Goal: Task Accomplishment & Management: Use online tool/utility

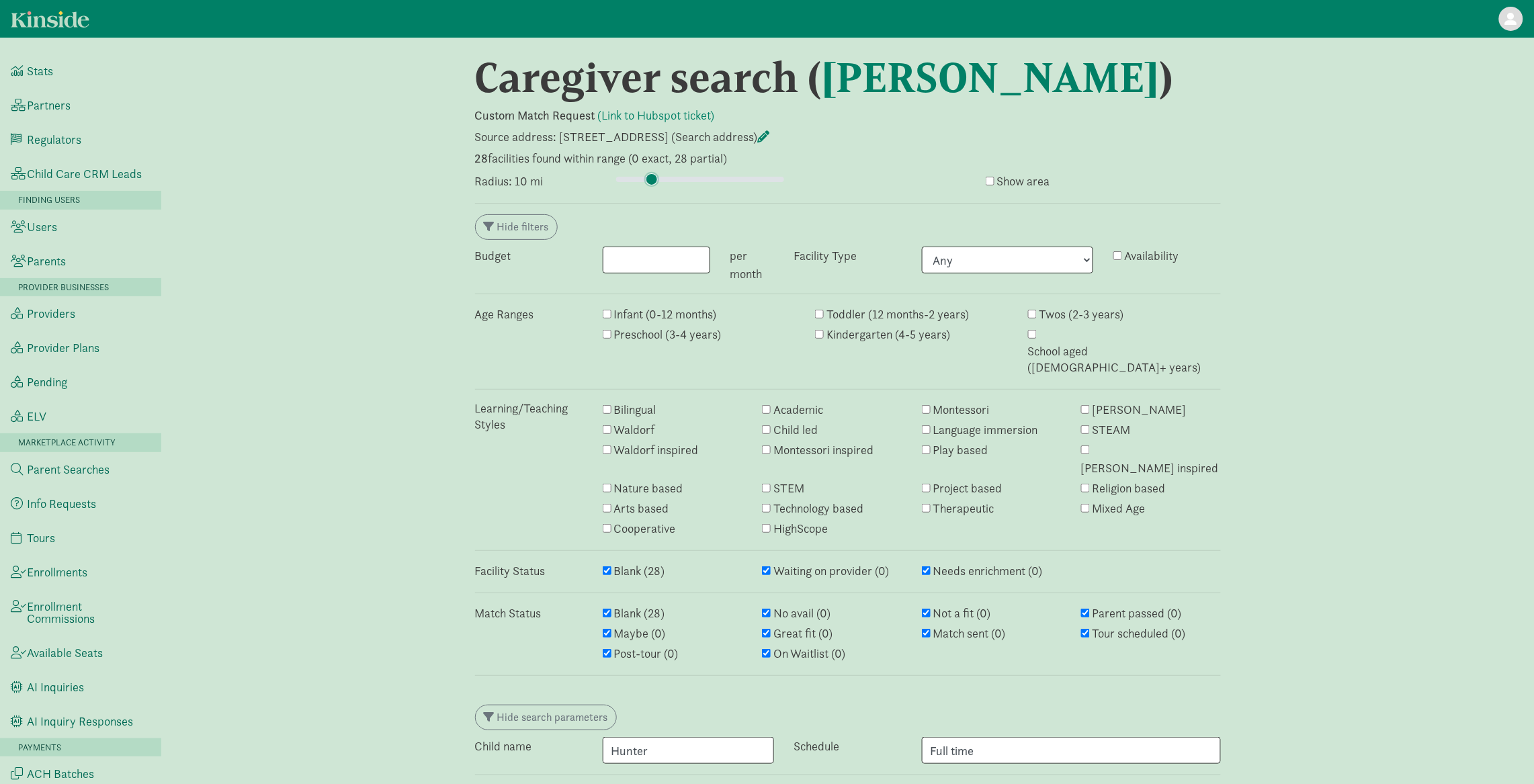
drag, startPoint x: 630, startPoint y: 180, endPoint x: 652, endPoint y: 180, distance: 22.0
click at [652, 180] on input "range" at bounding box center [700, 179] width 168 height 15
drag, startPoint x: 654, startPoint y: 175, endPoint x: 638, endPoint y: 175, distance: 16.0
click at [638, 175] on input "range" at bounding box center [700, 179] width 168 height 15
drag, startPoint x: 638, startPoint y: 175, endPoint x: 618, endPoint y: 176, distance: 20.0
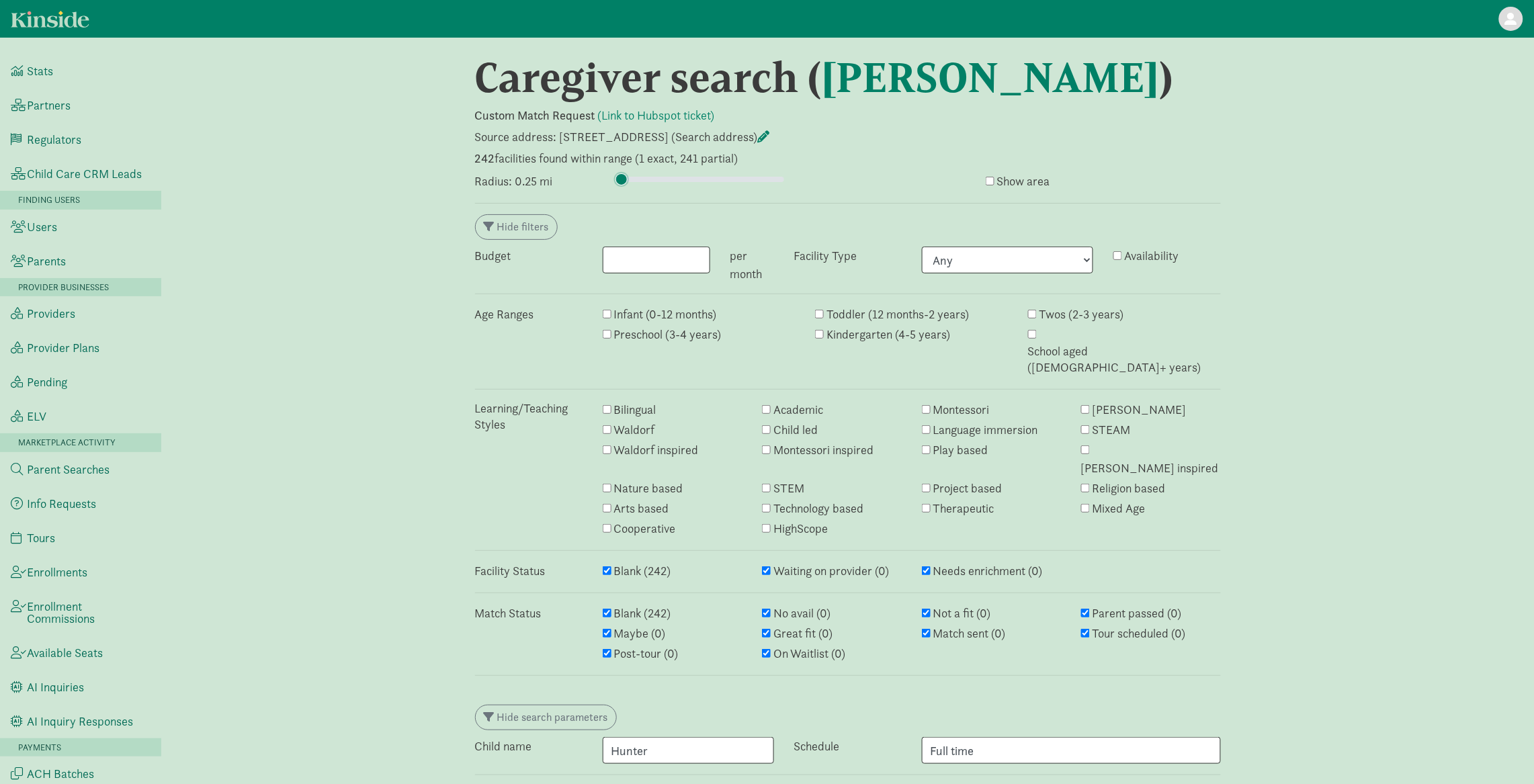
click at [618, 176] on input "range" at bounding box center [700, 179] width 168 height 15
click at [625, 184] on input "range" at bounding box center [700, 179] width 168 height 15
click at [626, 184] on input "range" at bounding box center [700, 179] width 168 height 15
click at [632, 184] on input "range" at bounding box center [700, 179] width 168 height 15
type input "5.25"
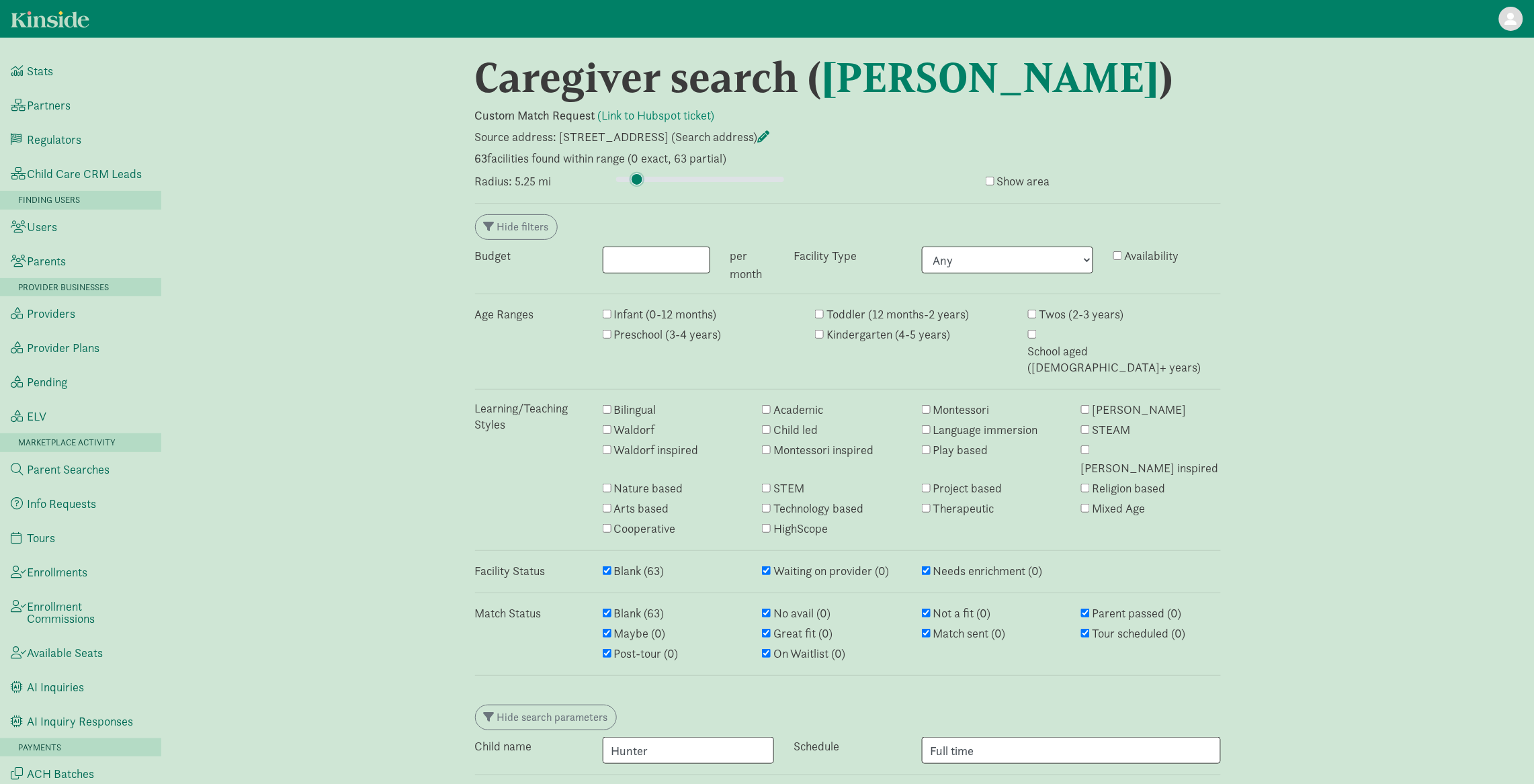
click at [637, 184] on input "range" at bounding box center [700, 179] width 168 height 15
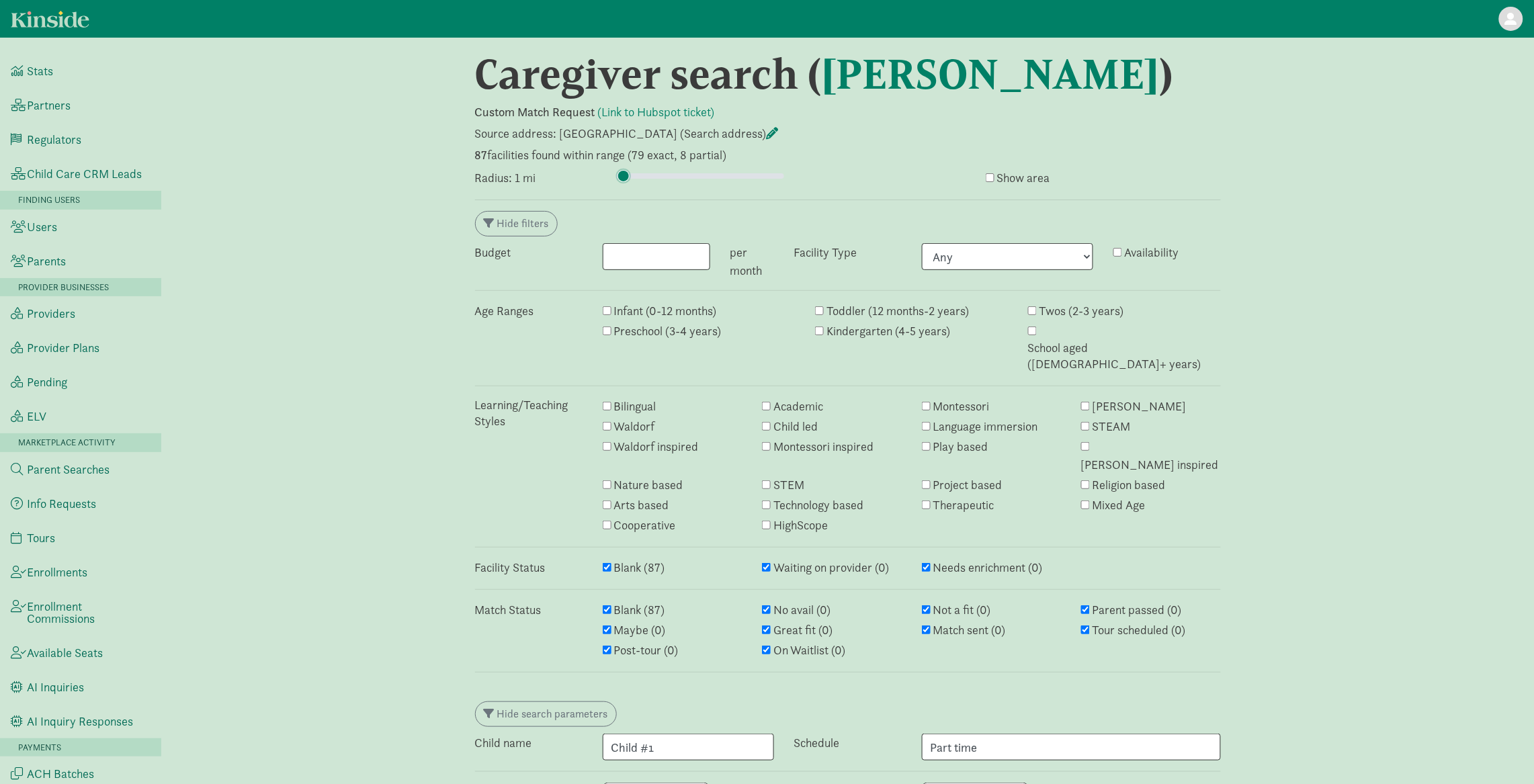
click at [623, 178] on input "range" at bounding box center [700, 176] width 168 height 15
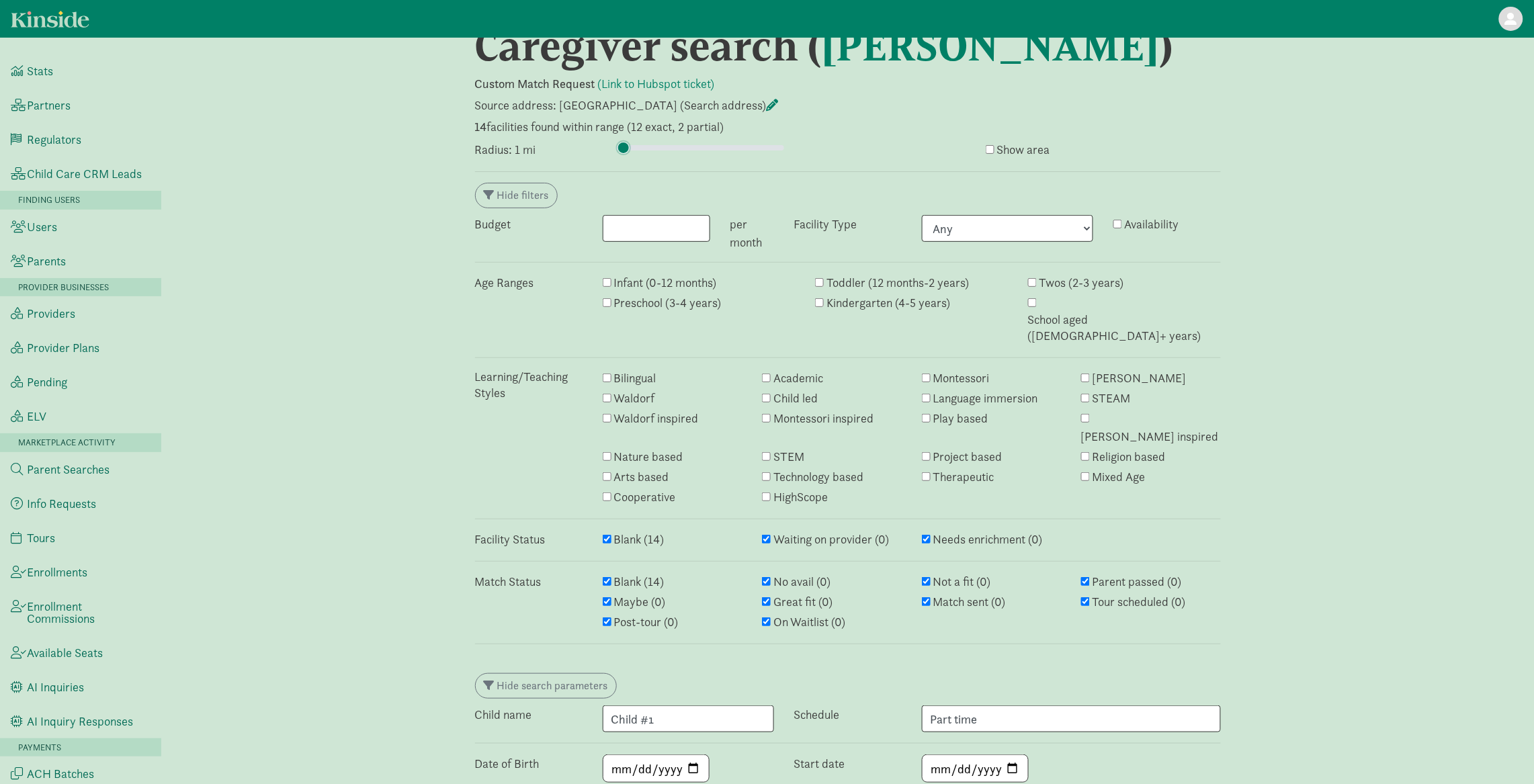
scroll to position [32, 0]
click at [628, 149] on input "range" at bounding box center [700, 147] width 168 height 15
click at [626, 145] on input "range" at bounding box center [700, 147] width 168 height 15
click at [626, 145] on input "range" at bounding box center [700, 147] width 168 height 15
click at [623, 148] on input "range" at bounding box center [700, 147] width 168 height 15
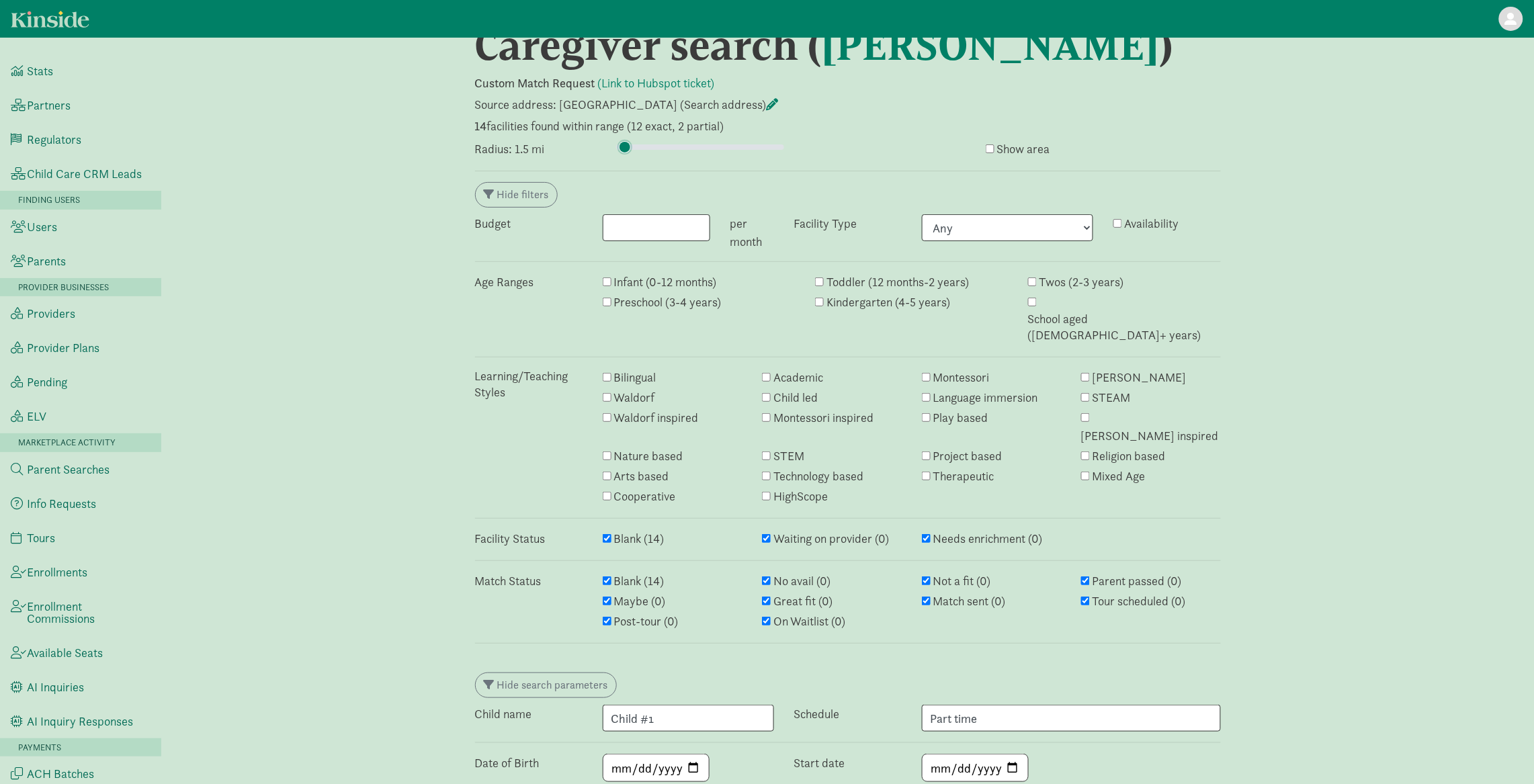
click at [626, 148] on input "range" at bounding box center [700, 147] width 168 height 15
type input "2"
click at [626, 150] on input "range" at bounding box center [700, 147] width 168 height 15
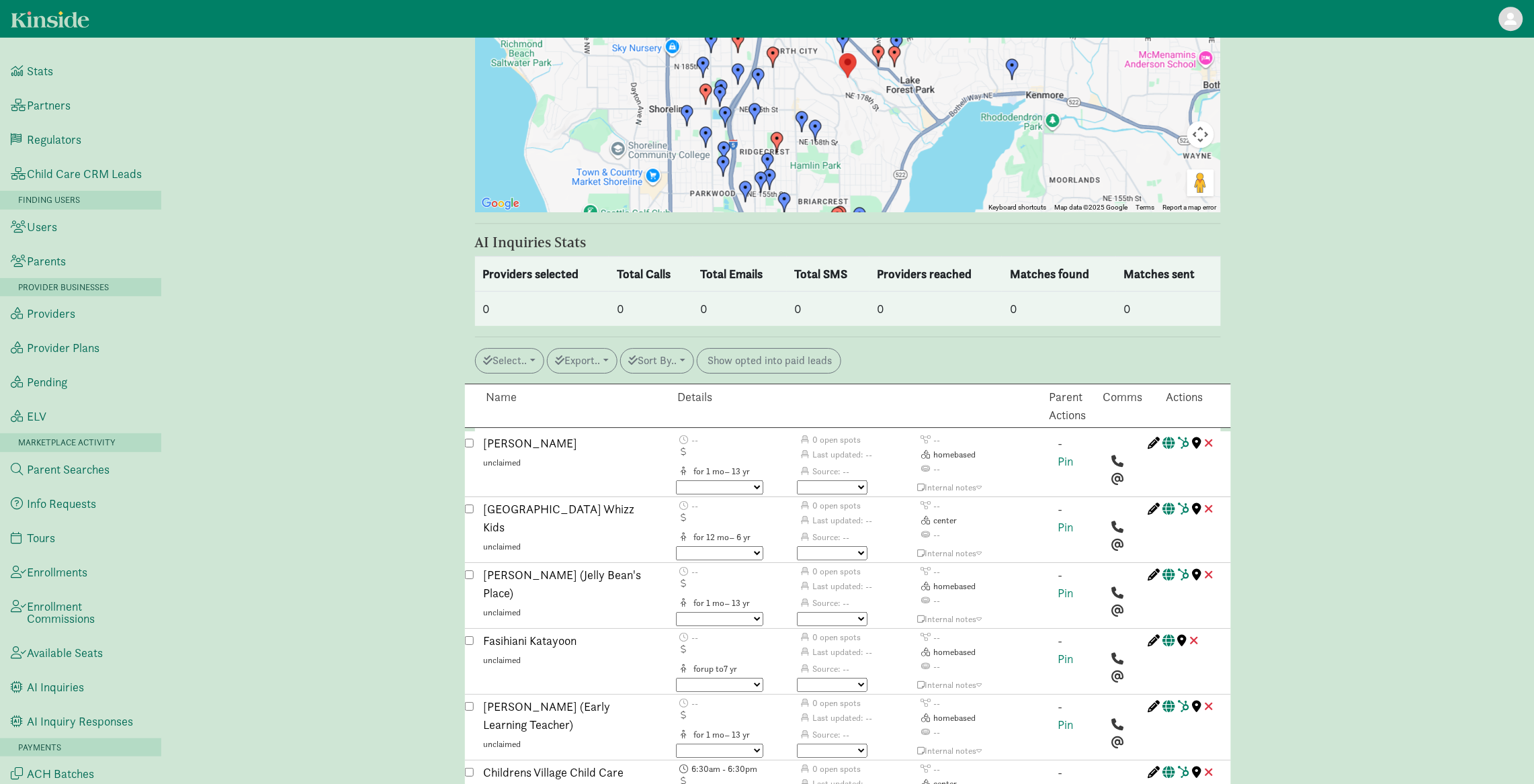
scroll to position [1604, 0]
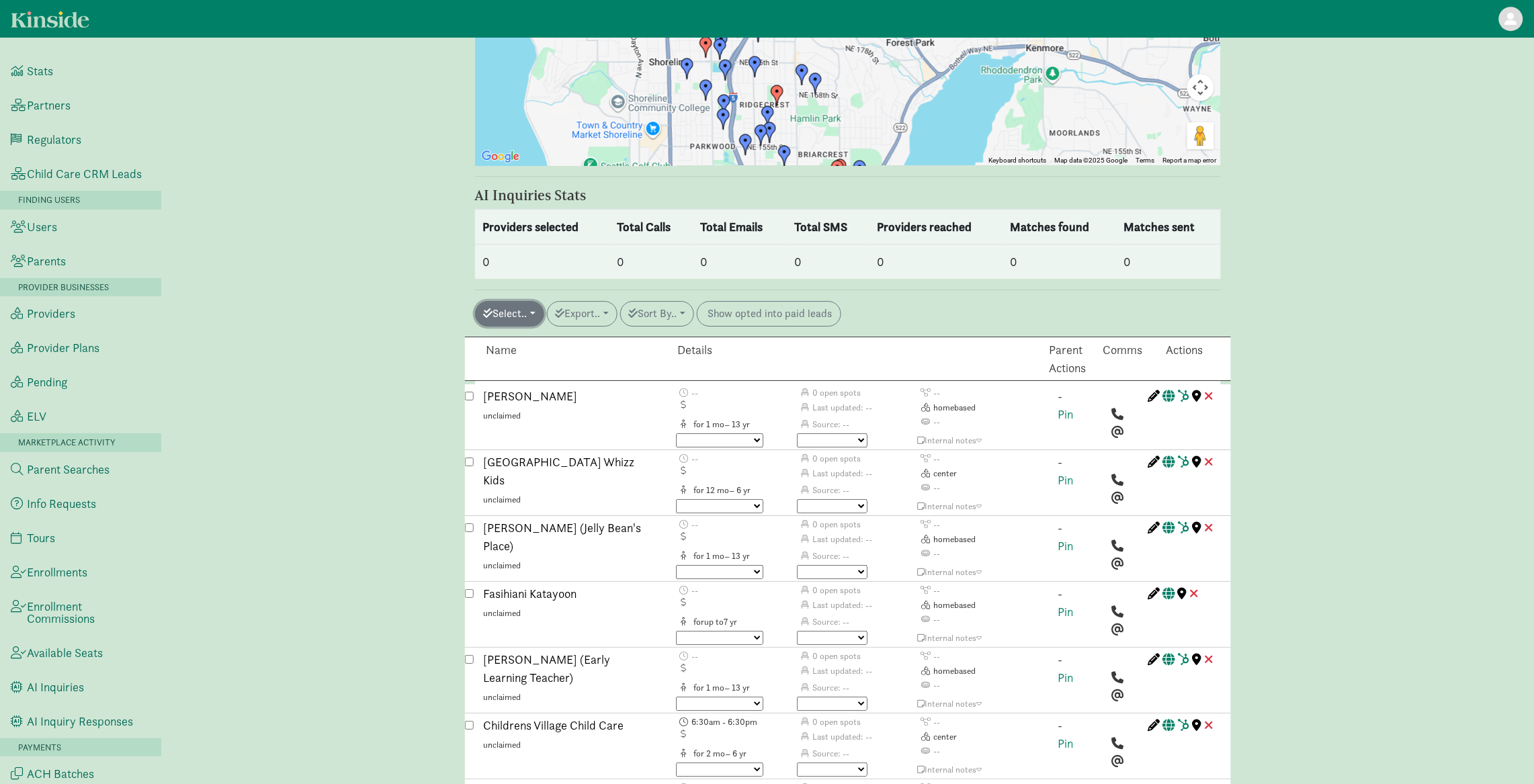
click at [532, 301] on button "Select.." at bounding box center [509, 313] width 70 height 26
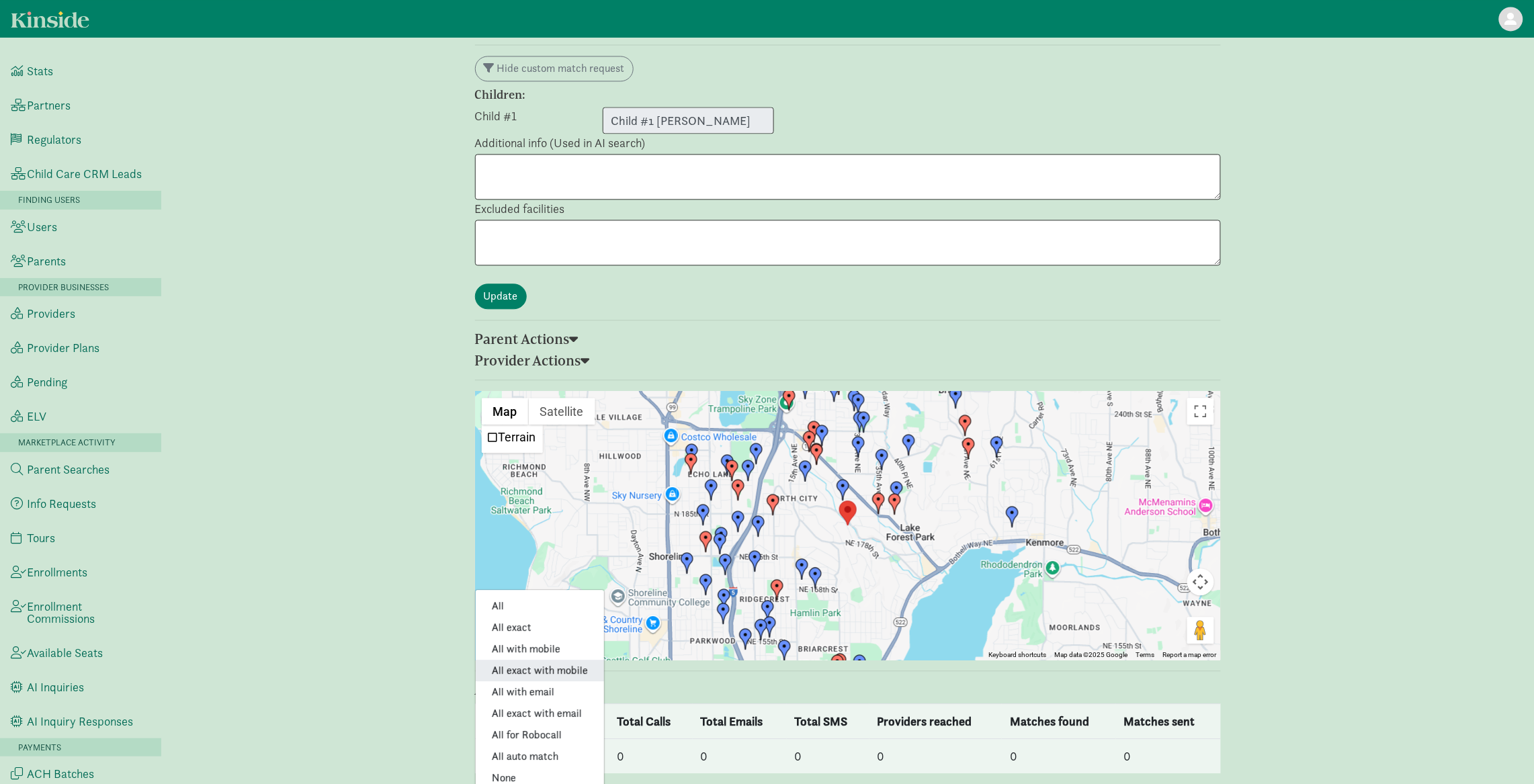
scroll to position [1365, 0]
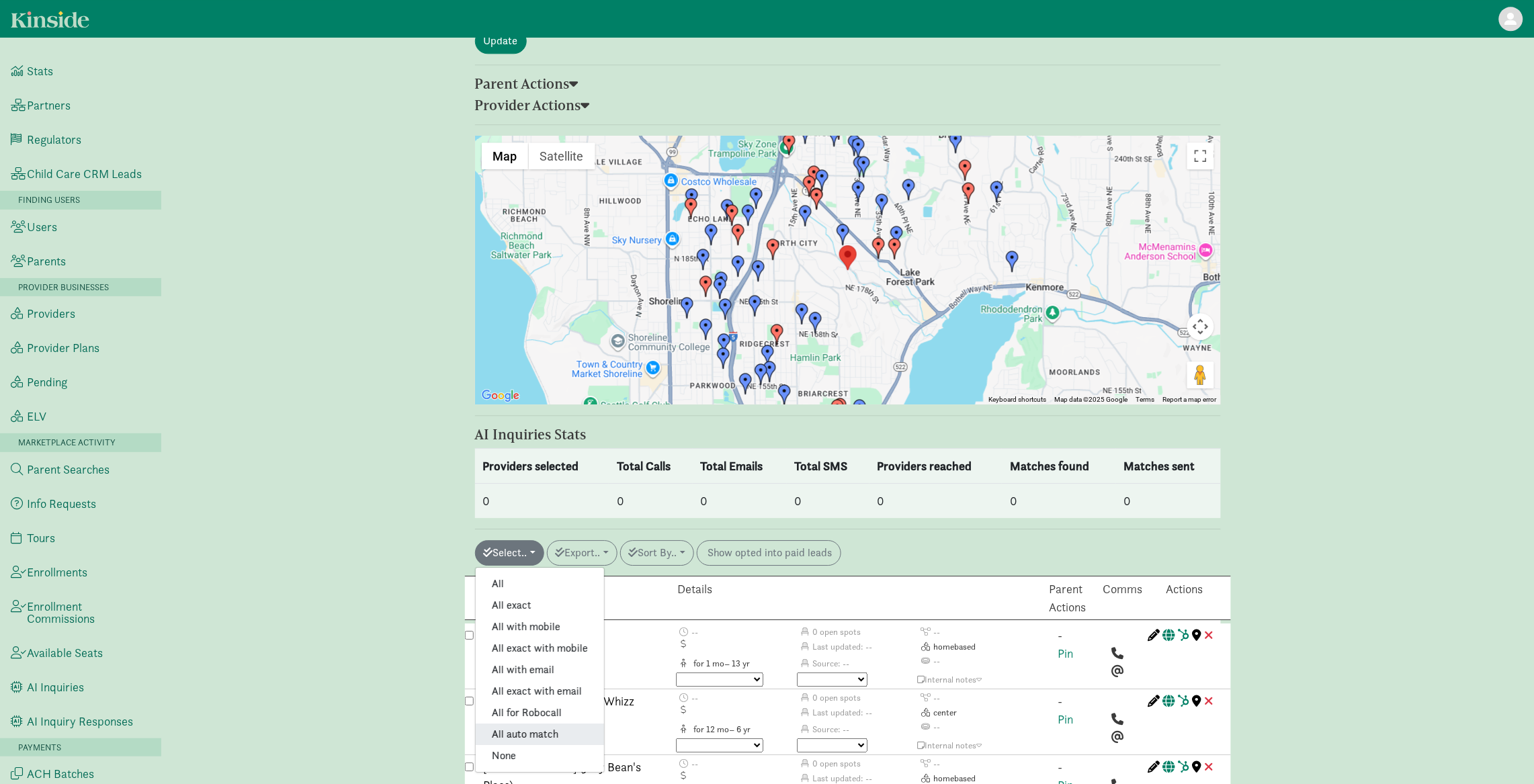
click at [554, 724] on link "All auto match" at bounding box center [539, 734] width 129 height 22
checkbox input "true"
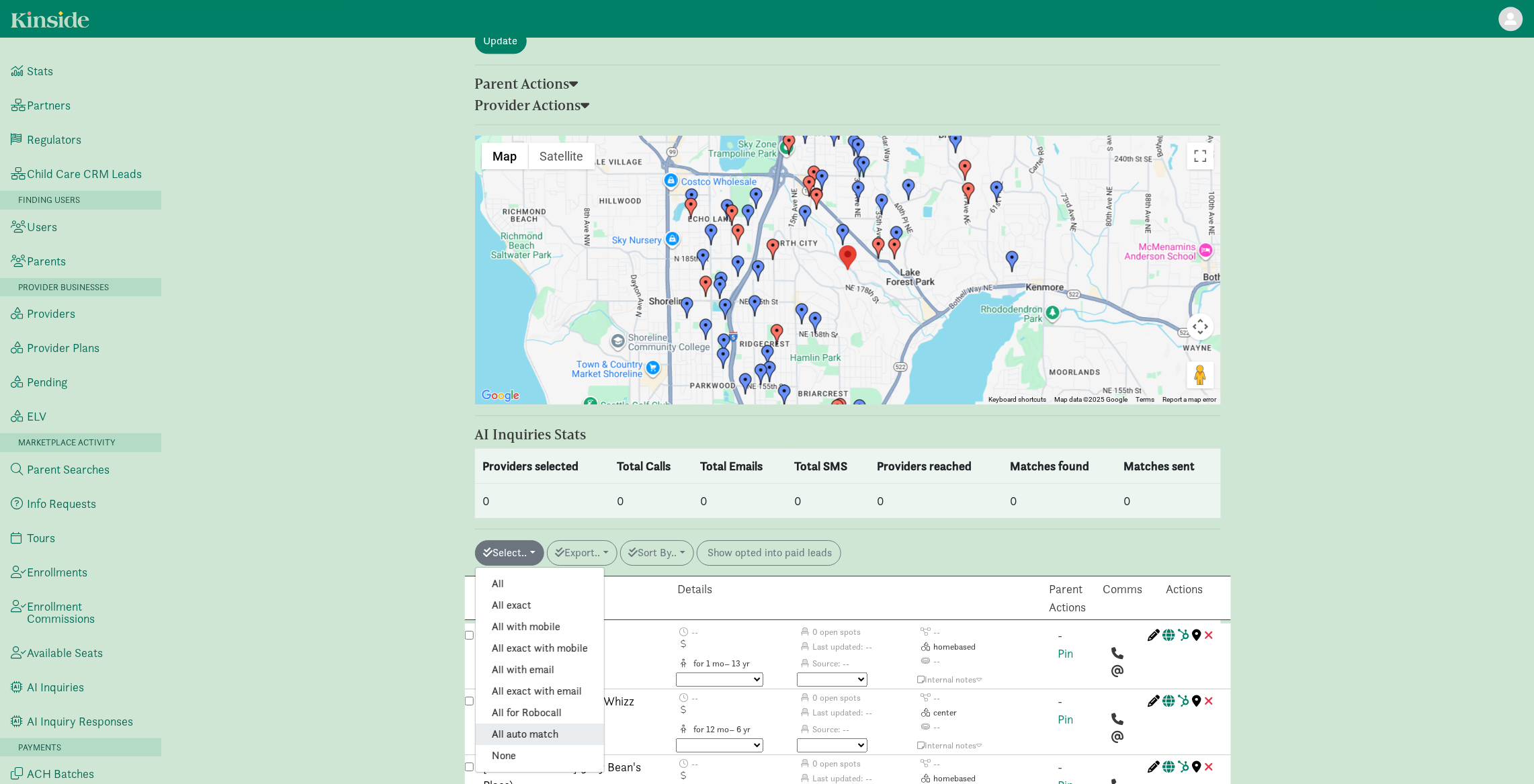
checkbox input "true"
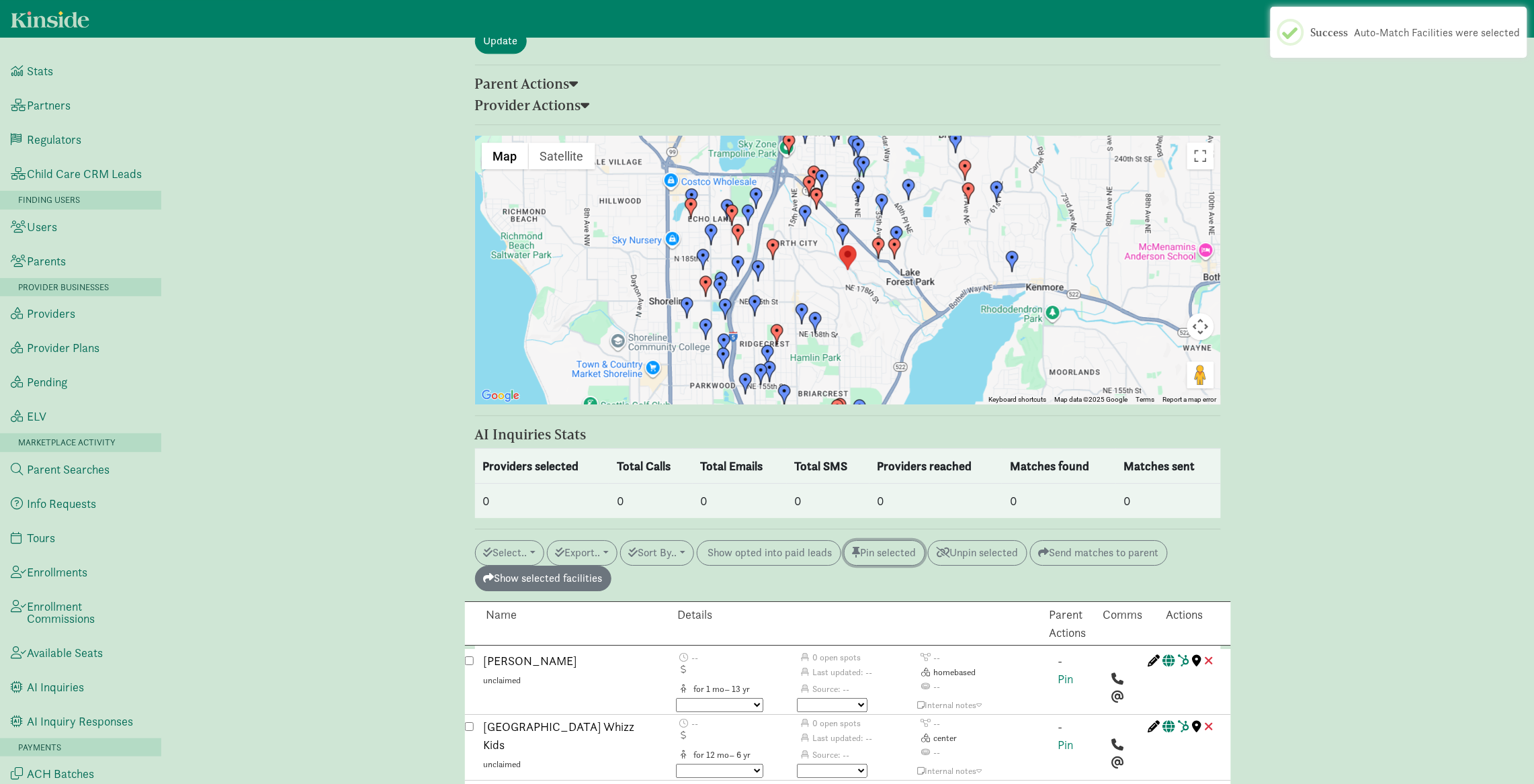
drag, startPoint x: 919, startPoint y: 493, endPoint x: 898, endPoint y: 502, distance: 22.8
click at [919, 540] on button "Pin selected" at bounding box center [884, 553] width 81 height 26
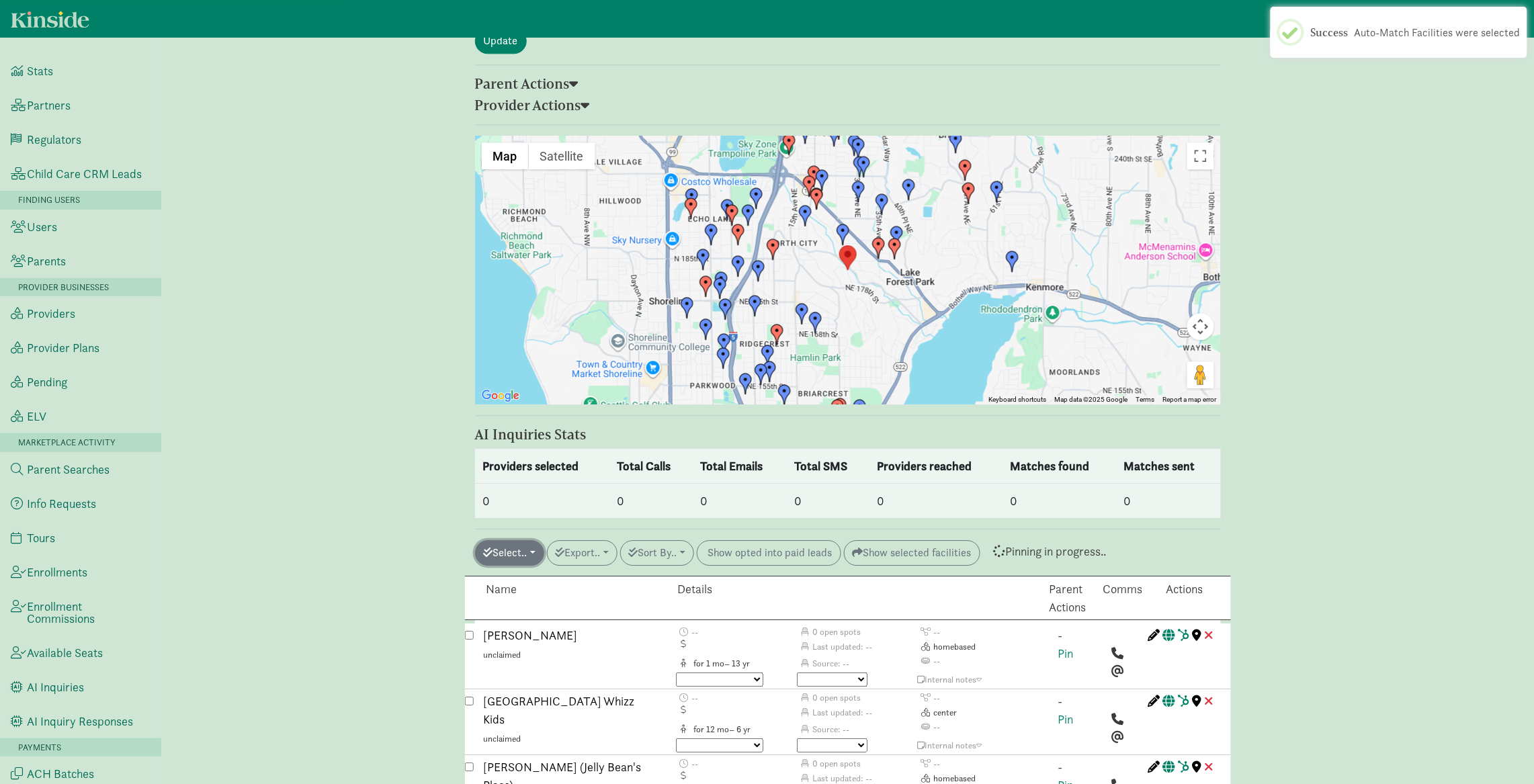
click at [514, 540] on button "Select.." at bounding box center [509, 553] width 70 height 26
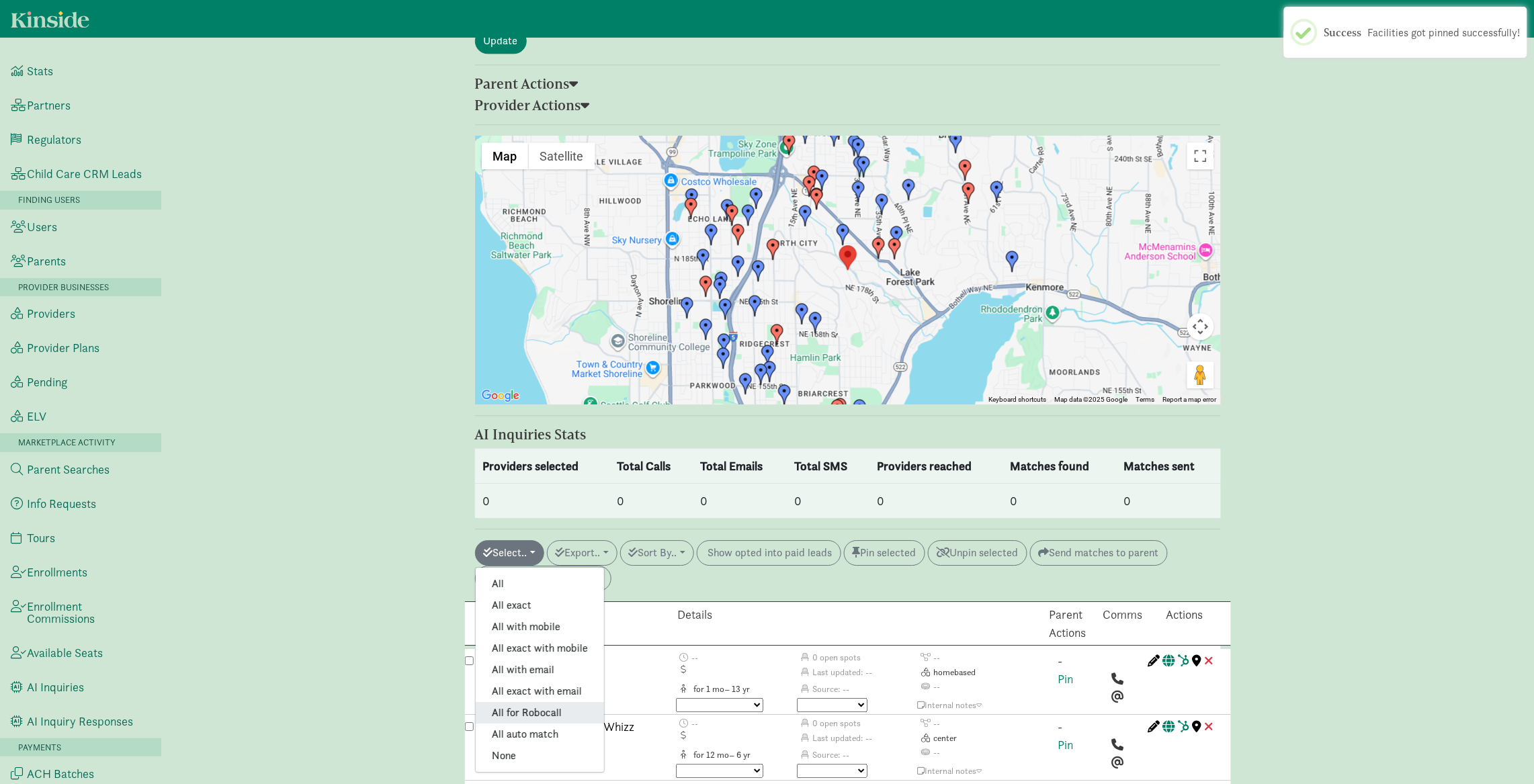
click at [535, 702] on link "All for Robocall" at bounding box center [539, 712] width 129 height 22
checkbox input "true"
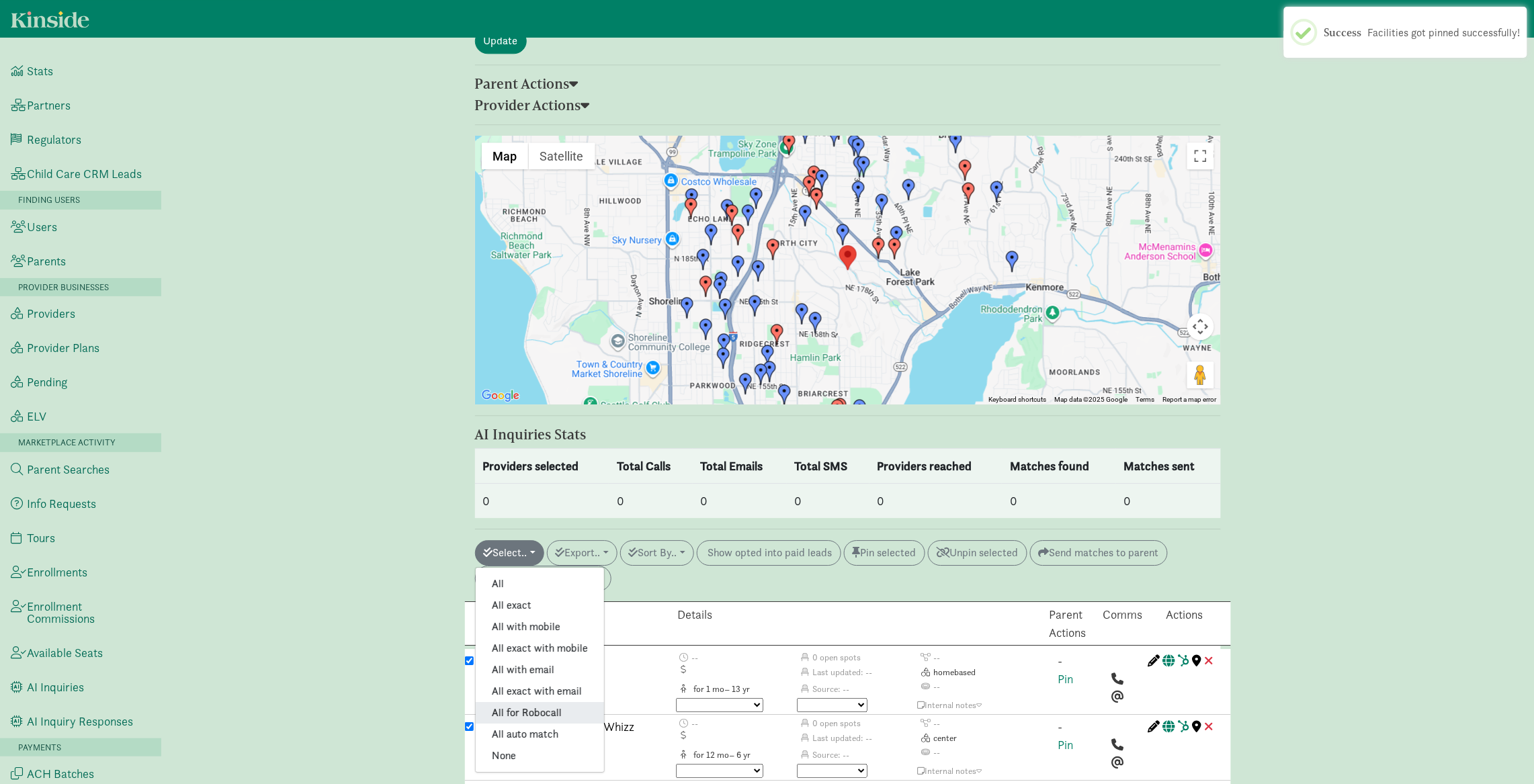
checkbox input "true"
checkbox input "false"
checkbox input "true"
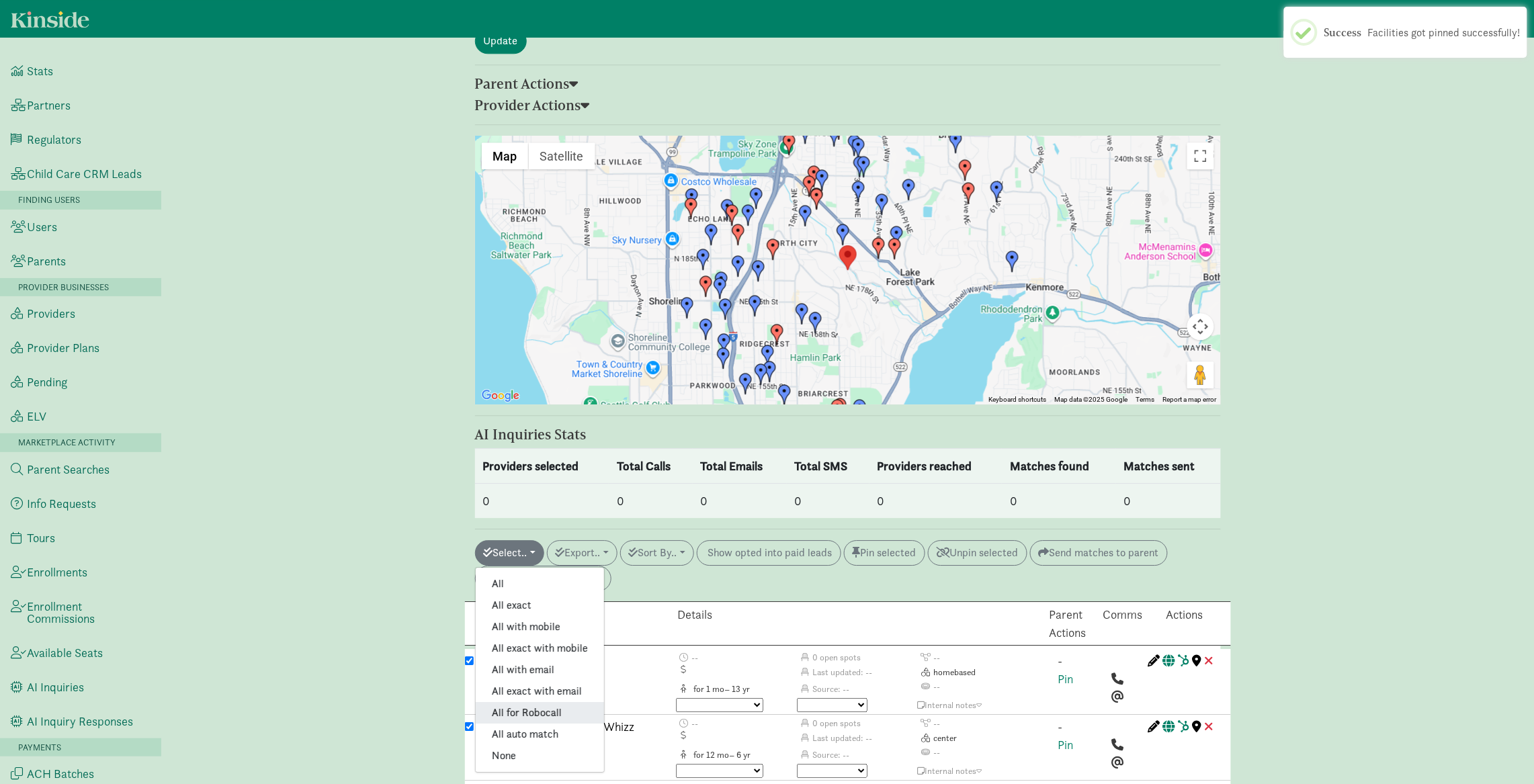
checkbox input "true"
checkbox input "false"
checkbox input "true"
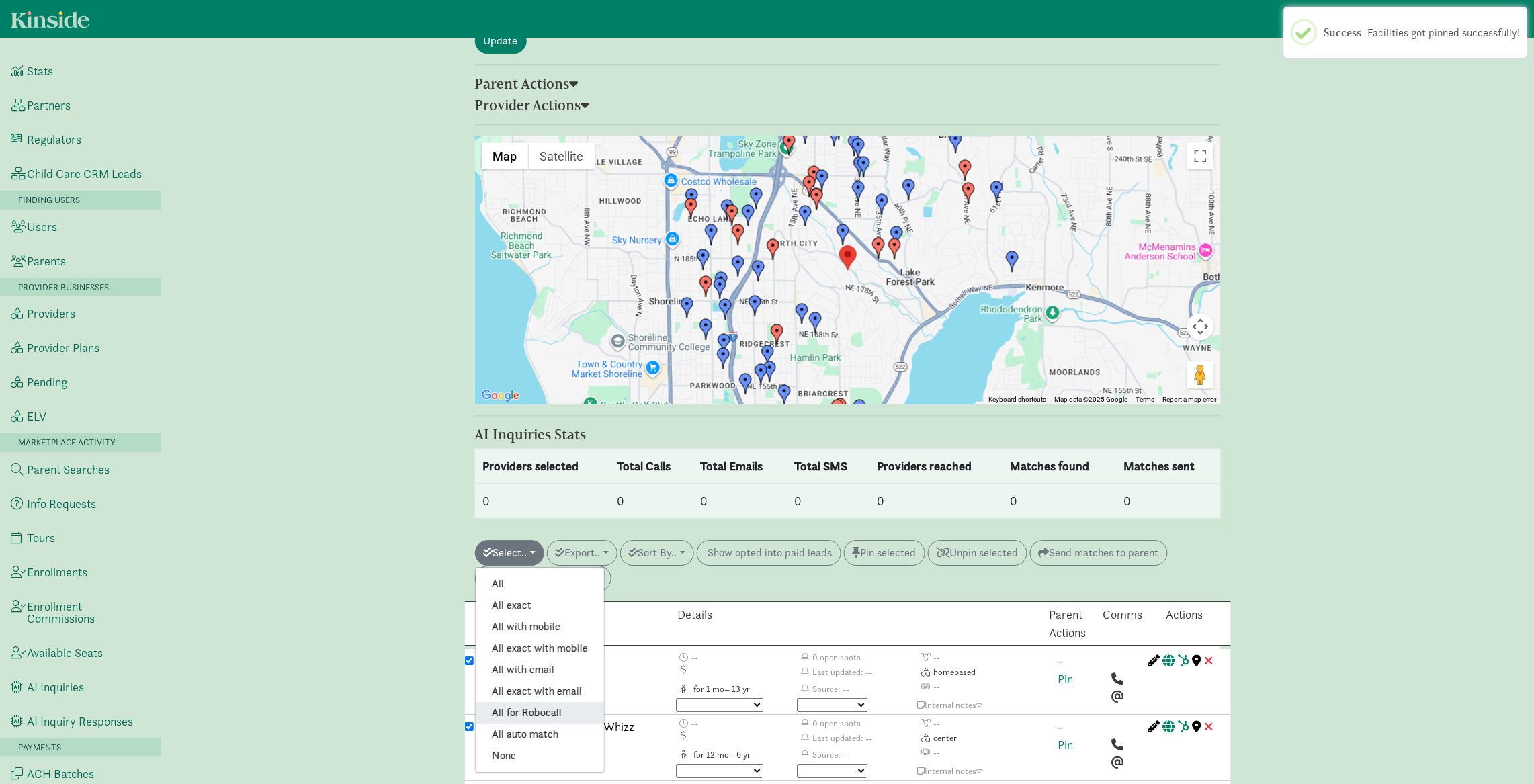
checkbox input "true"
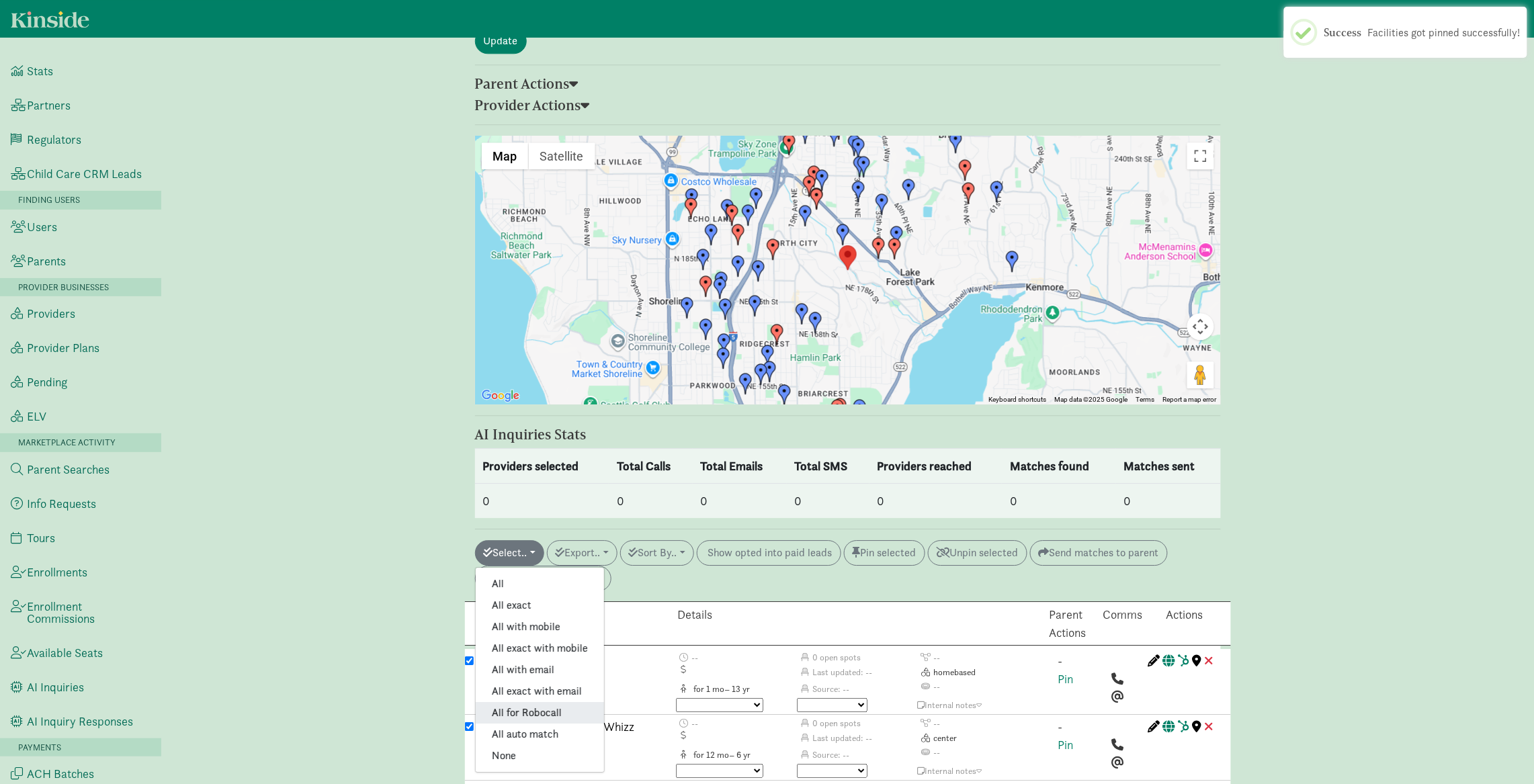
checkbox input "true"
checkbox input "false"
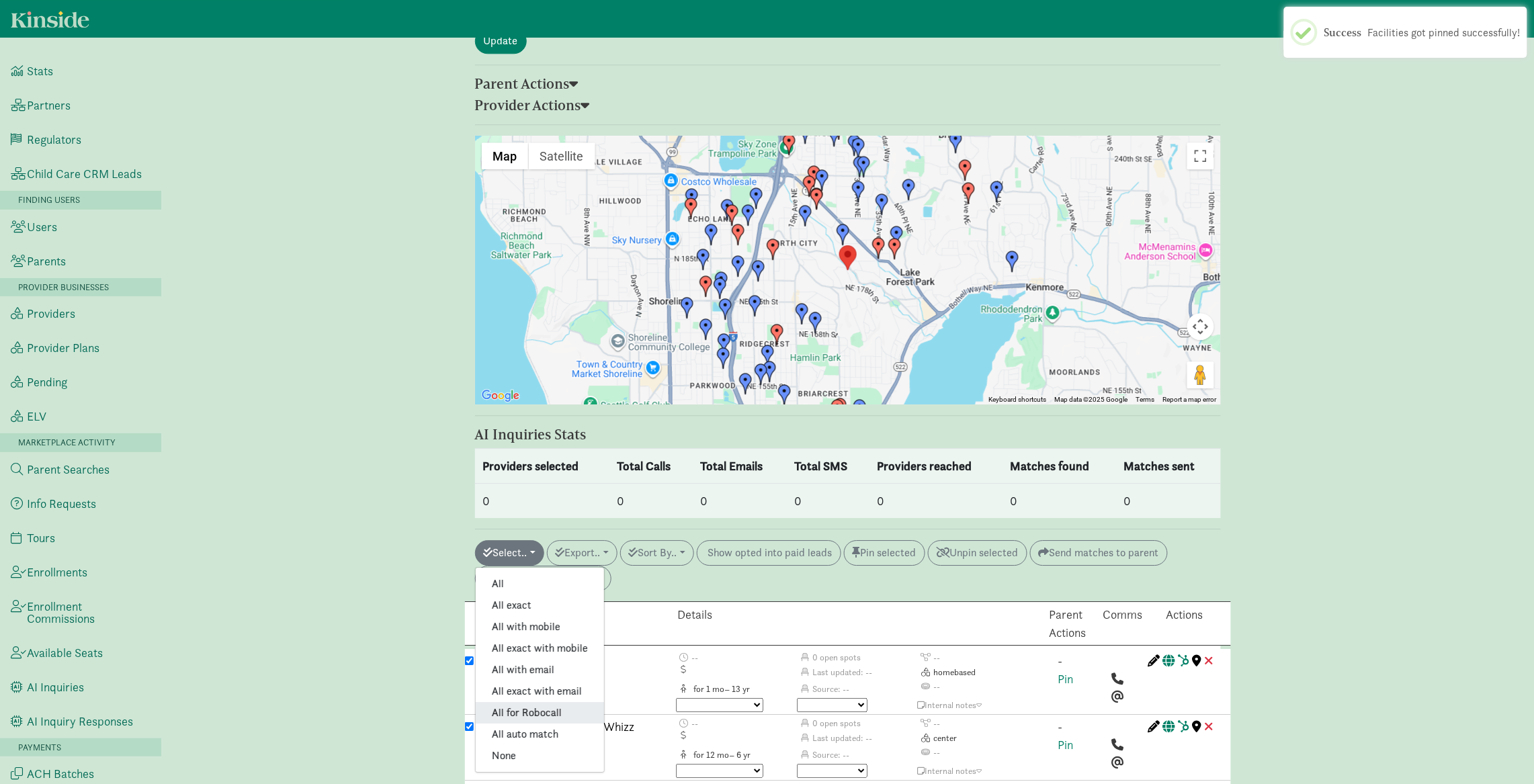
checkbox input "false"
checkbox input "true"
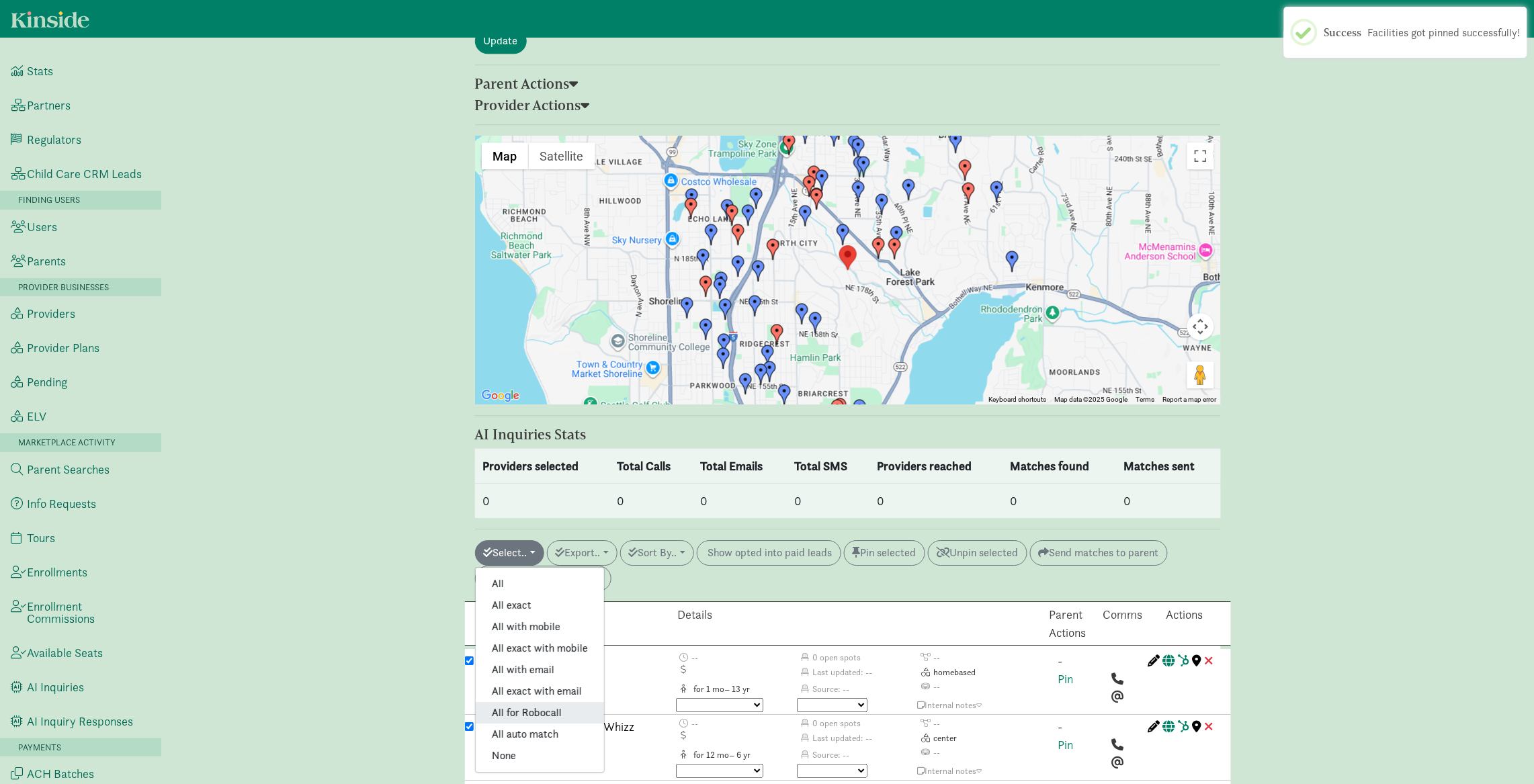
checkbox input "true"
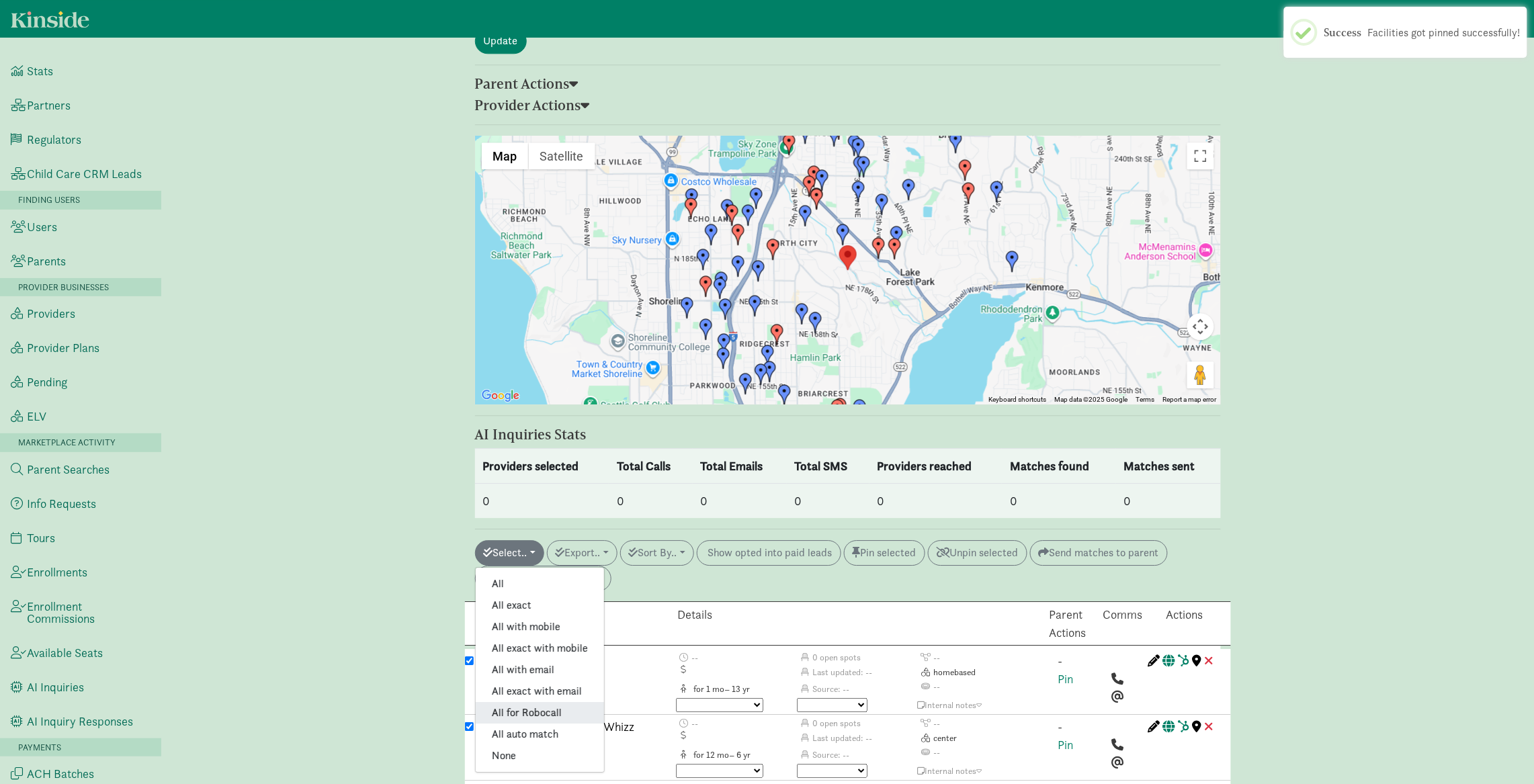
checkbox input "true"
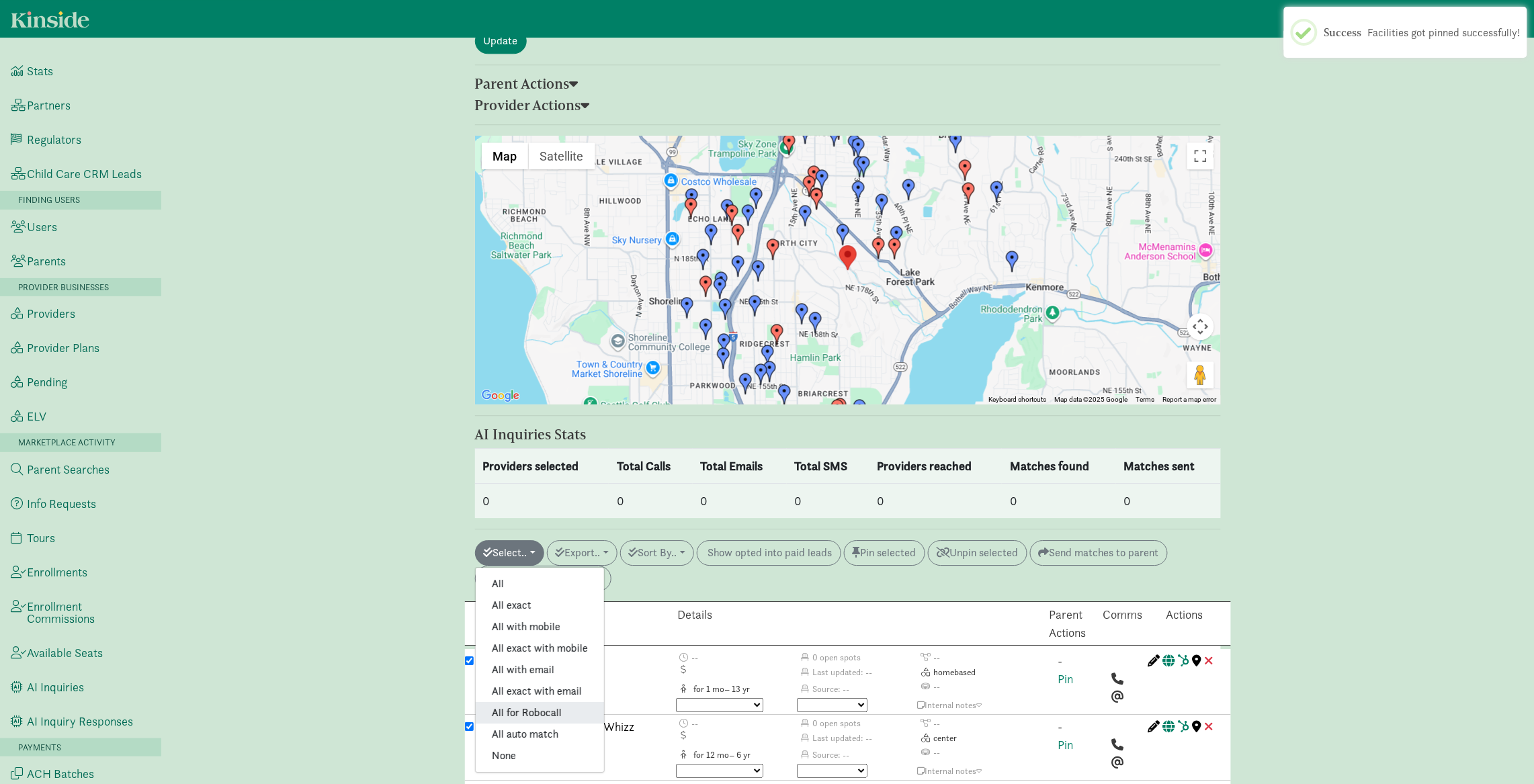
checkbox input "true"
checkbox input "false"
checkbox input "true"
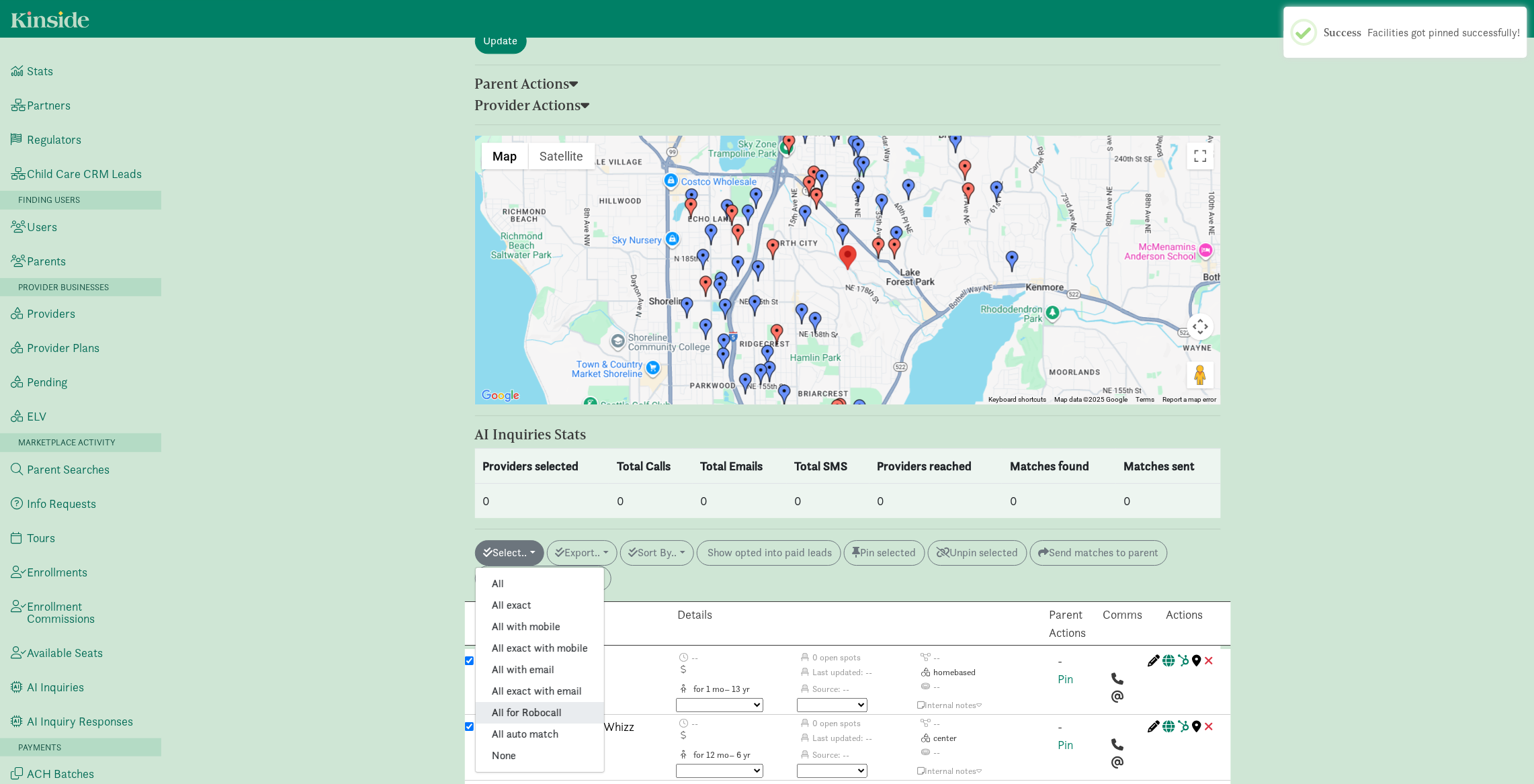
checkbox input "true"
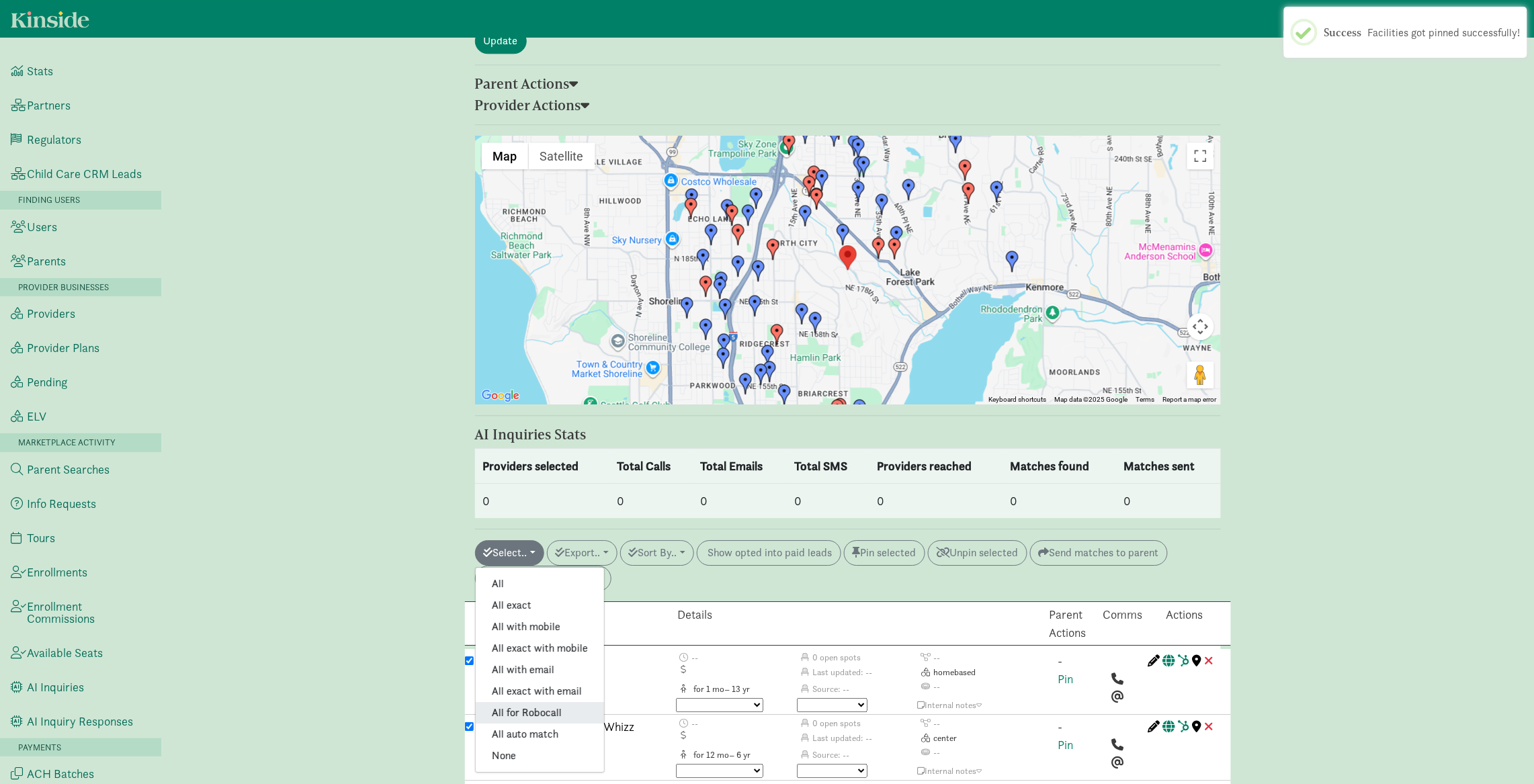
checkbox input "true"
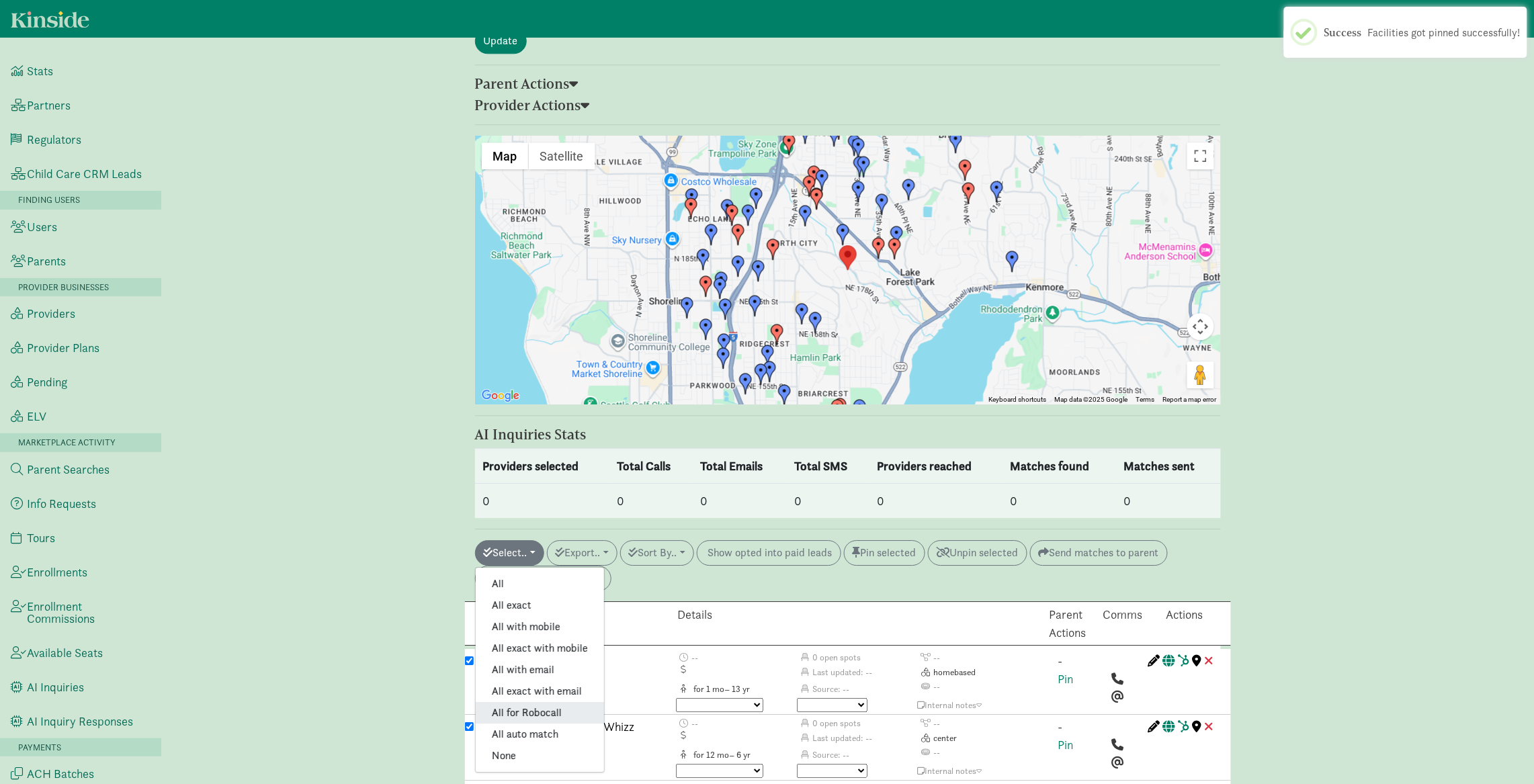
checkbox input "true"
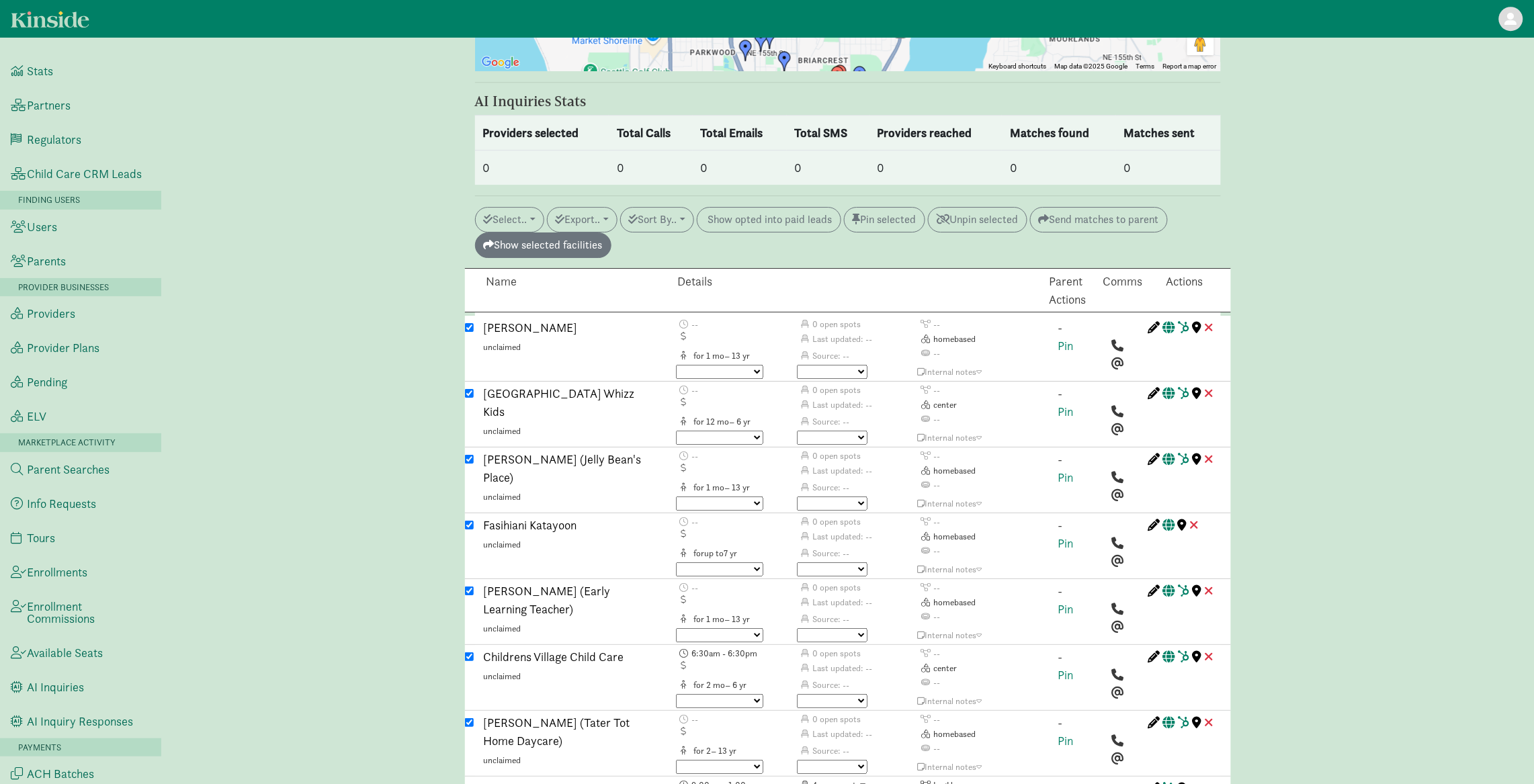
scroll to position [1692, 0]
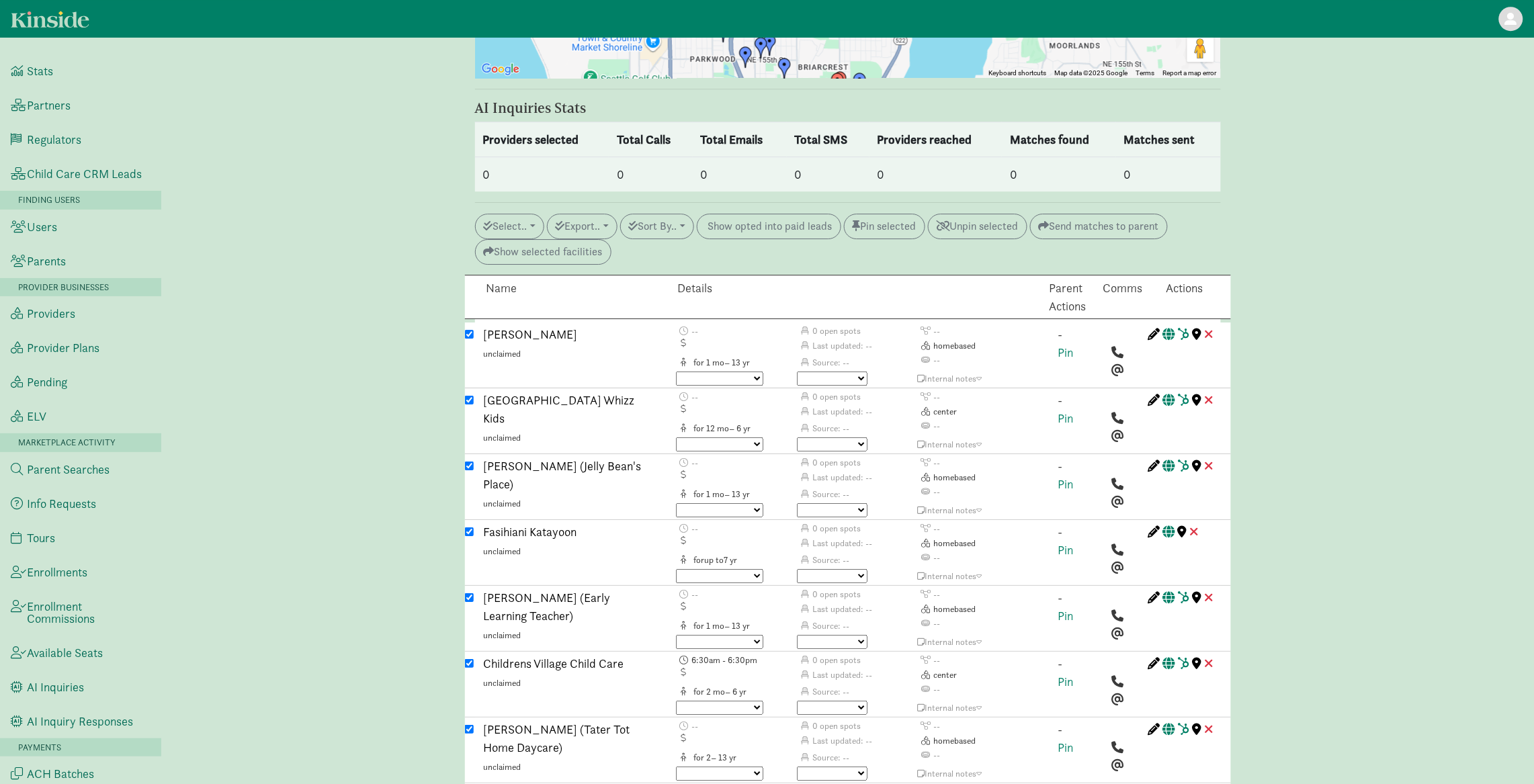
click at [471, 330] on input "checkbox" at bounding box center [469, 334] width 9 height 9
checkbox input "false"
click at [471, 395] on input "checkbox" at bounding box center [469, 400] width 9 height 9
checkbox input "false"
click at [472, 457] on div at bounding box center [469, 488] width 9 height 63
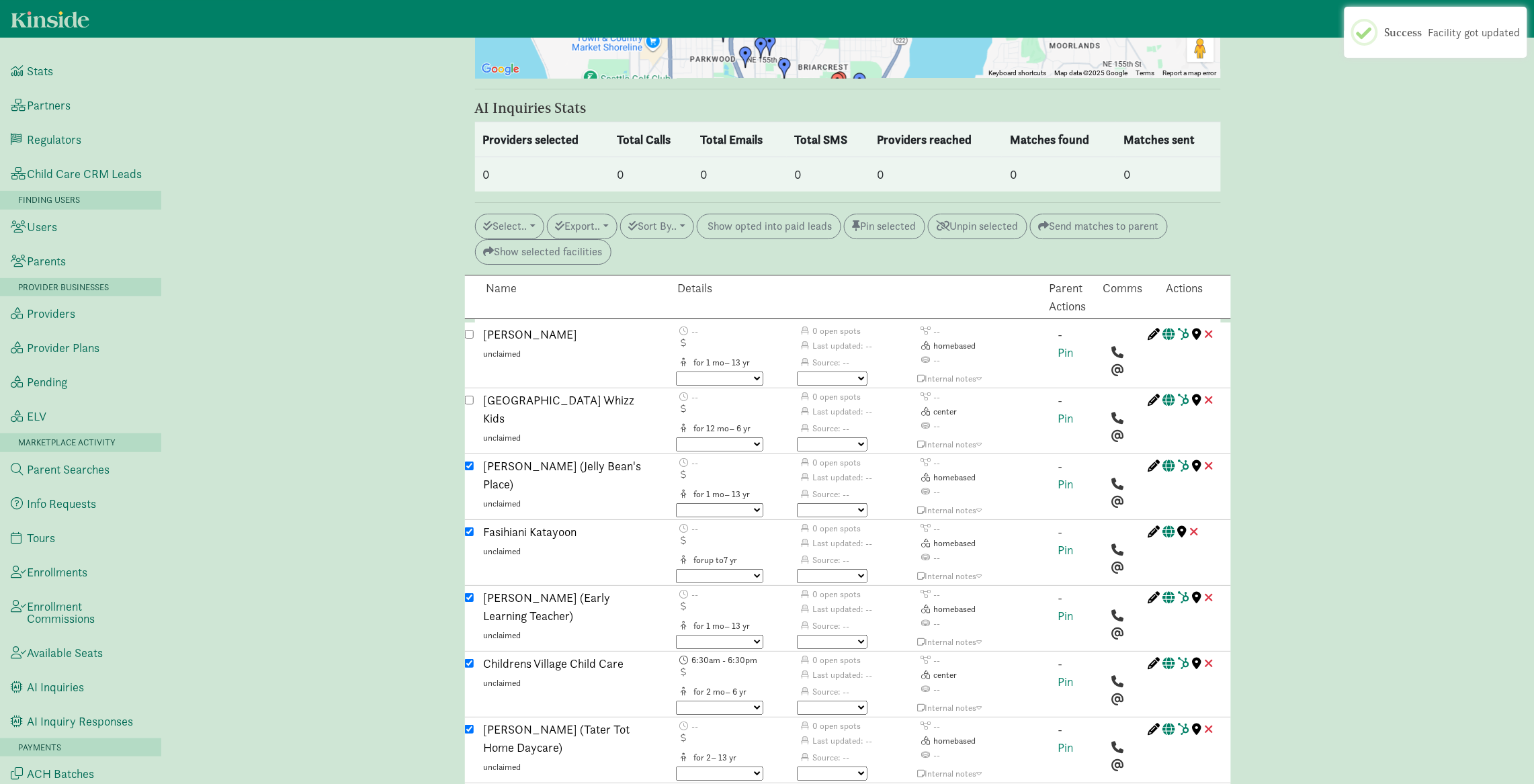
click at [467, 462] on input "checkbox" at bounding box center [469, 466] width 9 height 9
checkbox input "false"
click at [473, 523] on div "Fasihiani Katayoon unclaimed" at bounding box center [569, 551] width 191 height 57
click at [468, 528] on input "checkbox" at bounding box center [469, 532] width 9 height 9
checkbox input "false"
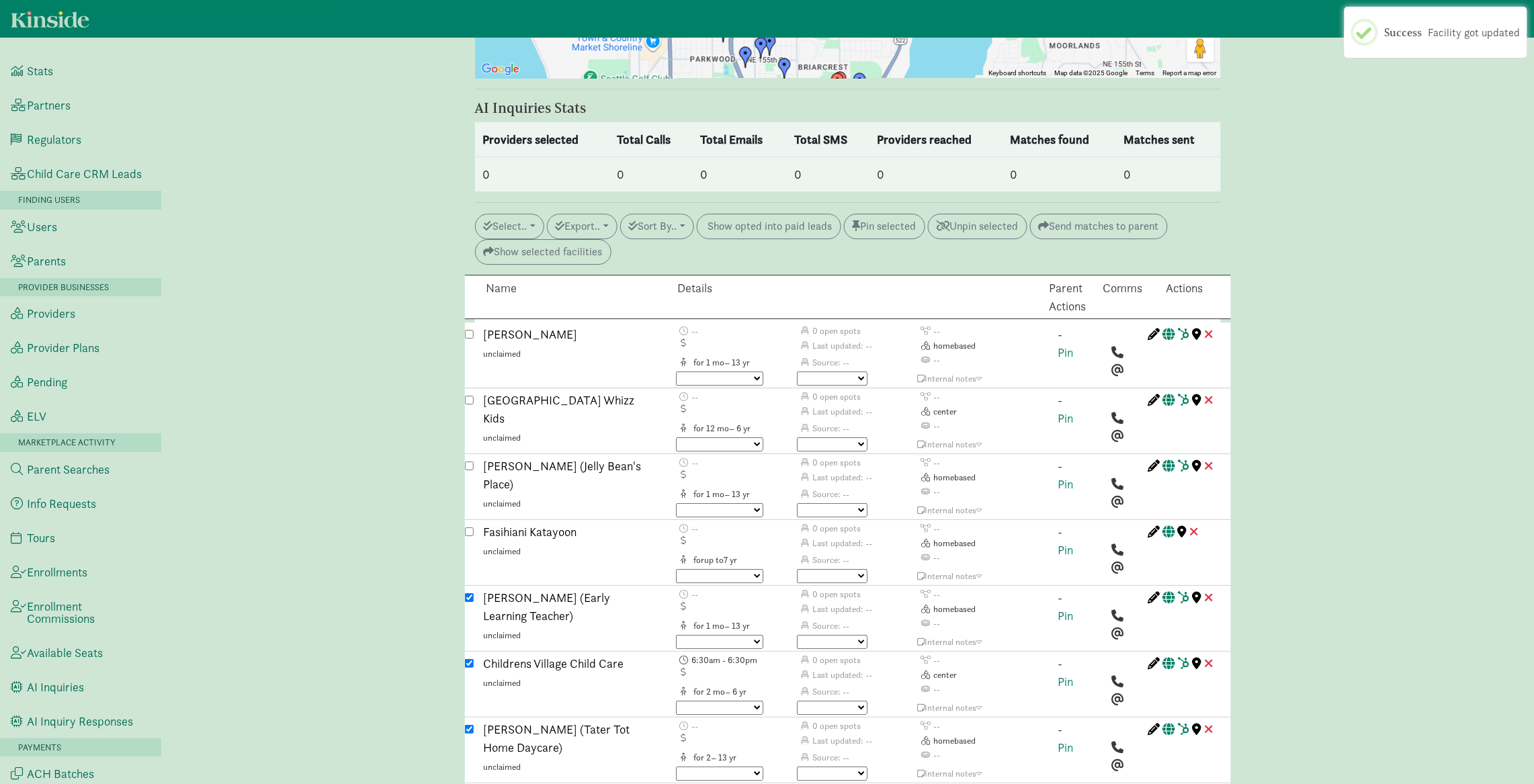
click at [471, 593] on input "checkbox" at bounding box center [469, 597] width 9 height 9
checkbox input "false"
click at [466, 654] on div at bounding box center [469, 685] width 9 height 63
drag, startPoint x: 467, startPoint y: 603, endPoint x: 475, endPoint y: 630, distance: 28.2
click at [468, 659] on input "checkbox" at bounding box center [469, 663] width 9 height 9
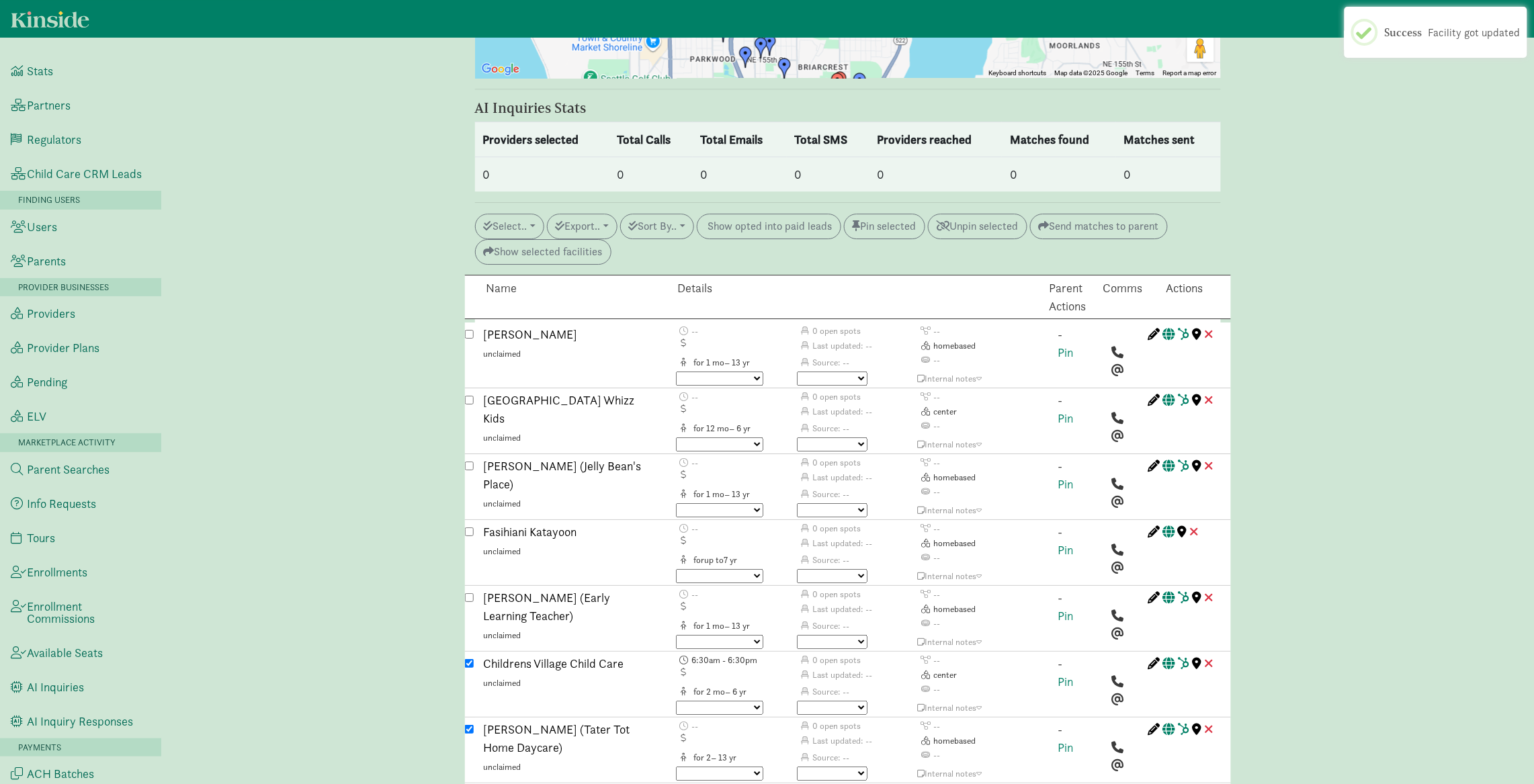
checkbox input "false"
click at [468, 725] on input "checkbox" at bounding box center [469, 729] width 9 height 9
checkbox input "false"
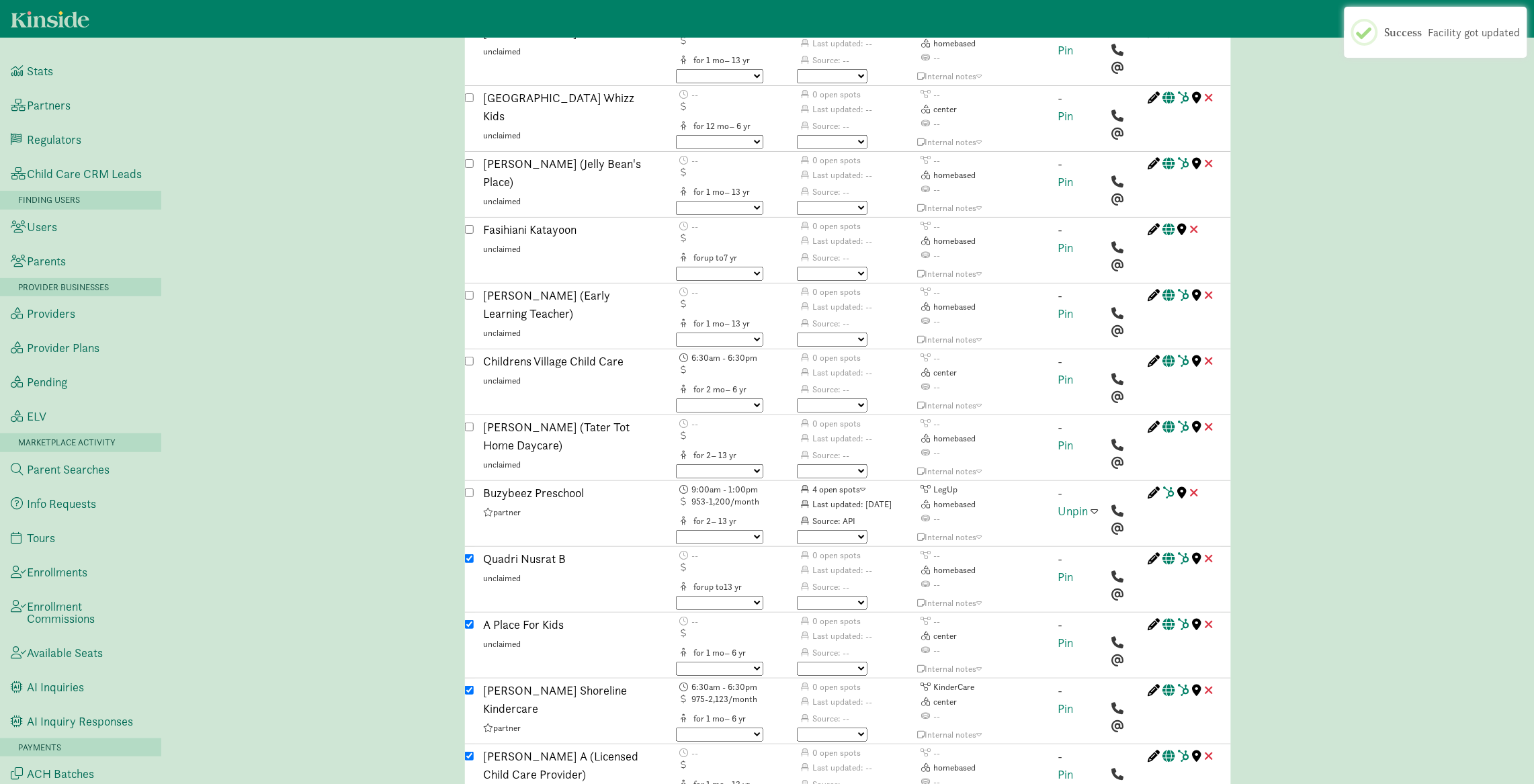
scroll to position [2109, 0]
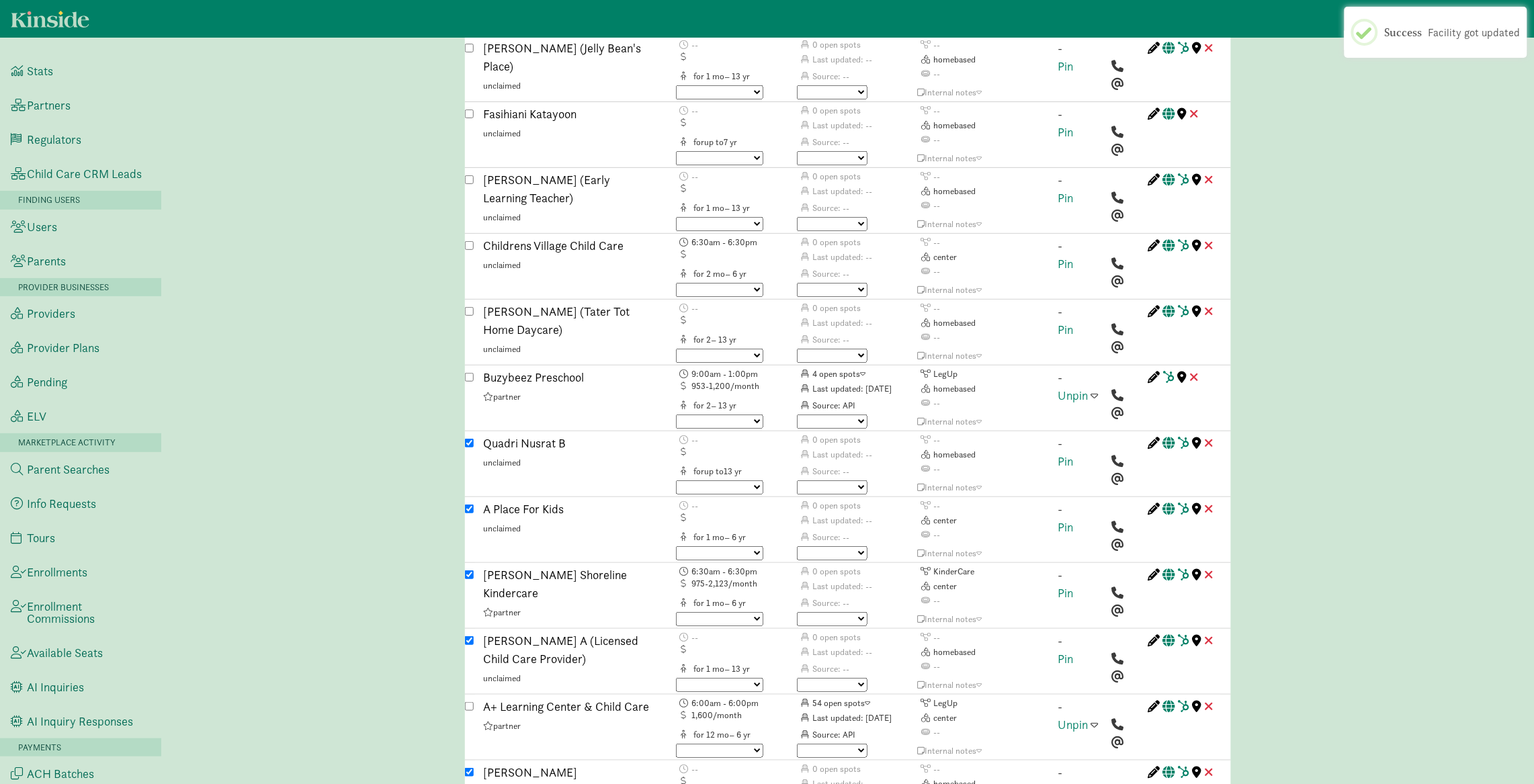
click at [470, 439] on input "checkbox" at bounding box center [469, 443] width 9 height 9
checkbox input "false"
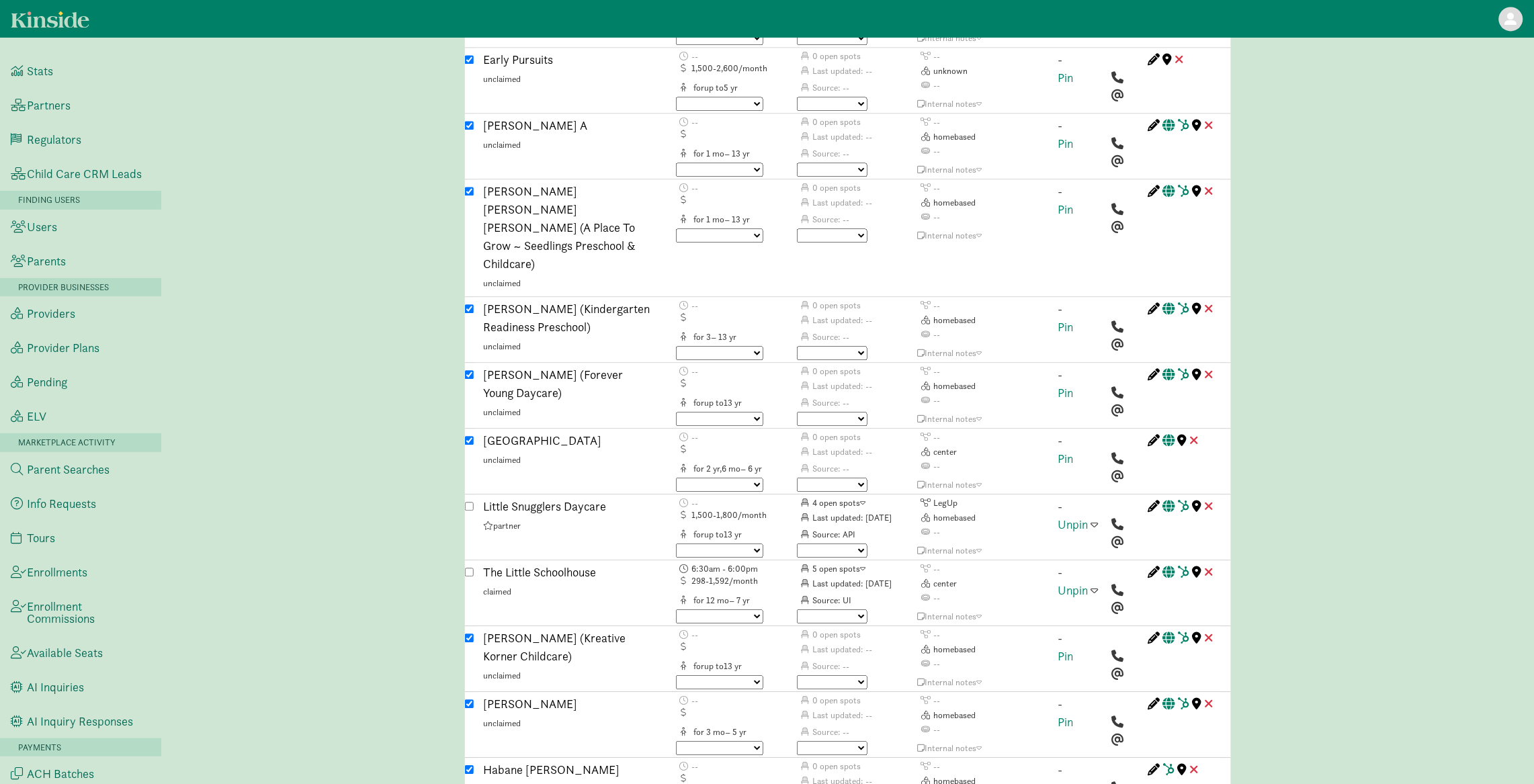
scroll to position [3099, 0]
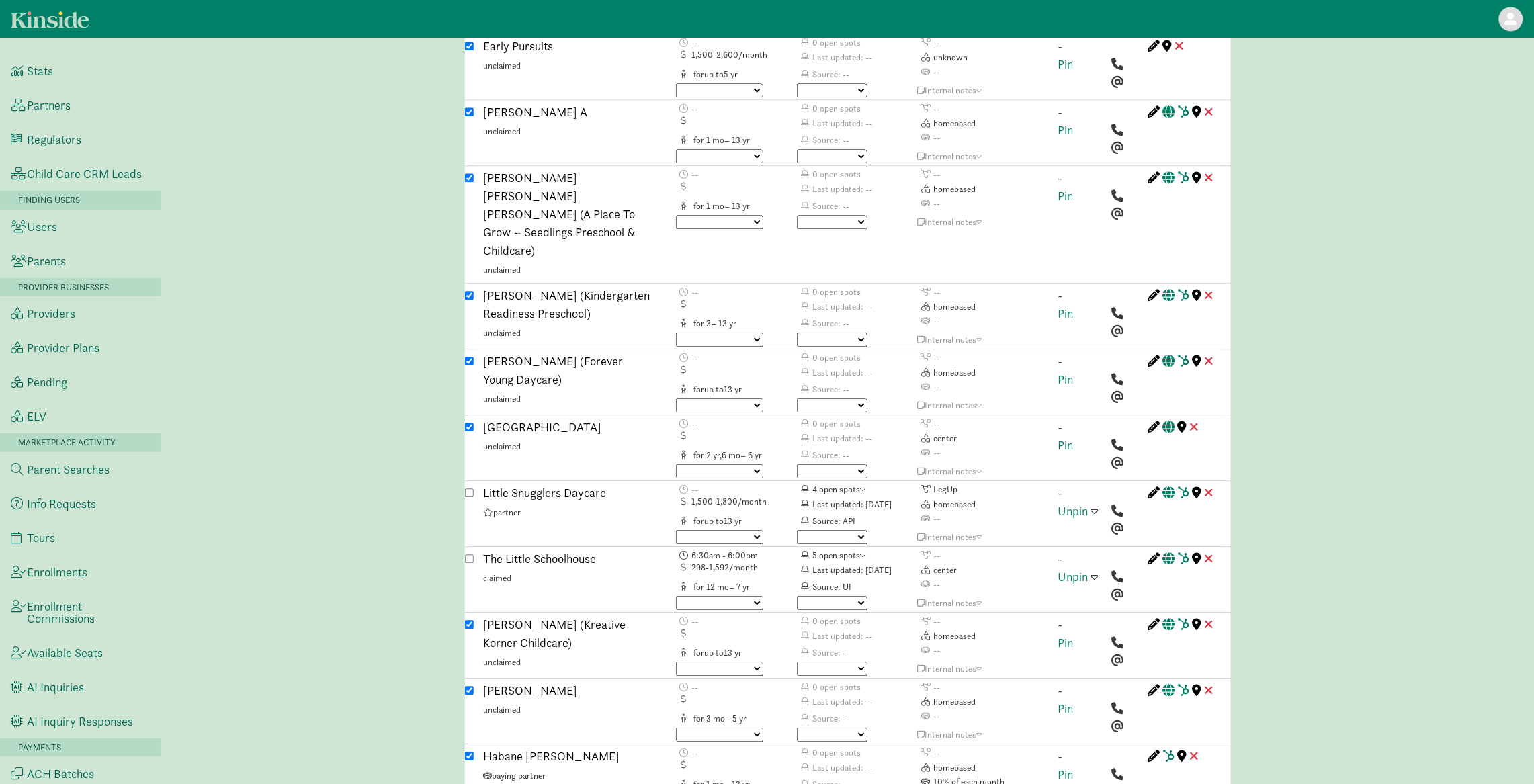
click at [397, 263] on div "Caregiver search ( LORNA PORTER ) Custom Match Request (Link to Hubspot ticket)…" at bounding box center [847, 111] width 1373 height 6311
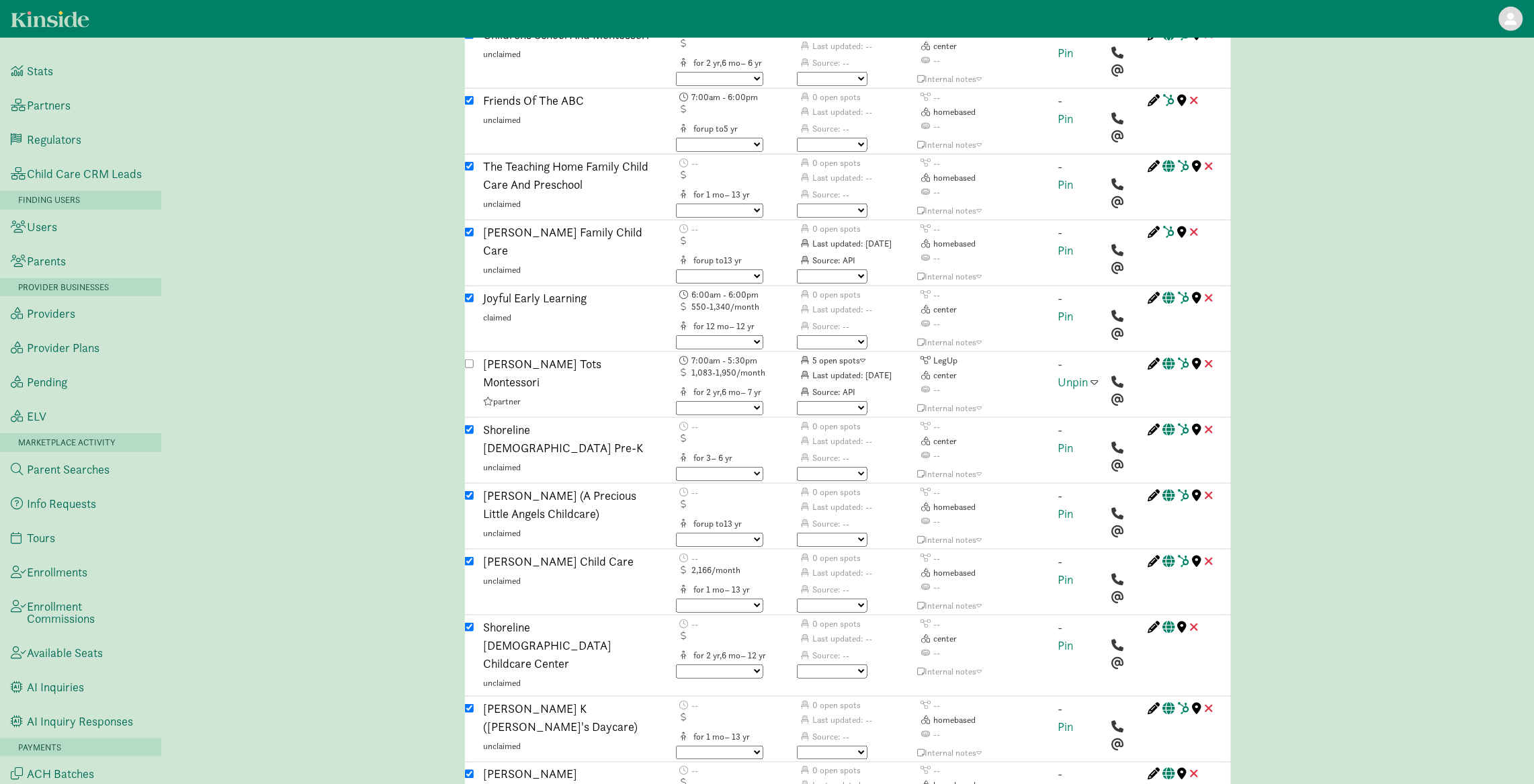
scroll to position [4359, 0]
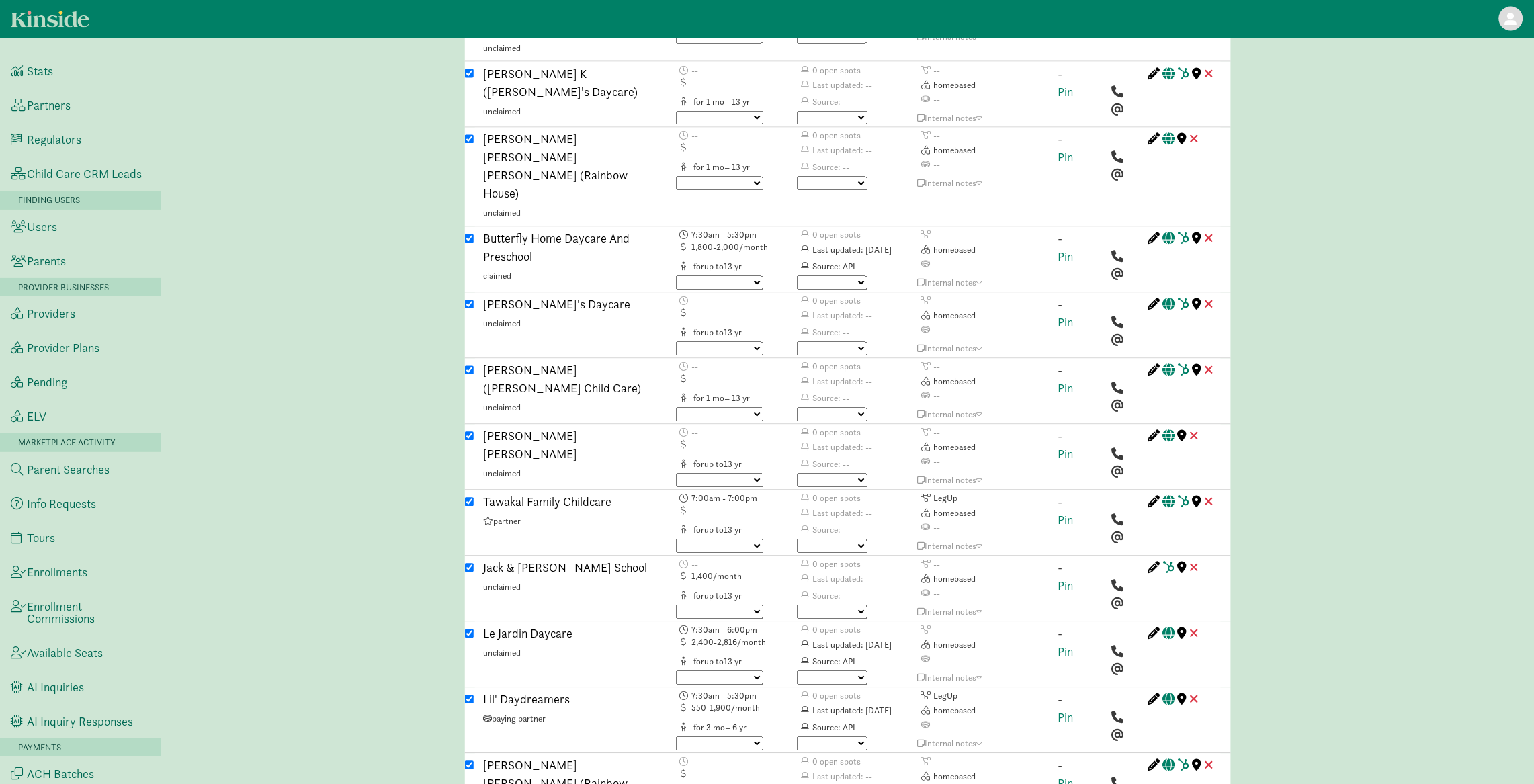
scroll to position [4992, 0]
checkbox input "true"
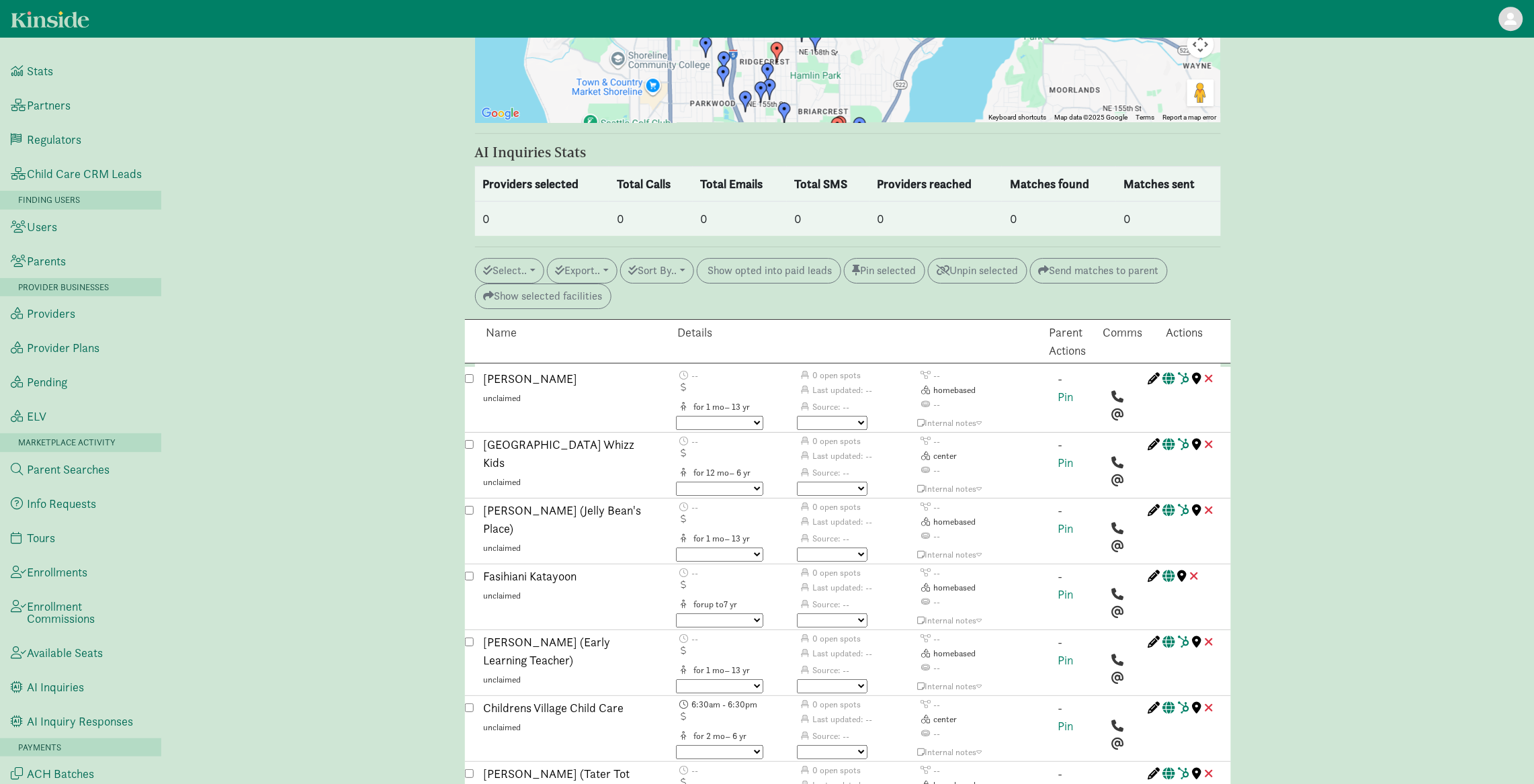
scroll to position [1674, 0]
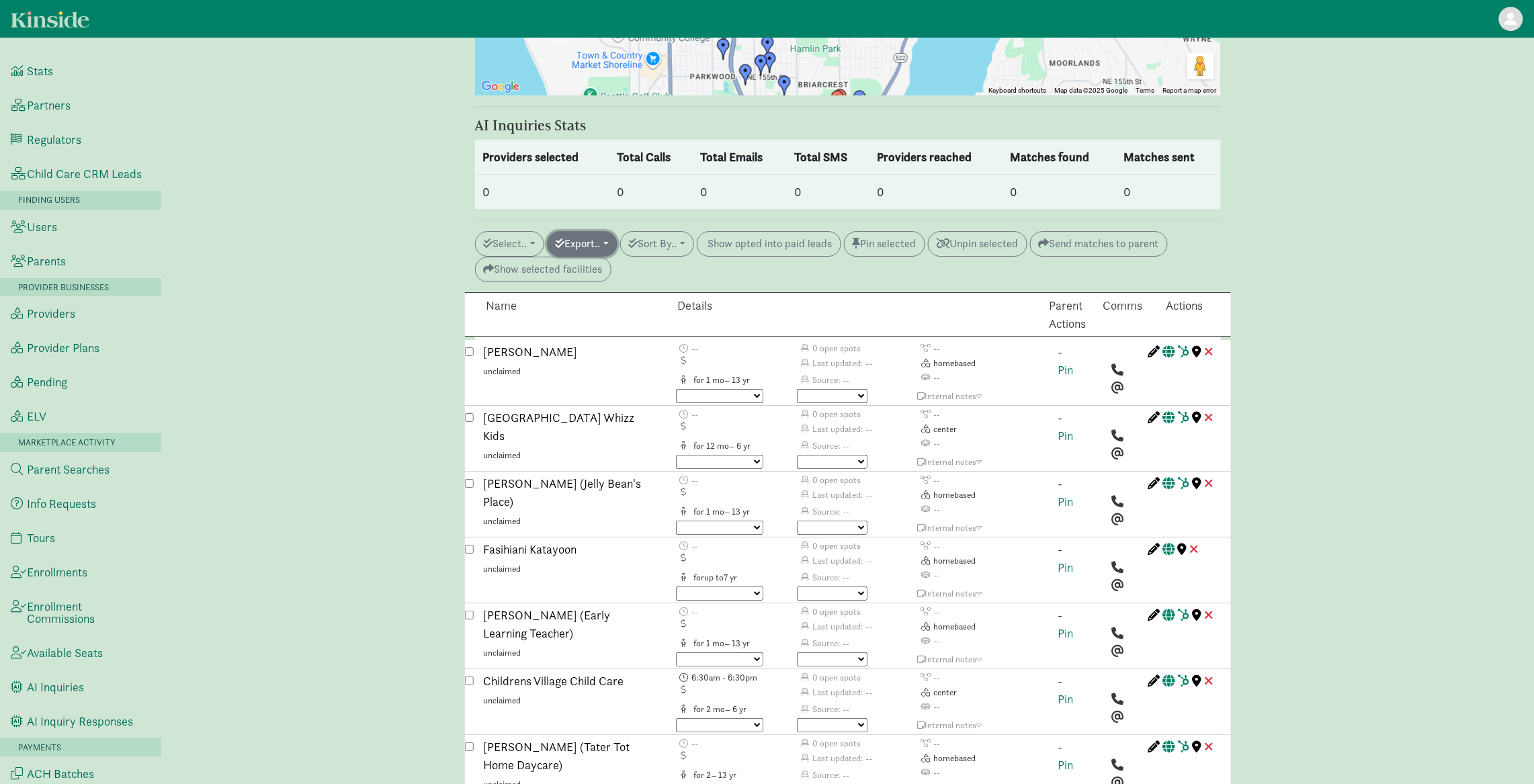
click at [605, 231] on button "Export.." at bounding box center [582, 243] width 70 height 26
click at [612, 307] on link "Initiate AI inquiry" at bounding box center [644, 318] width 192 height 22
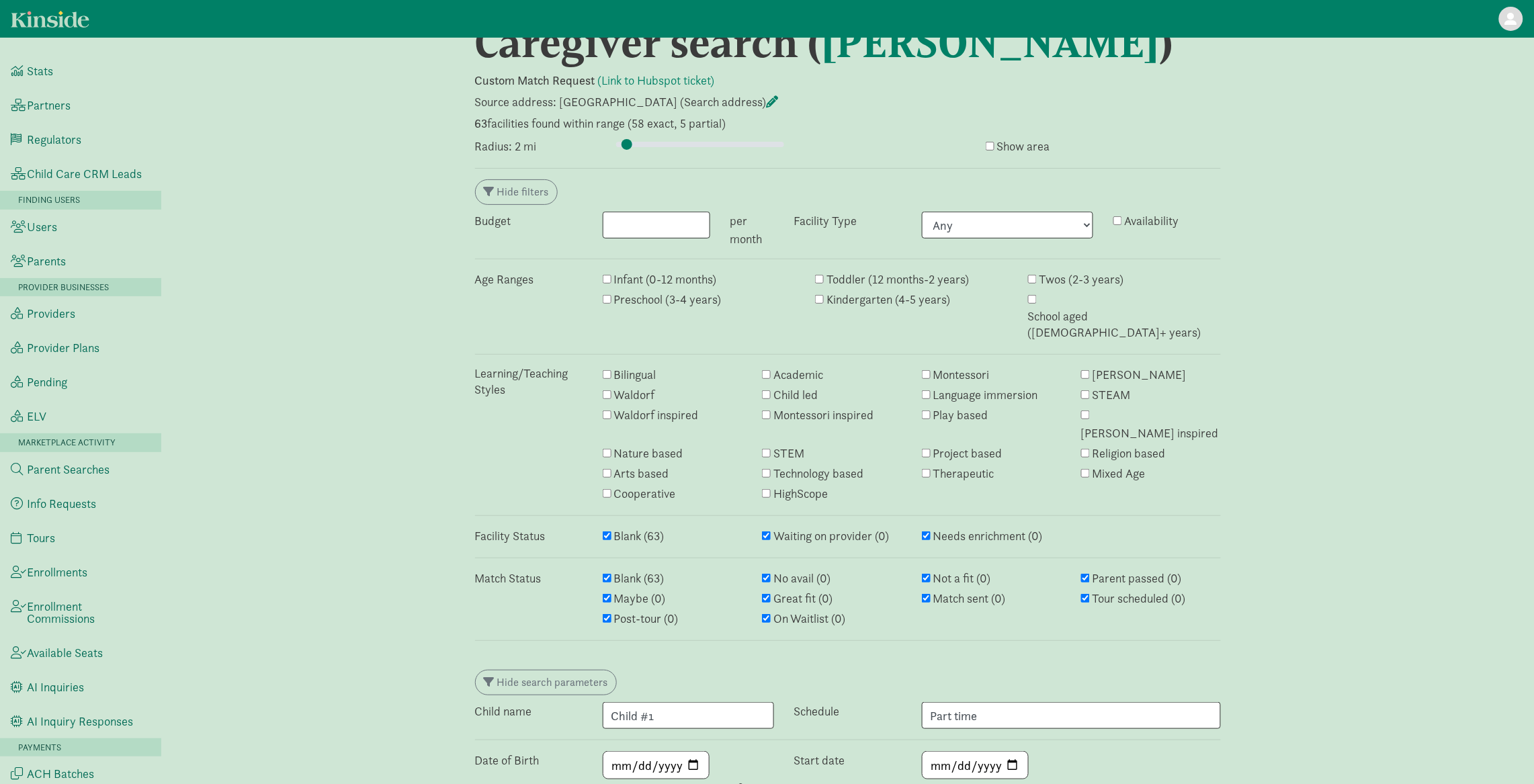
scroll to position [0, 0]
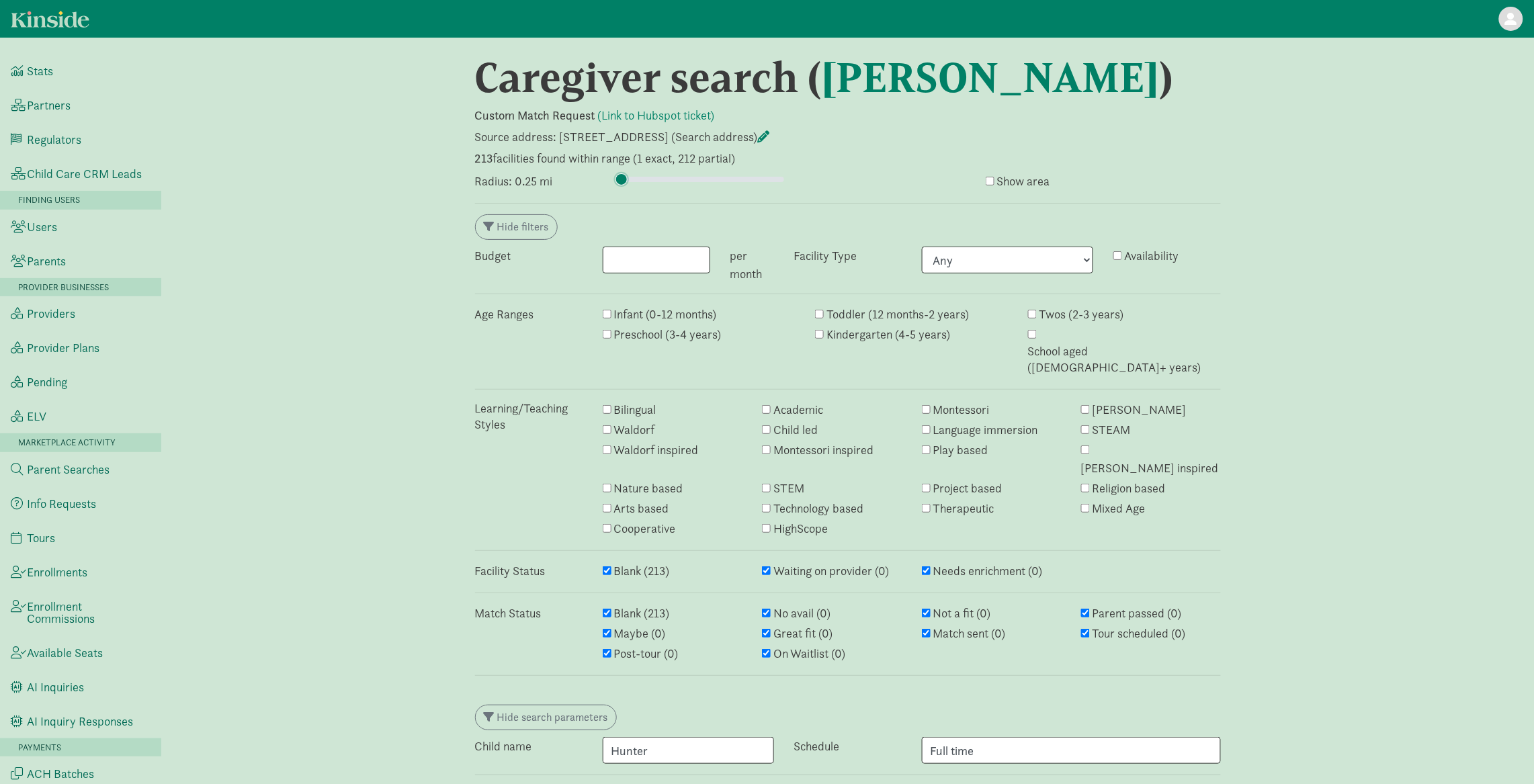
drag, startPoint x: 635, startPoint y: 178, endPoint x: 602, endPoint y: 159, distance: 38.1
type input "0.25"
click at [616, 172] on input "range" at bounding box center [700, 179] width 168 height 15
click at [628, 182] on input "range" at bounding box center [700, 179] width 168 height 15
drag, startPoint x: 632, startPoint y: 174, endPoint x: 652, endPoint y: 177, distance: 20.2
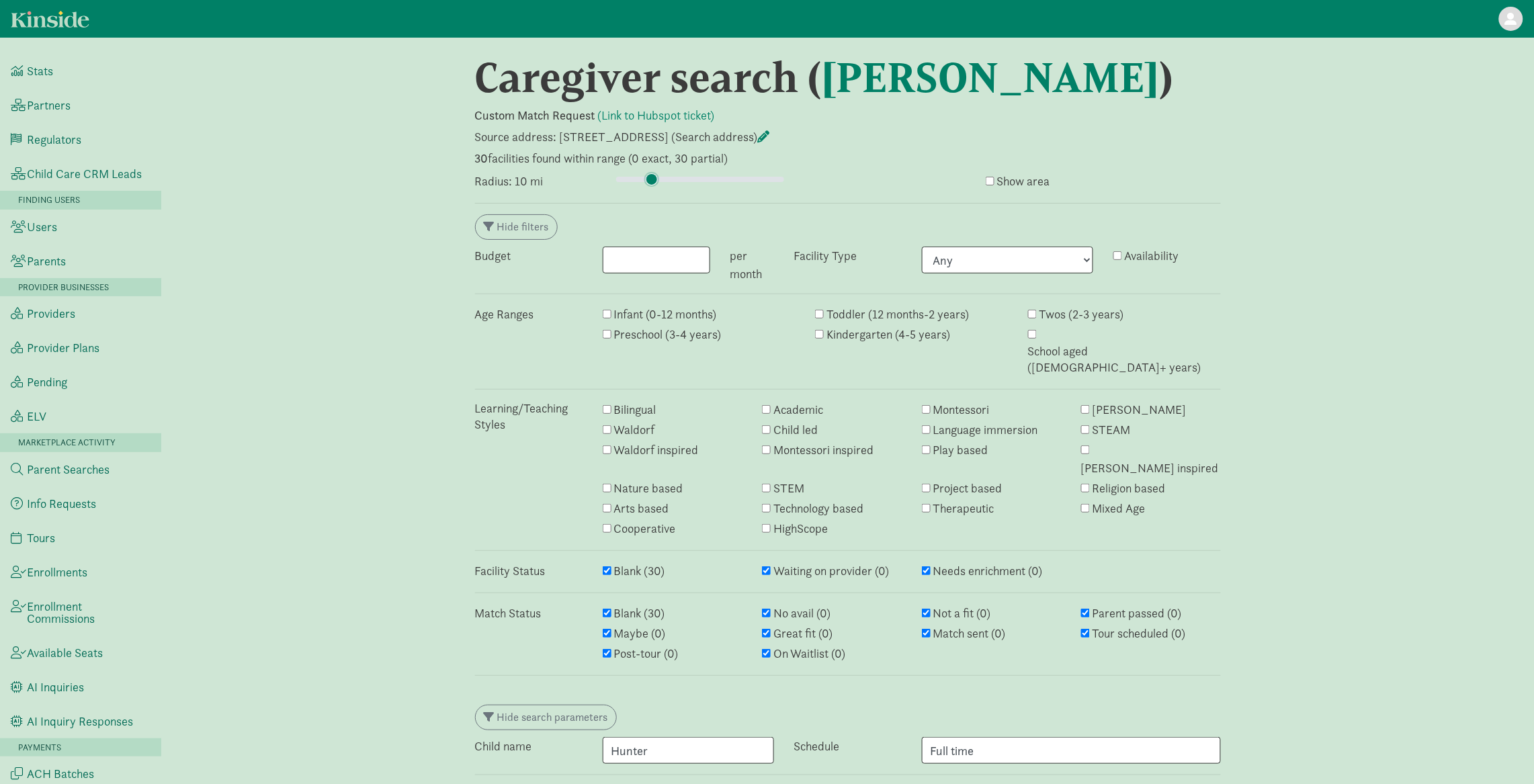
type input "10"
click at [652, 177] on input "range" at bounding box center [700, 179] width 168 height 15
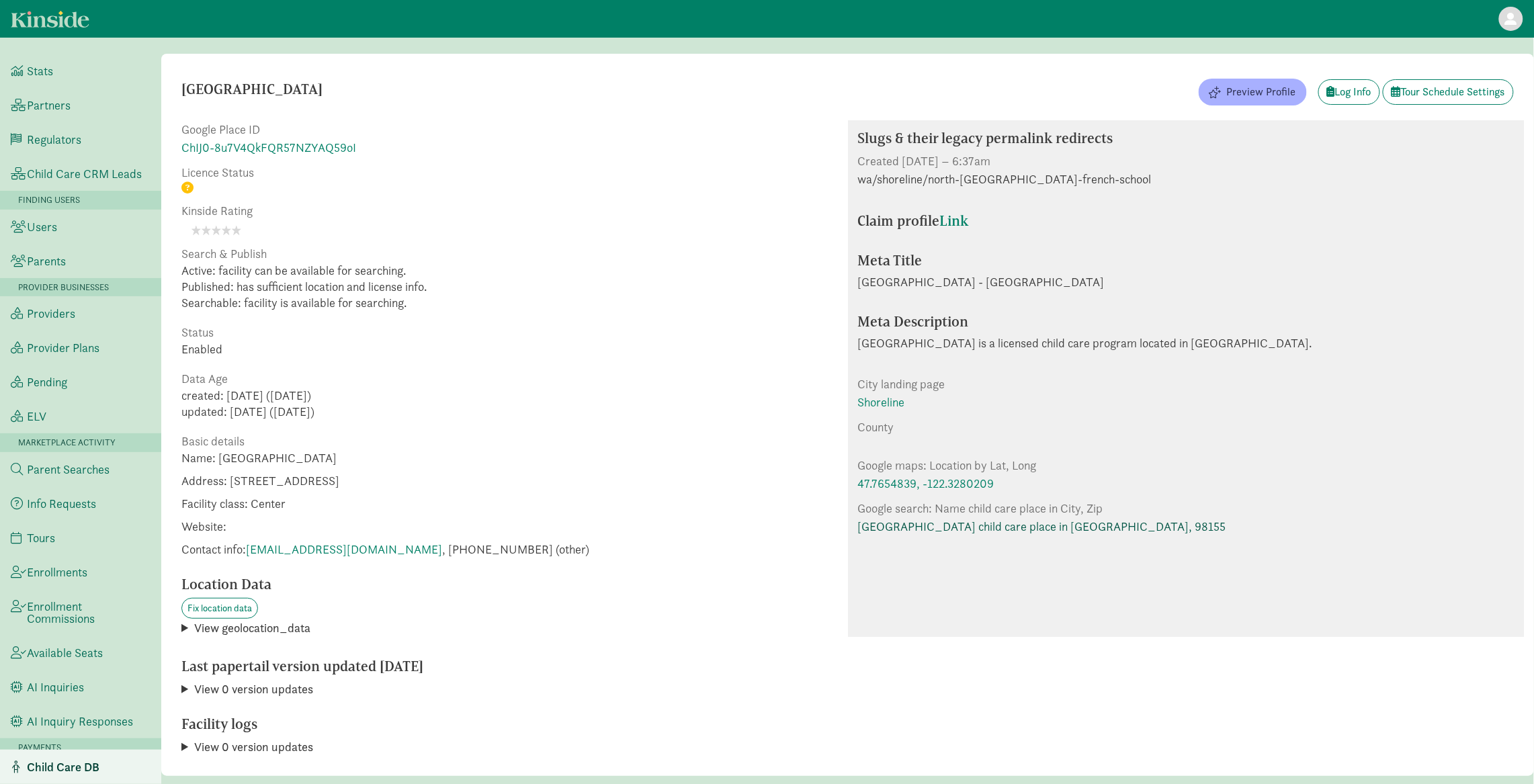
click at [996, 530] on link "[GEOGRAPHIC_DATA] child care place in [GEOGRAPHIC_DATA], 98155" at bounding box center [1042, 526] width 368 height 18
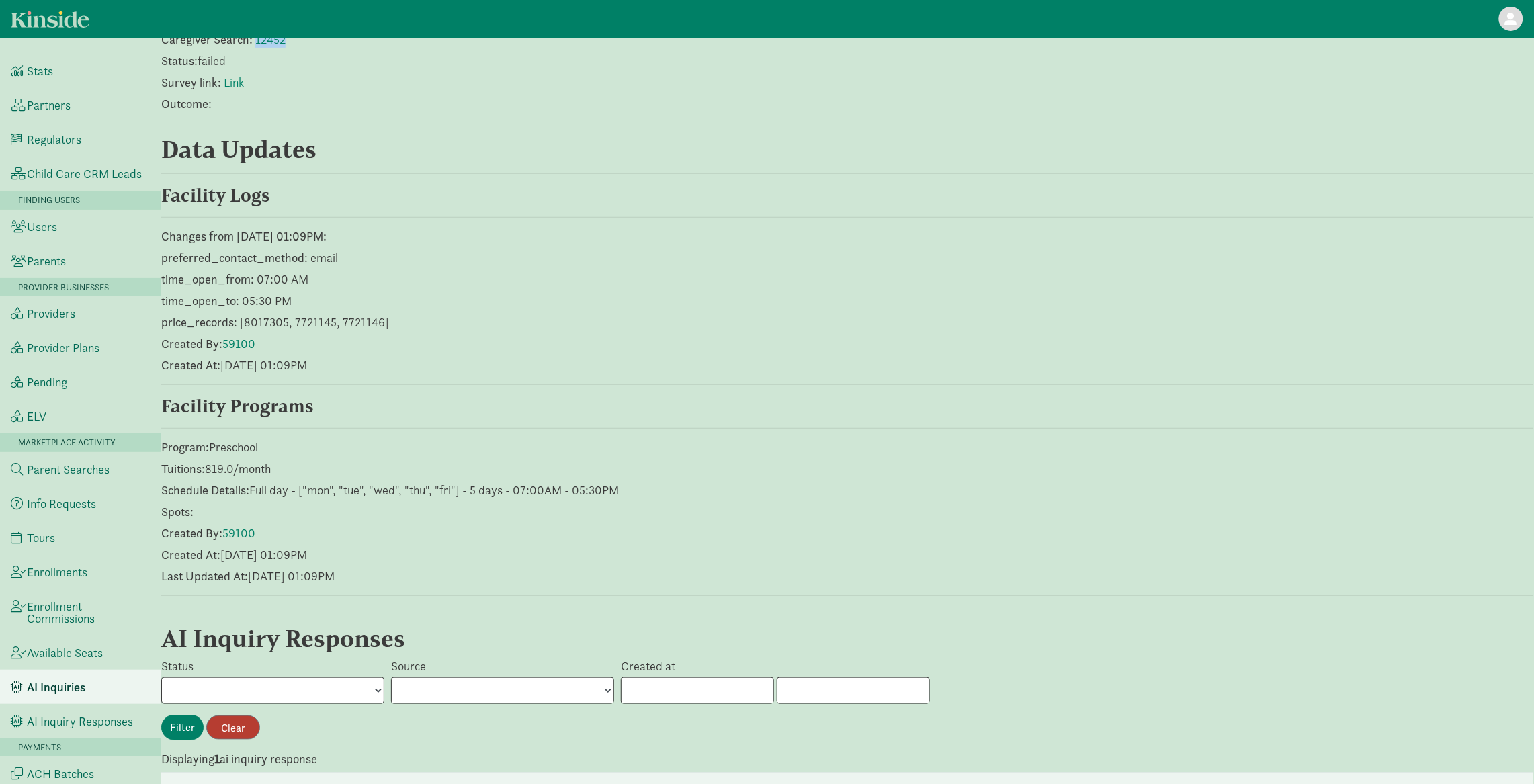
scroll to position [413, 0]
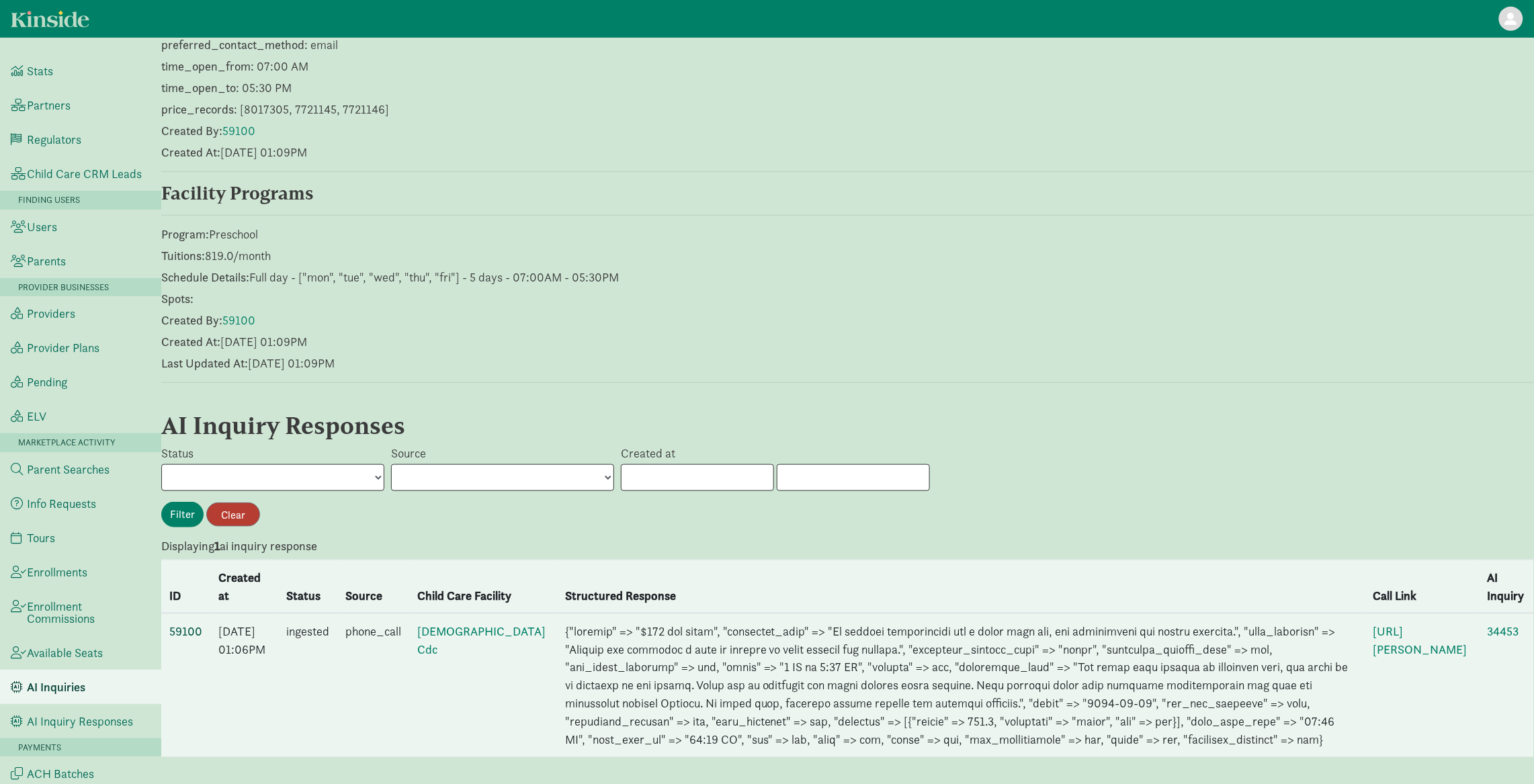
click at [193, 623] on link "59100" at bounding box center [186, 631] width 33 height 15
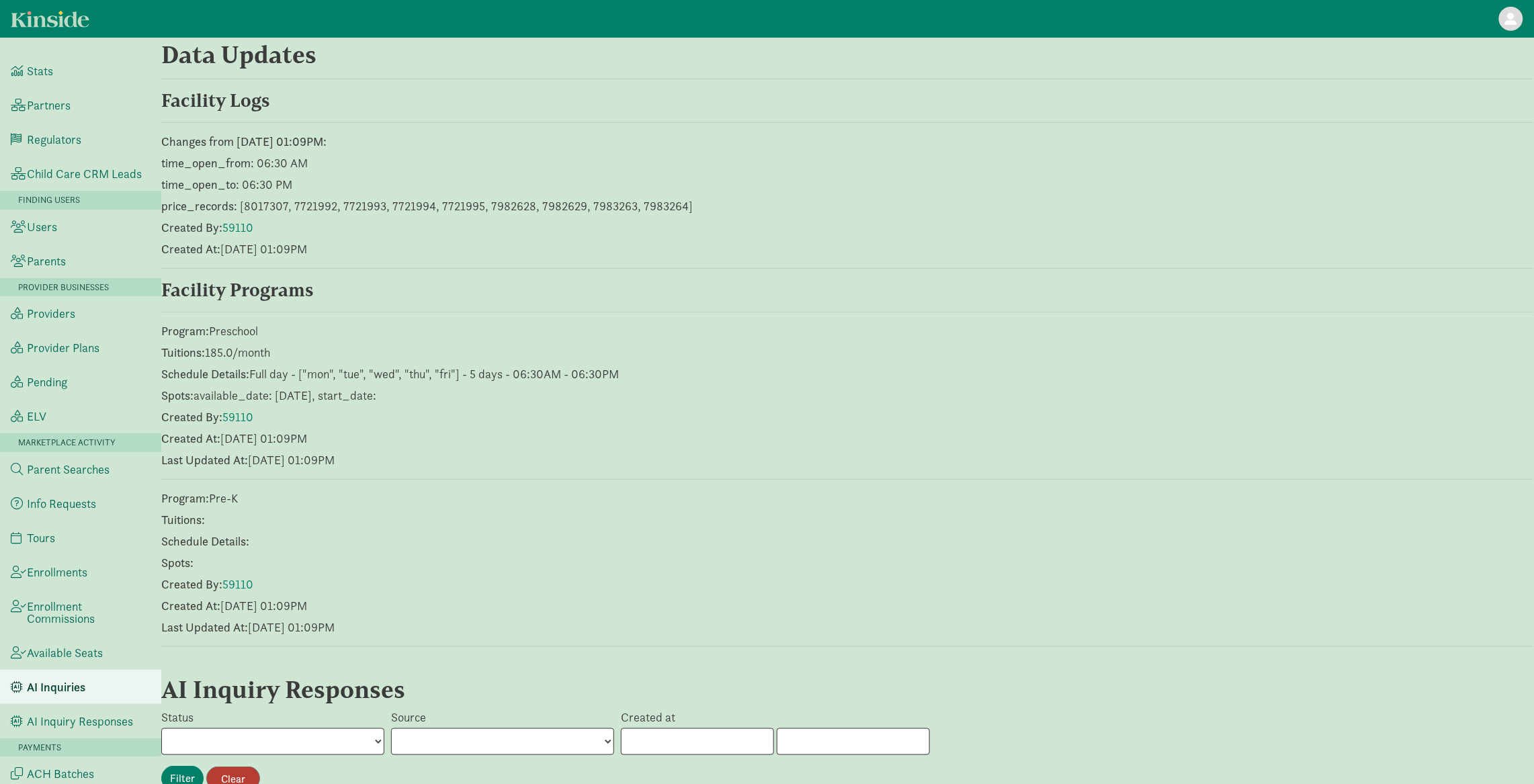
scroll to position [541, 0]
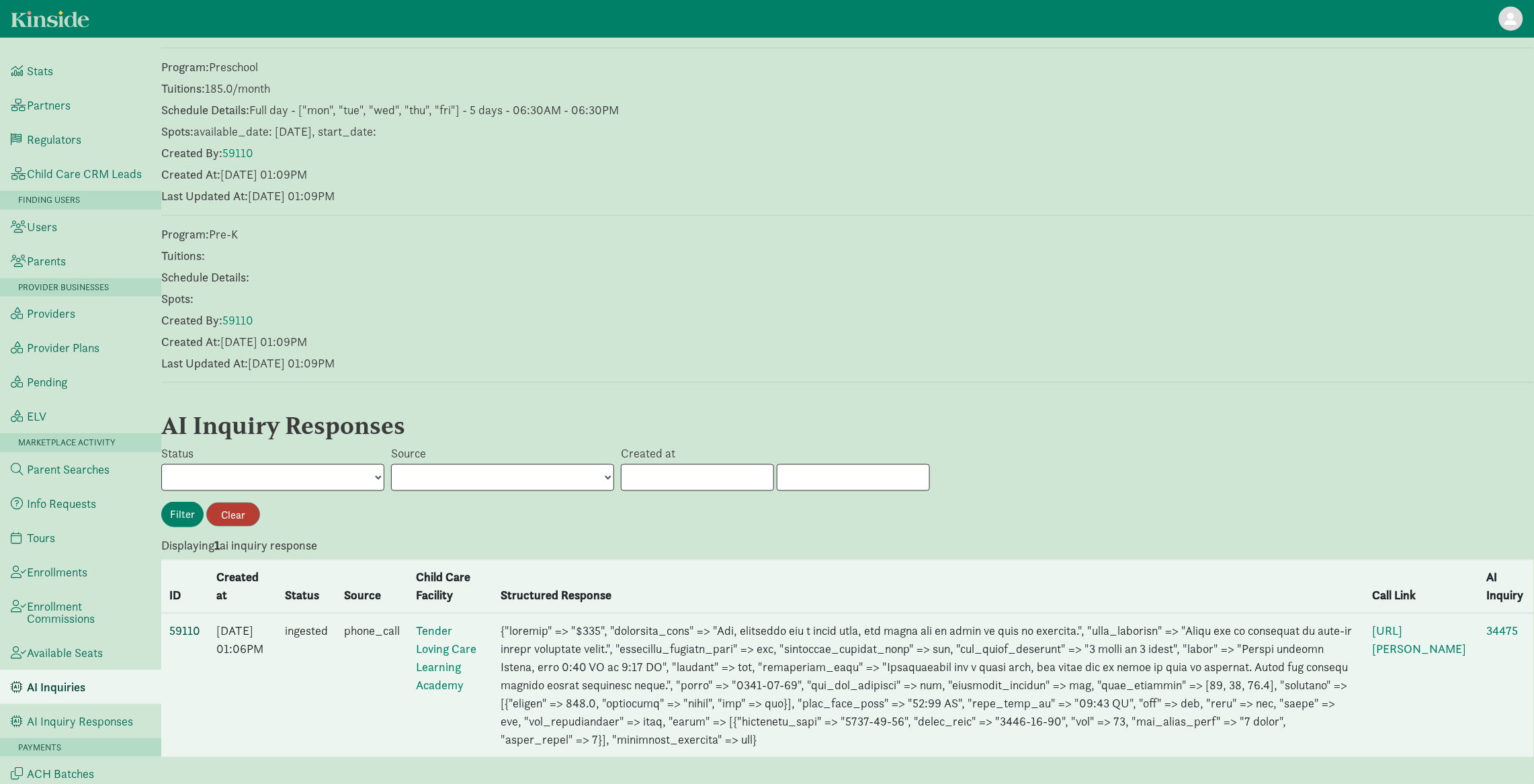
click at [177, 623] on link "59110" at bounding box center [185, 631] width 31 height 15
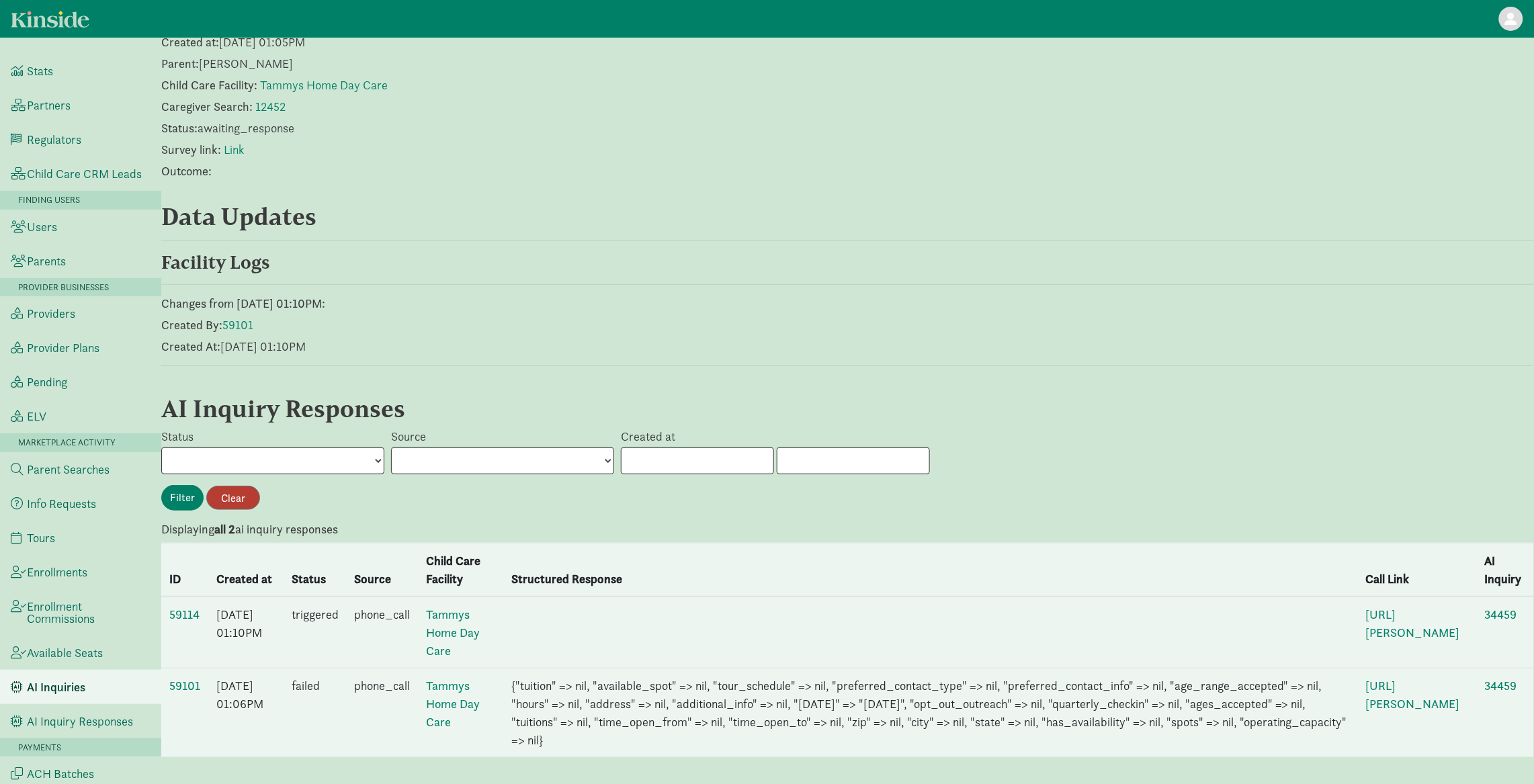
scroll to position [96, 0]
click at [190, 607] on link "59114" at bounding box center [184, 614] width 30 height 15
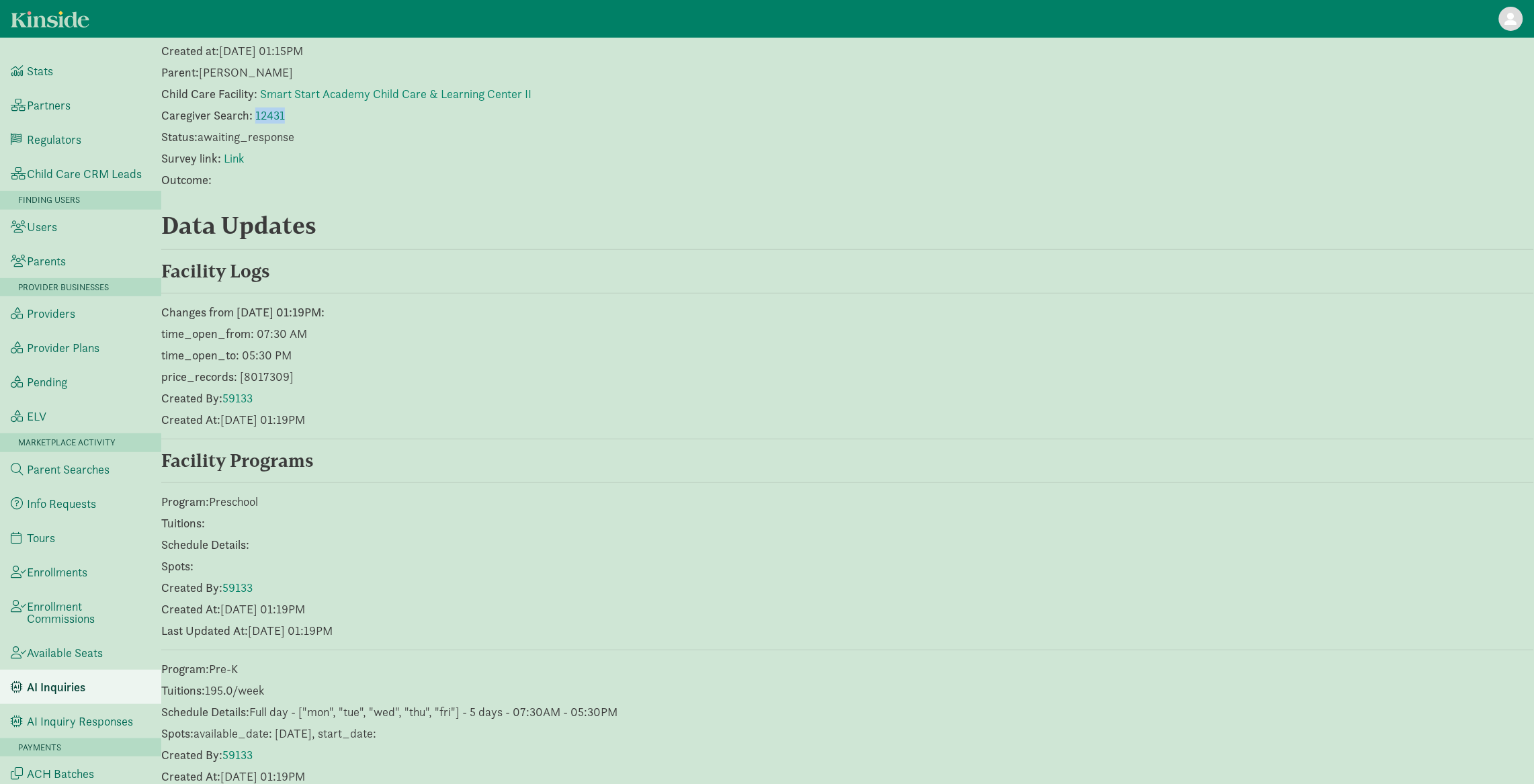
scroll to position [541, 0]
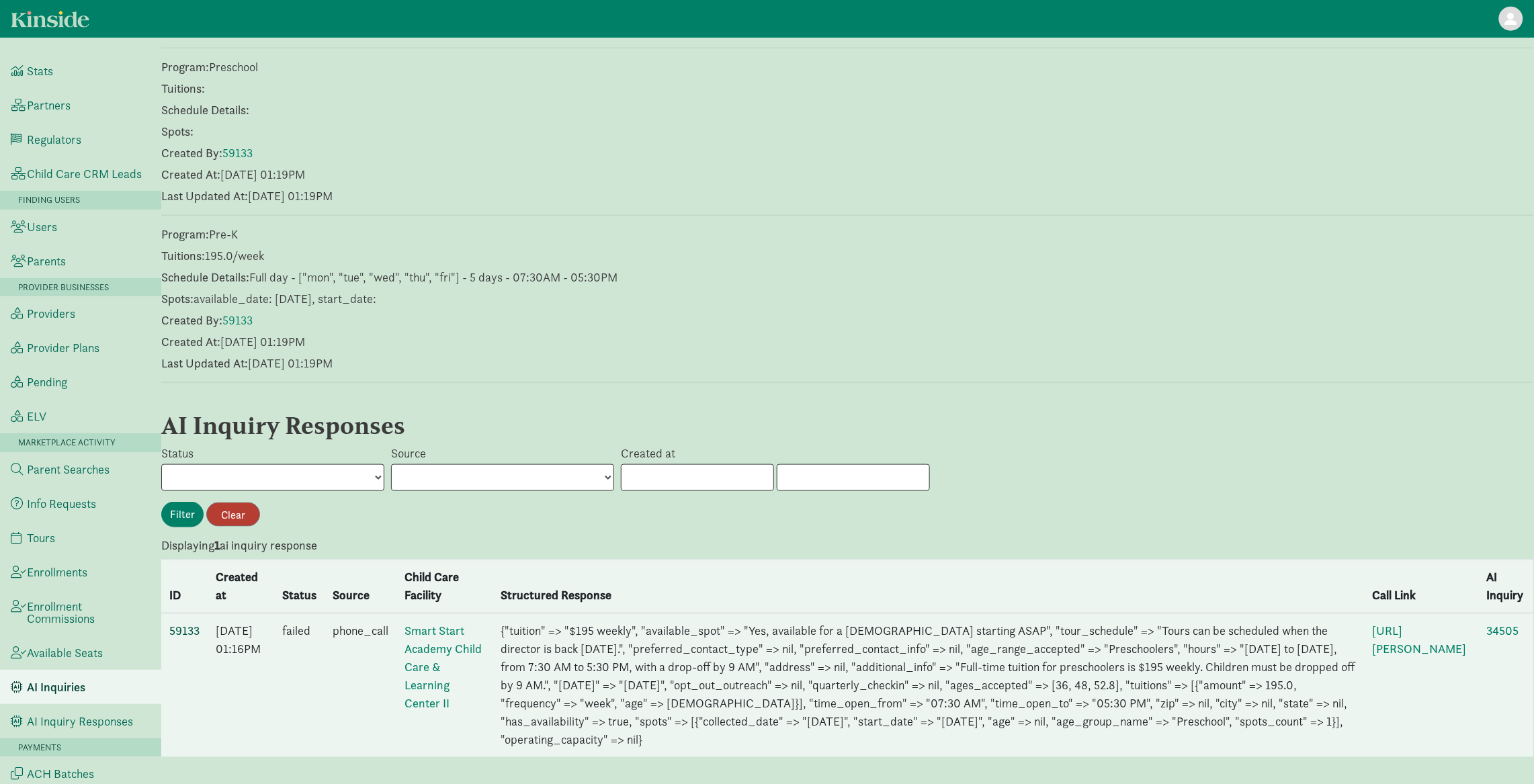
click at [179, 623] on link "59133" at bounding box center [184, 631] width 30 height 15
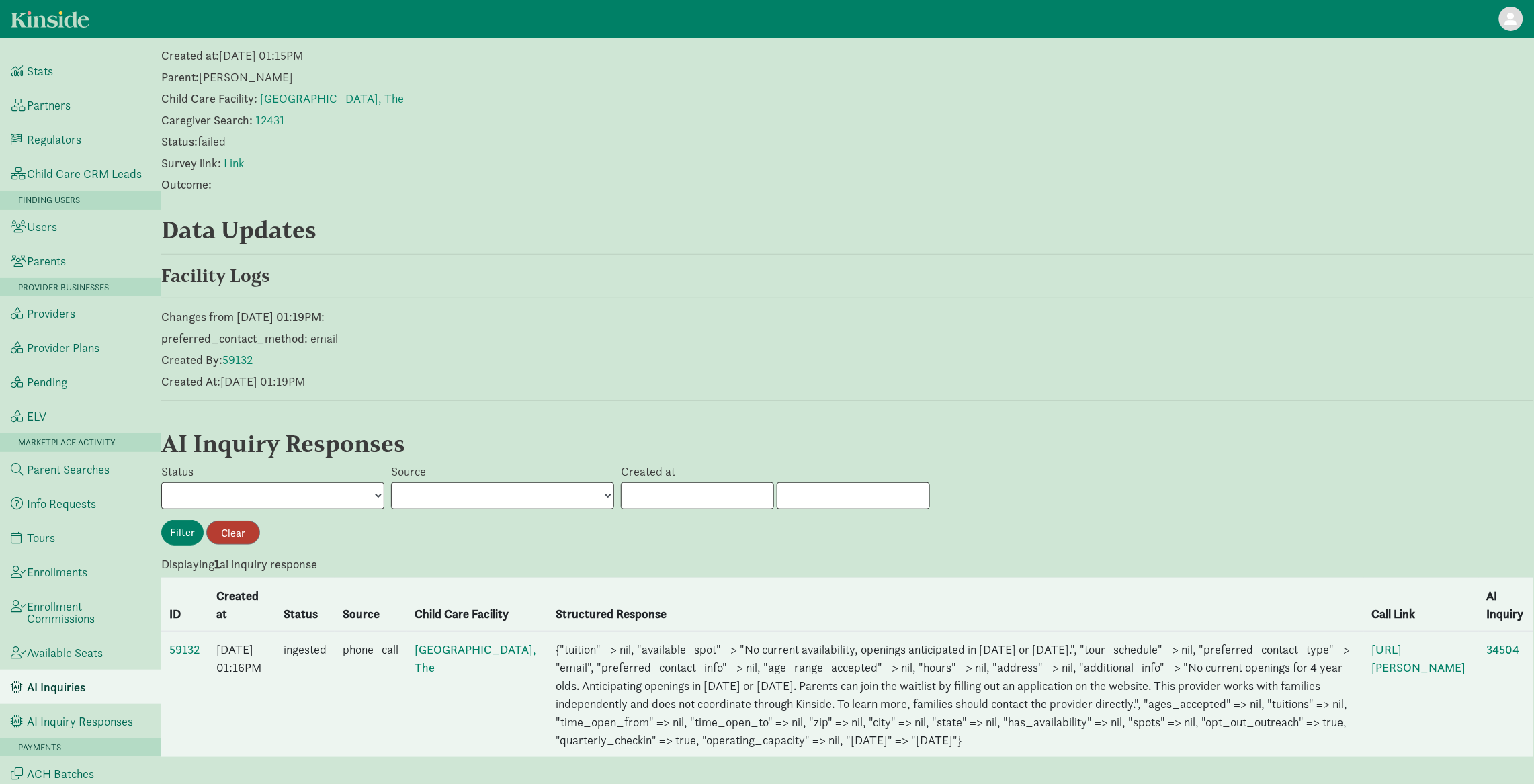
scroll to position [101, 0]
click at [190, 642] on link "59132" at bounding box center [185, 649] width 31 height 15
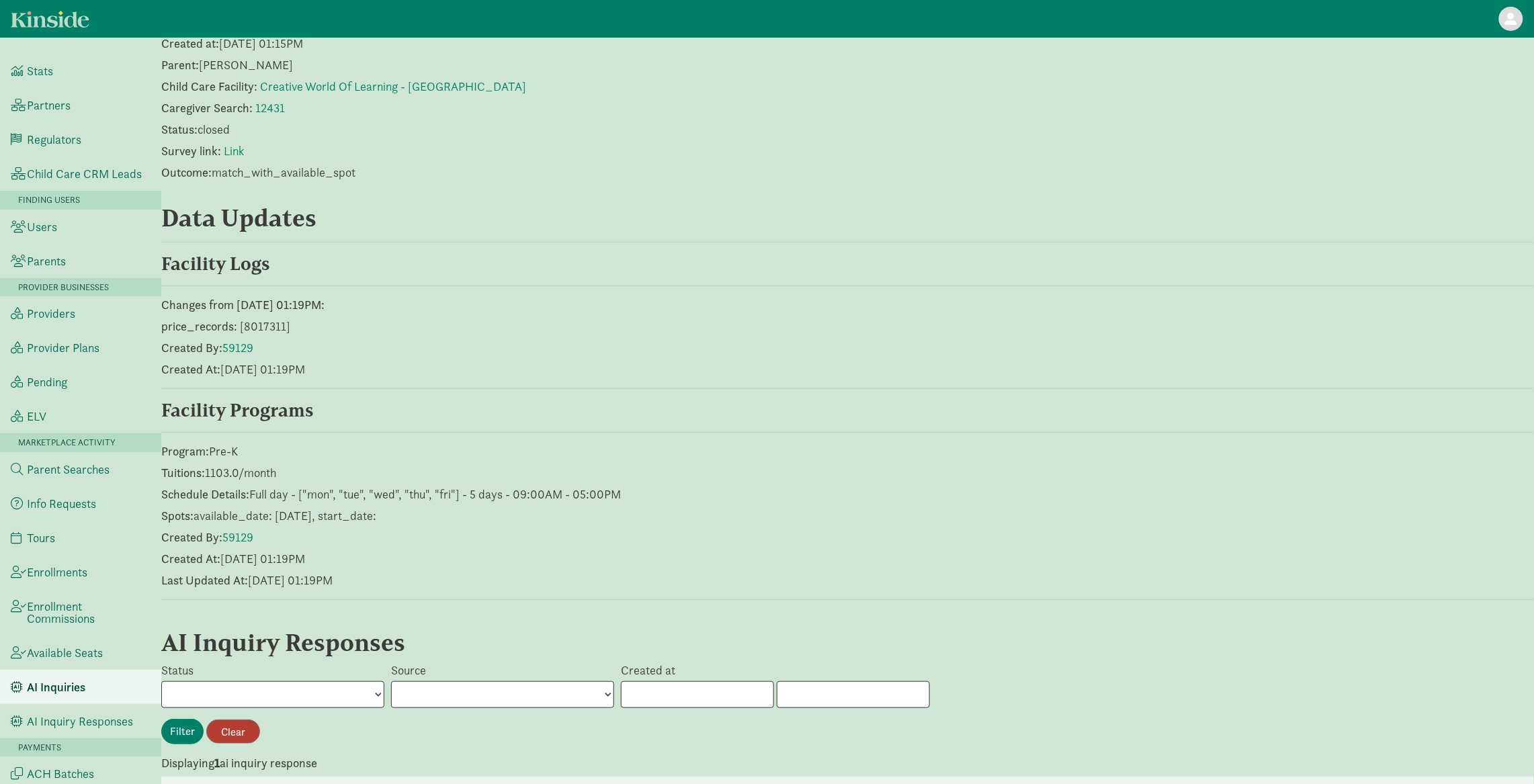
scroll to position [312, 0]
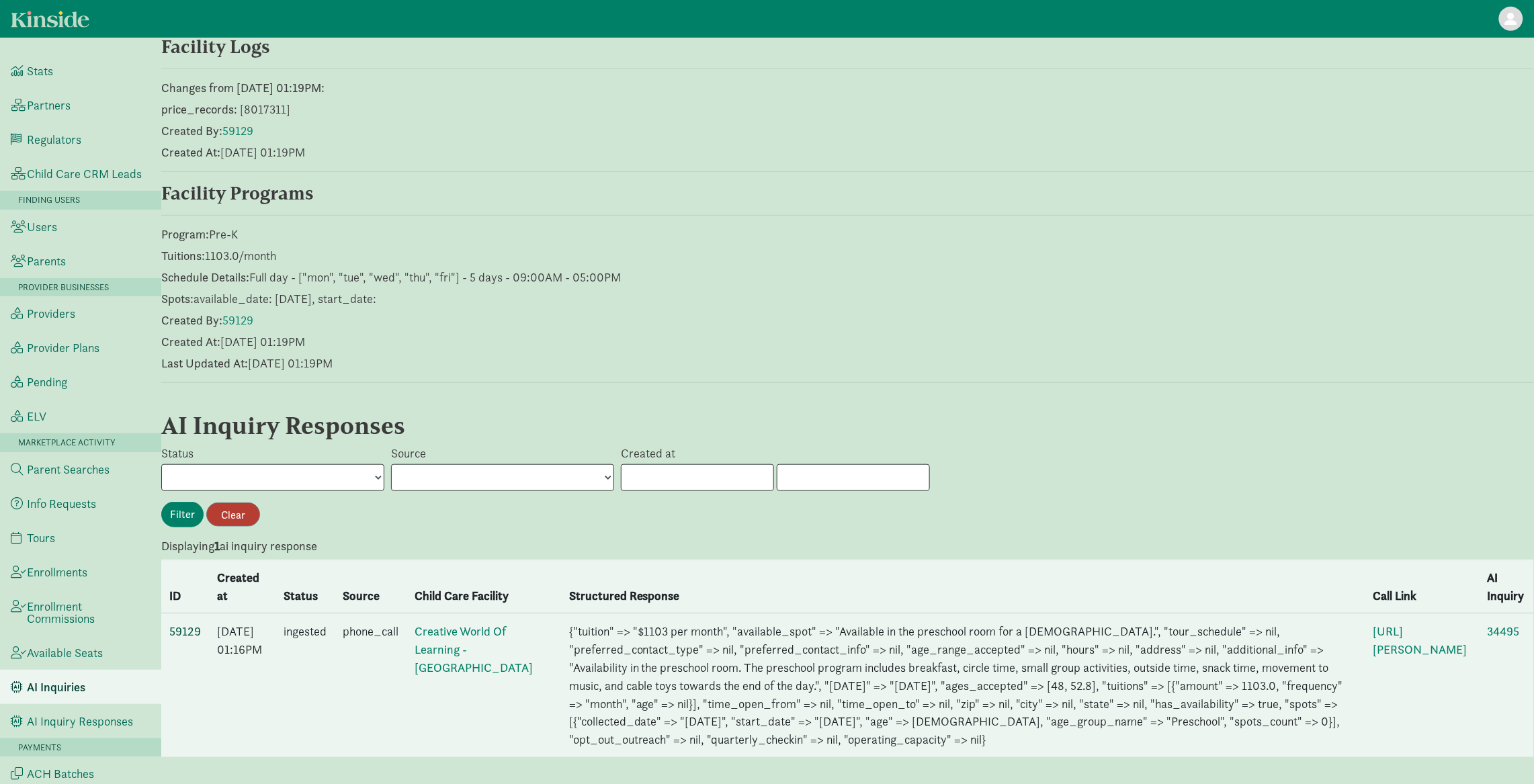
click at [192, 623] on link "59129" at bounding box center [185, 631] width 31 height 15
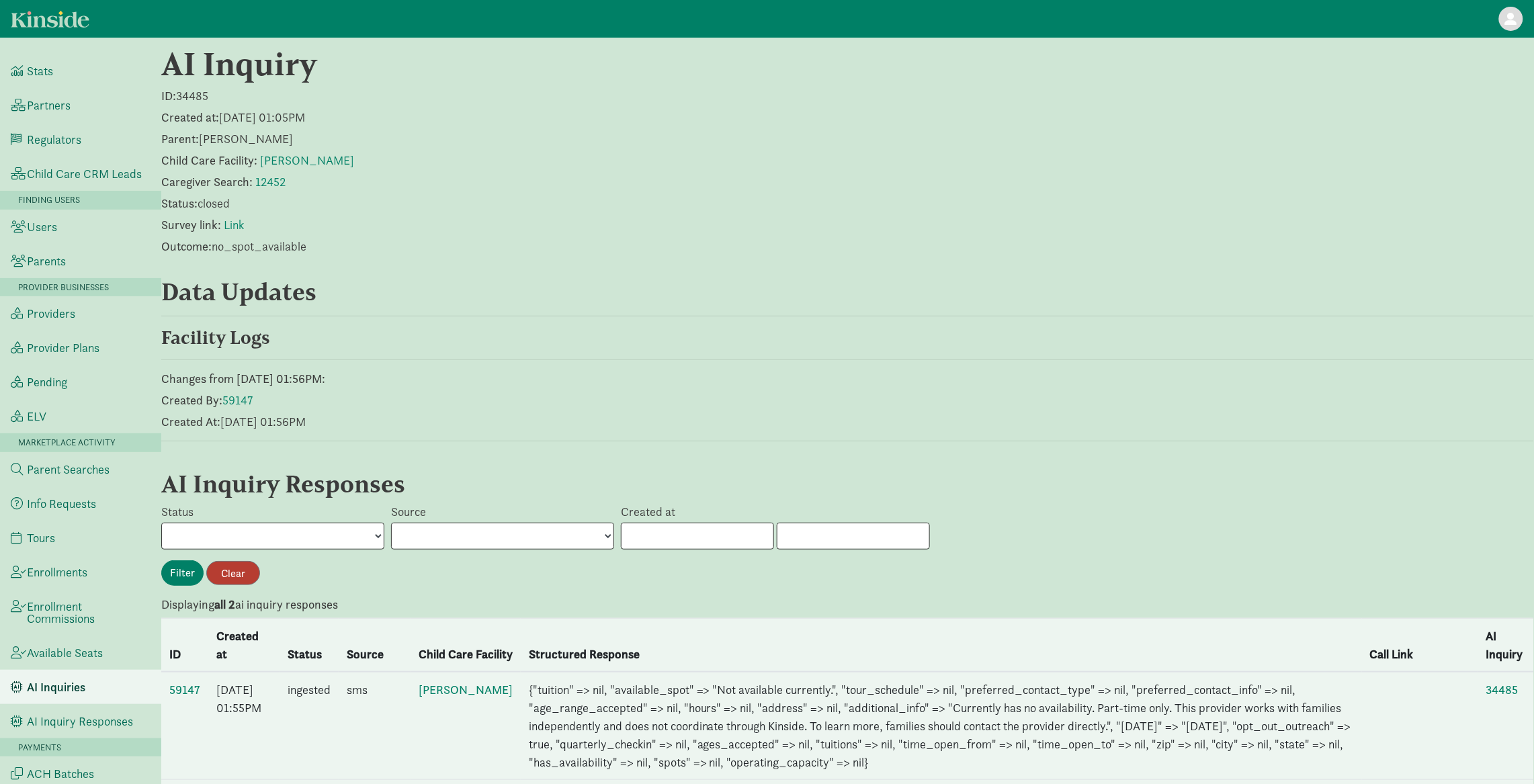
scroll to position [151, 0]
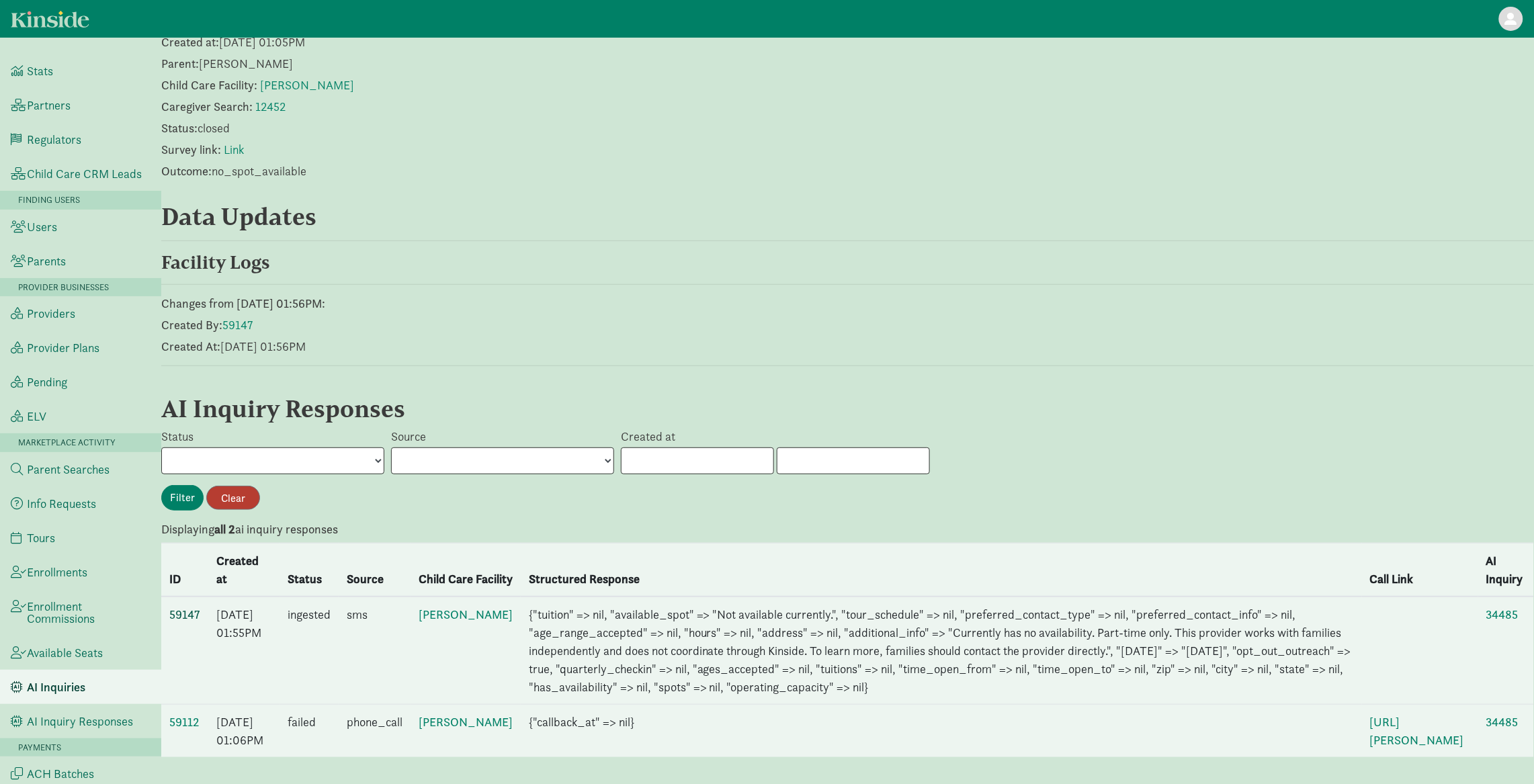
click at [188, 607] on link "59147" at bounding box center [185, 614] width 31 height 15
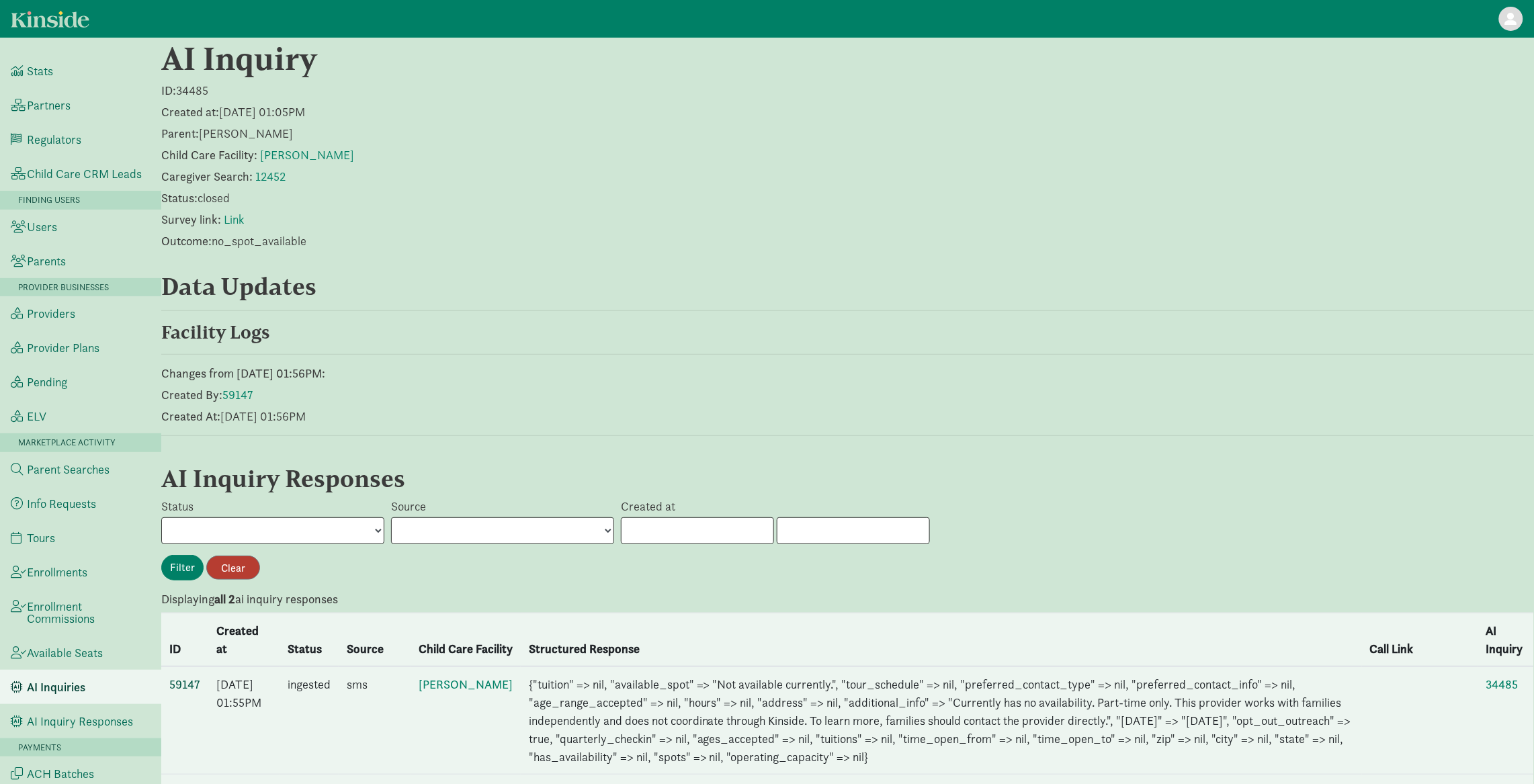
scroll to position [31, 0]
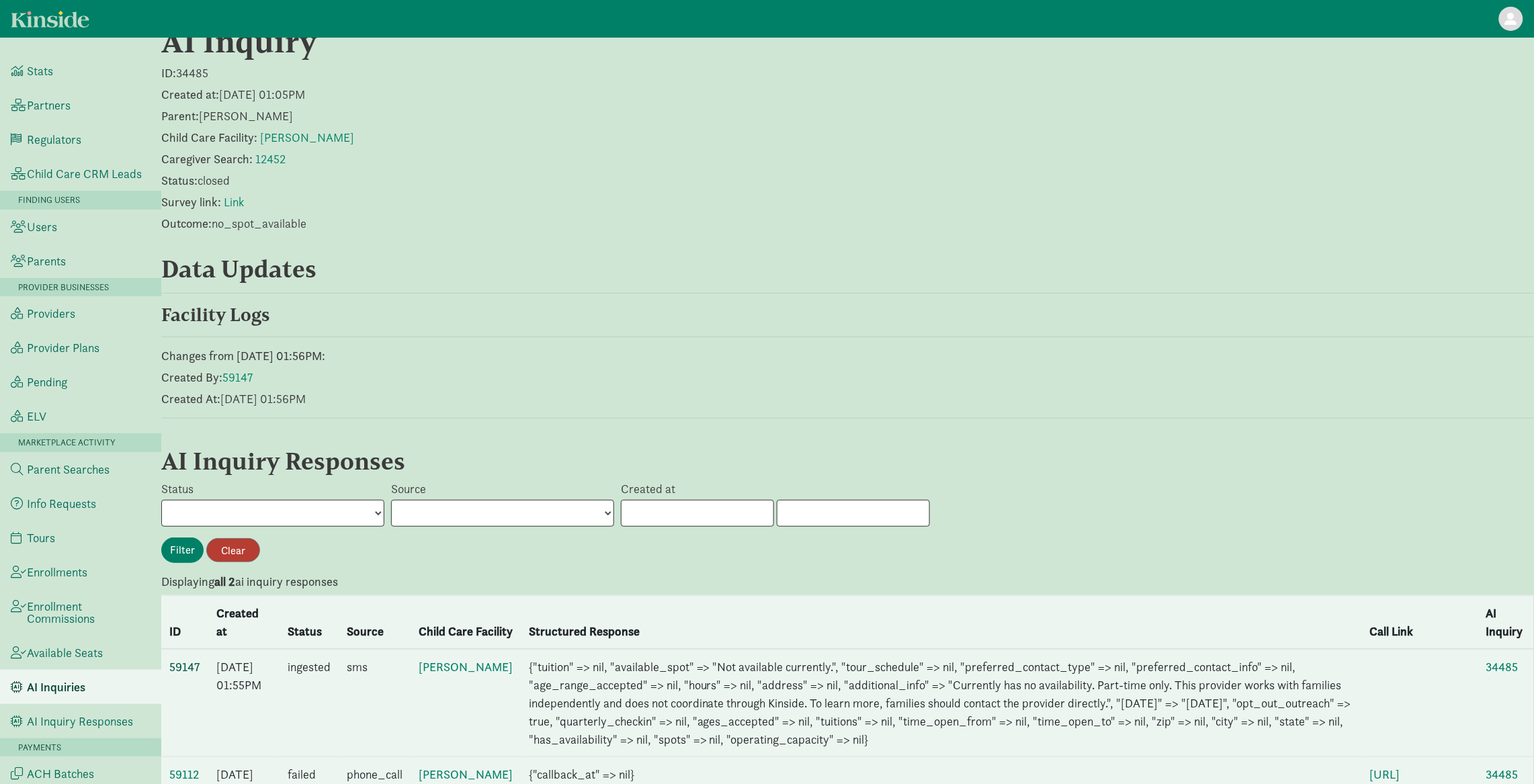
click at [176, 674] on link "59147" at bounding box center [185, 667] width 31 height 15
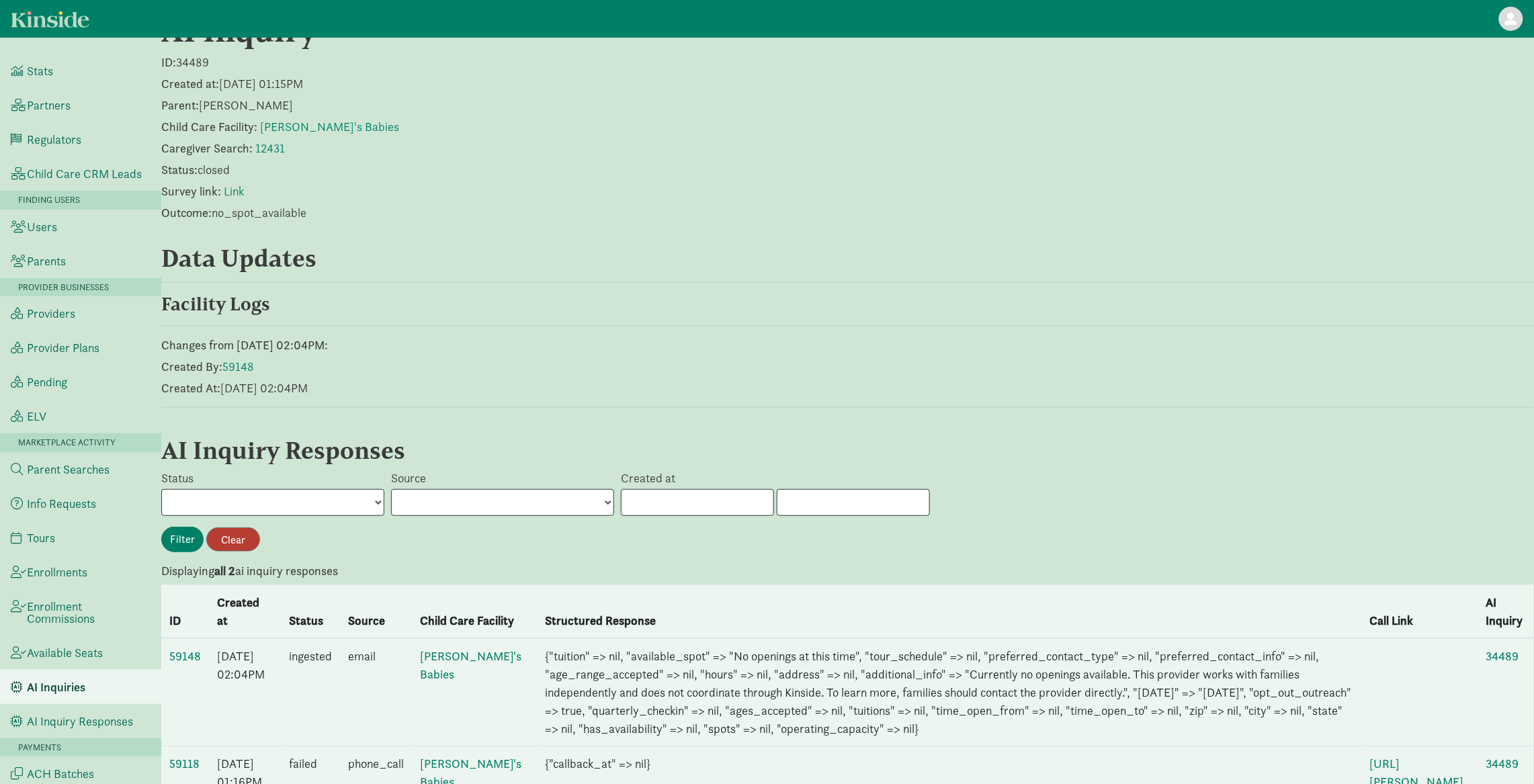
scroll to position [132, 0]
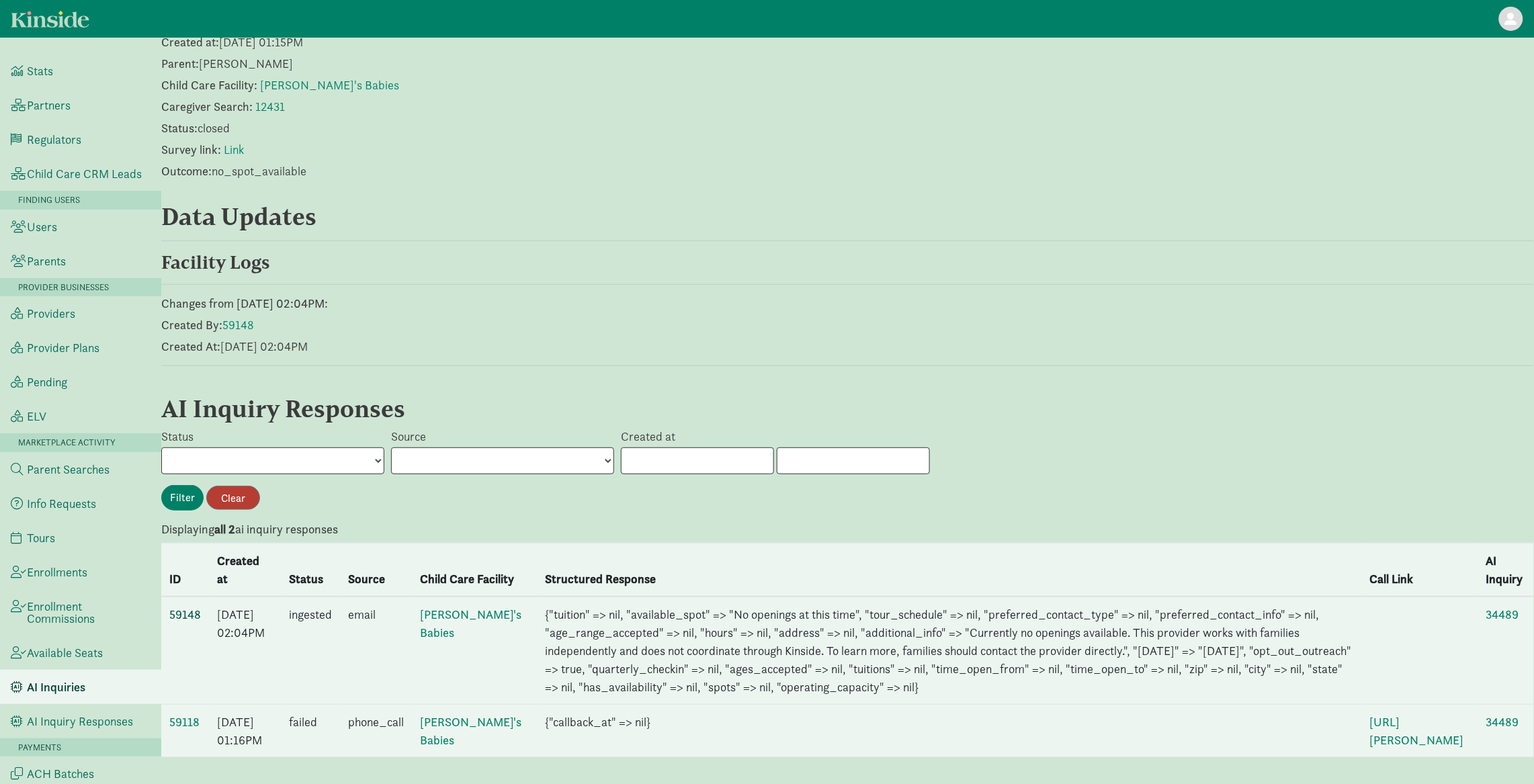
click at [188, 607] on link "59148" at bounding box center [185, 614] width 31 height 15
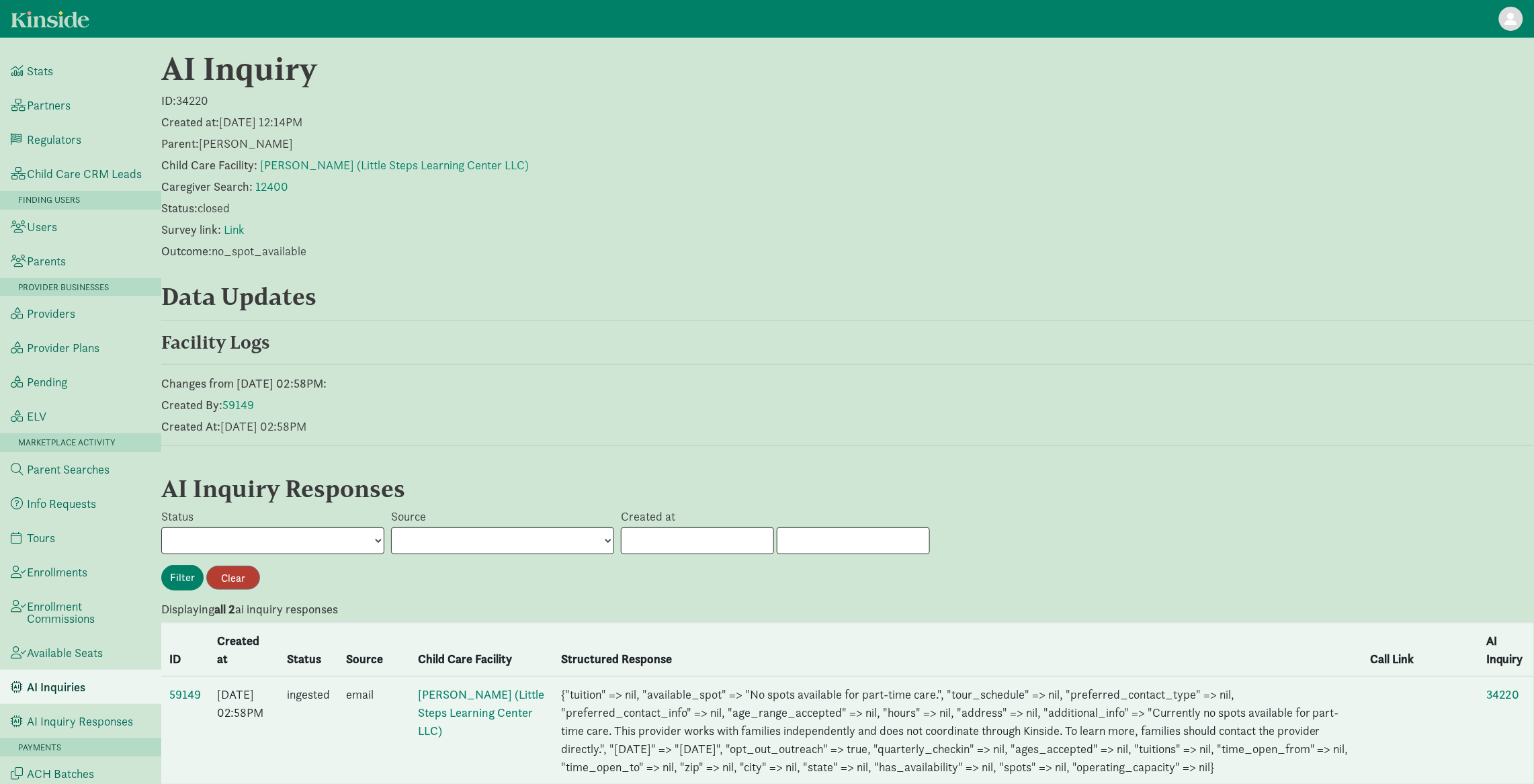
scroll to position [7, 0]
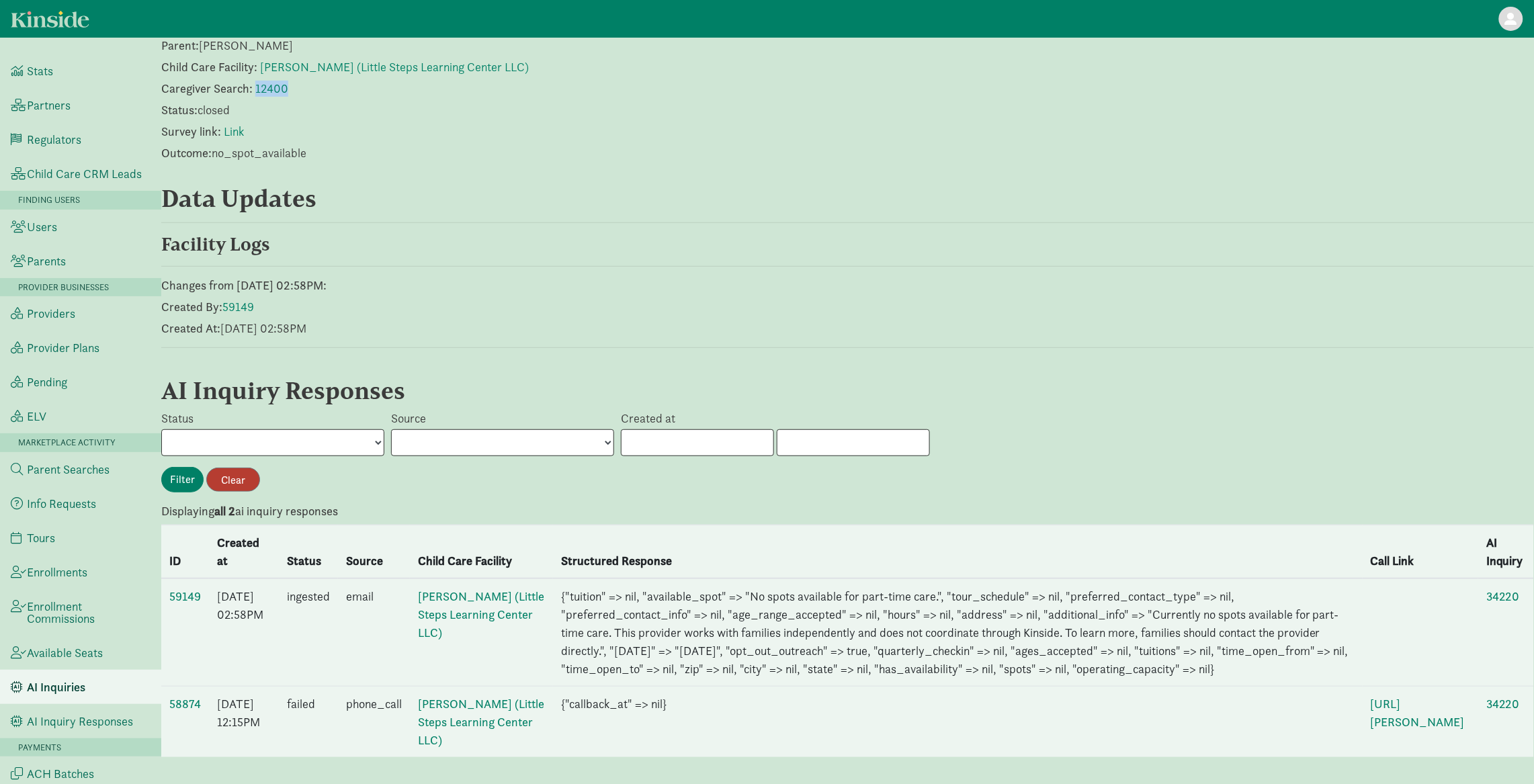
scroll to position [151, 0]
click at [192, 589] on link "59149" at bounding box center [185, 596] width 31 height 15
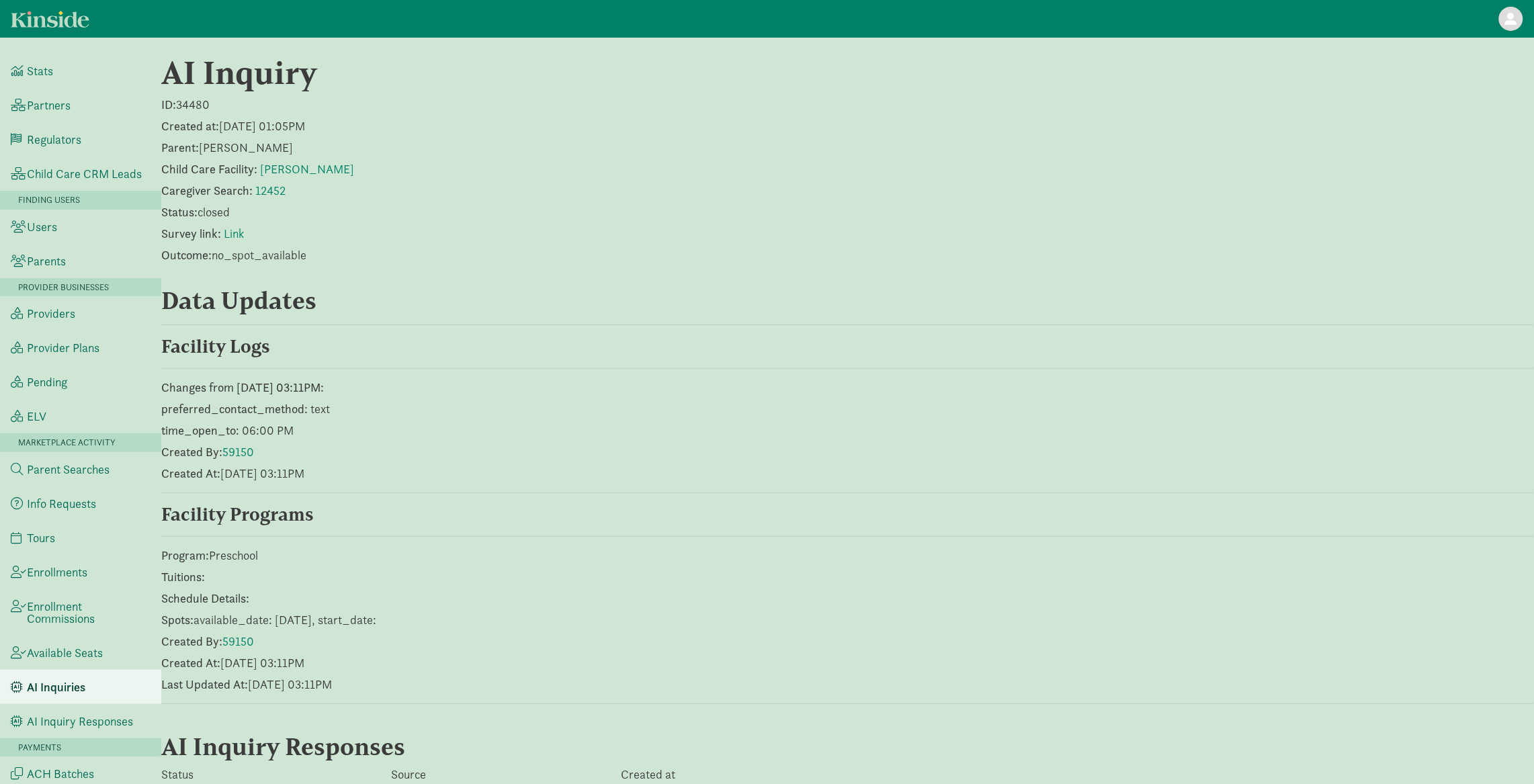
scroll to position [316, 0]
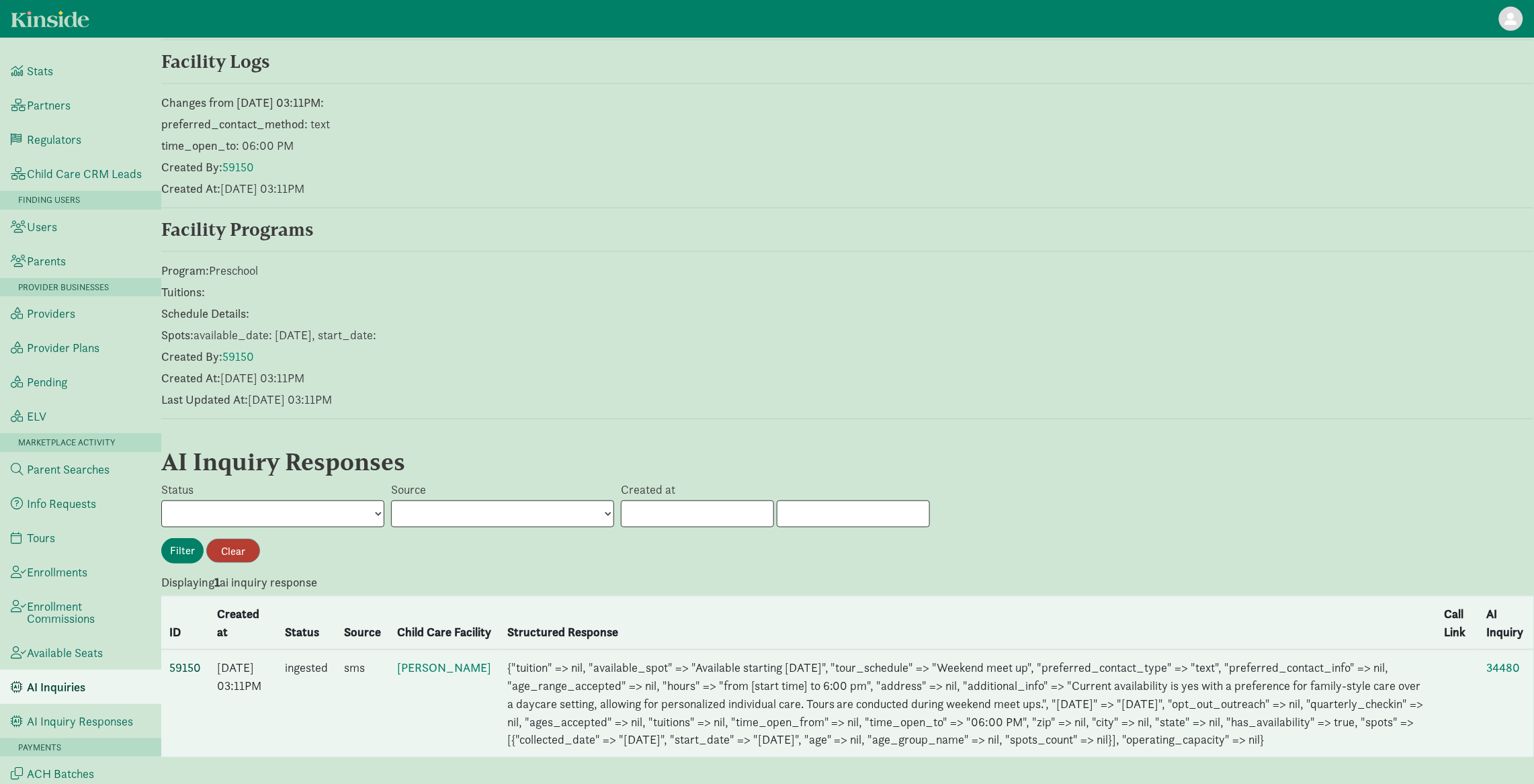
click at [197, 660] on link "59150" at bounding box center [185, 667] width 31 height 15
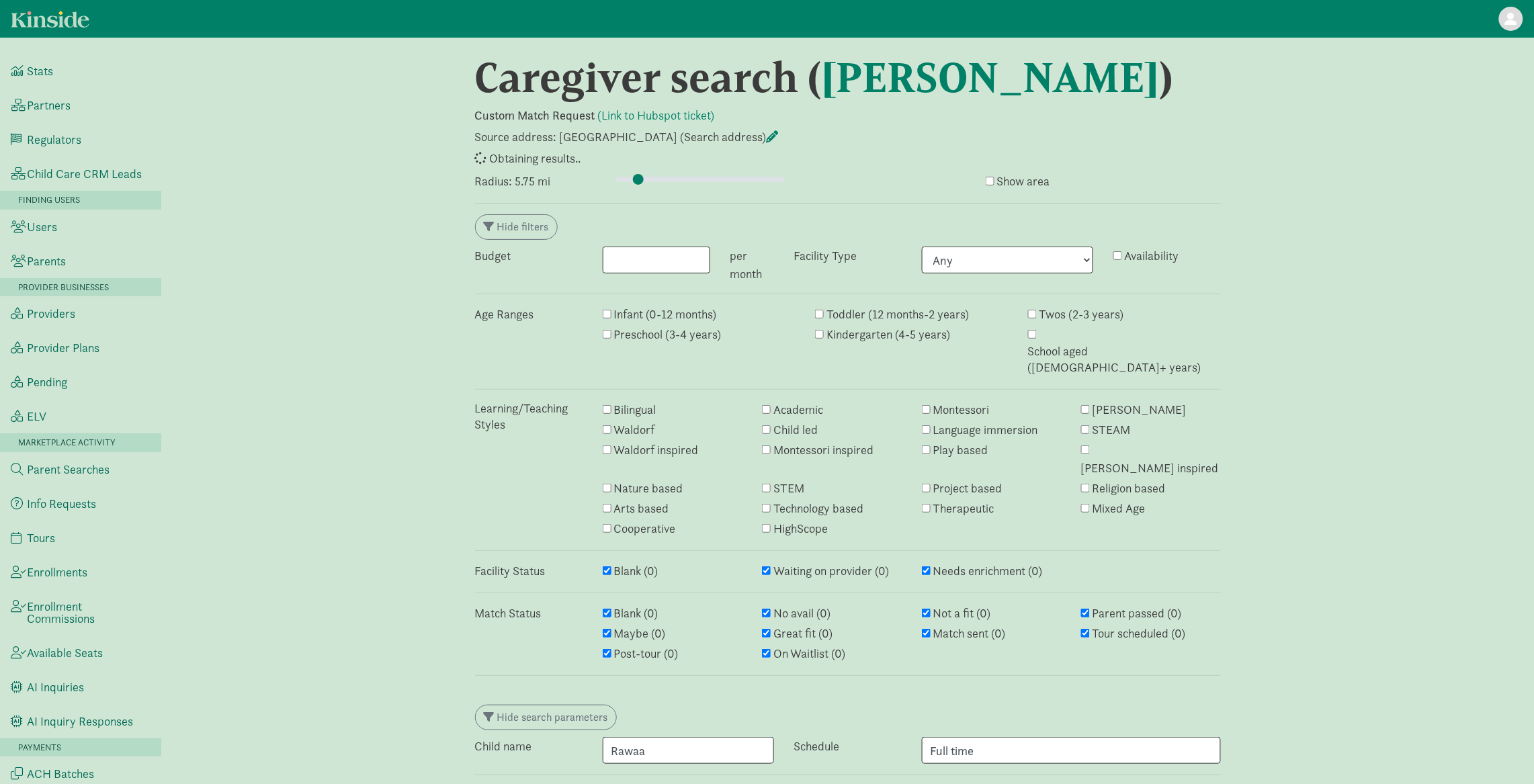
select select "awaiting_response"
select select "closed"
select select "failed"
select select "closed"
select select "awaiting_response"
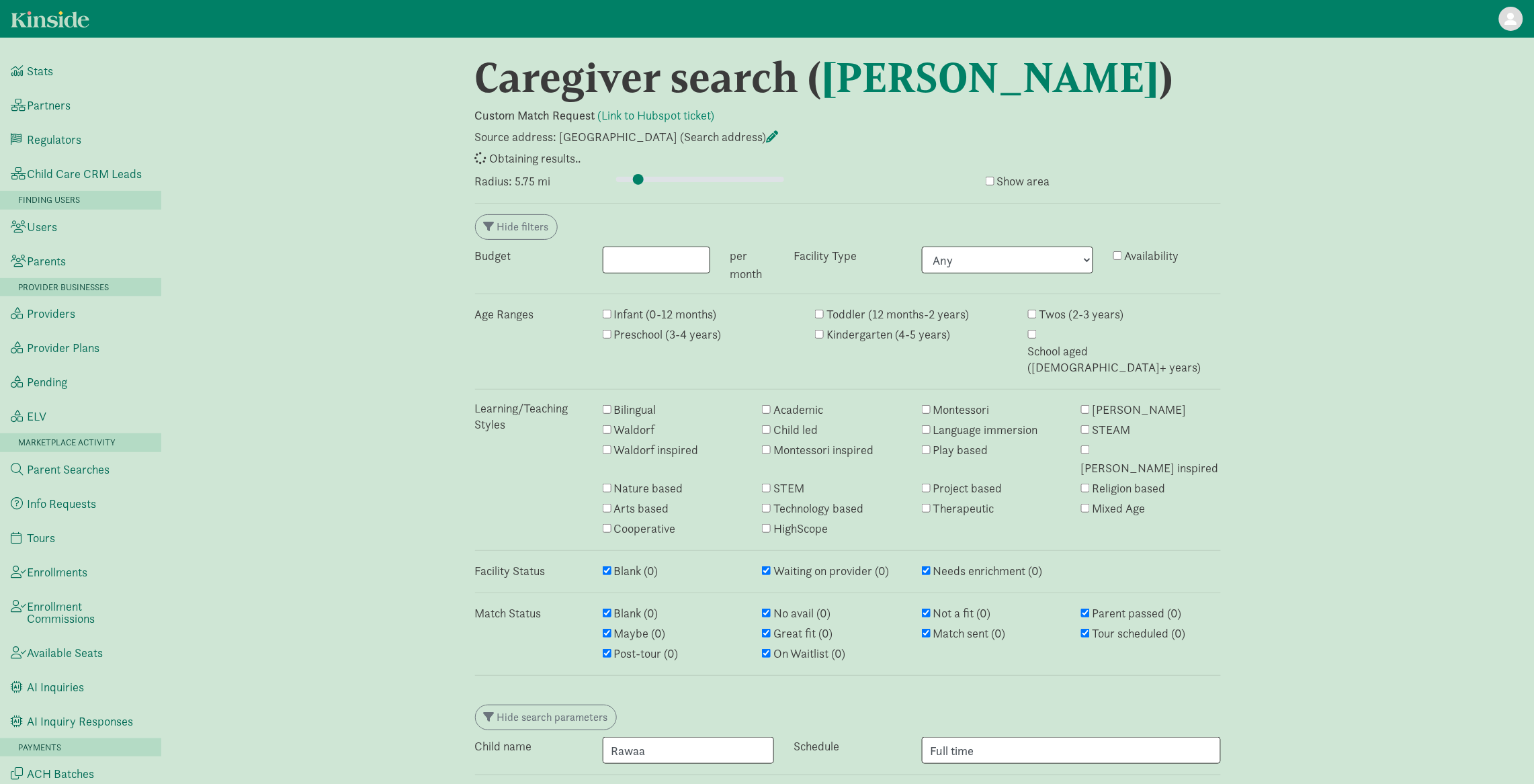
select select "awaiting_response"
select select "failed"
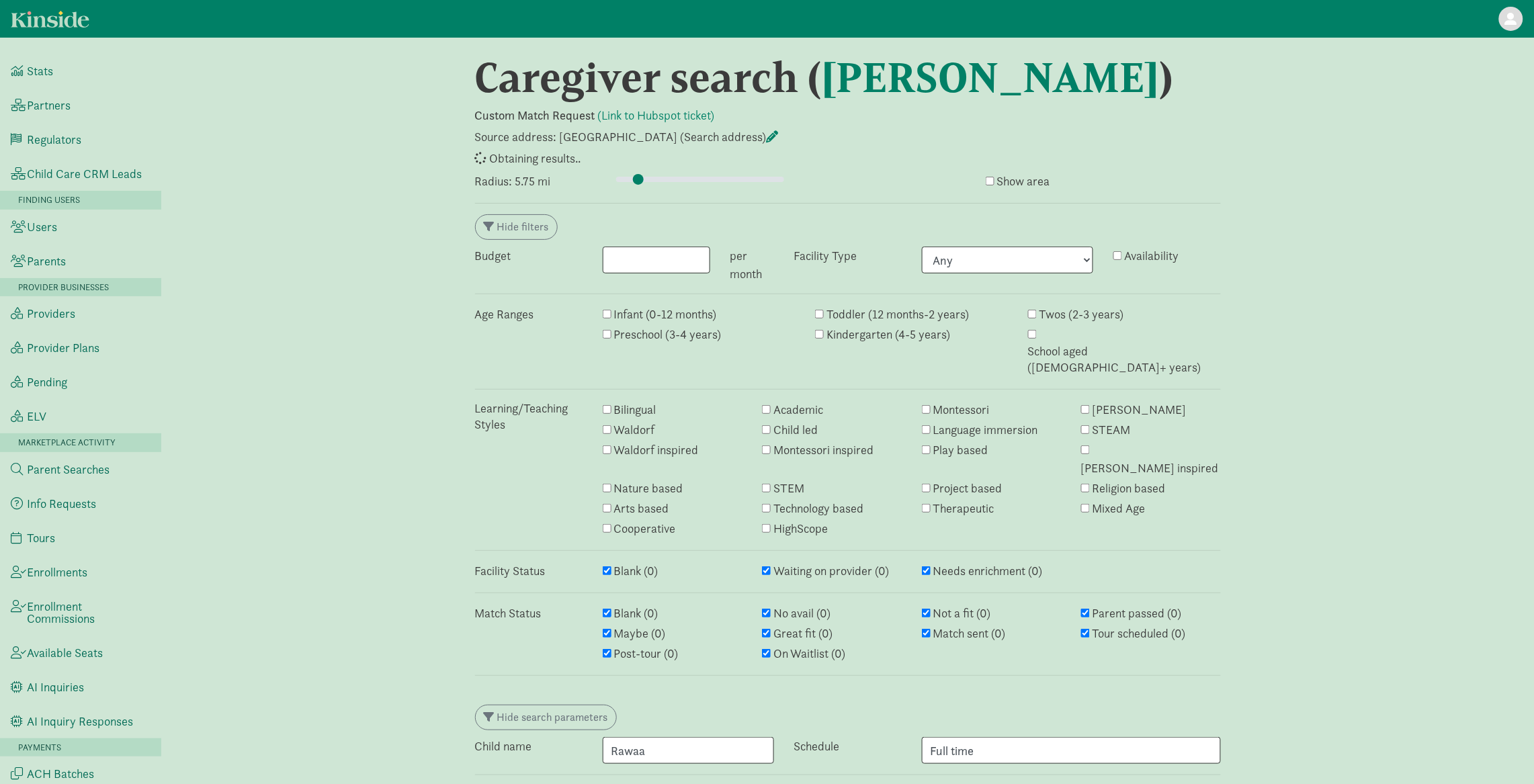
select select "awaiting_response"
select select "failed"
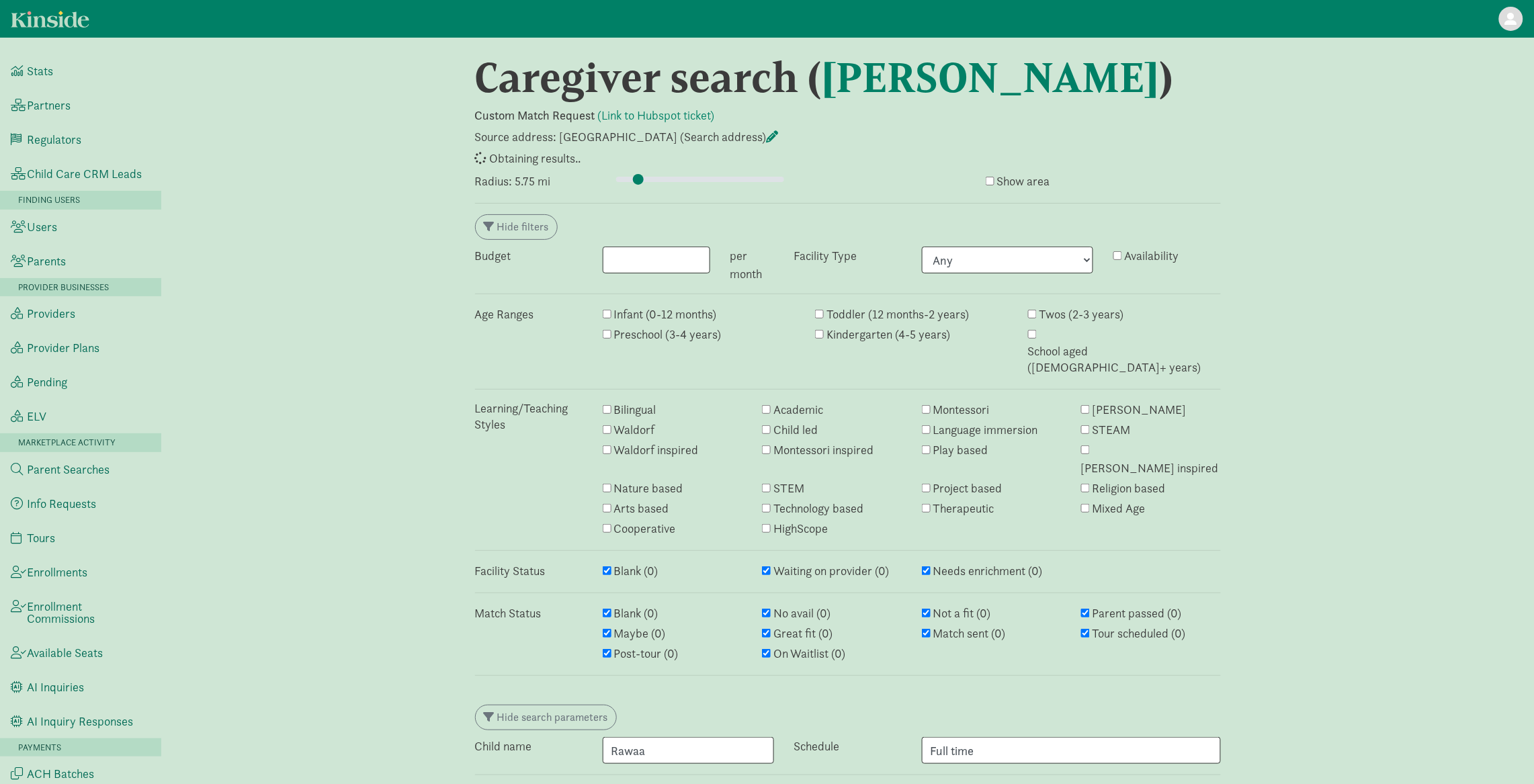
select select "awaiting_response"
select select "failed"
select select "awaiting_response"
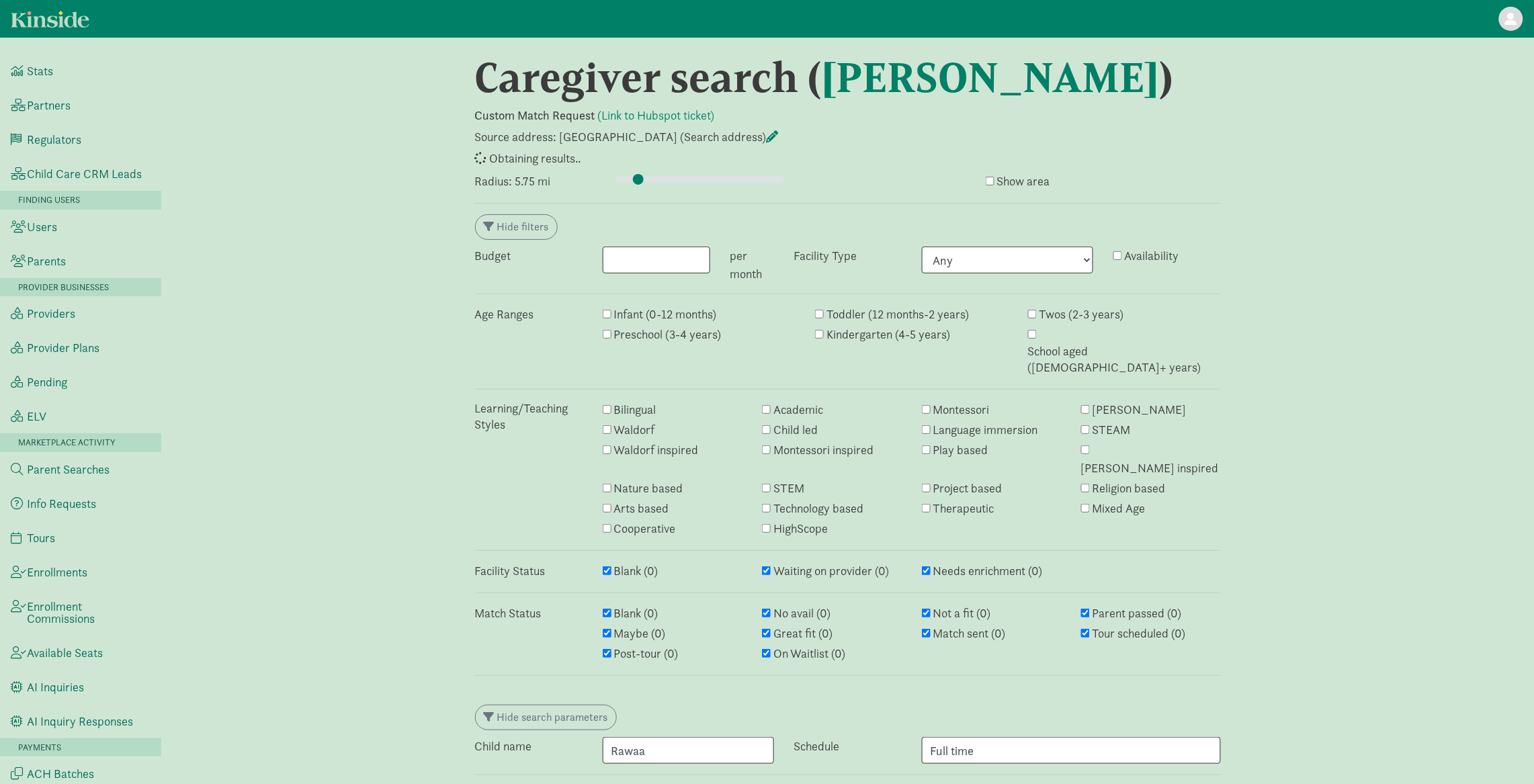
select select "awaiting_response"
select select "failed"
select select "awaiting_response"
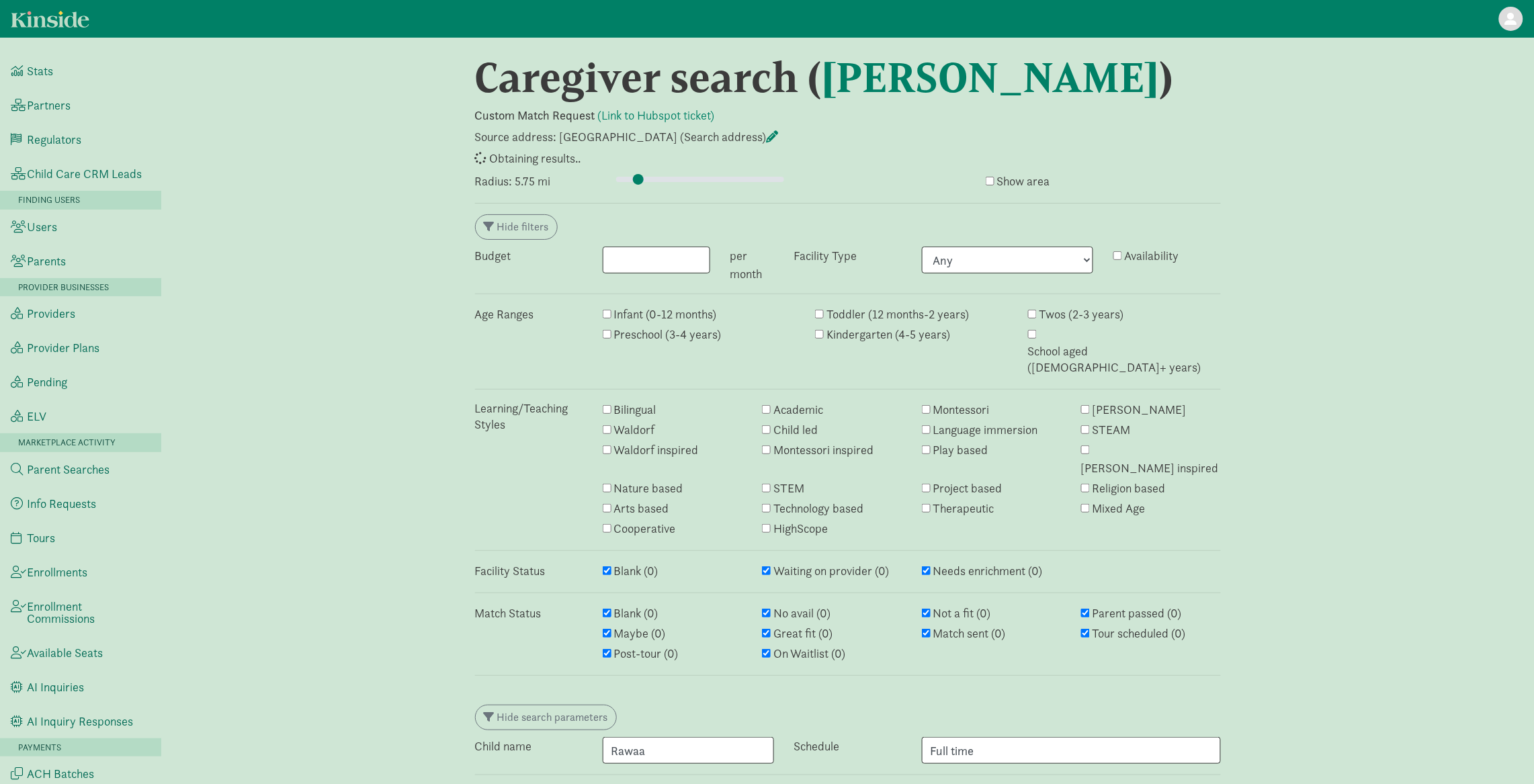
select select "awaiting_response"
select select "closed"
select select "awaiting_response"
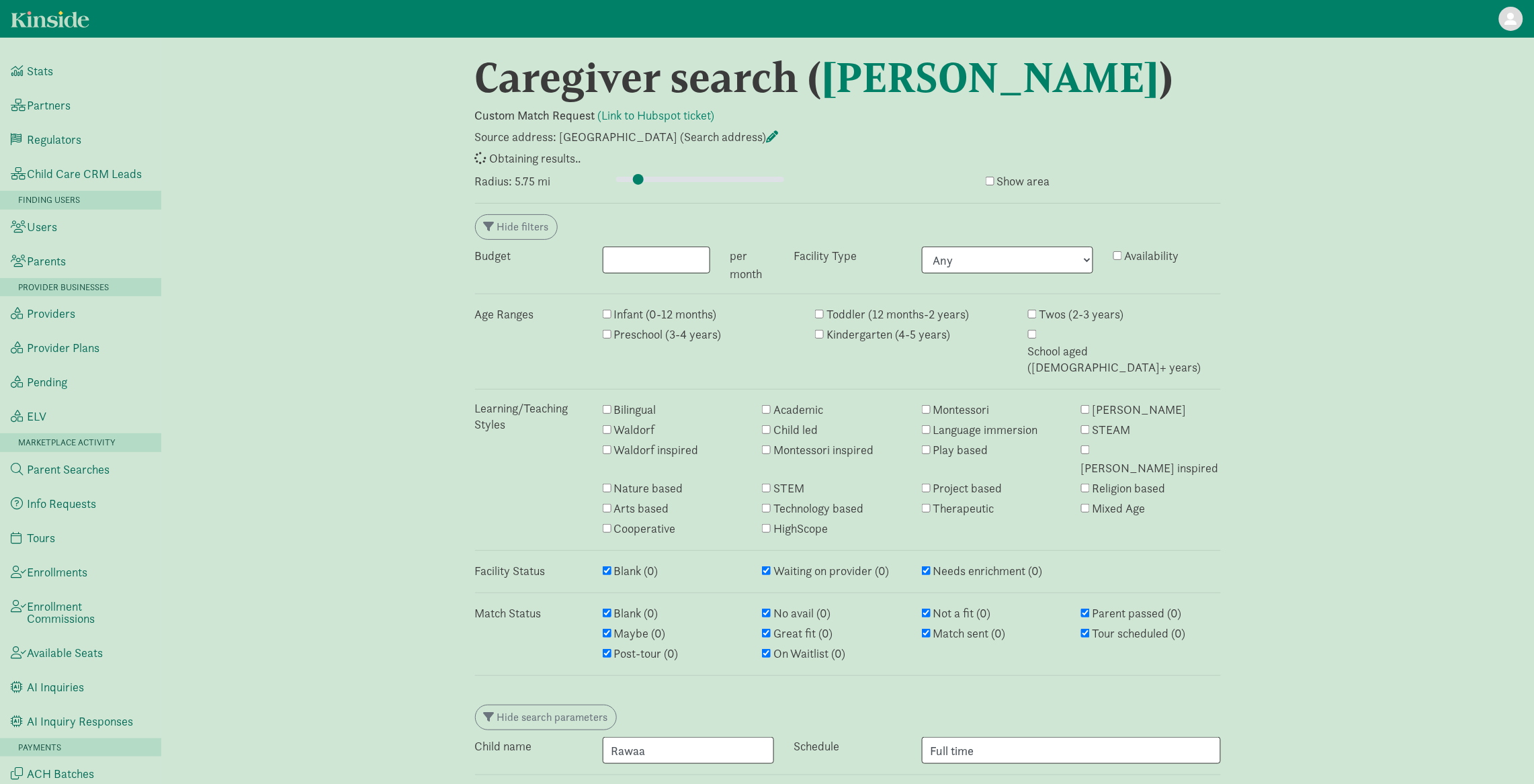
select select "awaiting_response"
select select "failed"
select select "awaiting_response"
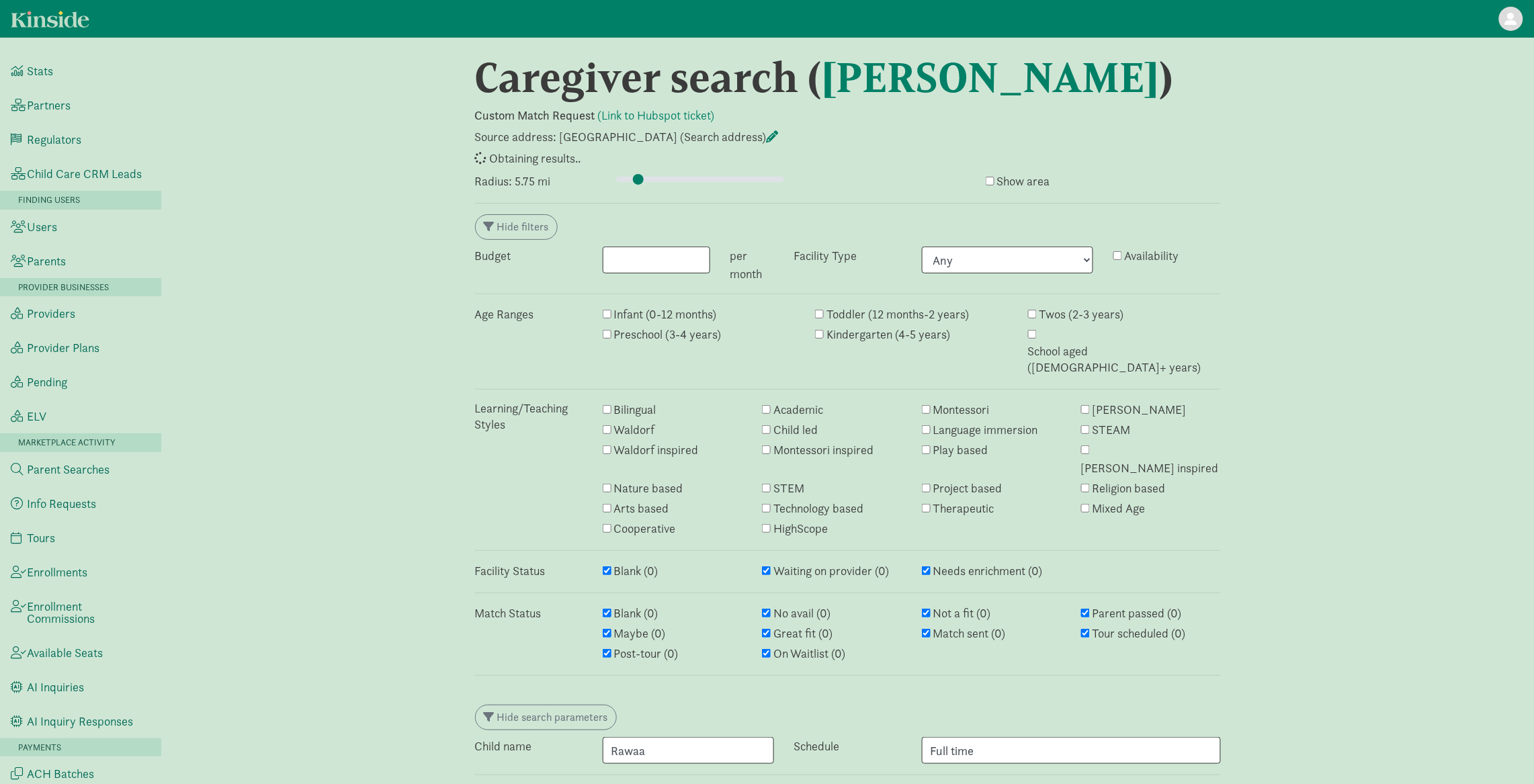
select select "awaiting_response"
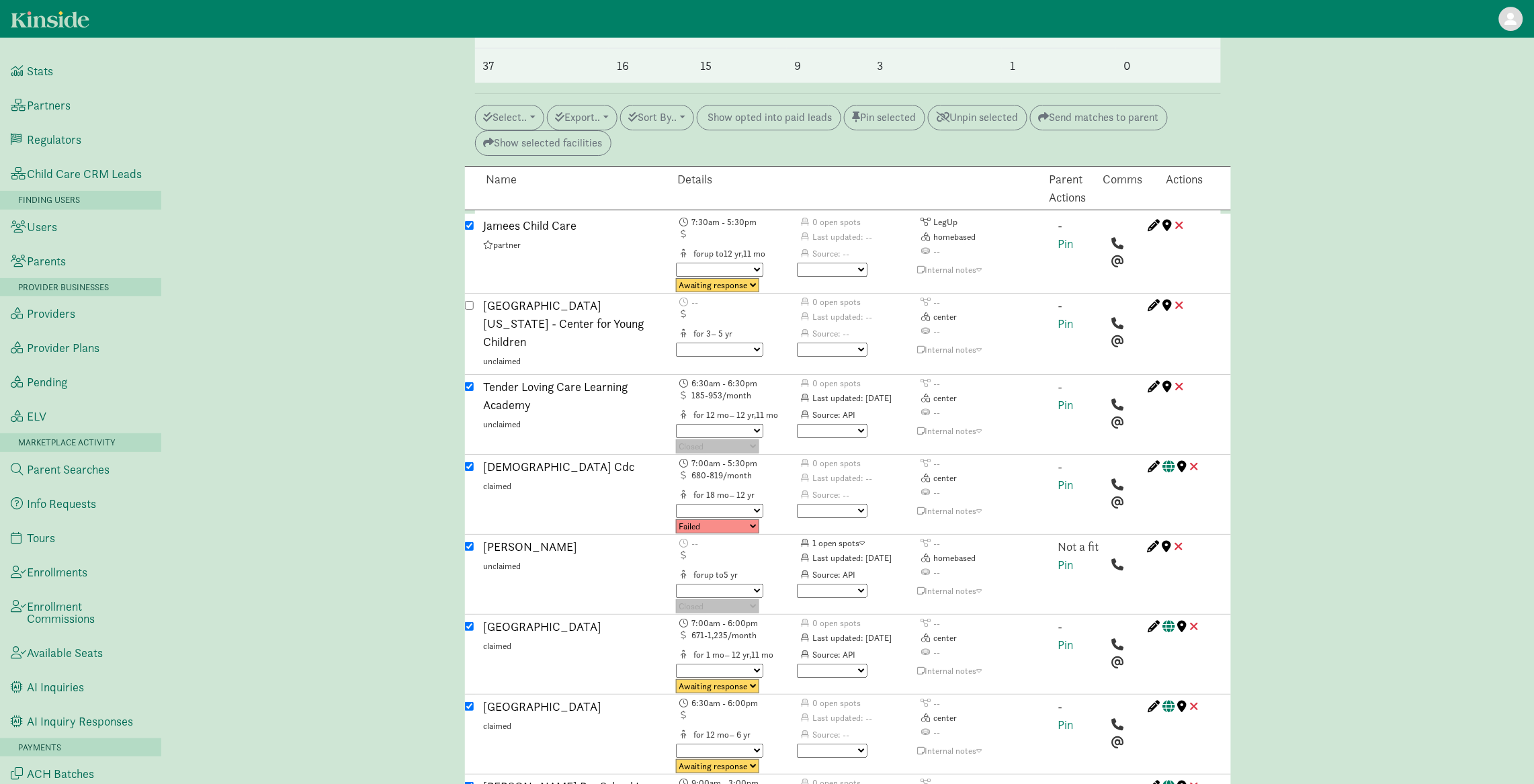
click at [692, 519] on select "Triggered Failed Awaiting response Processing Provider reached Closed" at bounding box center [717, 526] width 83 height 14
select select "closed"
click at [858, 504] on select "No avail Not a fit Parent passed Maybe Great fit Match sent Tour scheduled Post…" at bounding box center [831, 511] width 70 height 14
select select "no_avail"
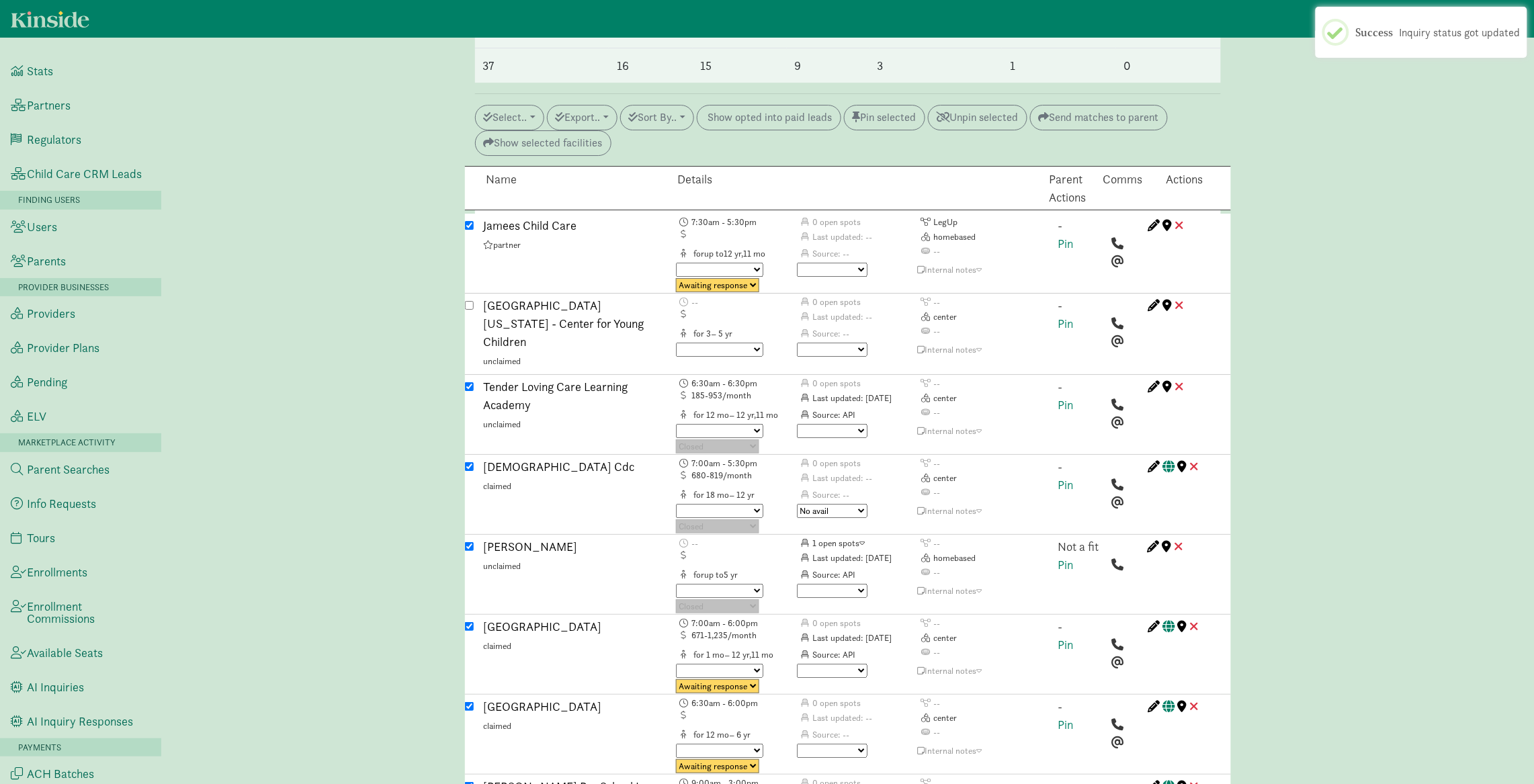
click at [797, 504] on select "No avail Not a fit Parent passed Maybe Great fit Match sent Tour scheduled Post…" at bounding box center [831, 511] width 70 height 14
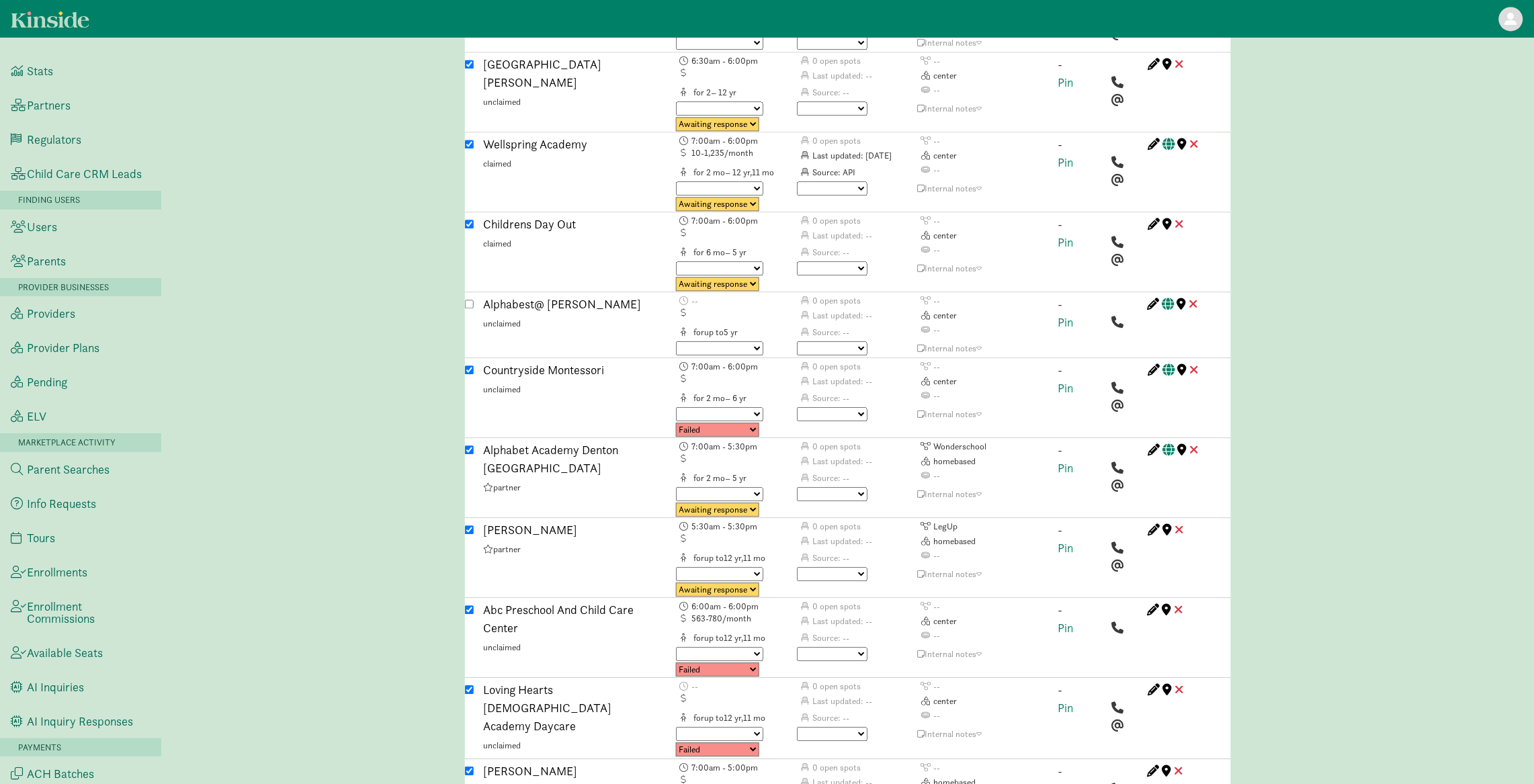
scroll to position [1706, 0]
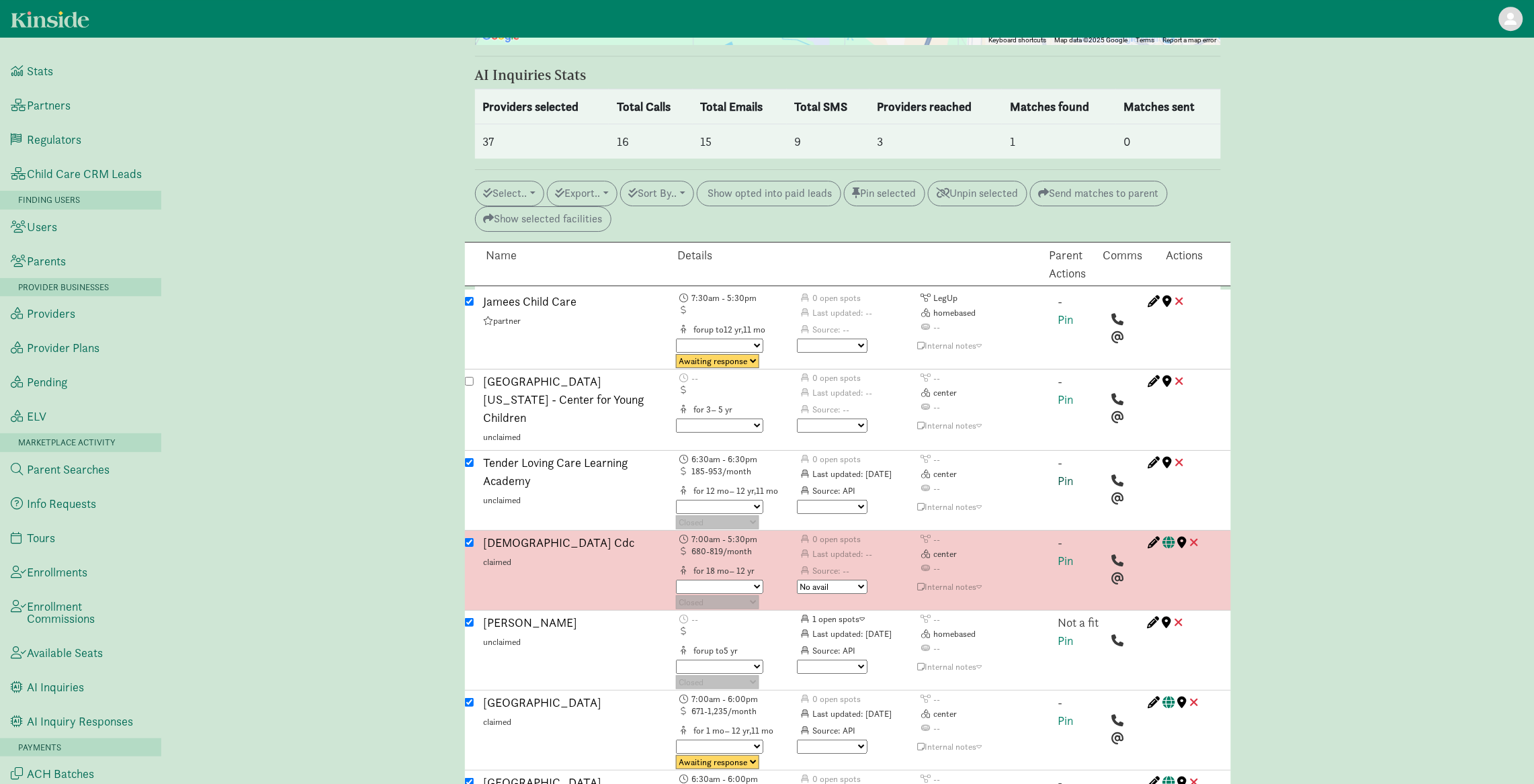
click at [1068, 473] on link "Pin" at bounding box center [1066, 480] width 15 height 15
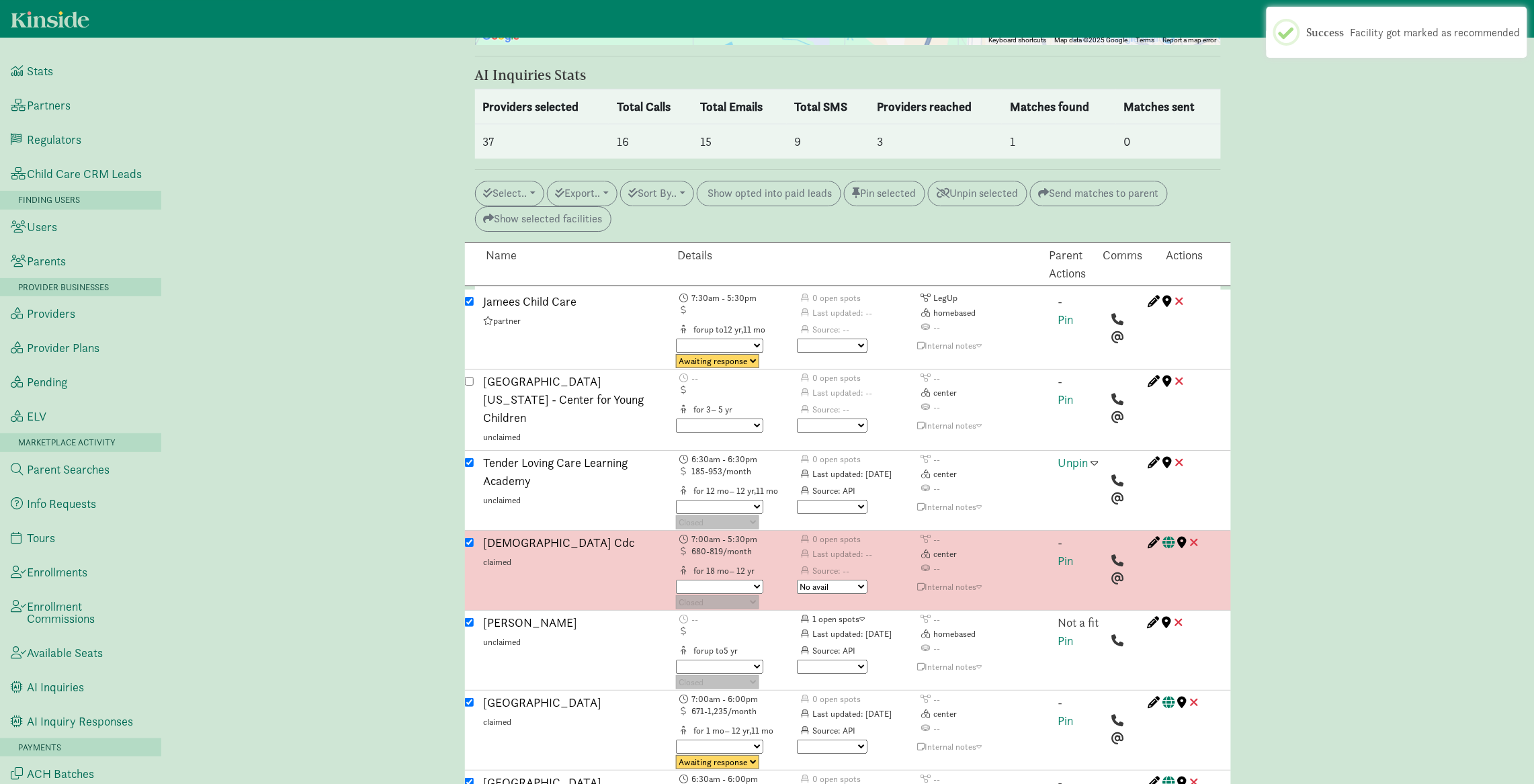
click at [1098, 456] on span at bounding box center [1095, 462] width 8 height 12
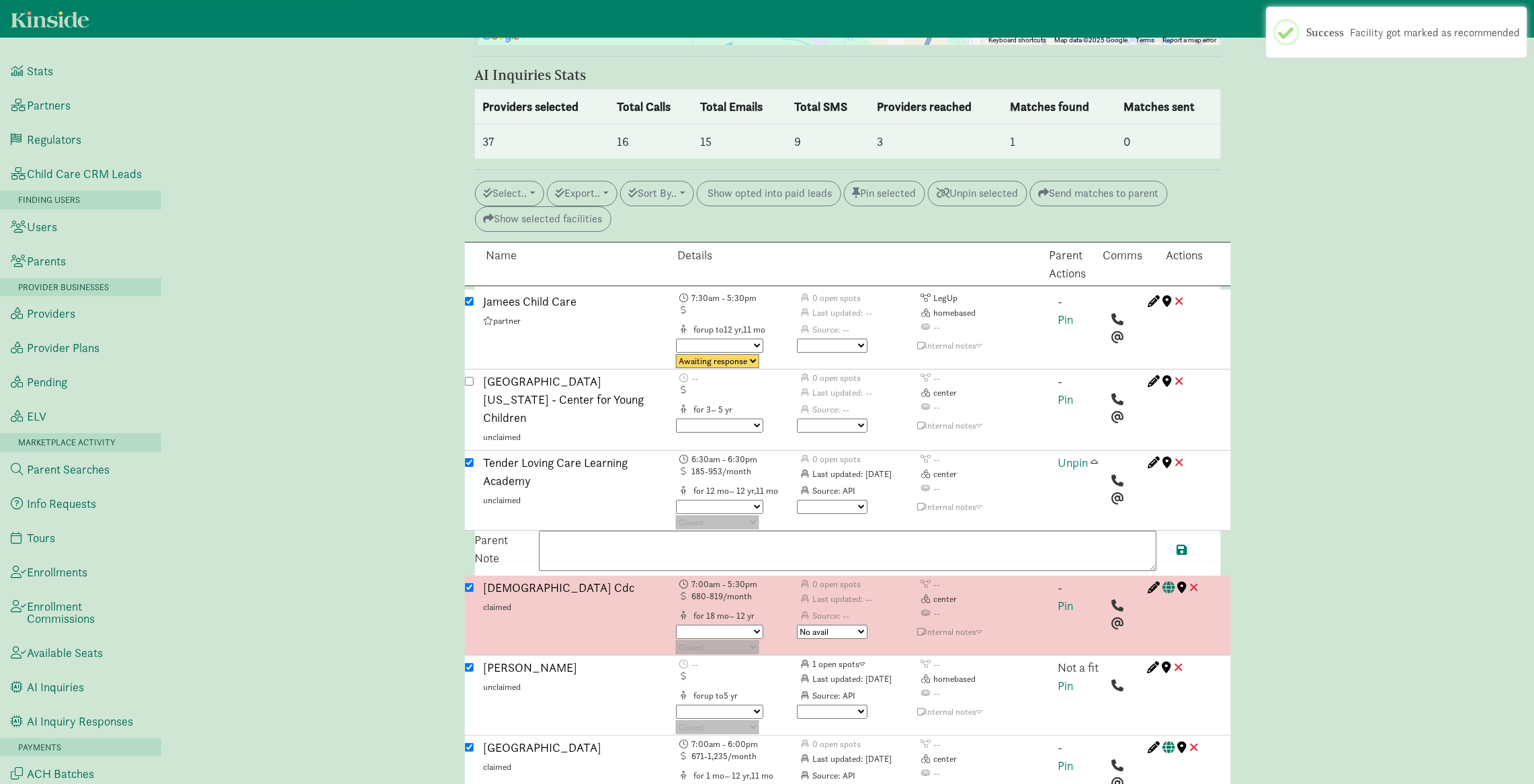
click at [937, 531] on textarea at bounding box center [847, 551] width 618 height 40
paste textarea "Availability for a three year, one month old to start as soon as possible. Tour…"
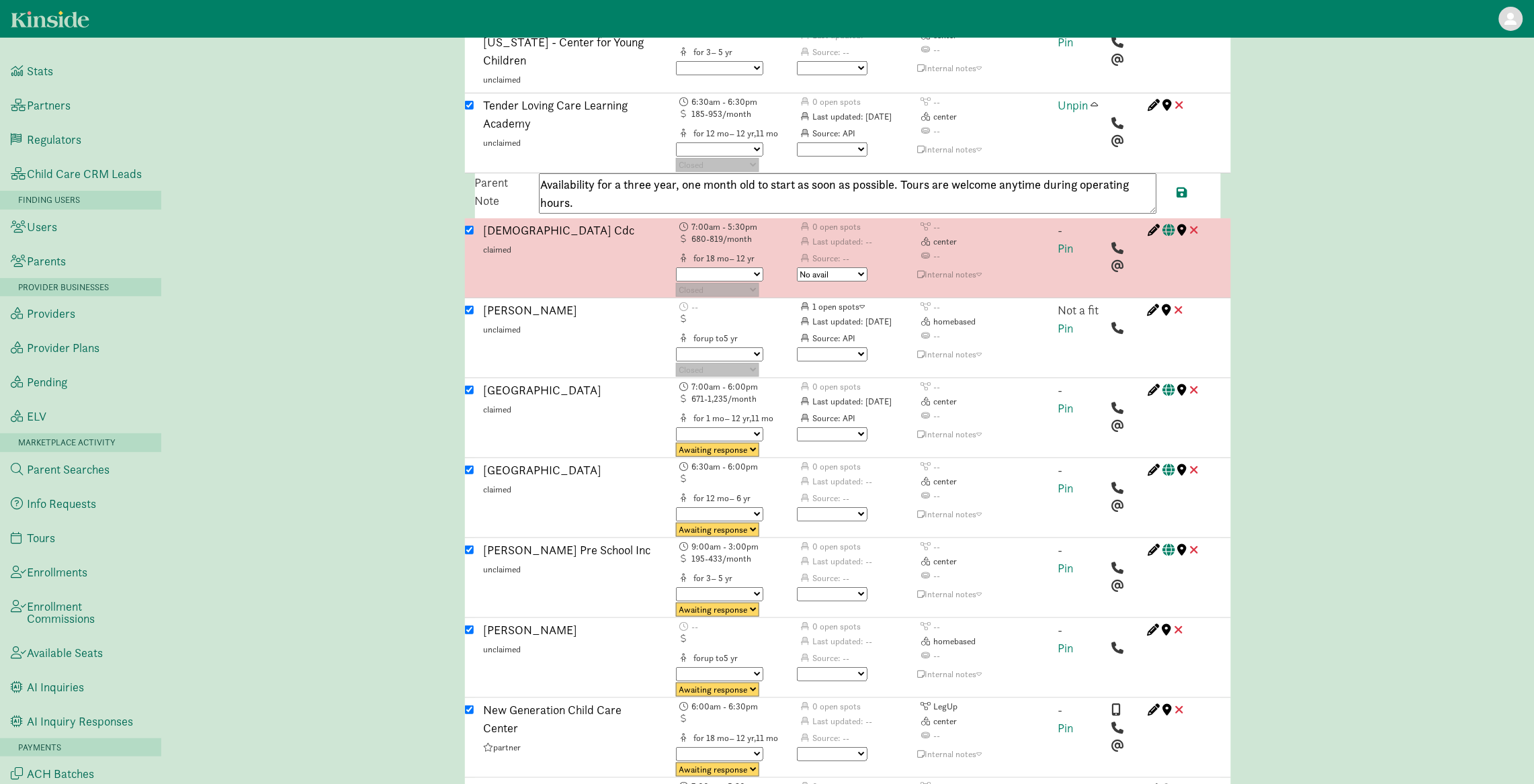
scroll to position [2068, 0]
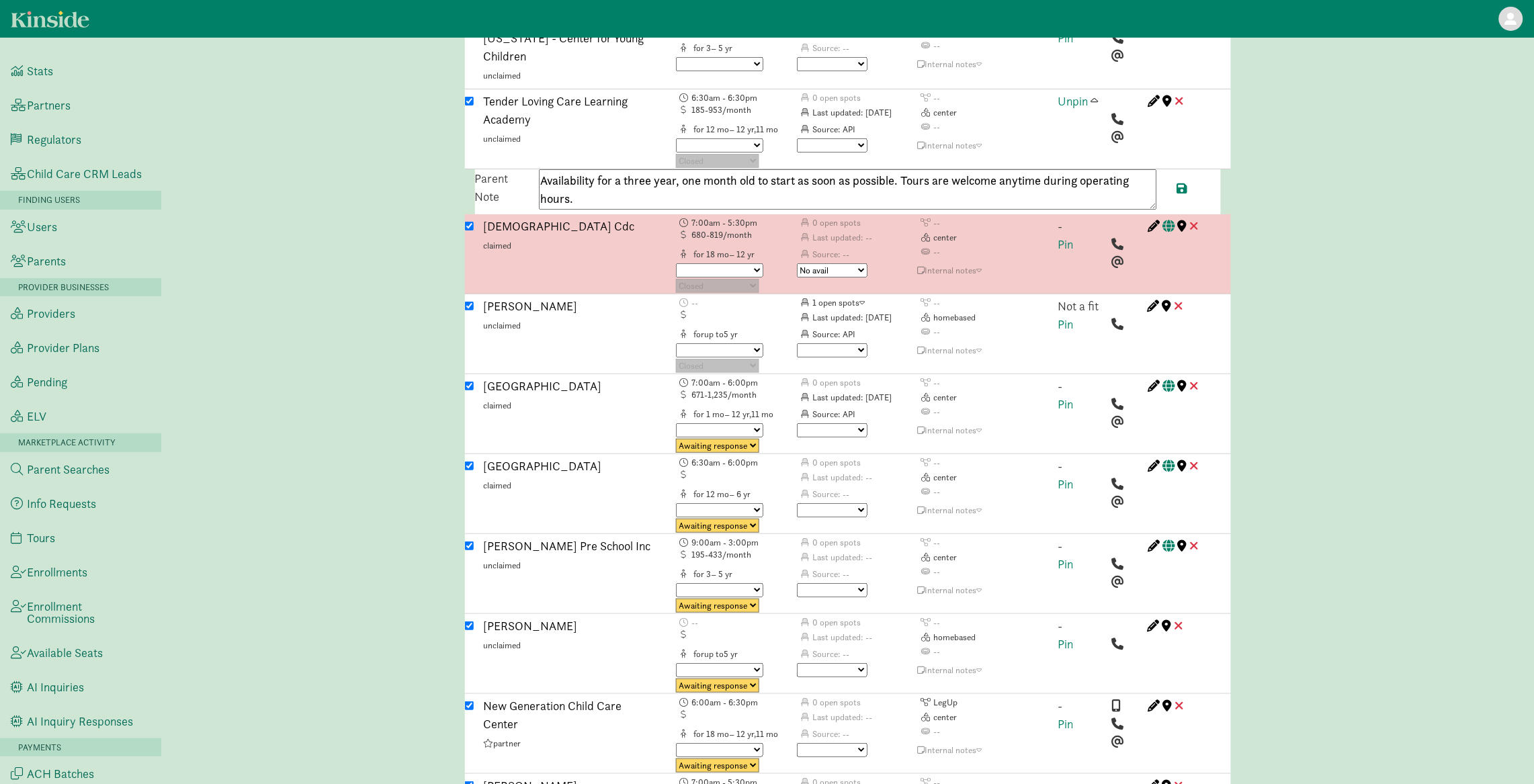
drag, startPoint x: 757, startPoint y: 103, endPoint x: 683, endPoint y: 112, distance: 74.5
click at [683, 170] on textarea "Availability for a three year, one month old to start as soon as possible. Tour…" at bounding box center [847, 190] width 618 height 40
click at [767, 170] on textarea "Availability for a three year old to start as soon as possible. Tours are welco…" at bounding box center [847, 190] width 618 height 40
drag, startPoint x: 813, startPoint y: 106, endPoint x: 532, endPoint y: 114, distance: 281.1
click at [532, 170] on div "Availability for a three-year-old to start as soon as possible. Tours are welco…" at bounding box center [848, 192] width 638 height 45
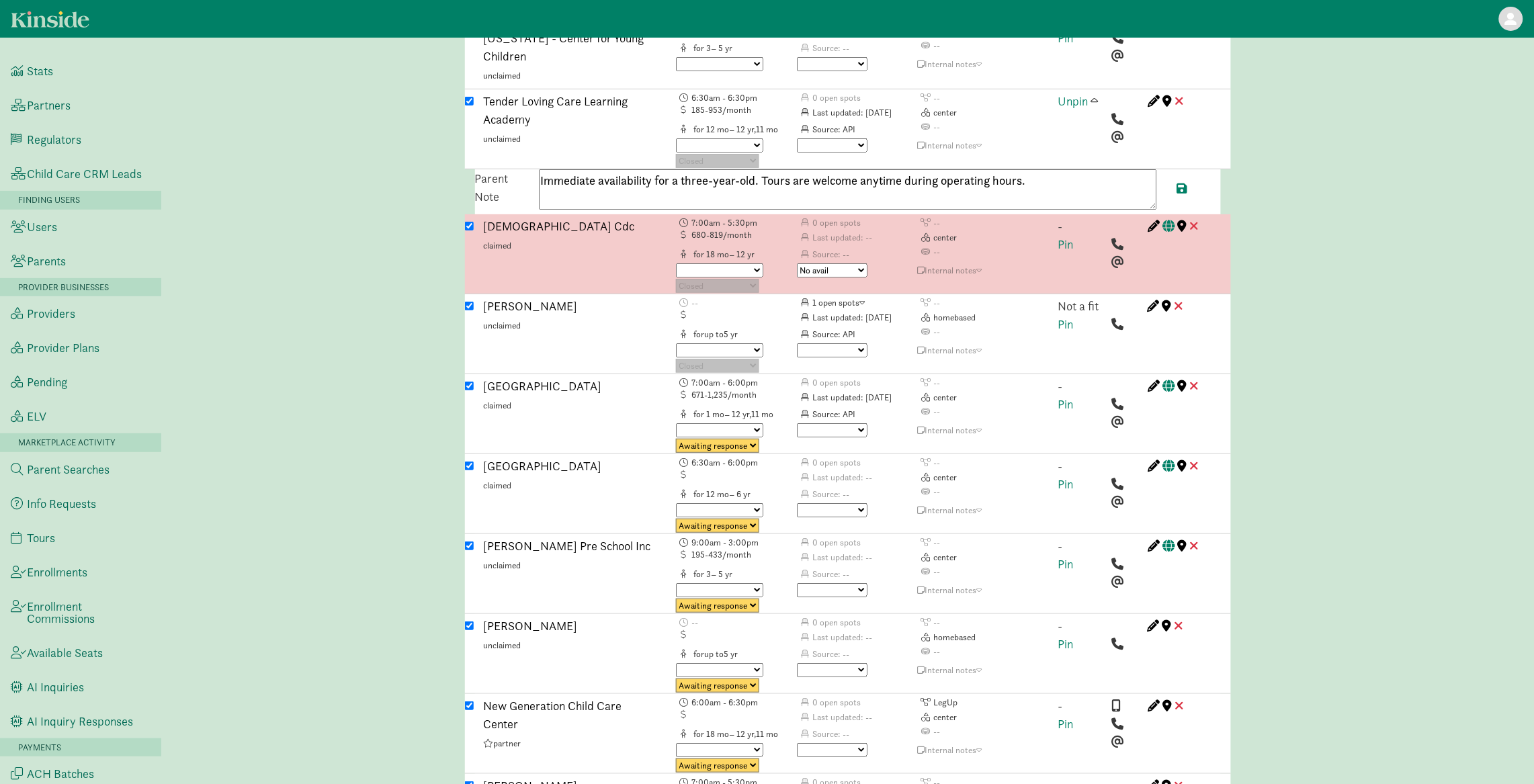
click at [1090, 170] on textarea "Immediate availability for a three-year-old. Tours are welcome anytime during o…" at bounding box center [847, 190] width 618 height 40
paste textarea "+19405147979"
type textarea "Immediate availability for a three-year-old. Tours are welcome anytime during o…"
click at [1180, 182] on span at bounding box center [1182, 188] width 10 height 12
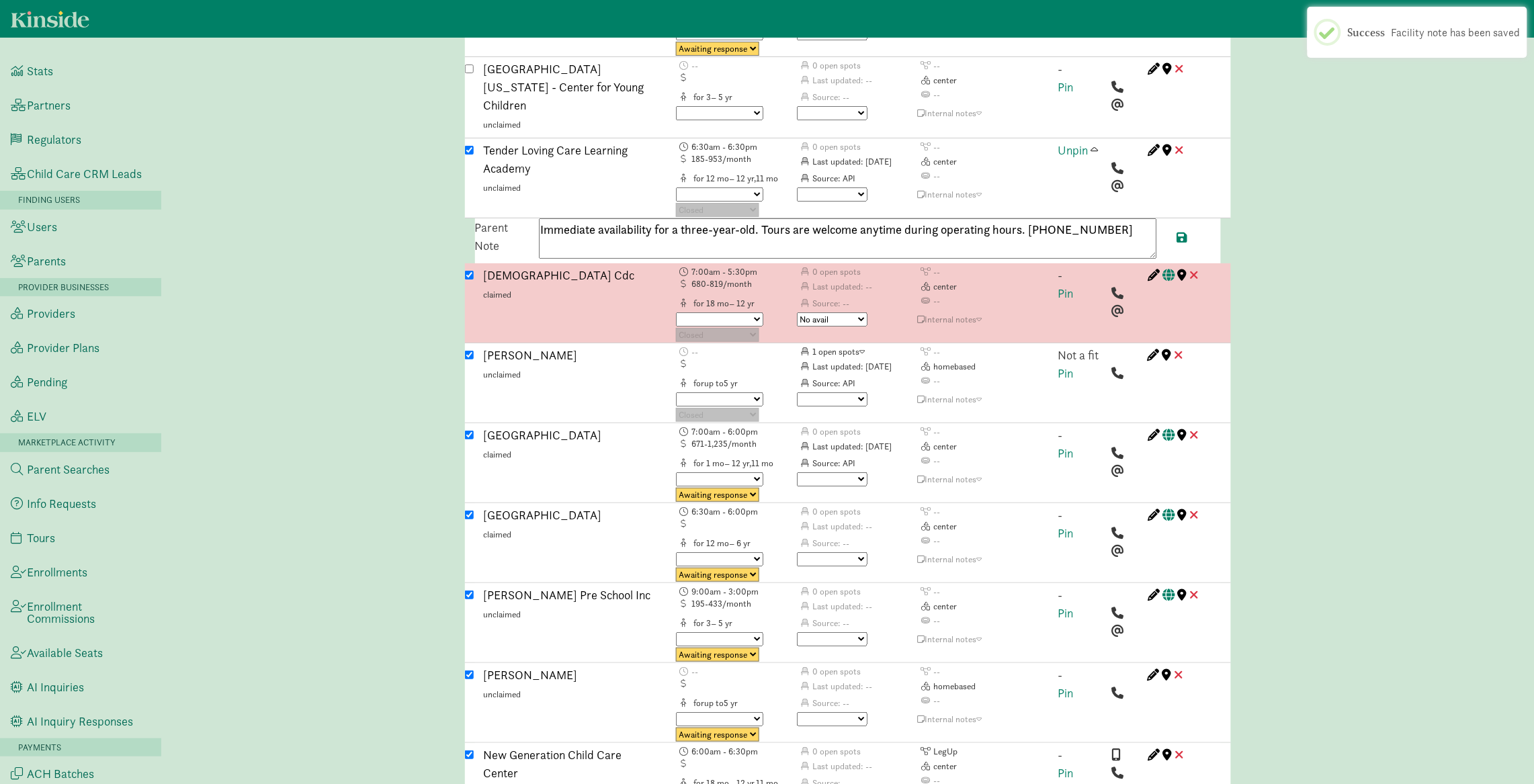
scroll to position [2002, 0]
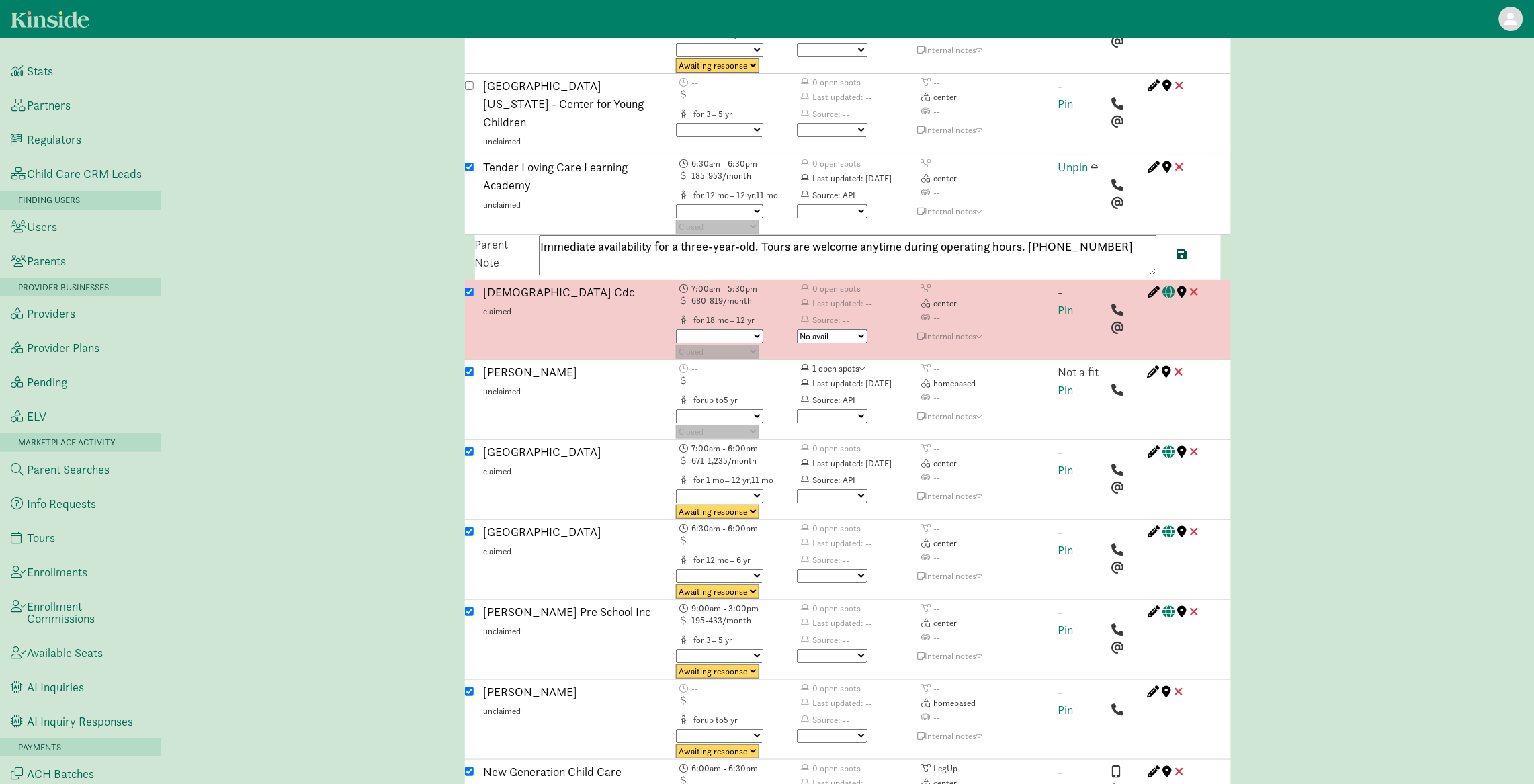
click at [1183, 248] on span at bounding box center [1182, 254] width 10 height 12
click at [1097, 161] on span at bounding box center [1095, 166] width 8 height 12
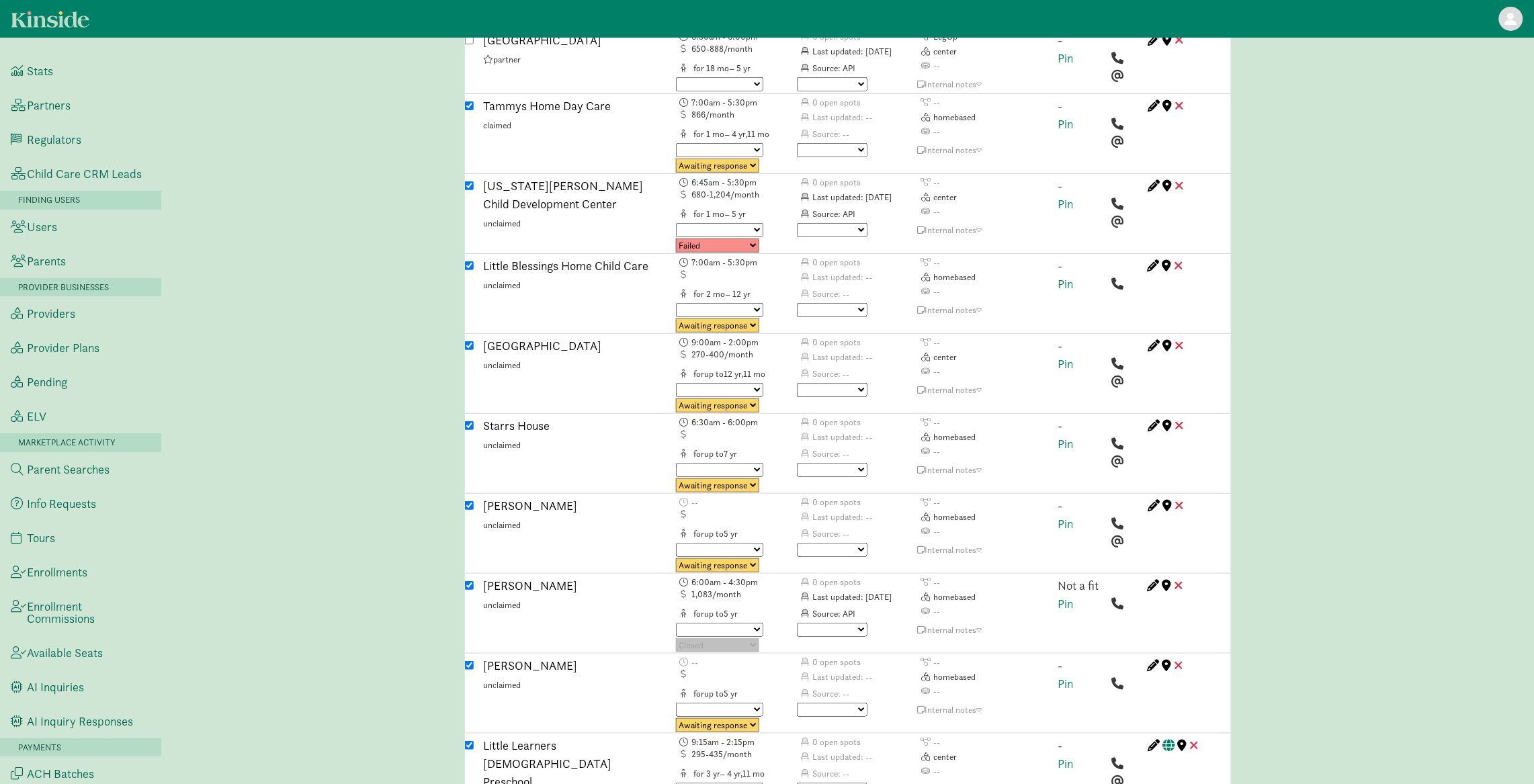
scroll to position [4221, 0]
click at [856, 621] on select "No avail Not a fit Parent passed Maybe Great fit Match sent Tour scheduled Post…" at bounding box center [831, 628] width 70 height 14
select select "no_avail"
click at [797, 621] on select "No avail Not a fit Parent passed Maybe Great fit Match sent Tour scheduled Post…" at bounding box center [831, 628] width 70 height 14
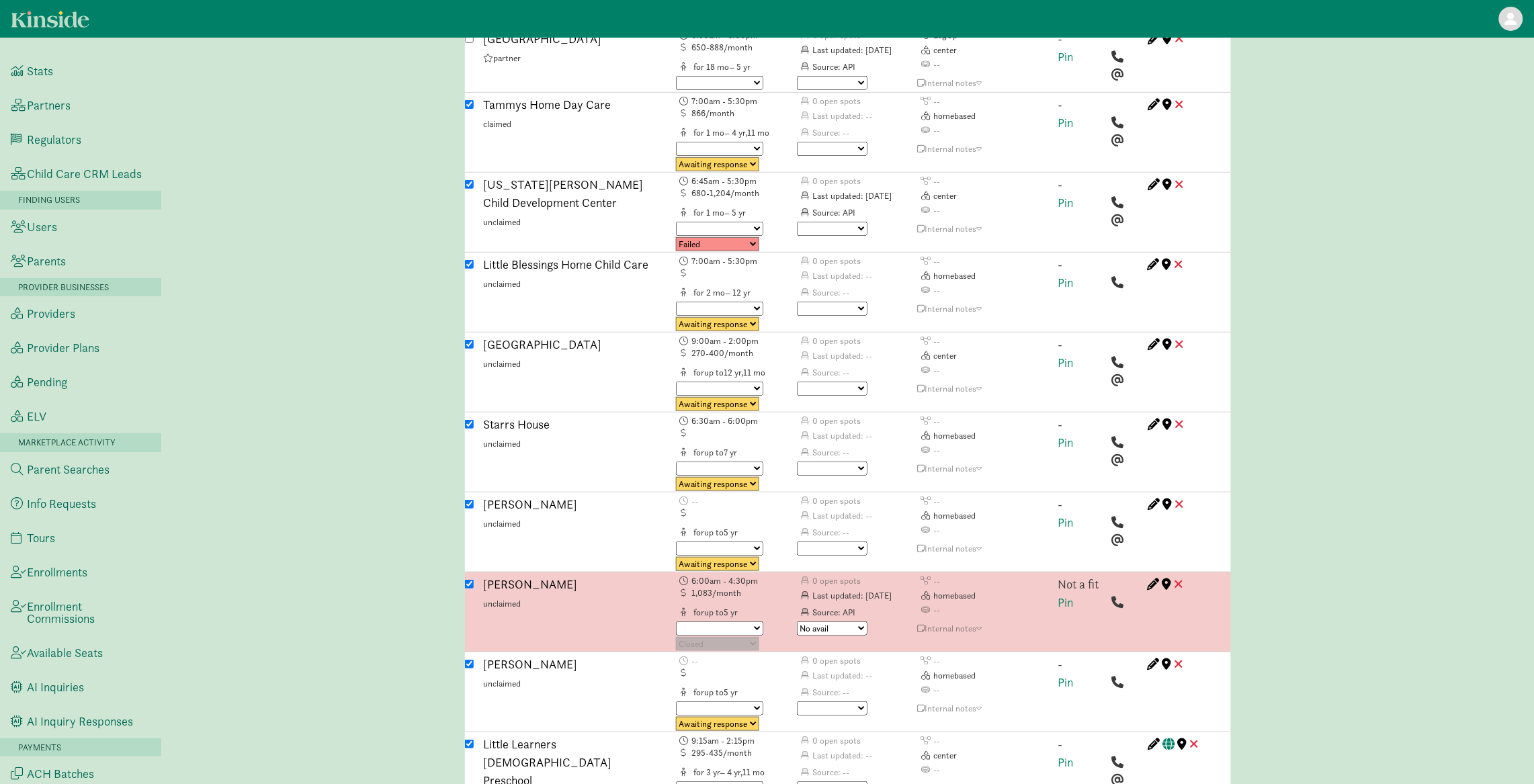
scroll to position [1859, 0]
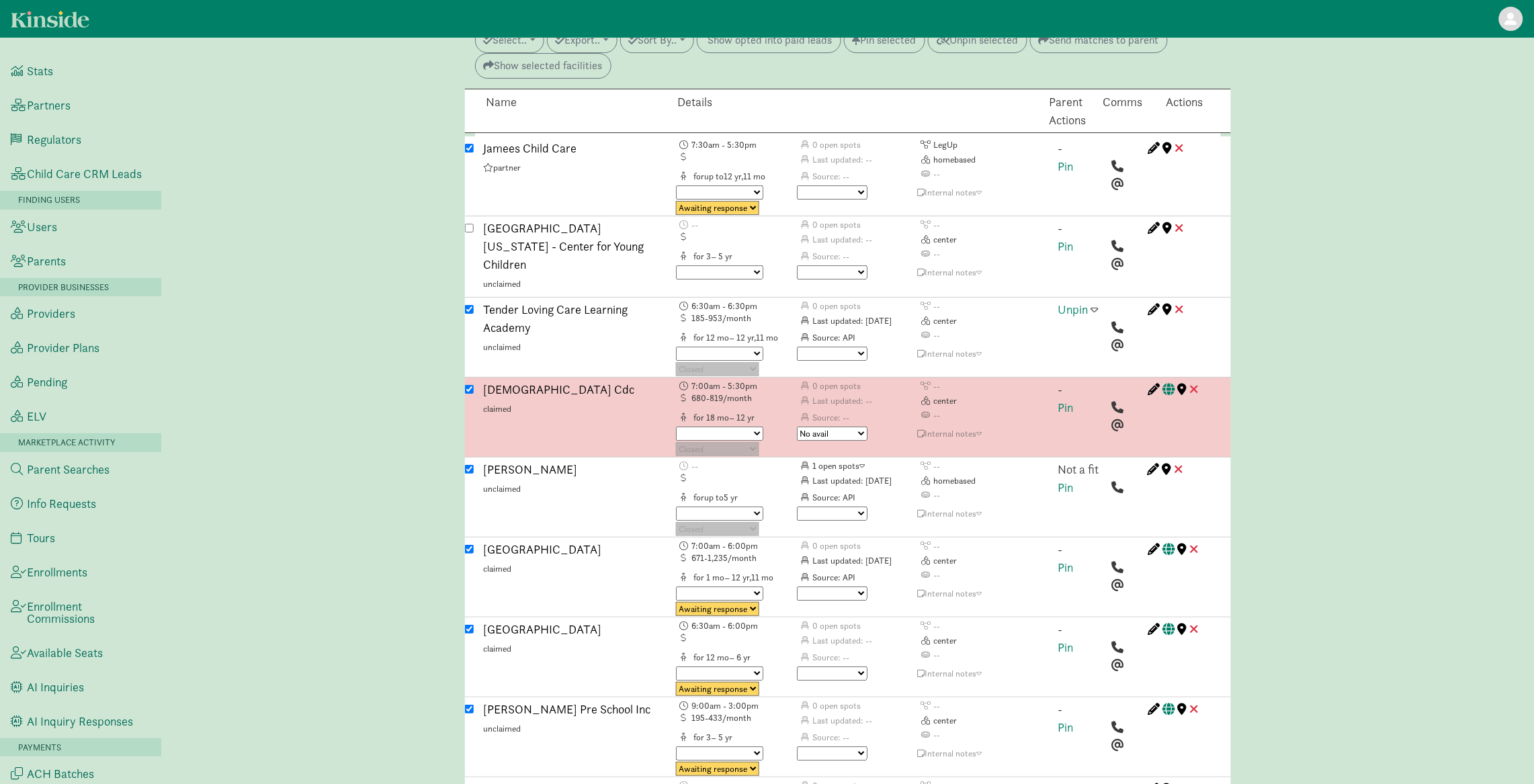
click at [855, 507] on select "No avail Not a fit Parent passed Maybe Great fit Match sent Tour scheduled Post…" at bounding box center [831, 514] width 70 height 14
click at [827, 507] on select "No avail Not a fit Parent passed Maybe Great fit Match sent Tour scheduled Post…" at bounding box center [831, 514] width 70 height 14
select select "not_a_fit"
click at [797, 507] on select "No avail Not a fit Parent passed Maybe Great fit Match sent Tour scheduled Post…" at bounding box center [831, 514] width 70 height 14
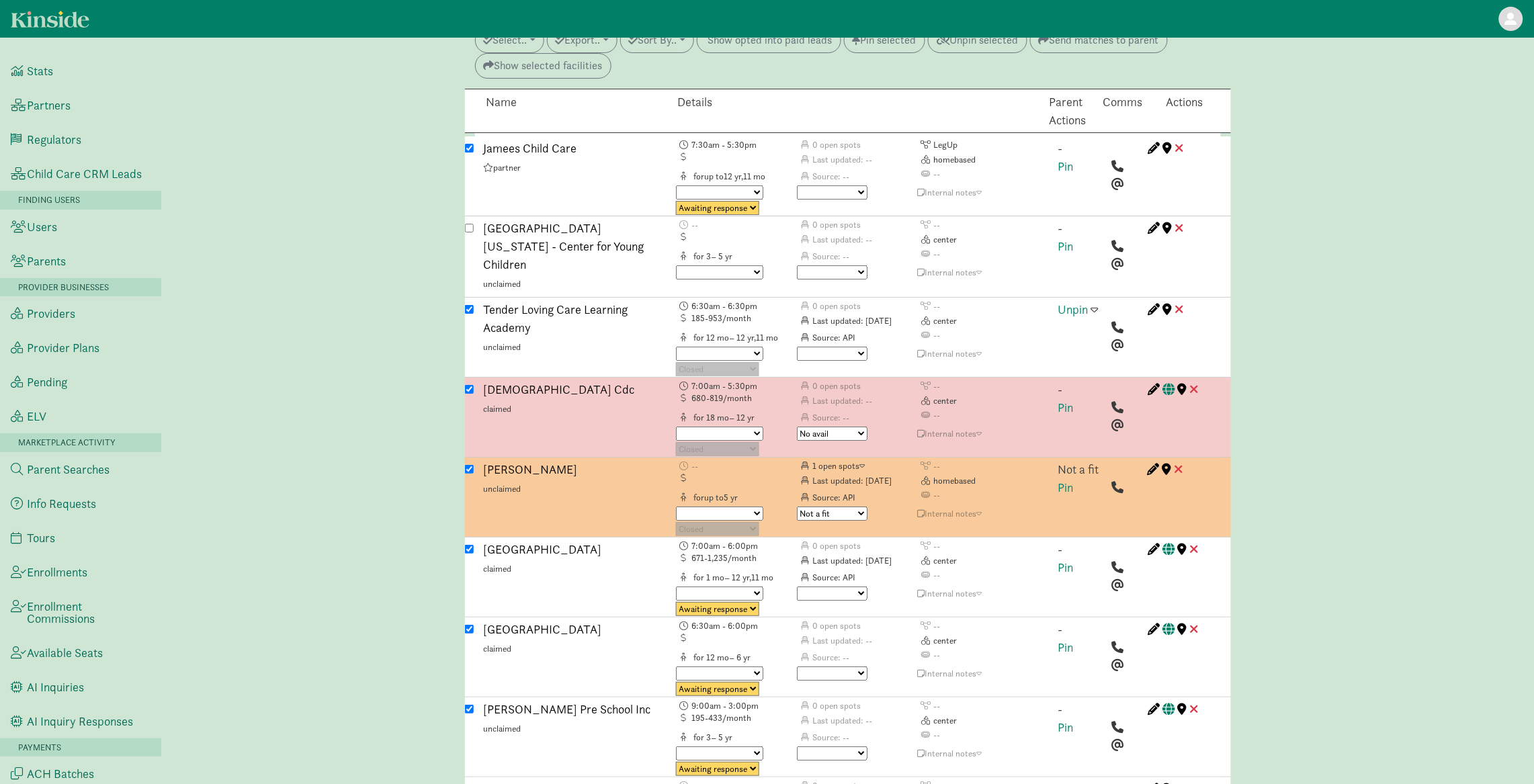
scroll to position [4237, 0]
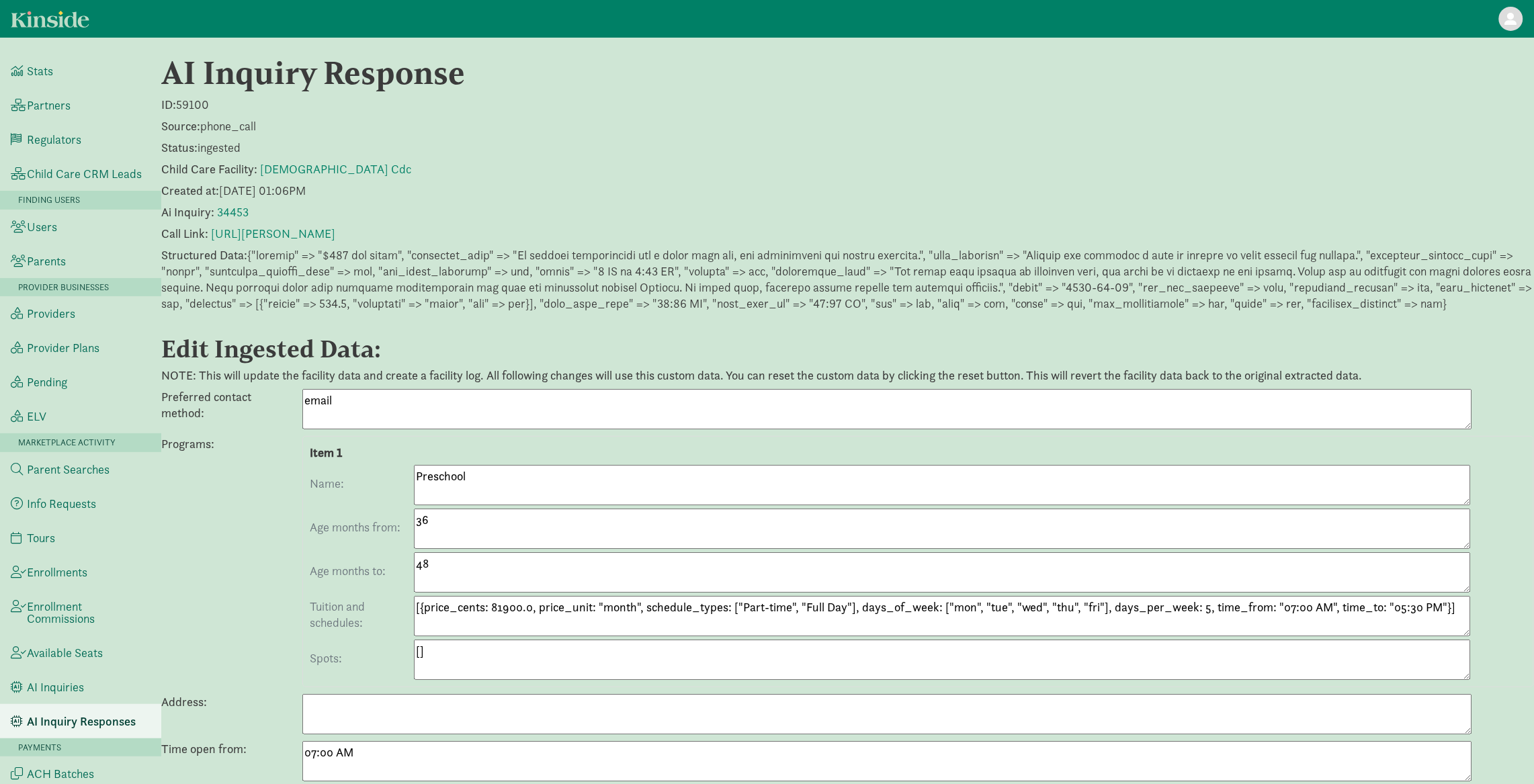
scroll to position [819, 0]
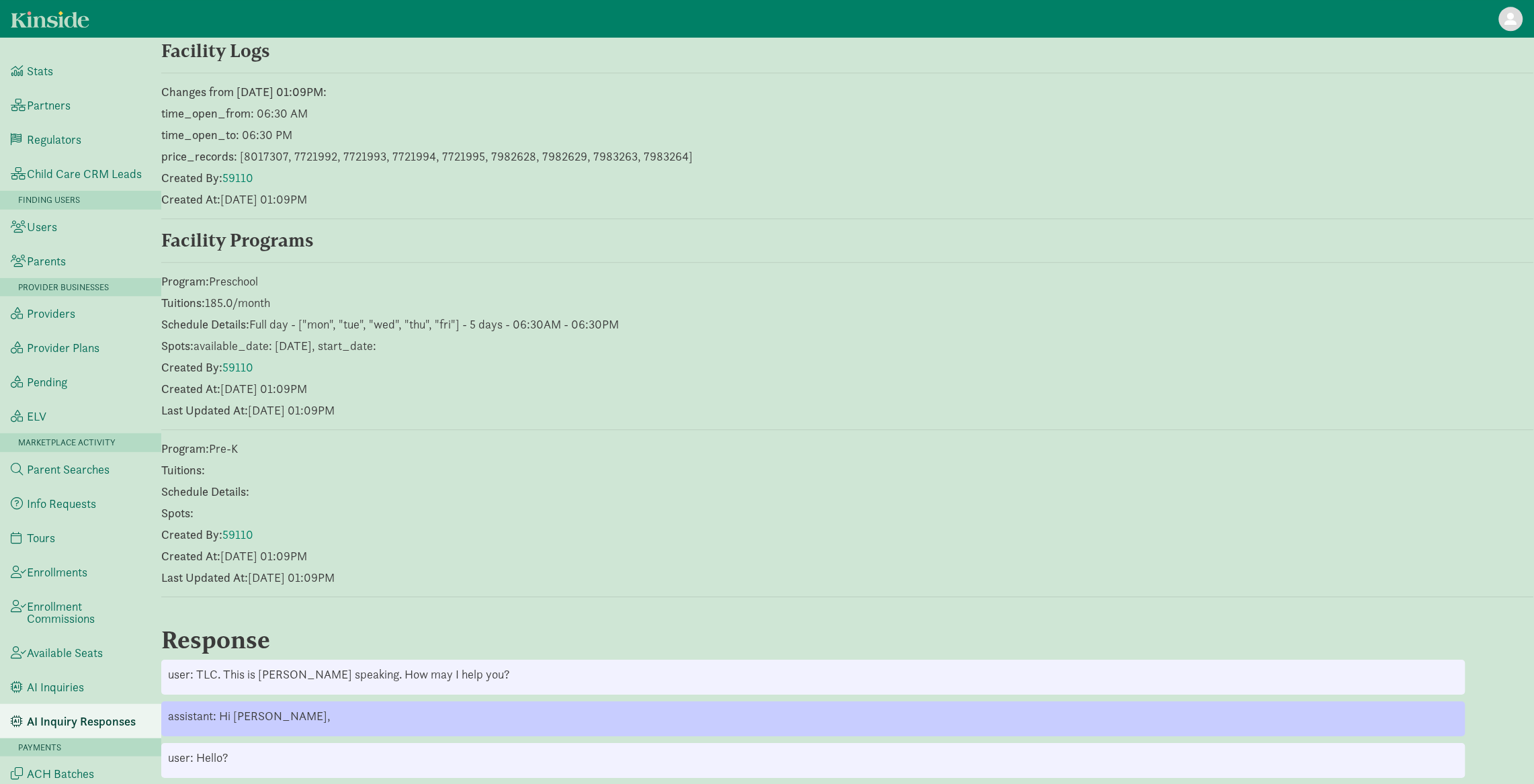
scroll to position [993, 0]
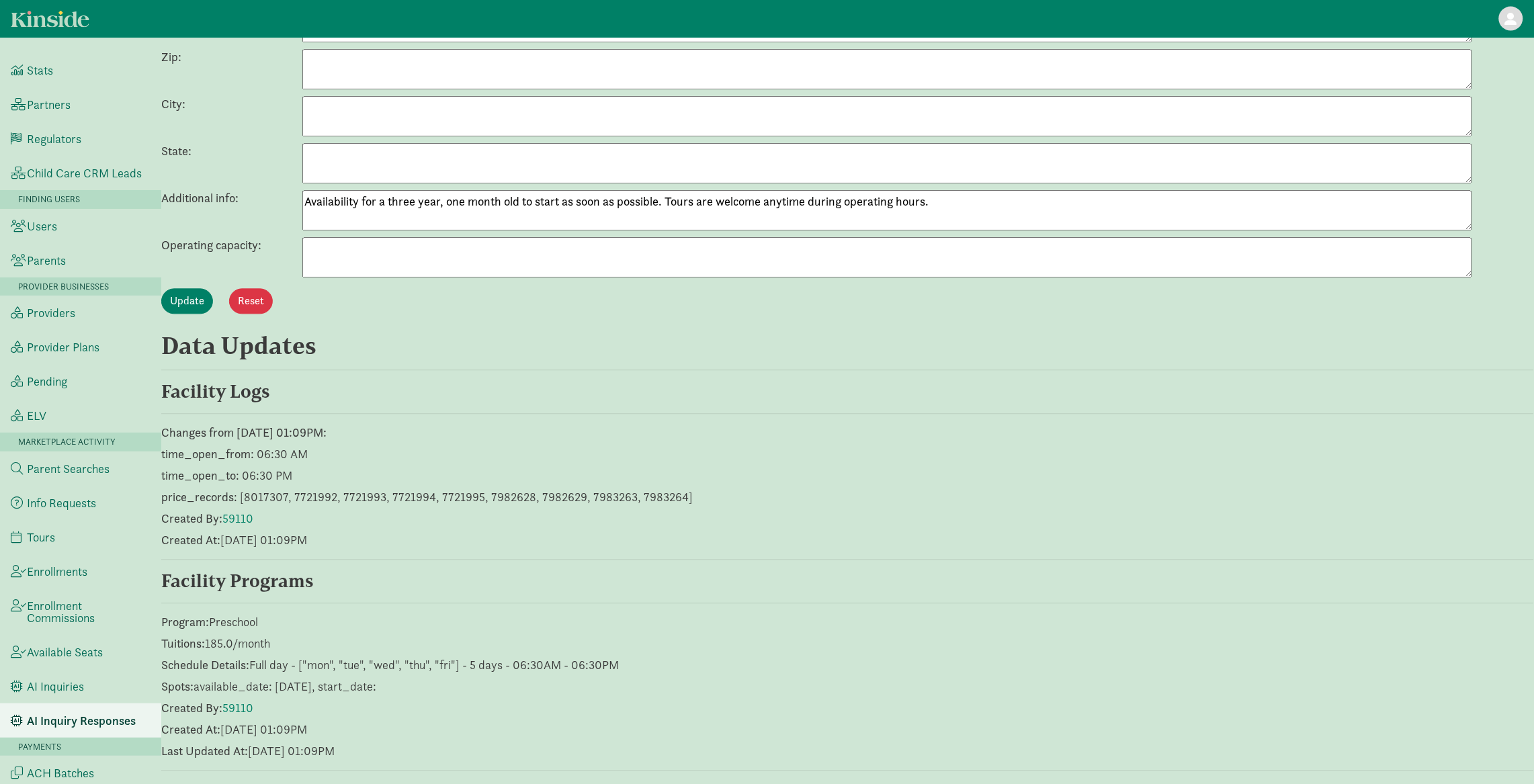
click at [421, 225] on textarea "Availability for a three year, one month old to start as soon as possible. Tour…" at bounding box center [887, 211] width 1170 height 40
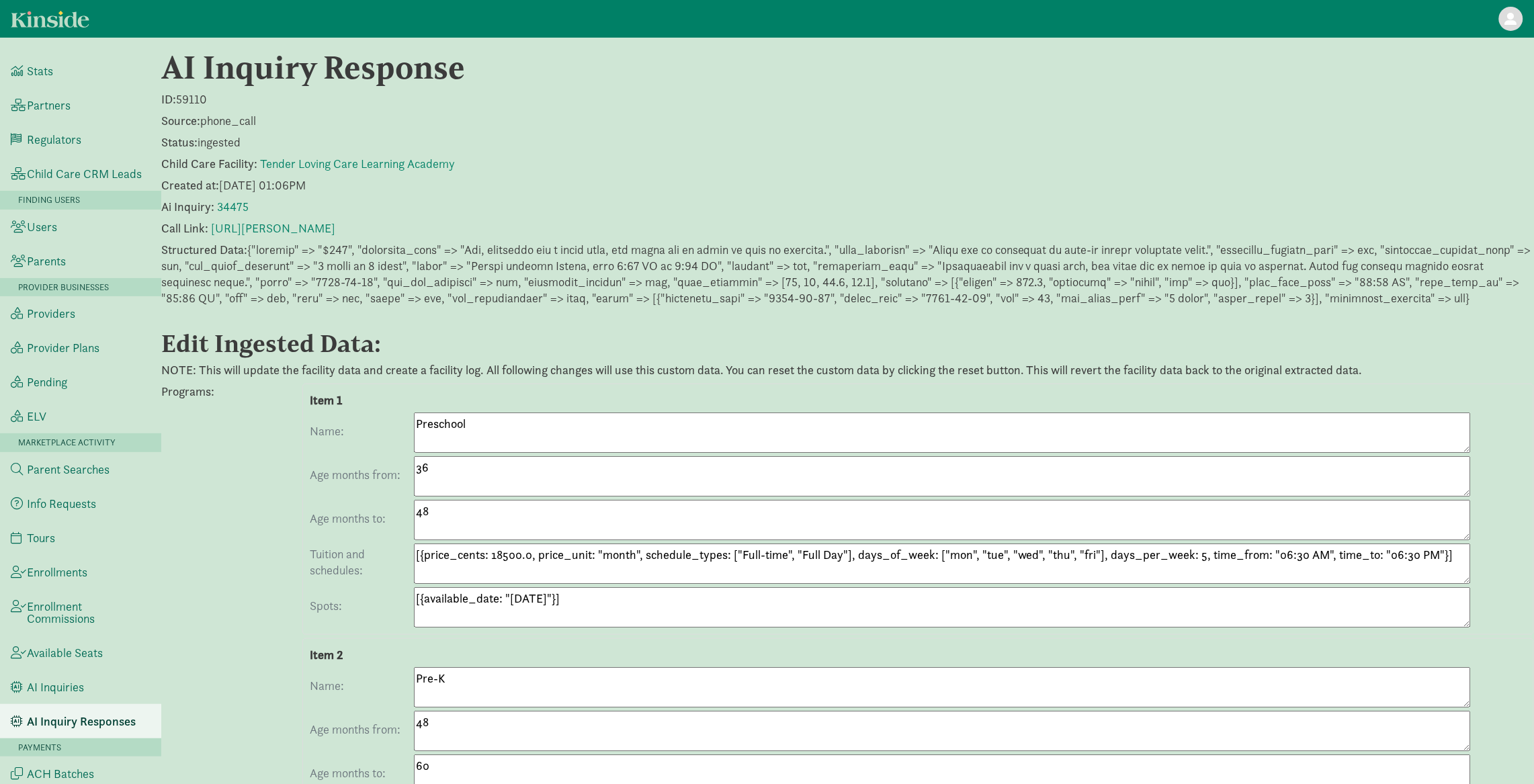
scroll to position [0, 0]
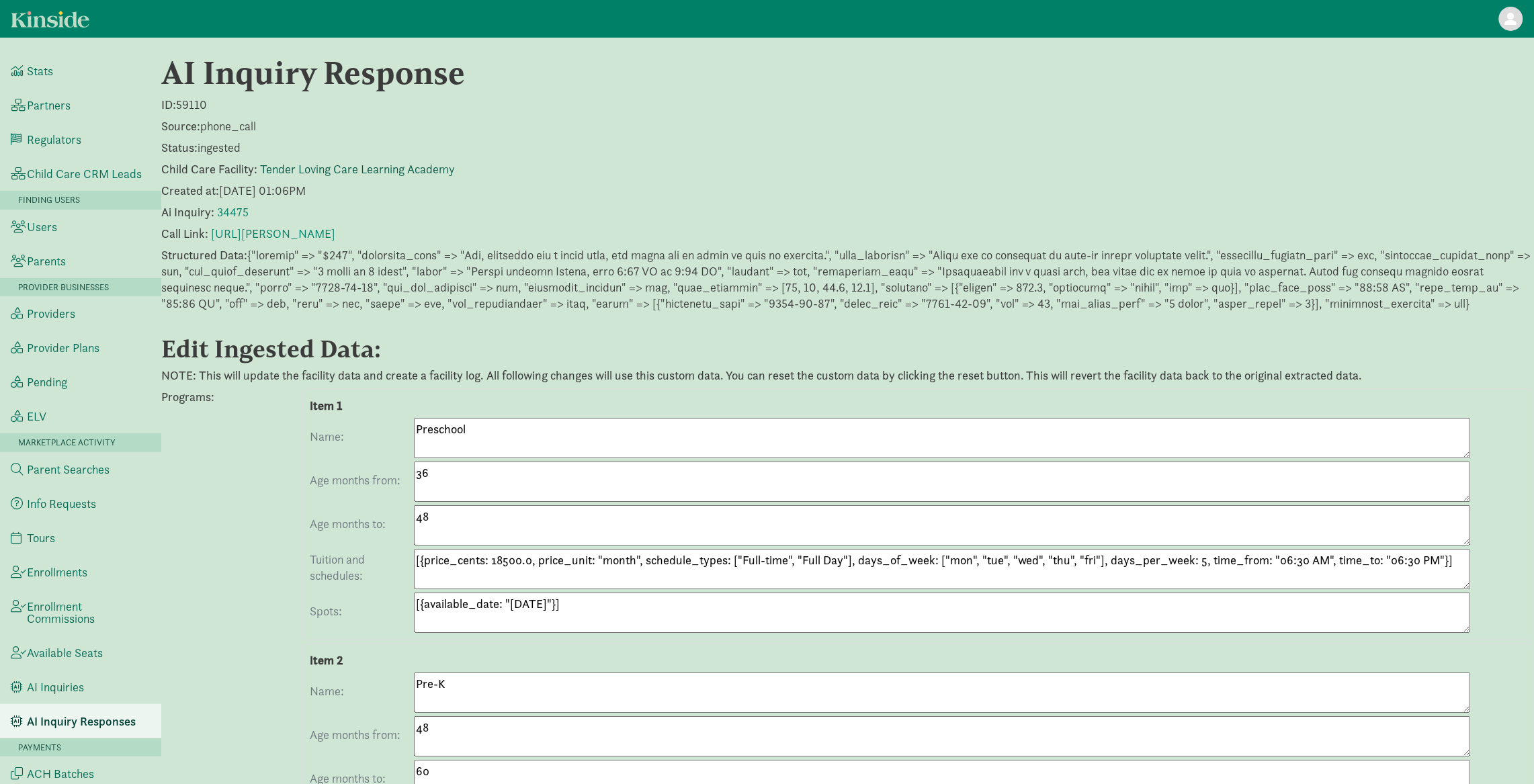
click at [337, 167] on link "Tender Loving Care Learning Academy" at bounding box center [357, 169] width 195 height 15
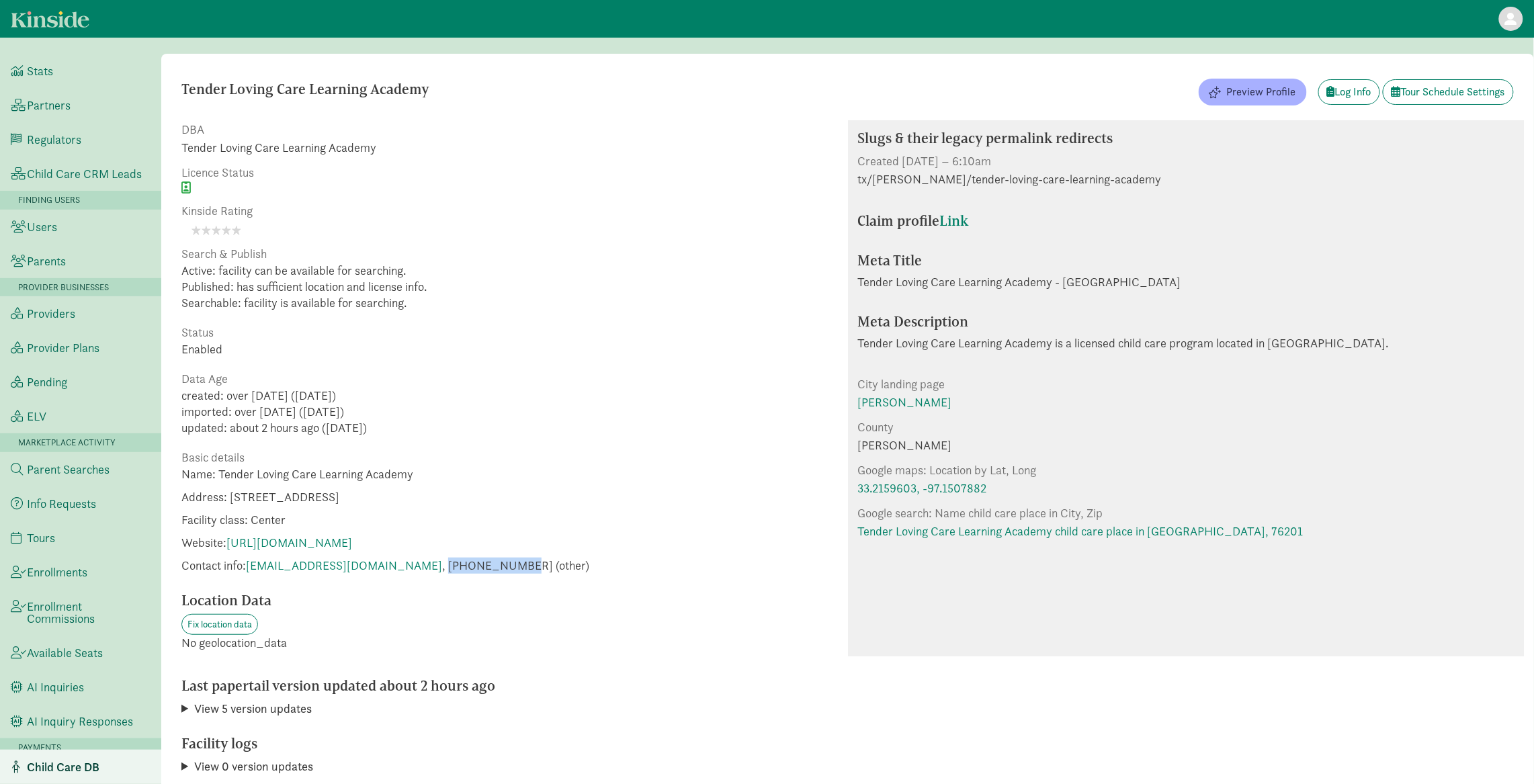
drag, startPoint x: 453, startPoint y: 566, endPoint x: 530, endPoint y: 569, distance: 77.1
click at [530, 569] on span "Contact info: [EMAIL_ADDRESS][DOMAIN_NAME] , [PHONE_NUMBER] (other)" at bounding box center [385, 565] width 408 height 16
copy span "[PHONE_NUMBER]"
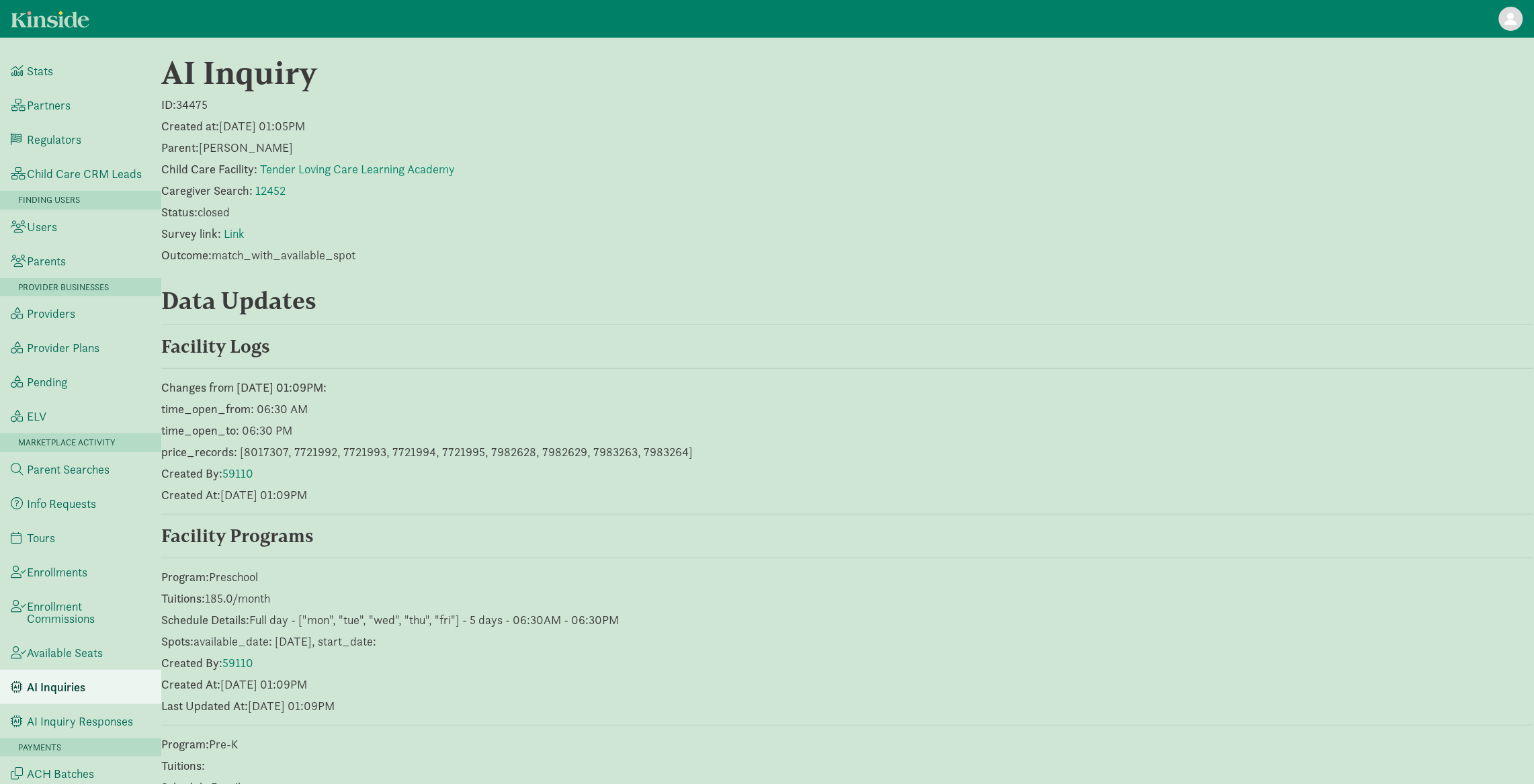
scroll to position [541, 0]
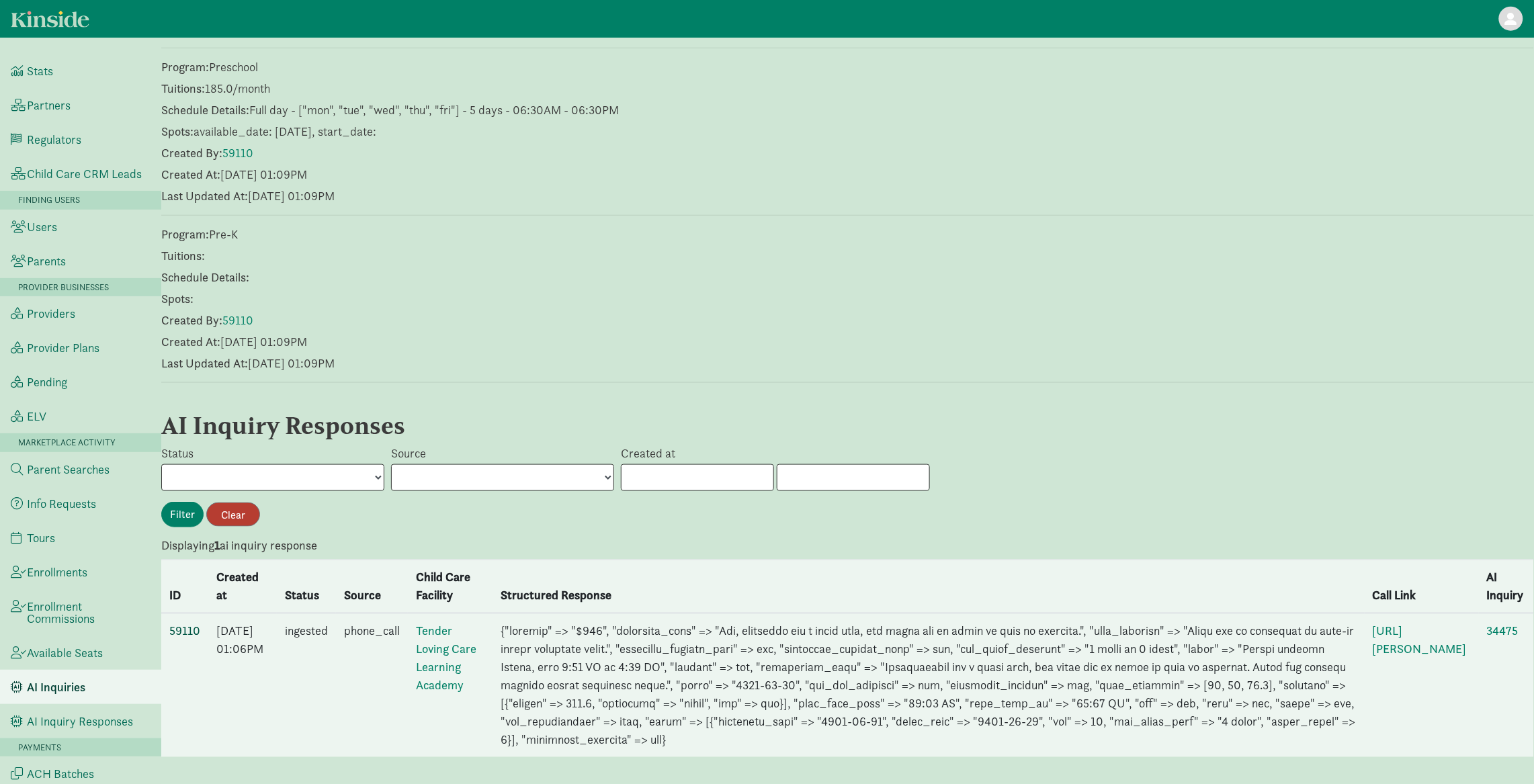
click at [183, 623] on link "59110" at bounding box center [185, 631] width 31 height 15
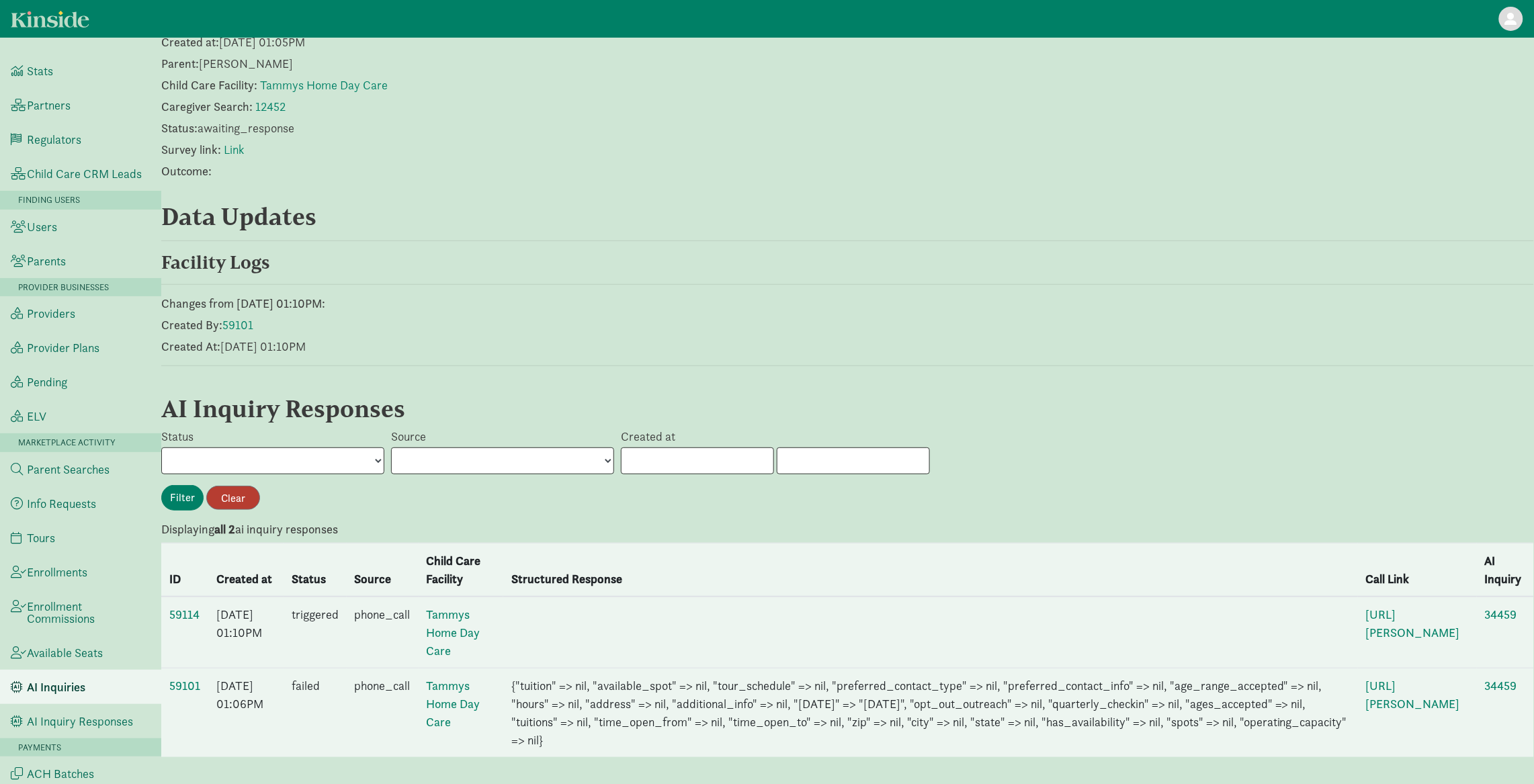
scroll to position [92, 0]
click at [175, 680] on link "59101" at bounding box center [185, 685] width 31 height 15
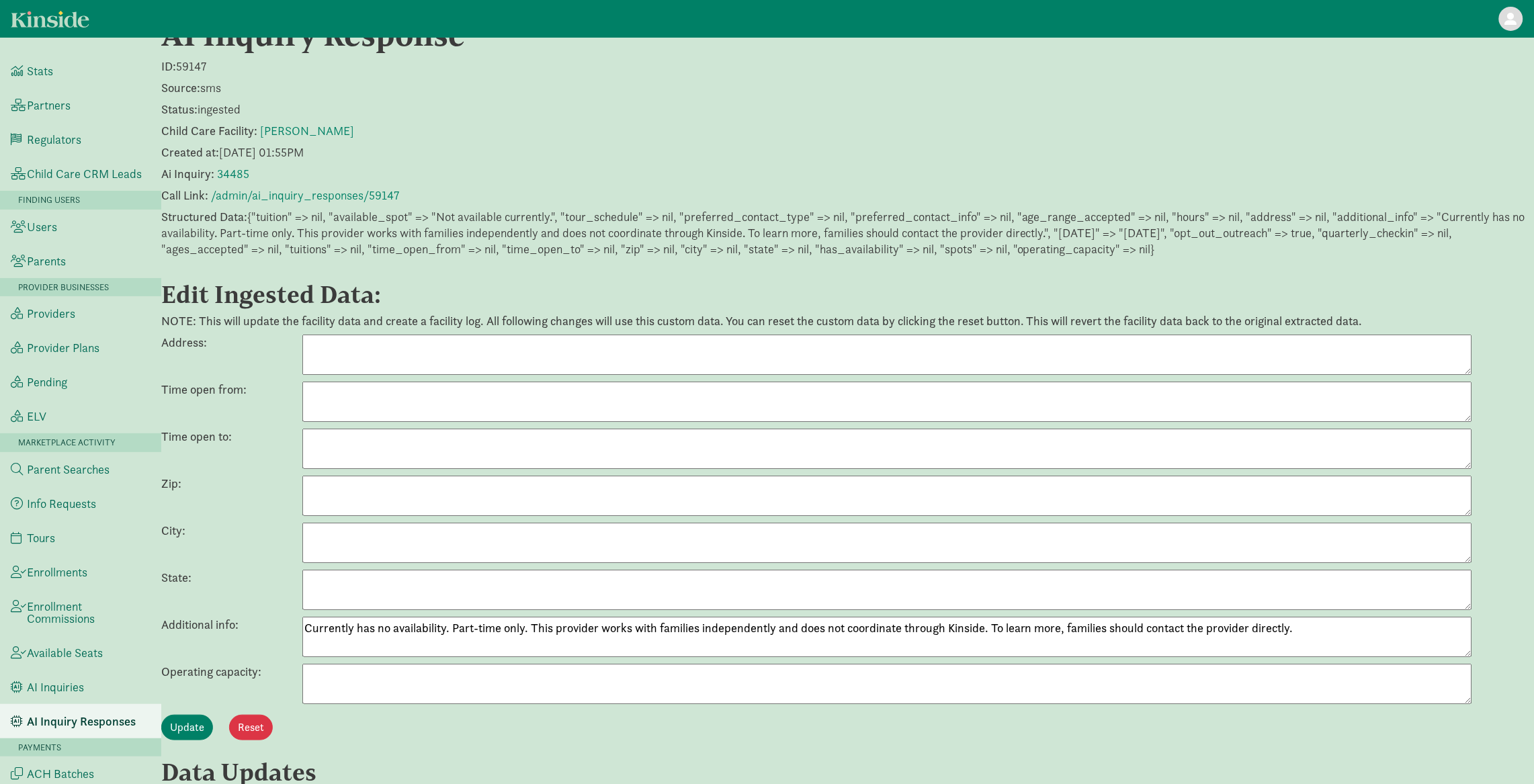
scroll to position [40, 0]
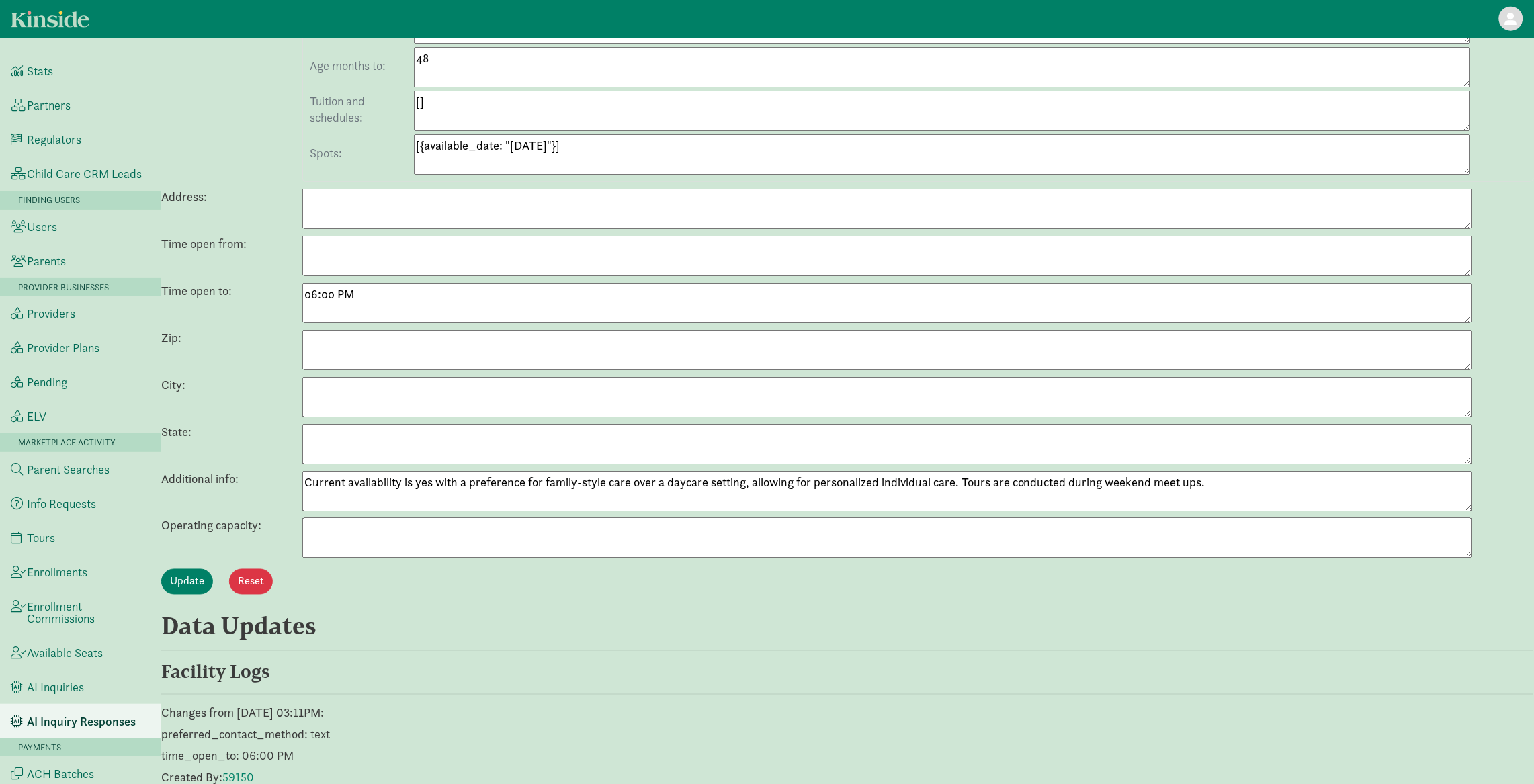
scroll to position [131, 0]
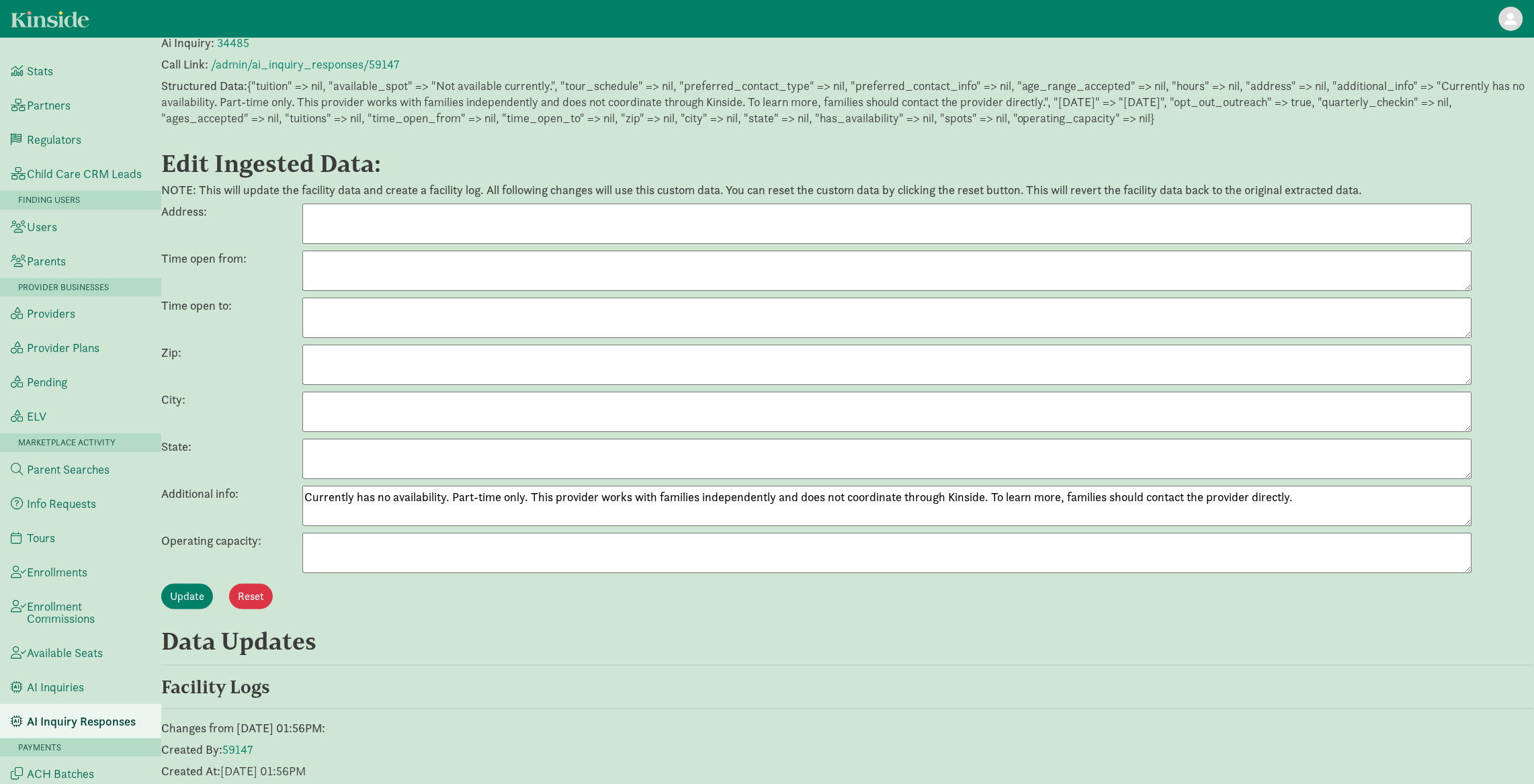
scroll to position [311, 0]
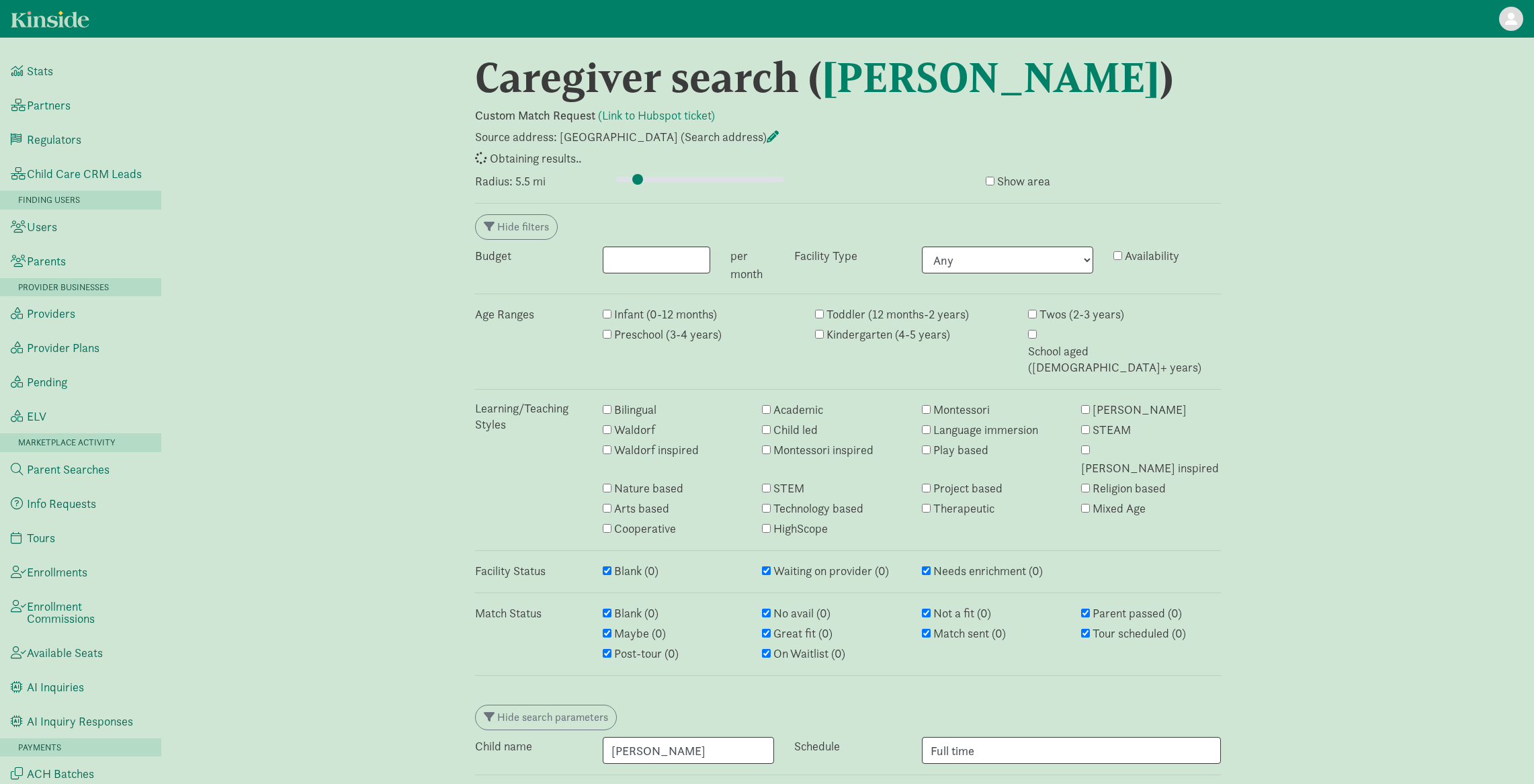
select select "awaiting_response"
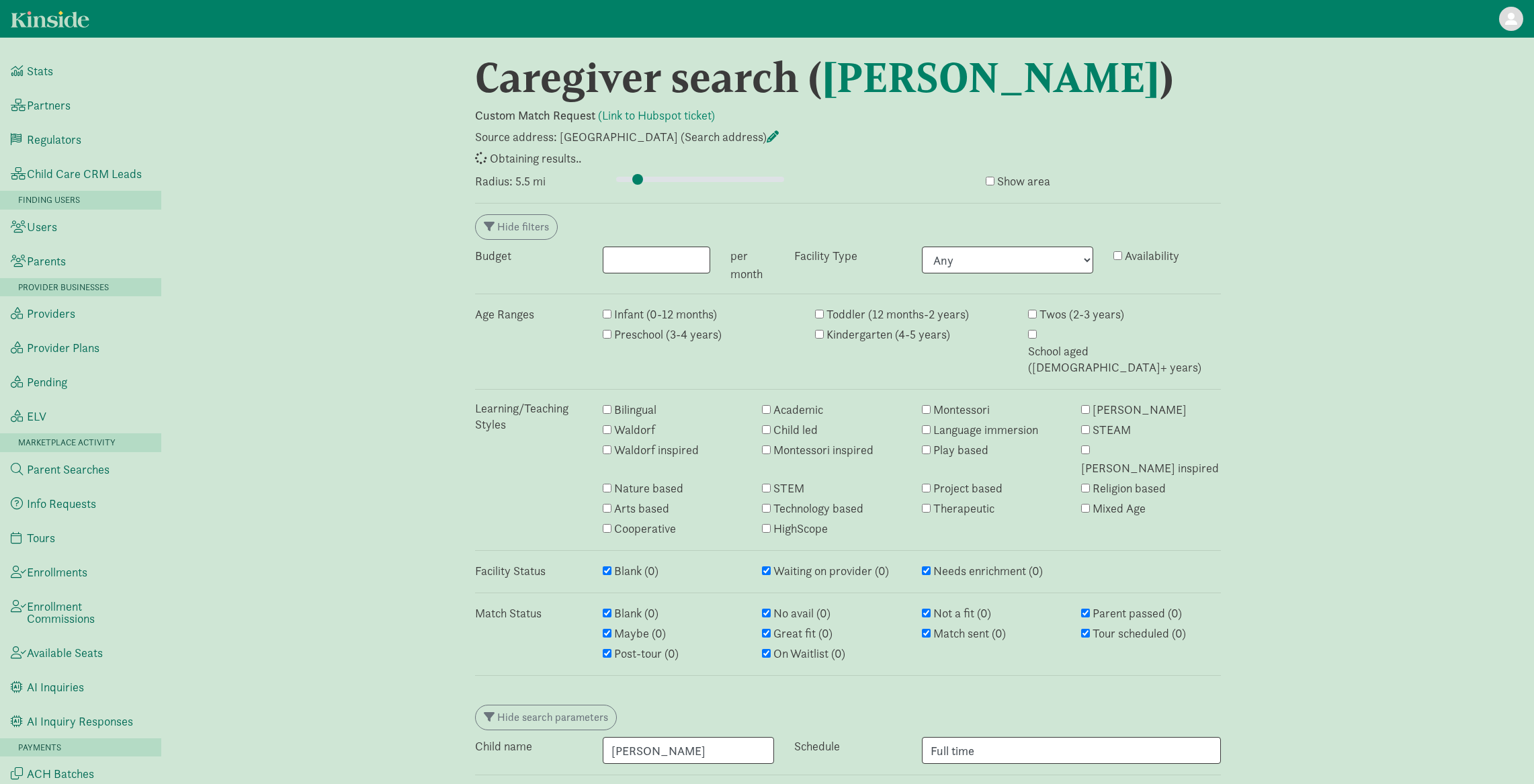
select select "awaiting_response"
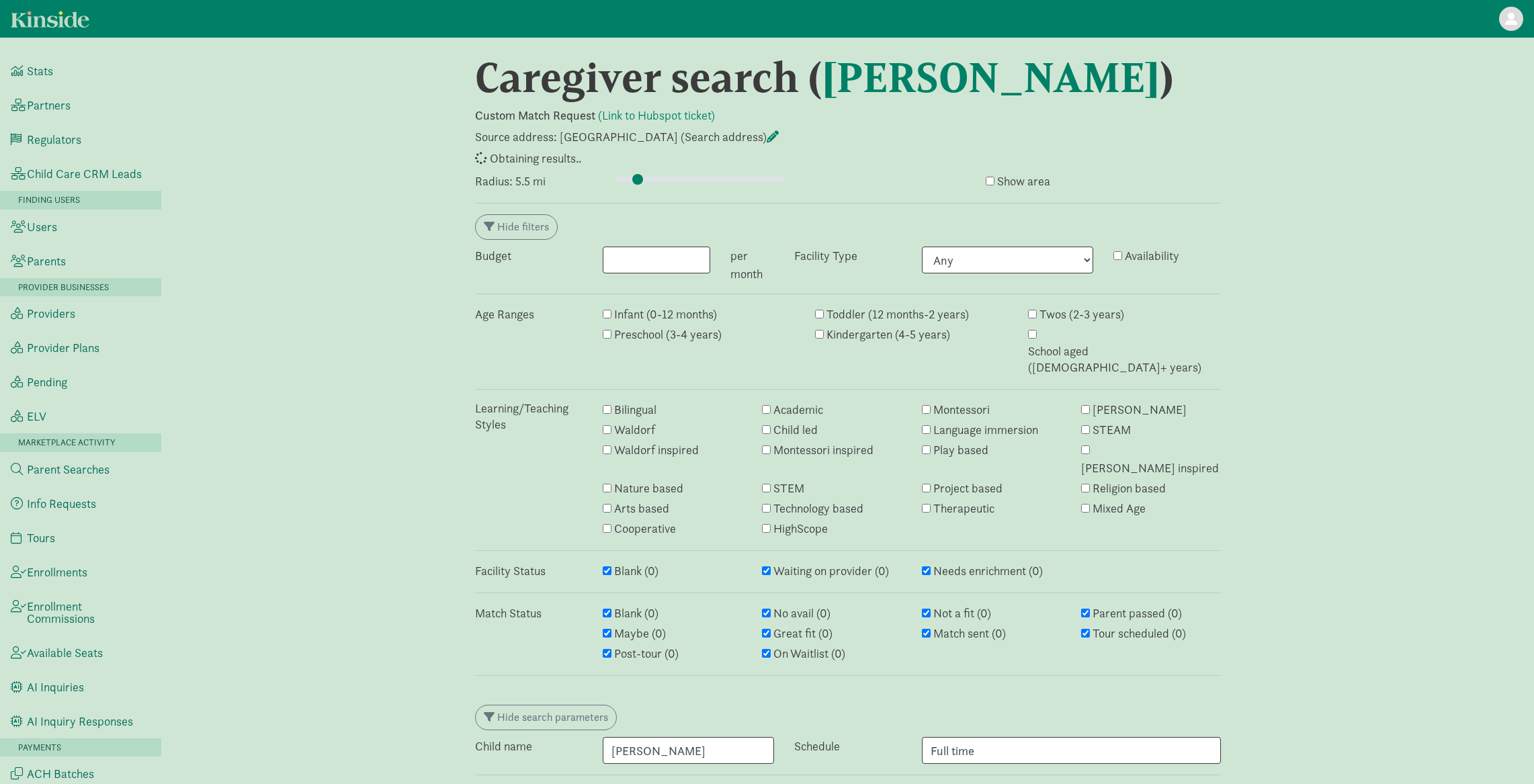
select select "awaiting_response"
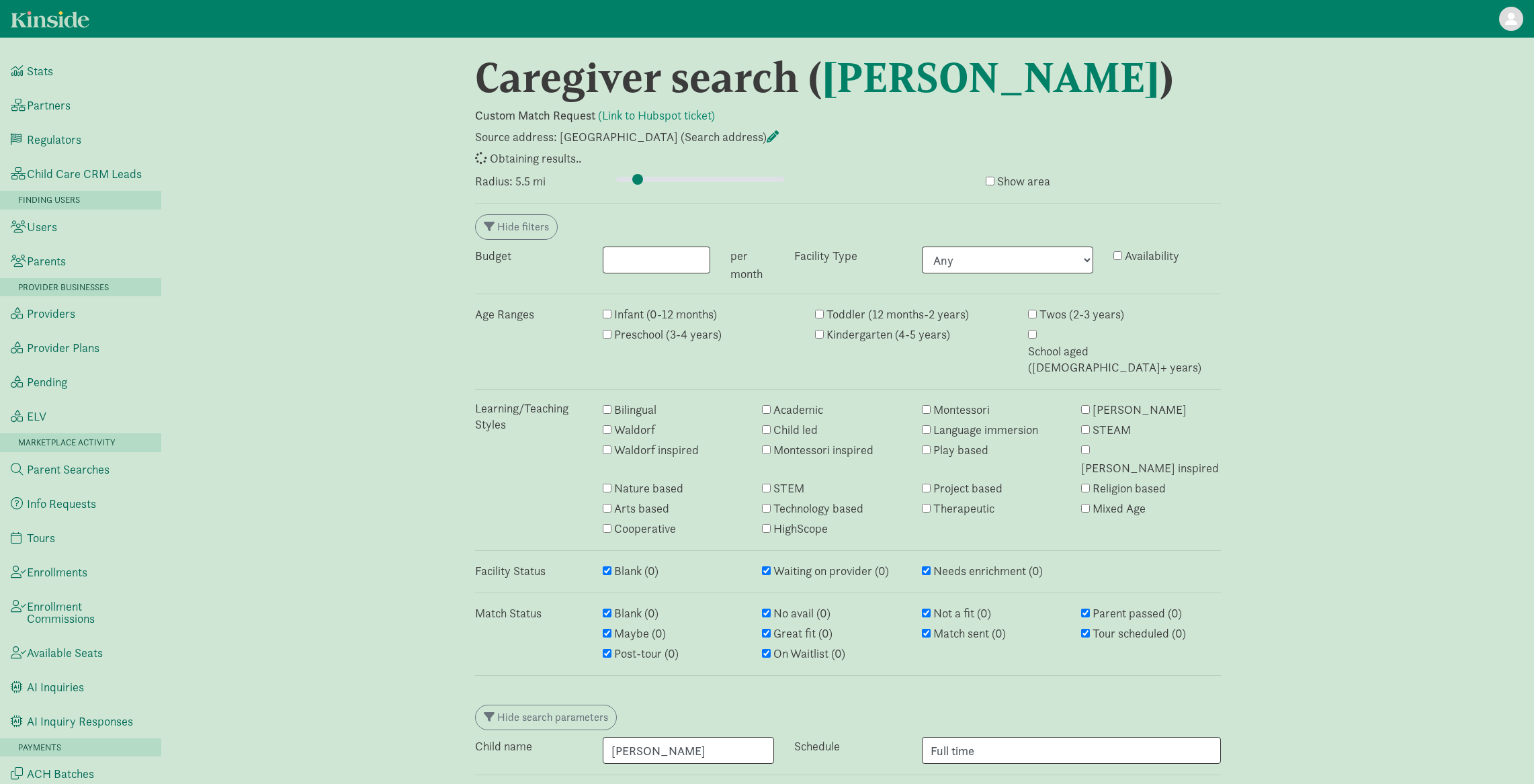
select select "awaiting_response"
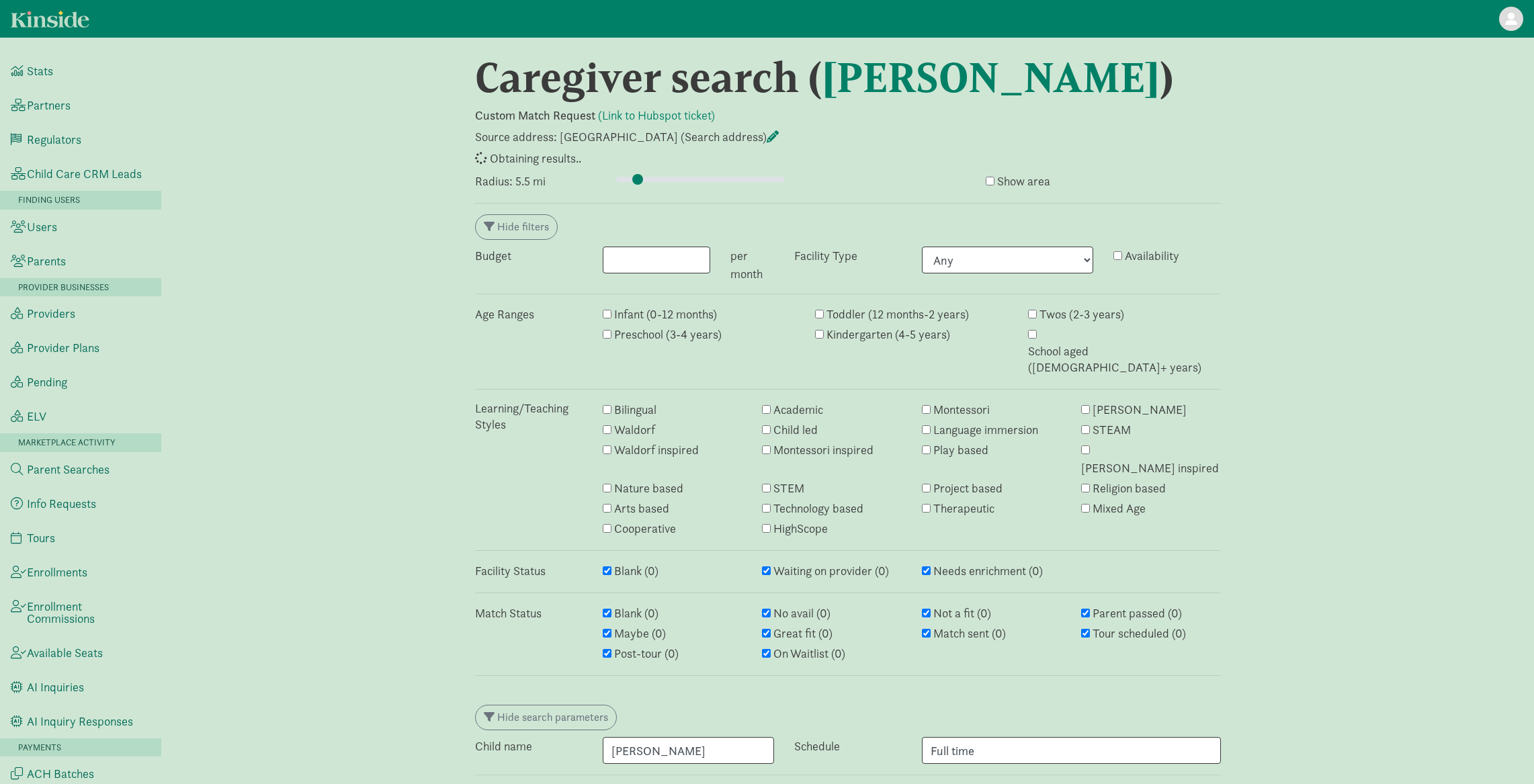
select select "closed"
select select "awaiting_response"
select select "closed"
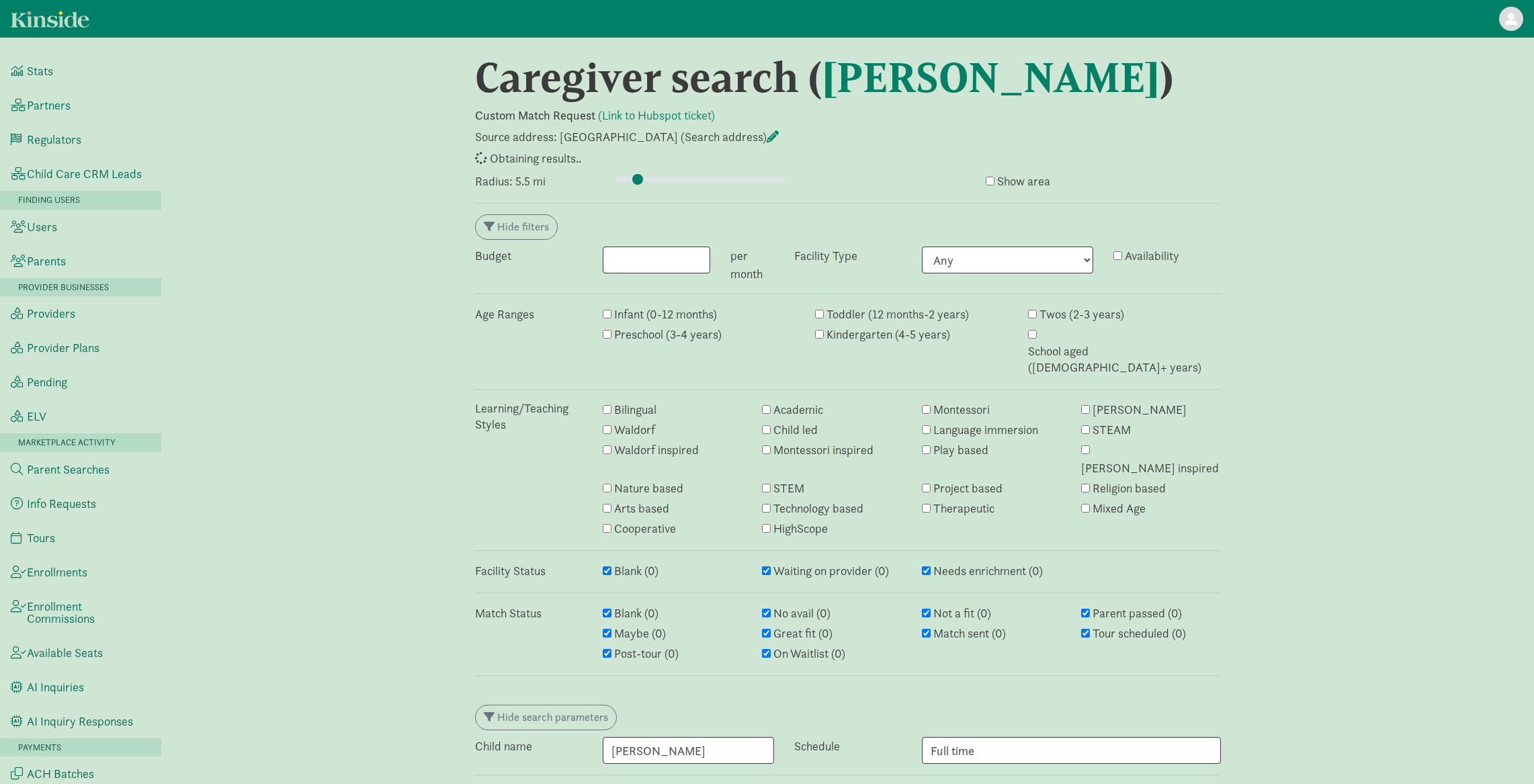
select select "failed"
select select "awaiting_response"
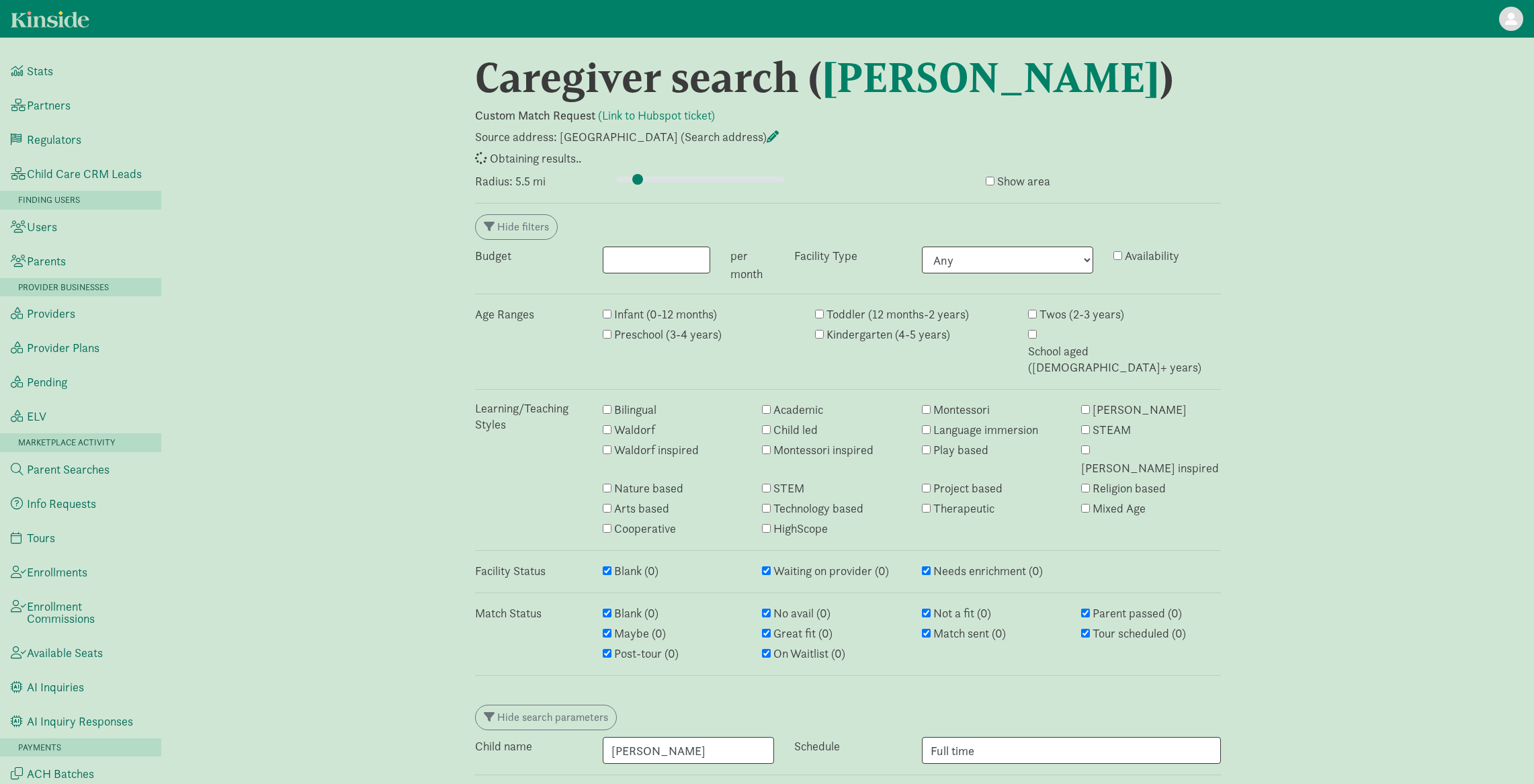
select select "awaiting_response"
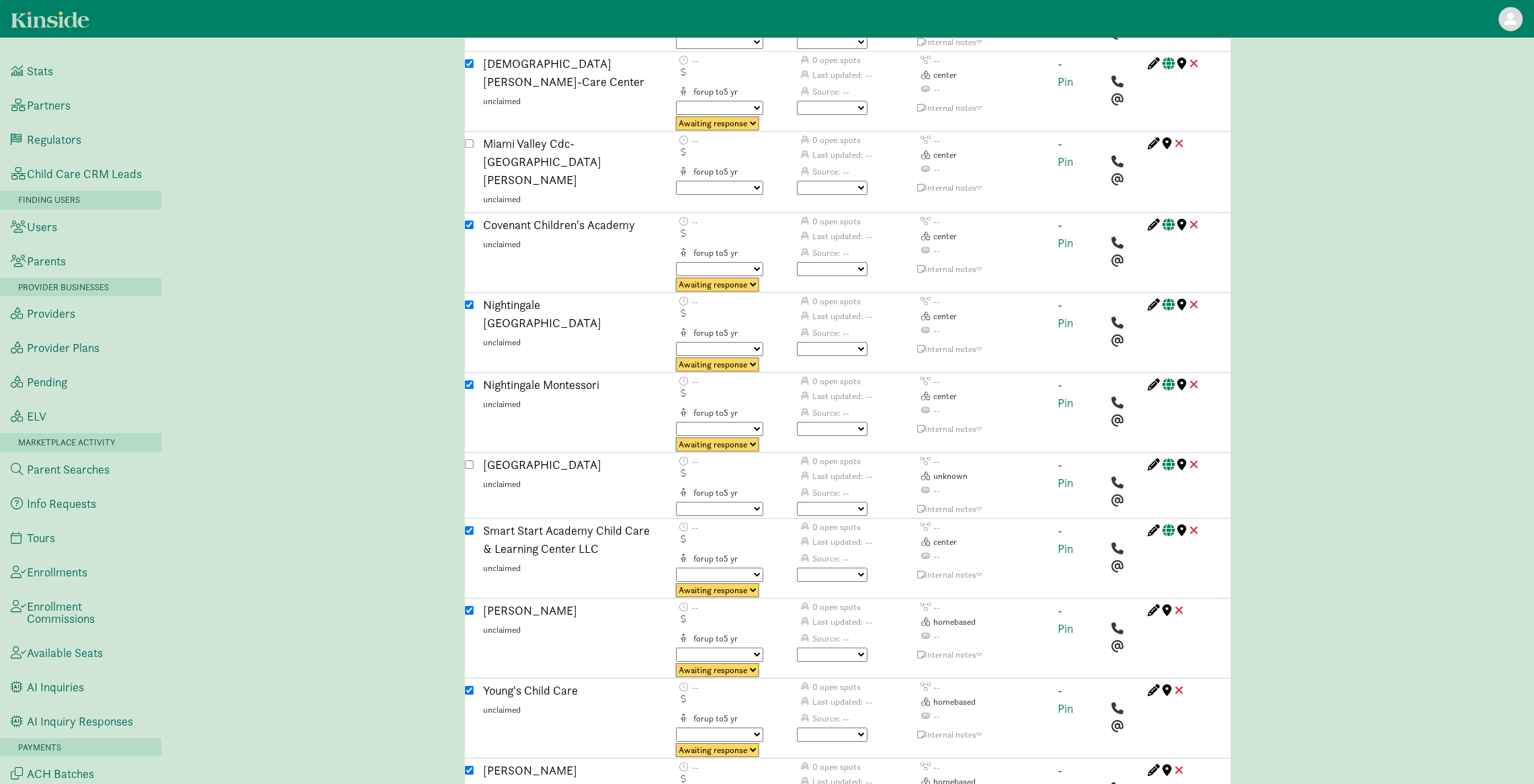
click at [743, 583] on select "Triggered Failed Awaiting response Processing Provider reached Closed" at bounding box center [717, 590] width 83 height 14
select select "closed"
click at [1062, 541] on link "Pin" at bounding box center [1066, 548] width 15 height 15
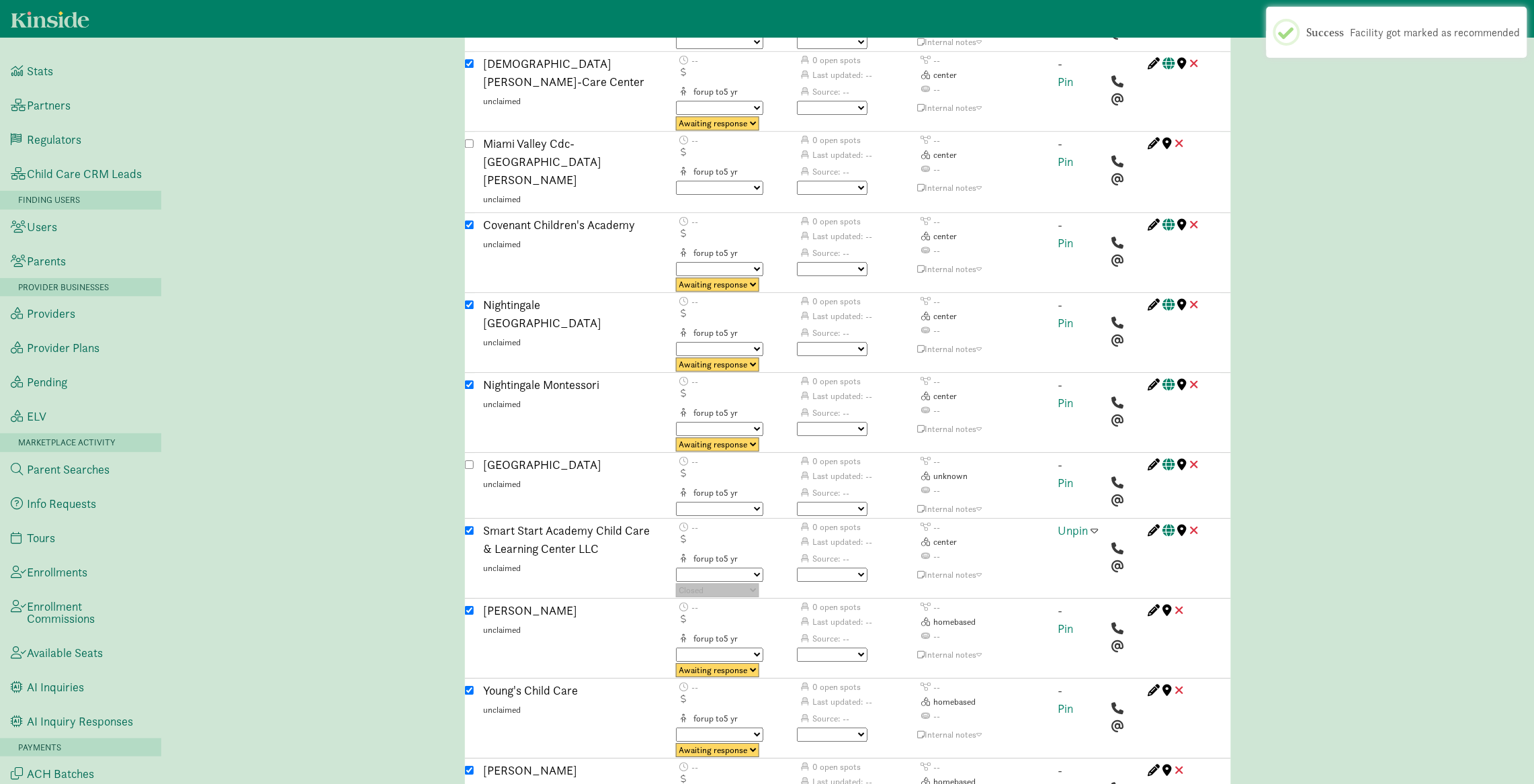
click at [1094, 524] on span at bounding box center [1095, 530] width 8 height 12
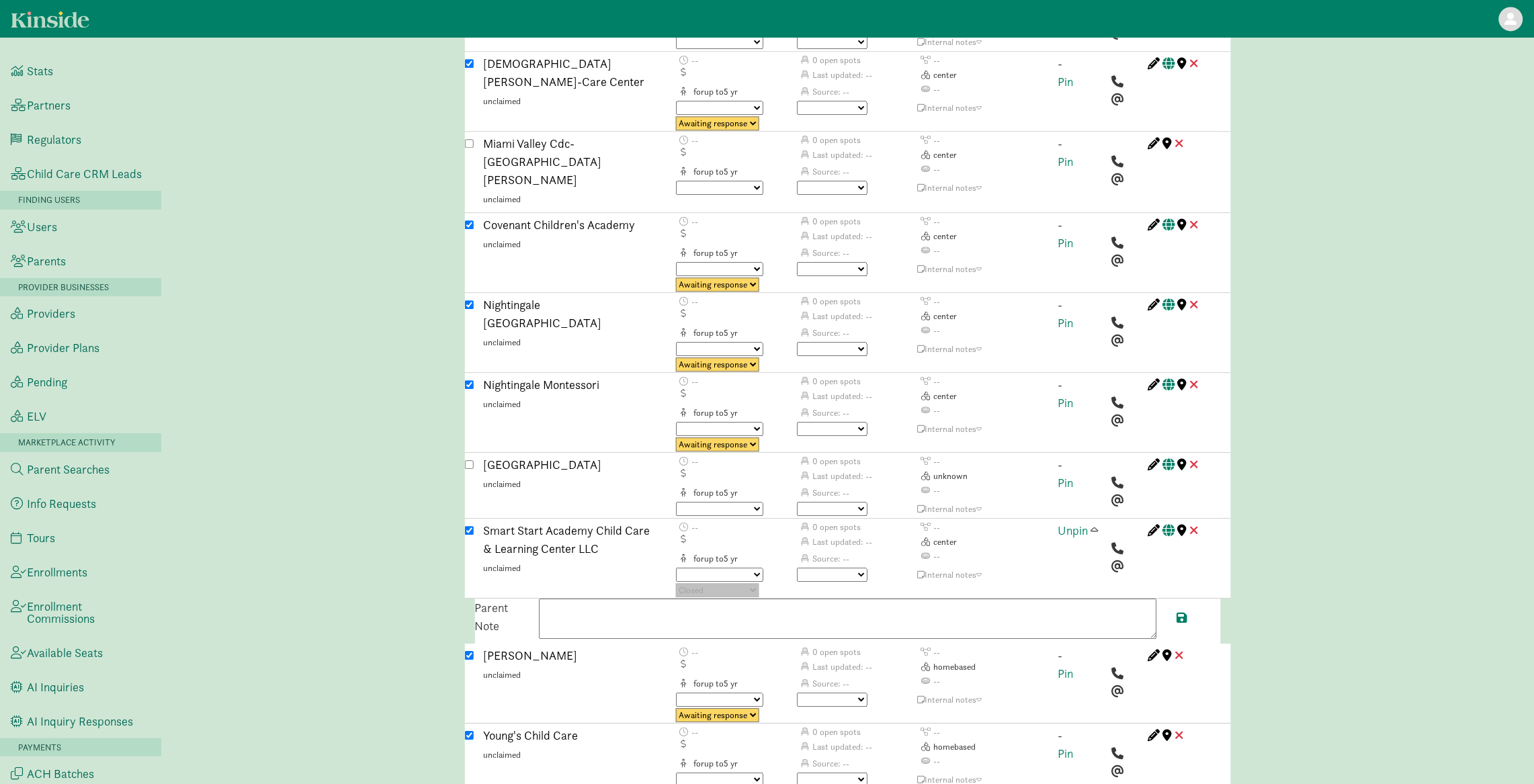
click at [625, 598] on textarea at bounding box center [847, 619] width 618 height 40
paste textarea "Full-time tuition for preschoolers is $195 weekly. Children must be dropped off…"
type textarea "Full-time tuition for preschoolers is $195 weekly. Children must be dropped off…"
click at [735, 598] on textarea "Full-time tuition for preschoolers is $195 weekly. Children must be dropped off…" at bounding box center [847, 619] width 618 height 40
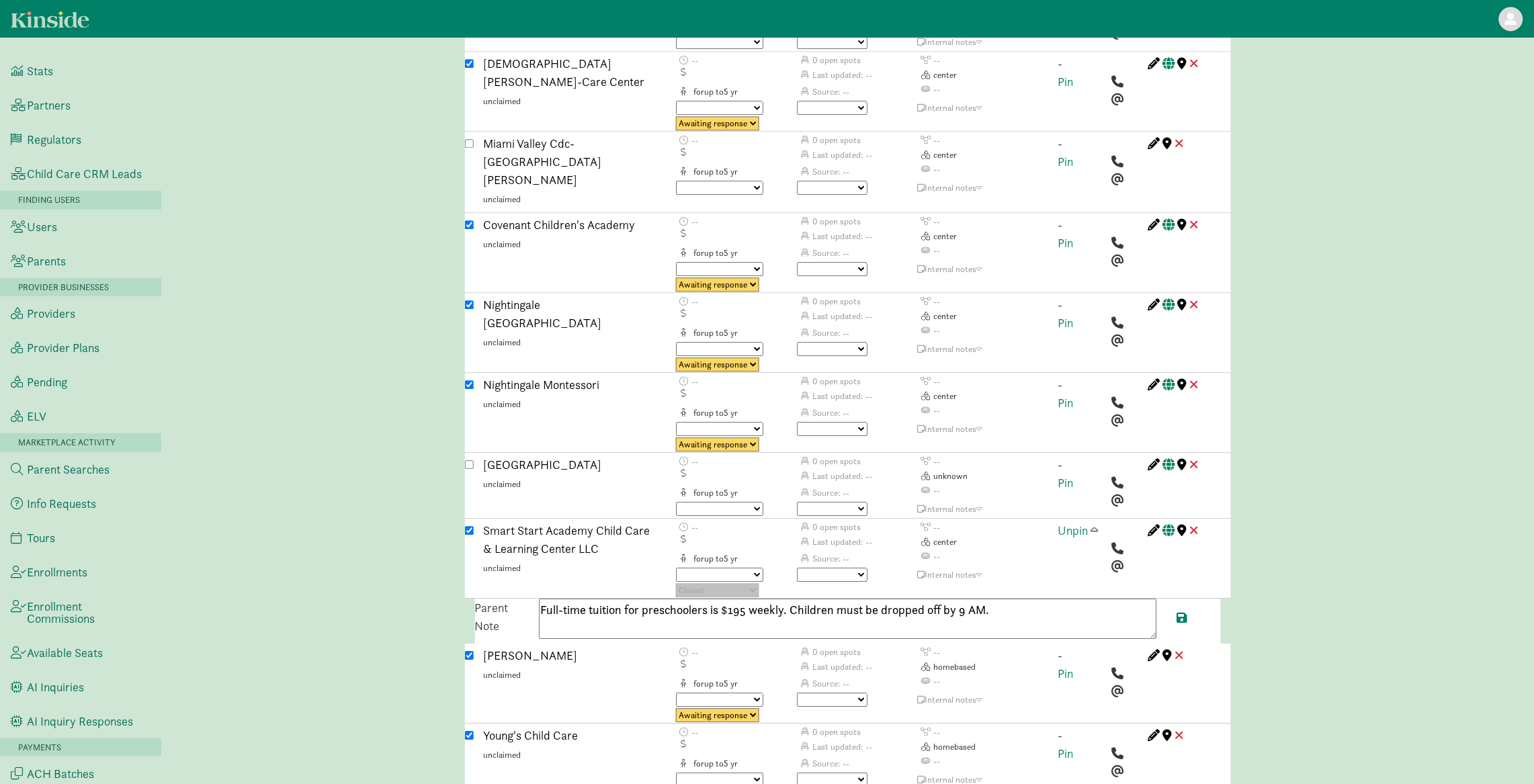
click at [735, 598] on textarea "Full-time tuition for preschoolers is $195 weekly. Children must be dropped off…" at bounding box center [847, 619] width 618 height 40
click at [1074, 523] on link "Unpin" at bounding box center [1072, 530] width 30 height 15
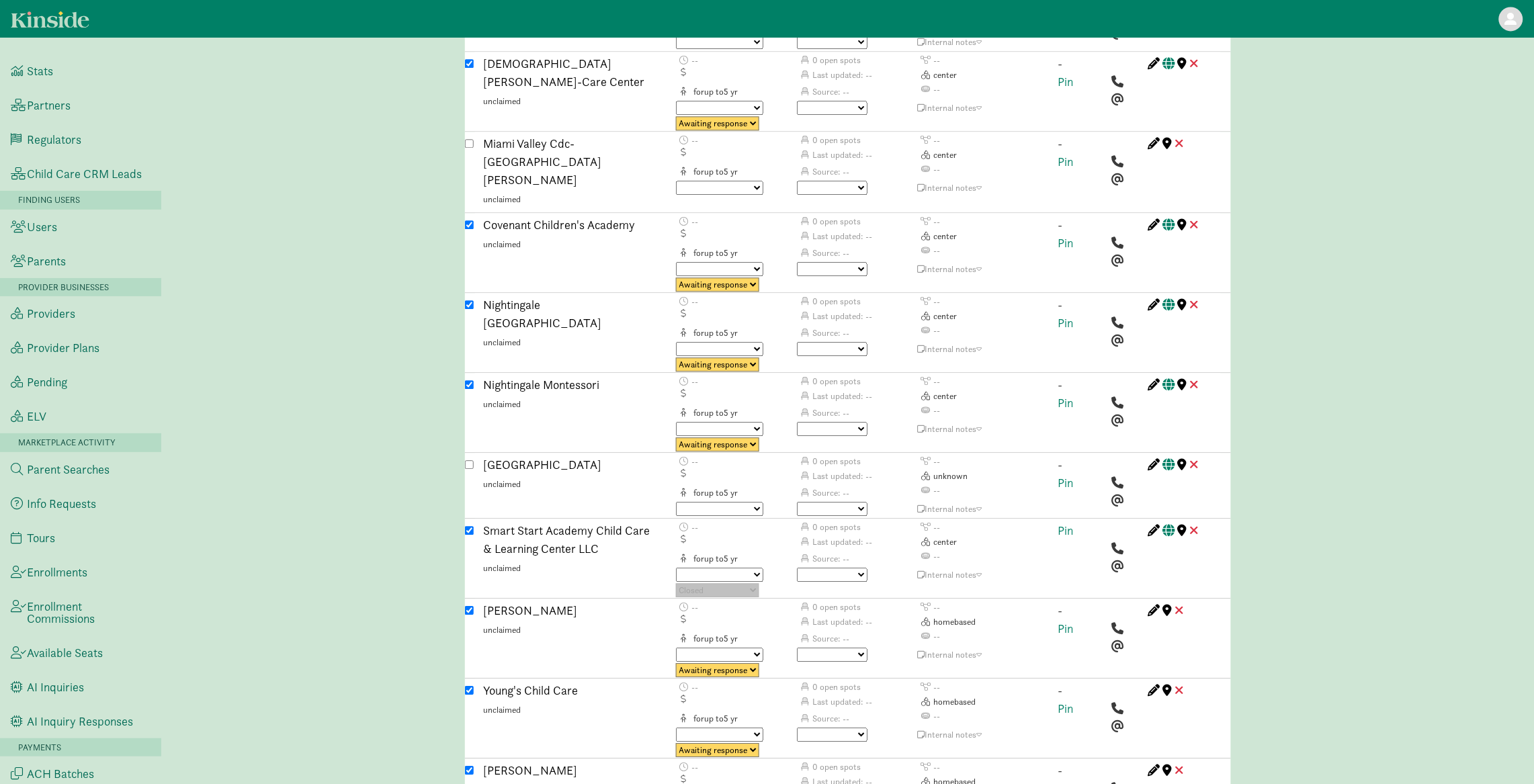
click at [760, 568] on select "Waiting on provider Needs enrichment" at bounding box center [719, 575] width 88 height 14
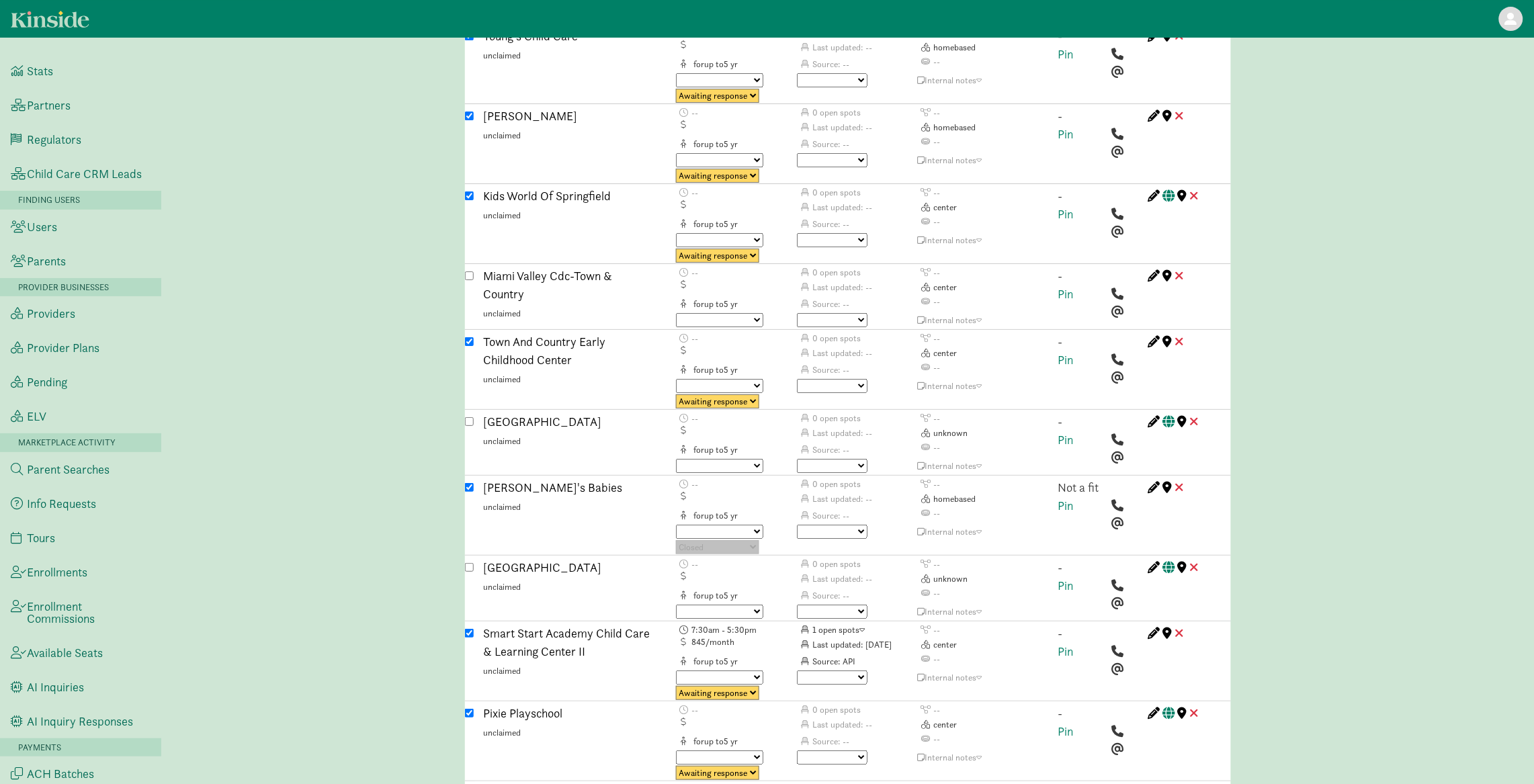
scroll to position [3974, 0]
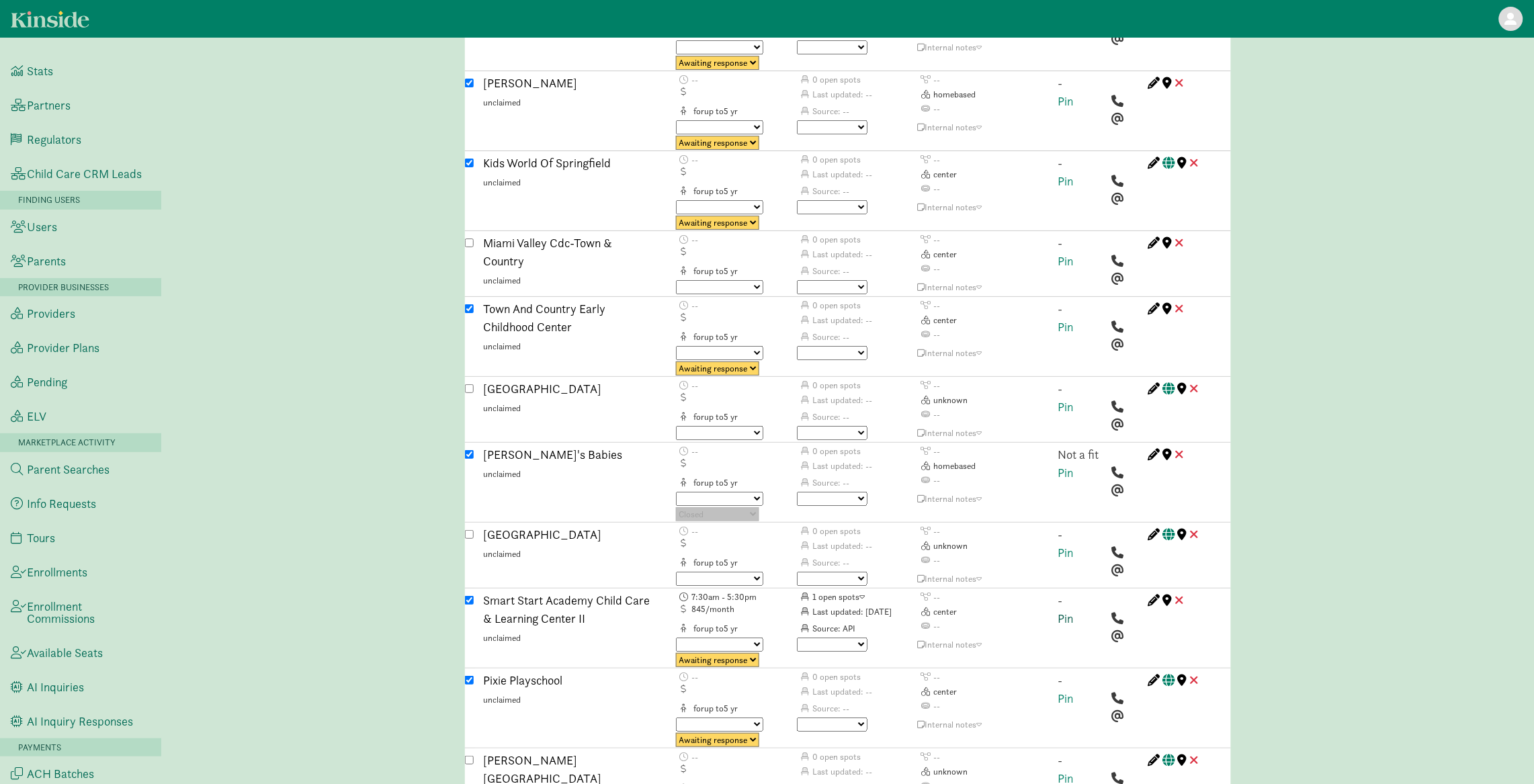
click at [1072, 611] on link "Pin" at bounding box center [1066, 619] width 15 height 15
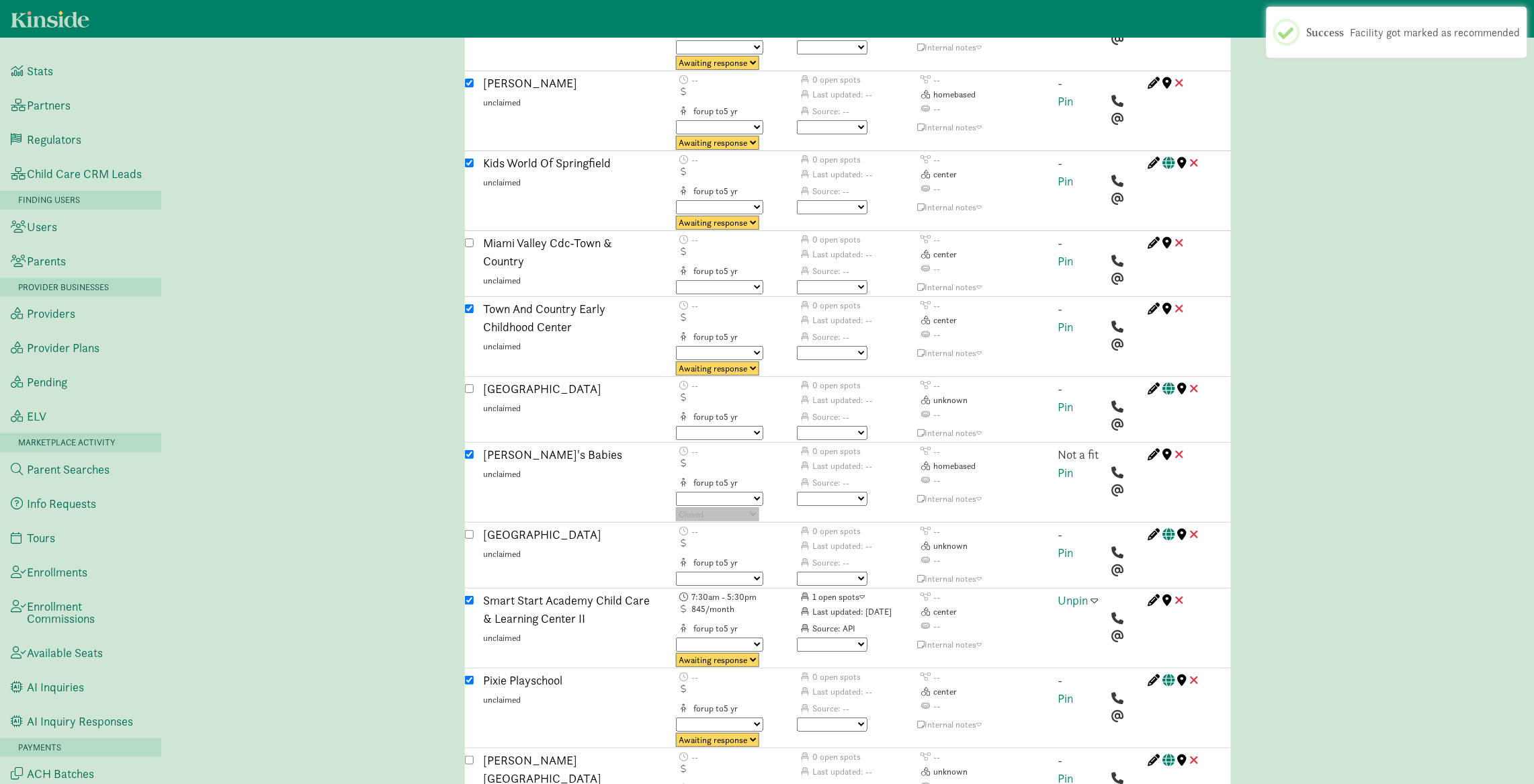
click at [1096, 594] on span at bounding box center [1095, 599] width 8 height 12
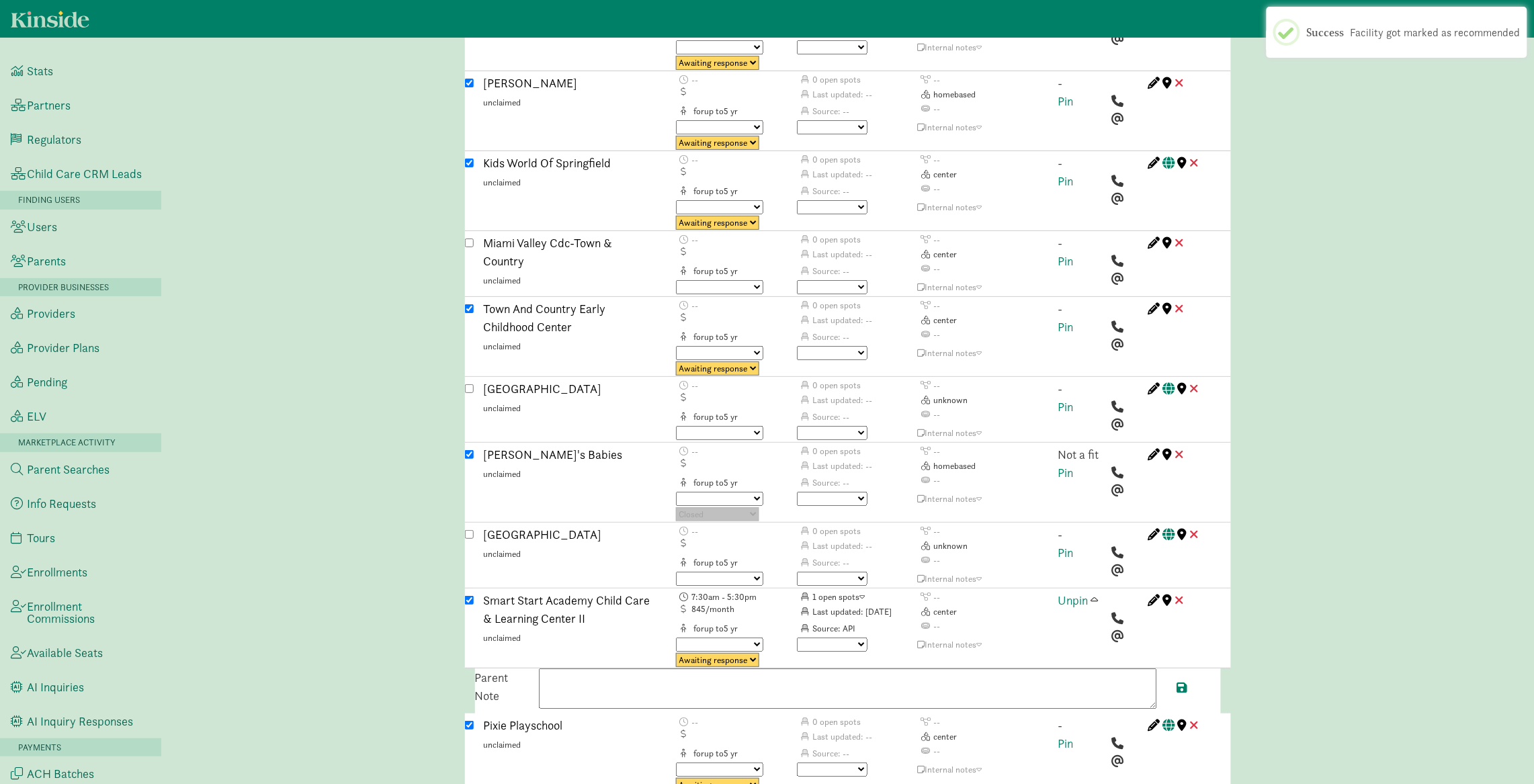
click at [814, 669] on textarea at bounding box center [847, 689] width 618 height 40
paste textarea "Full-time tuition for preschoolers is $195 weekly. Children must be dropped off…"
type textarea "Full-time tuition for preschoolers is $195 weekly. Children must be dropped off…"
click at [749, 653] on select "Triggered Failed Awaiting response Processing Provider reached Closed" at bounding box center [717, 660] width 83 height 14
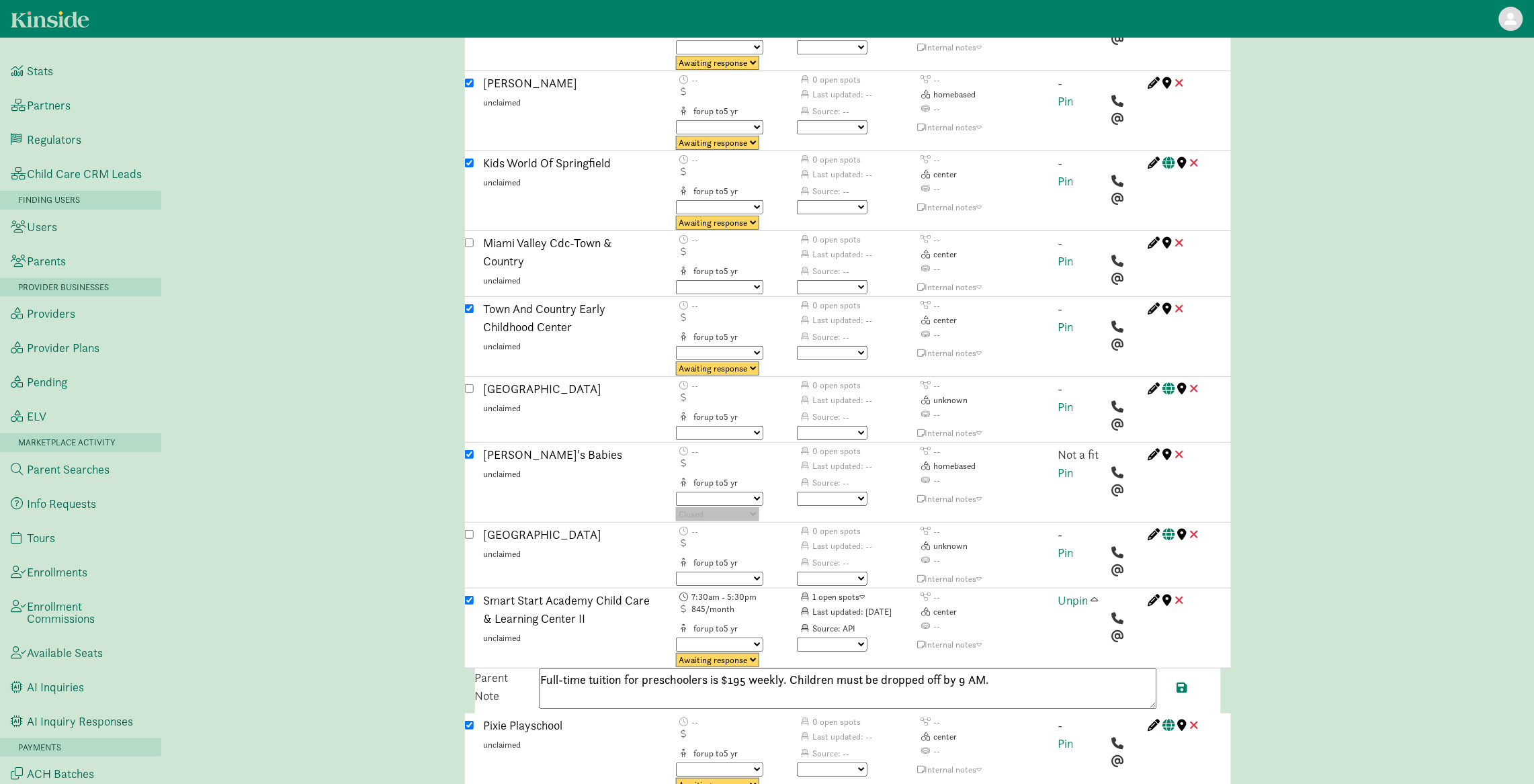
select select "closed"
click at [1059, 669] on textarea "Full-time tuition for preschoolers is $195 weekly. Children must be dropped off…" at bounding box center [847, 689] width 618 height 40
paste textarea "19375050880"
click at [987, 669] on textarea "Full-time tuition for preschoolers is $195 weekly. Children must be dropped off…" at bounding box center [847, 689] width 618 height 40
type textarea "Full-time tuition for preschoolers is $195 weekly. Children must be dropped off…"
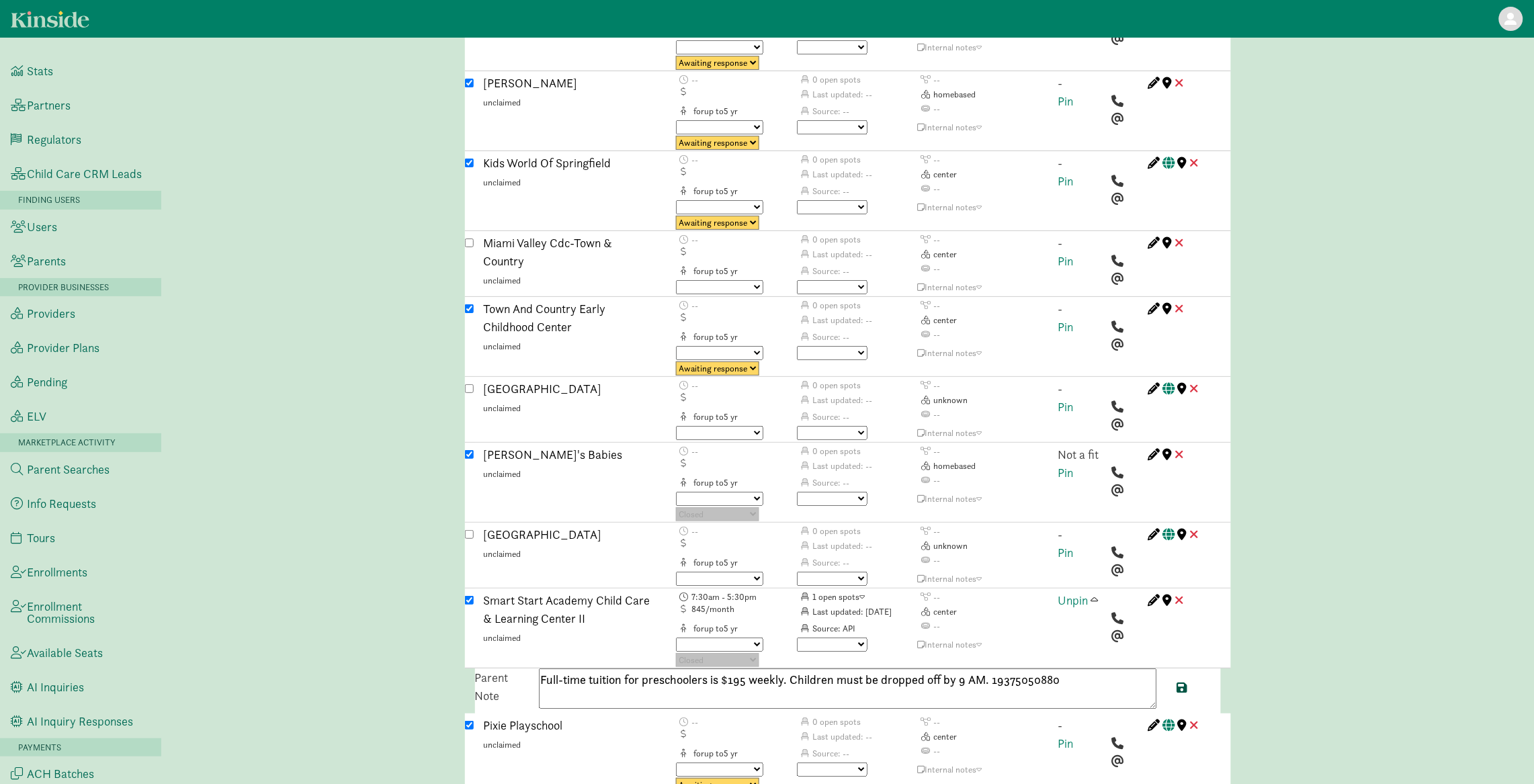
click at [1180, 681] on span at bounding box center [1182, 687] width 10 height 12
click at [1091, 594] on span at bounding box center [1095, 599] width 8 height 12
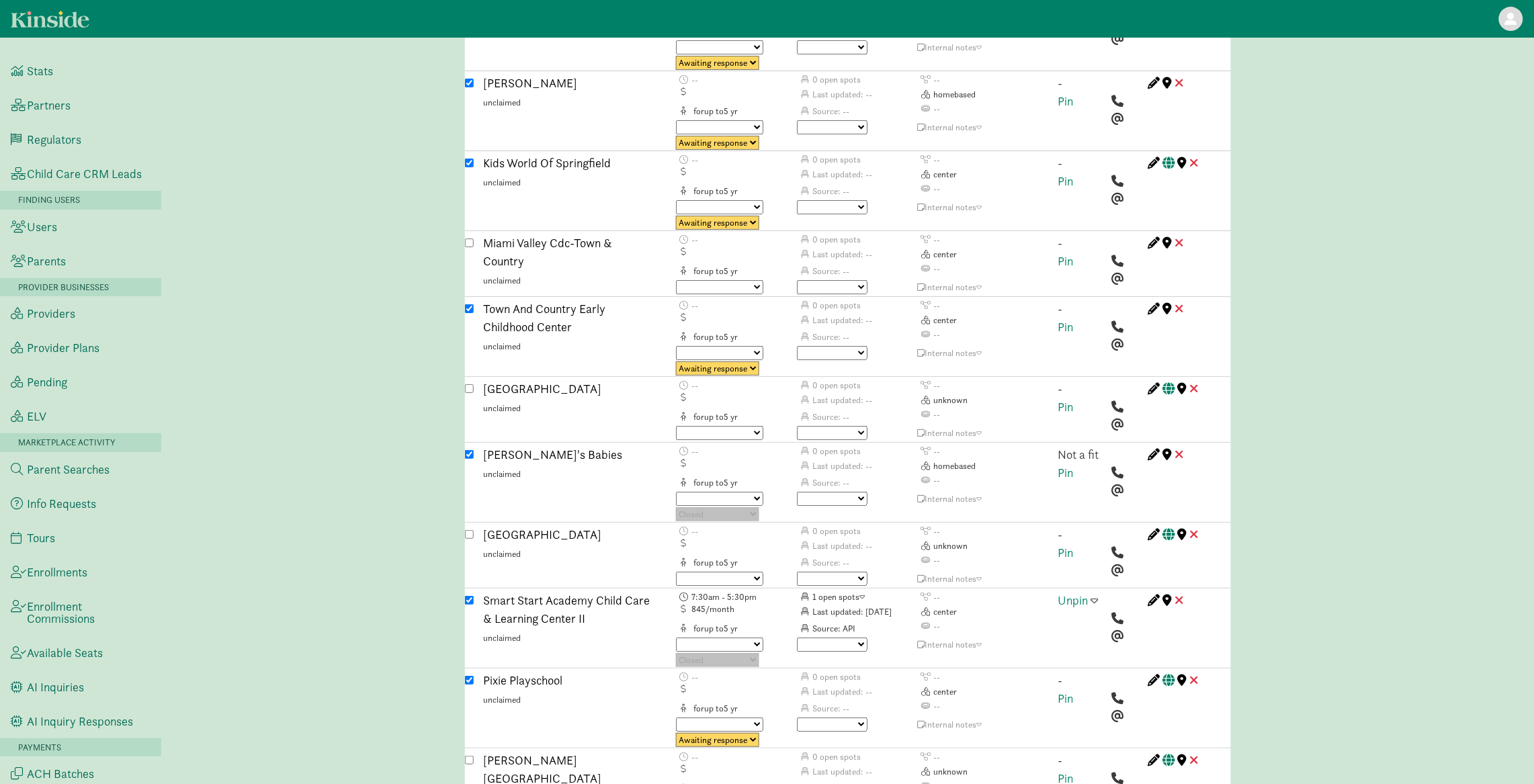
scroll to position [4392, 0]
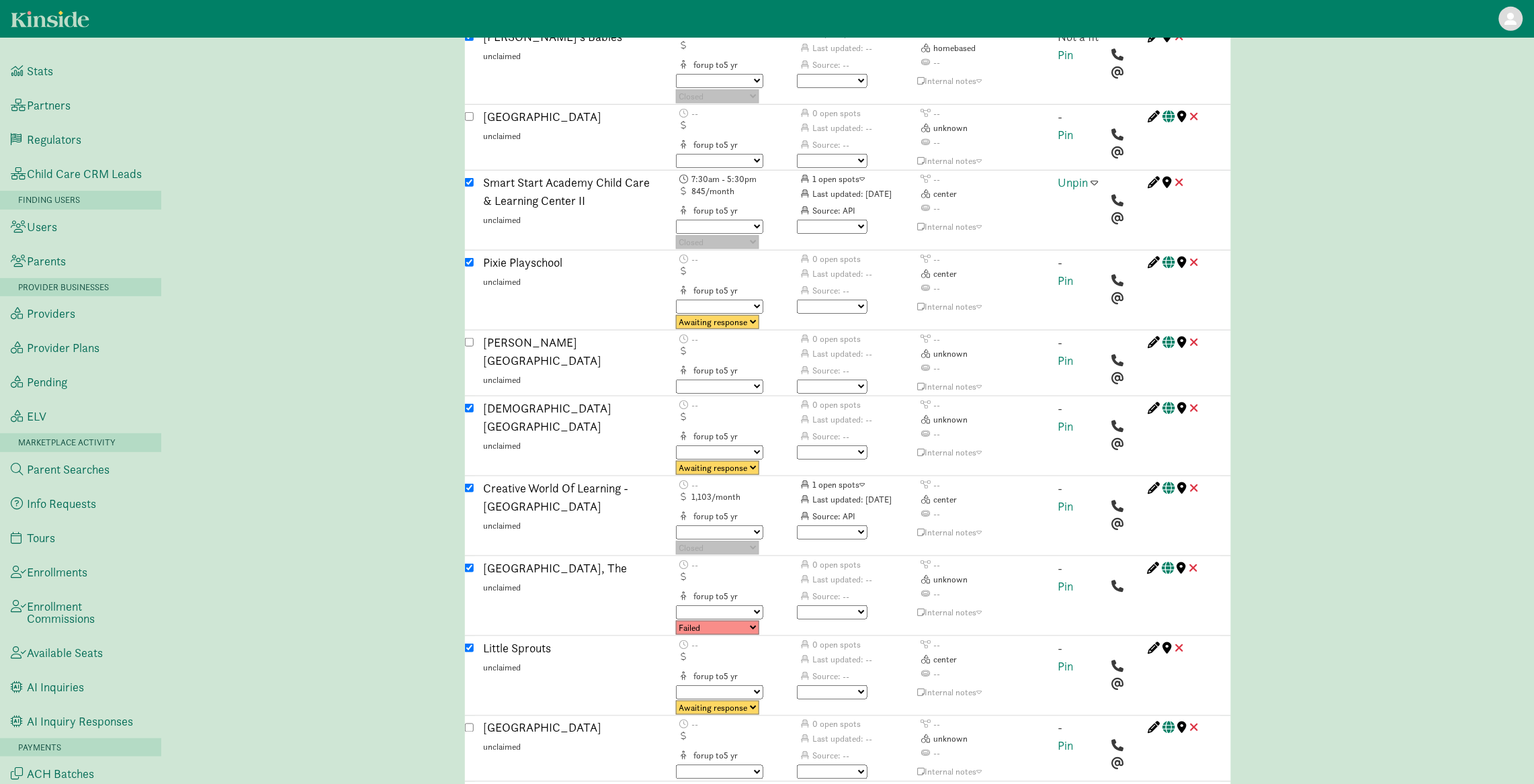
click at [694, 621] on select "Triggered Failed Awaiting response Processing Provider reached Closed" at bounding box center [717, 628] width 83 height 14
select select "closed"
click at [849, 605] on select "No avail Not a fit Parent passed Maybe Great fit Match sent Tour scheduled Post…" at bounding box center [831, 612] width 70 height 14
select select "no_avail"
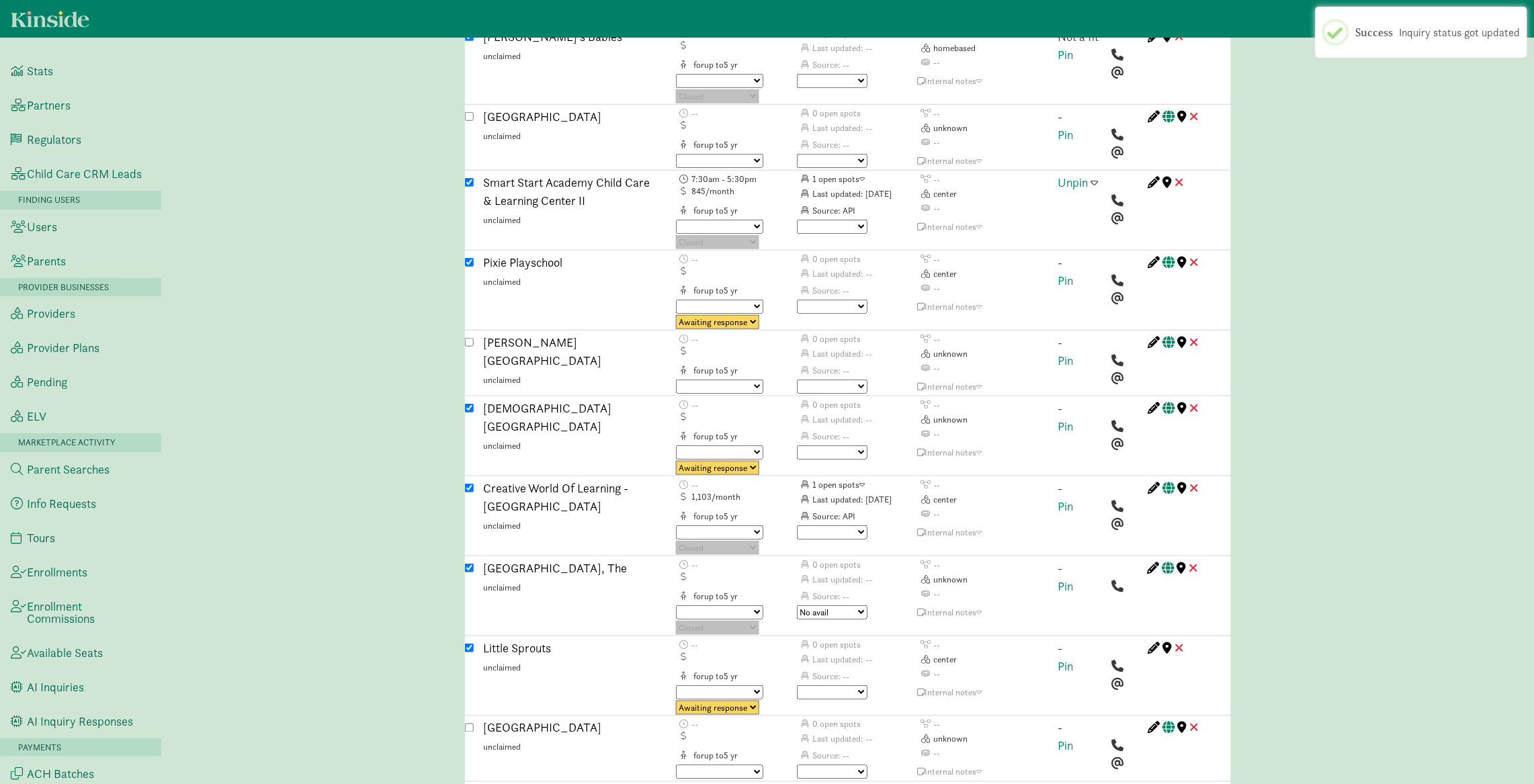
click at [797, 605] on select "No avail Not a fit Parent passed Maybe Great fit Match sent Tour scheduled Post…" at bounding box center [831, 612] width 70 height 14
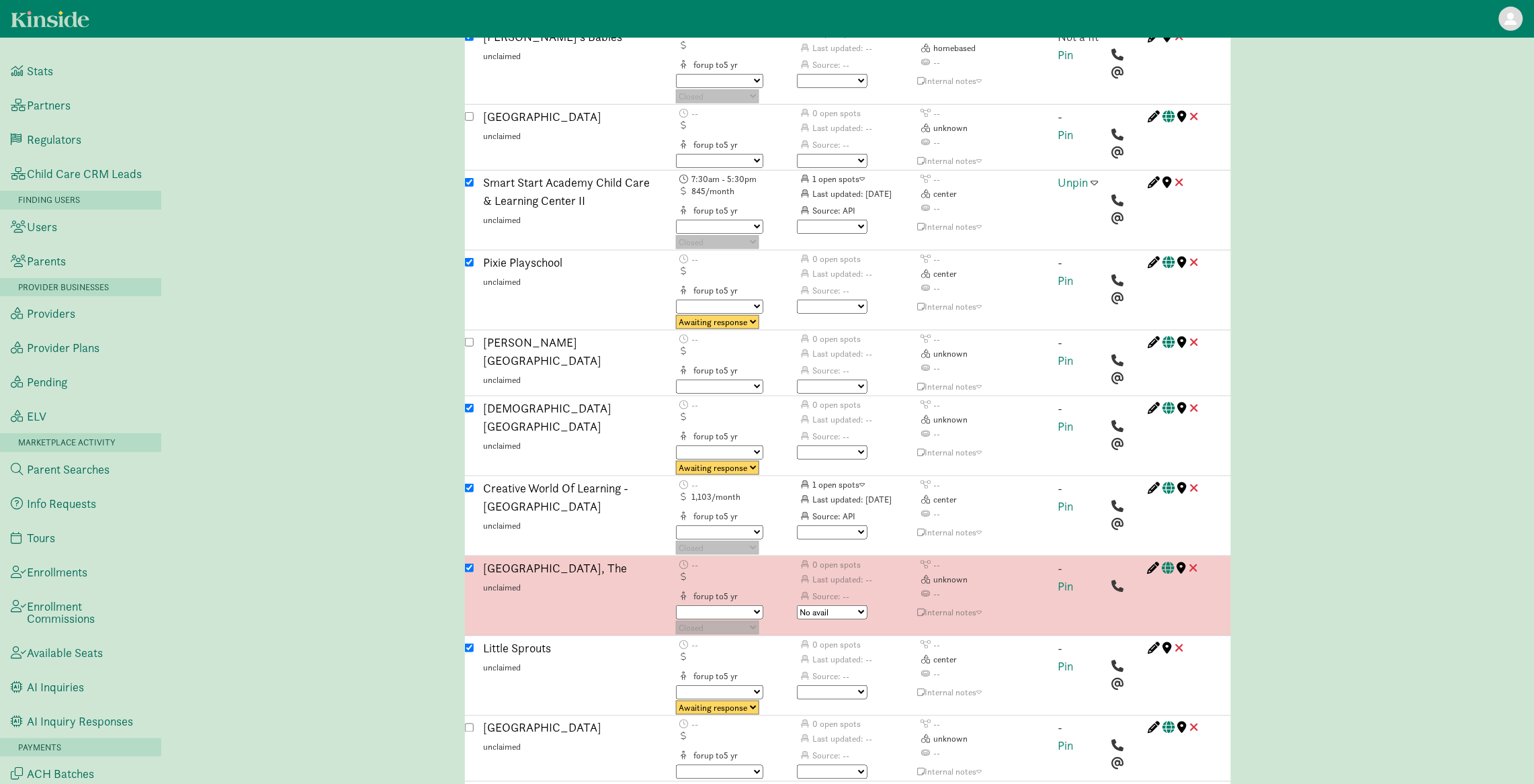
click at [1074, 479] on div "- Pin" at bounding box center [1080, 517] width 64 height 76
click at [1070, 498] on link "Pin" at bounding box center [1066, 506] width 15 height 15
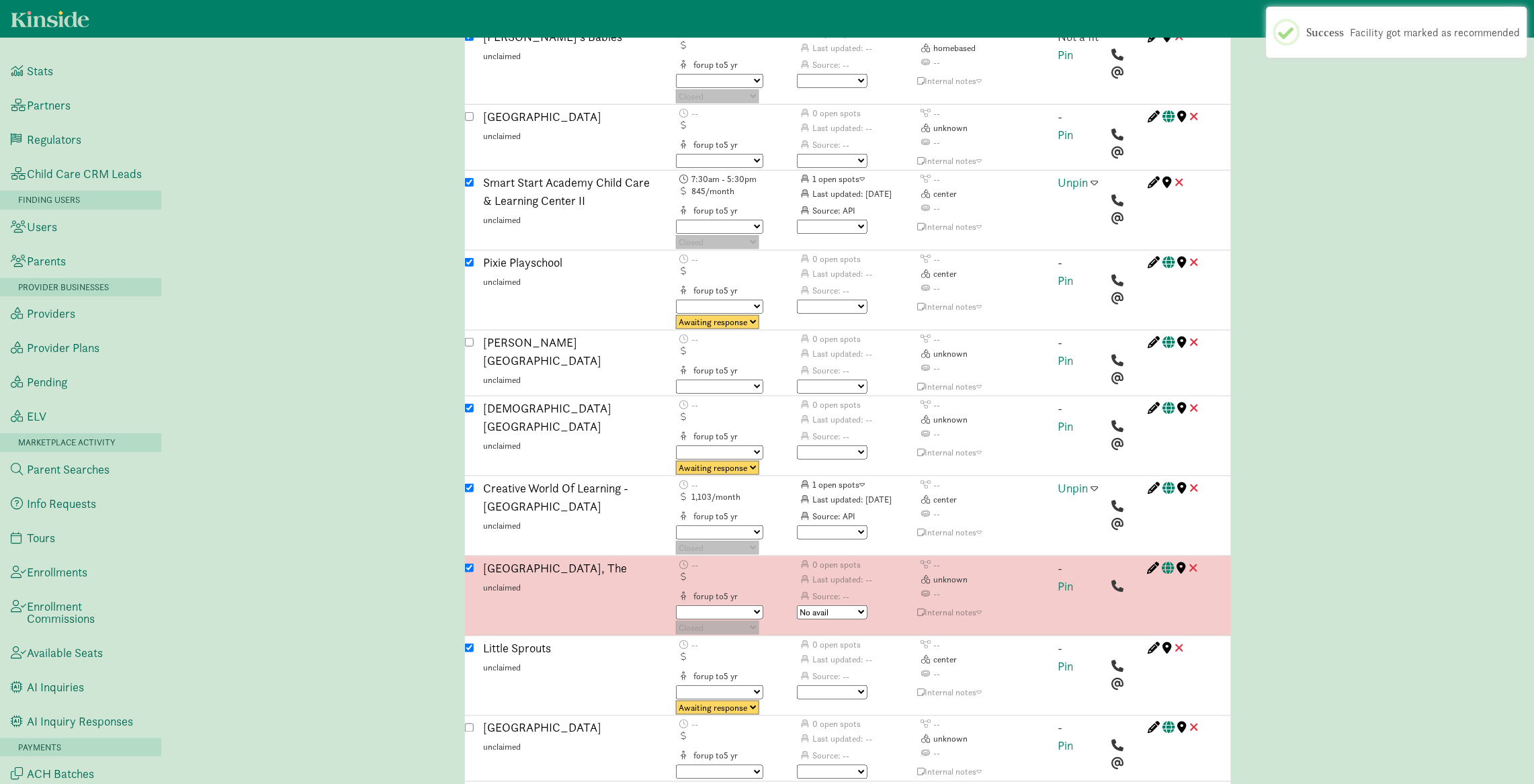
click at [1095, 482] on span at bounding box center [1095, 487] width 8 height 12
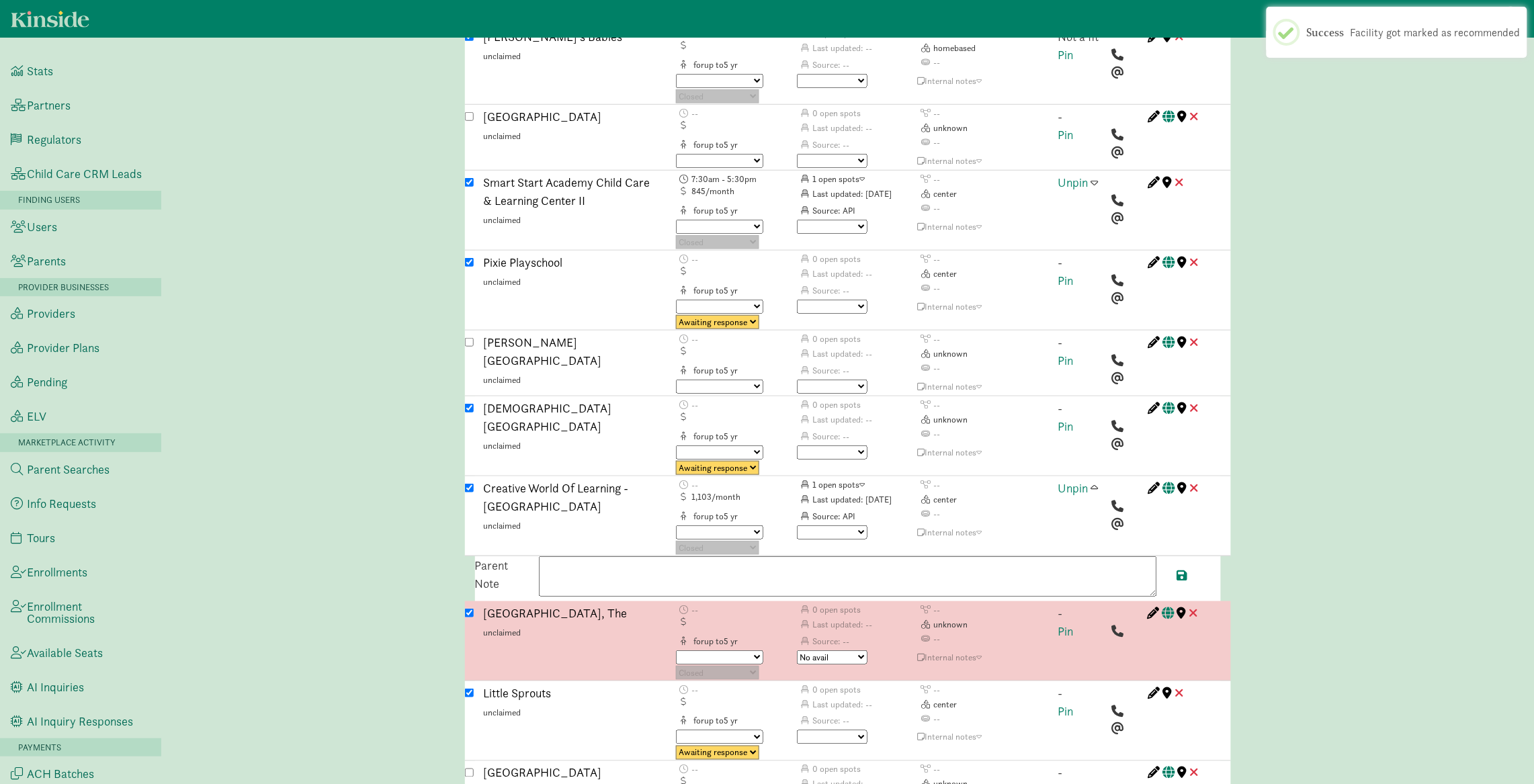
click at [993, 556] on textarea at bounding box center [847, 576] width 618 height 40
paste textarea "Availability in the preschool room. The preschool program includes breakfast, c…"
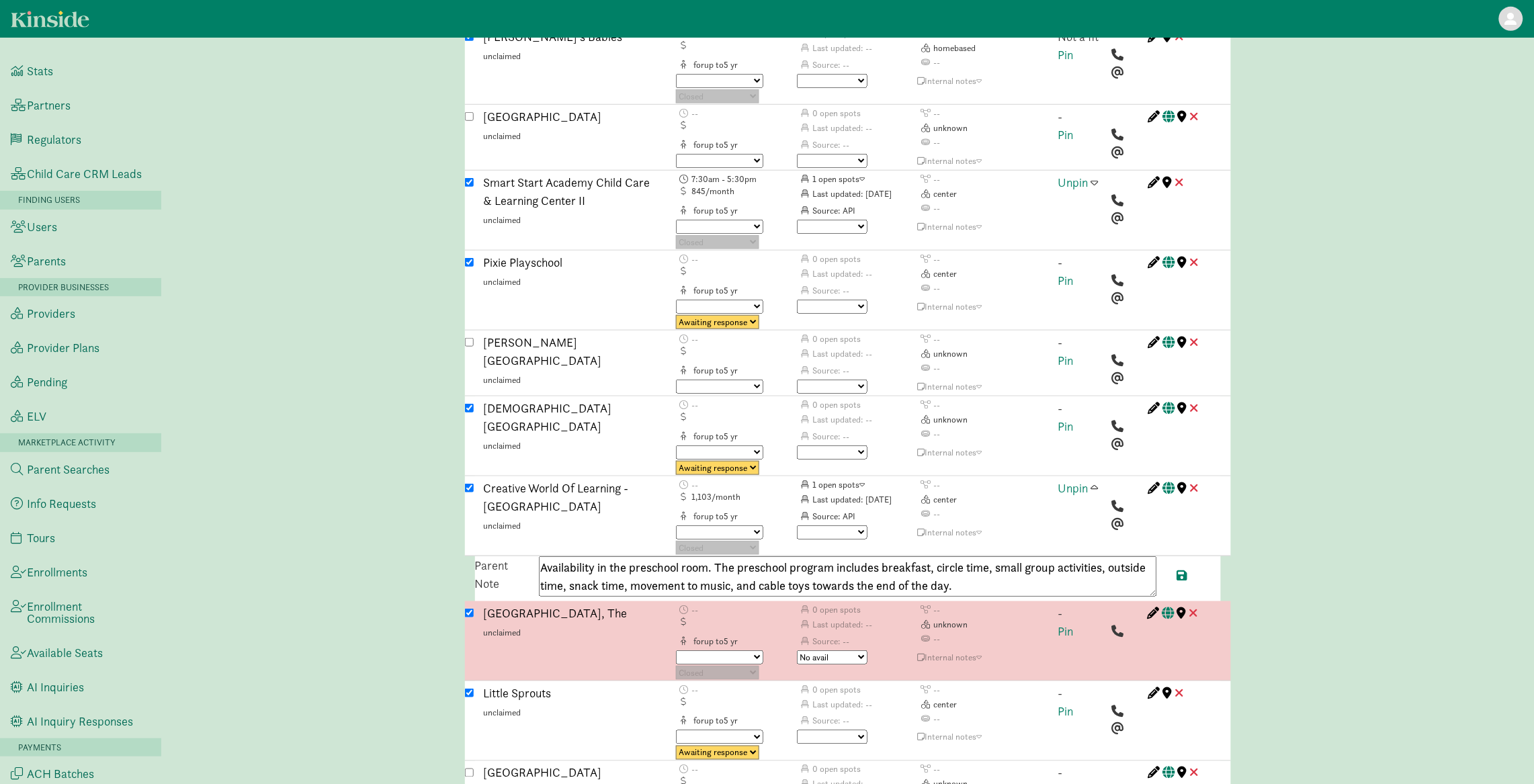
paste textarea "https://www.kinside.com/child_care_facilities/oh/springfield/creative-world-of-…"
paste textarea "19373990109"
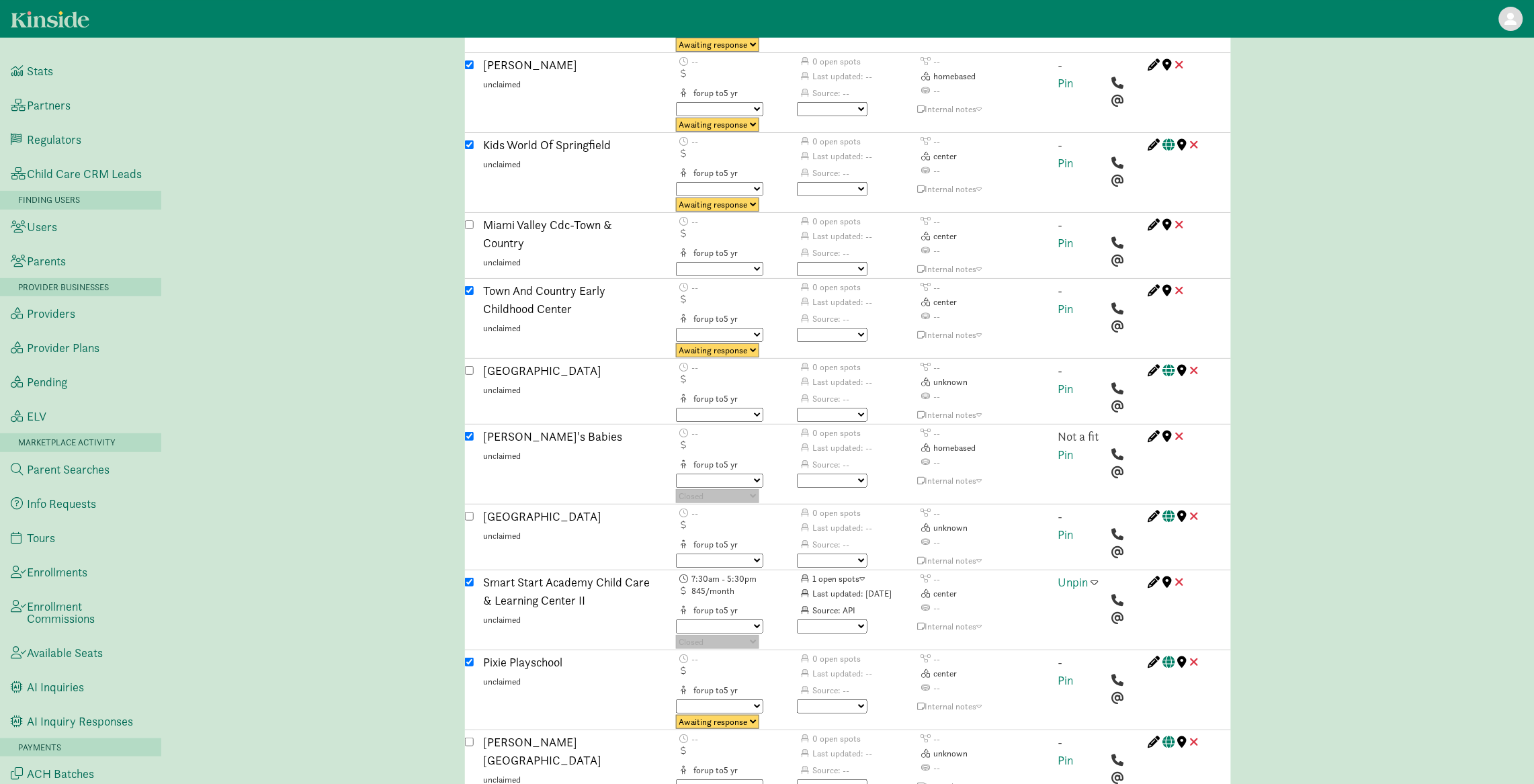
scroll to position [4600, 0]
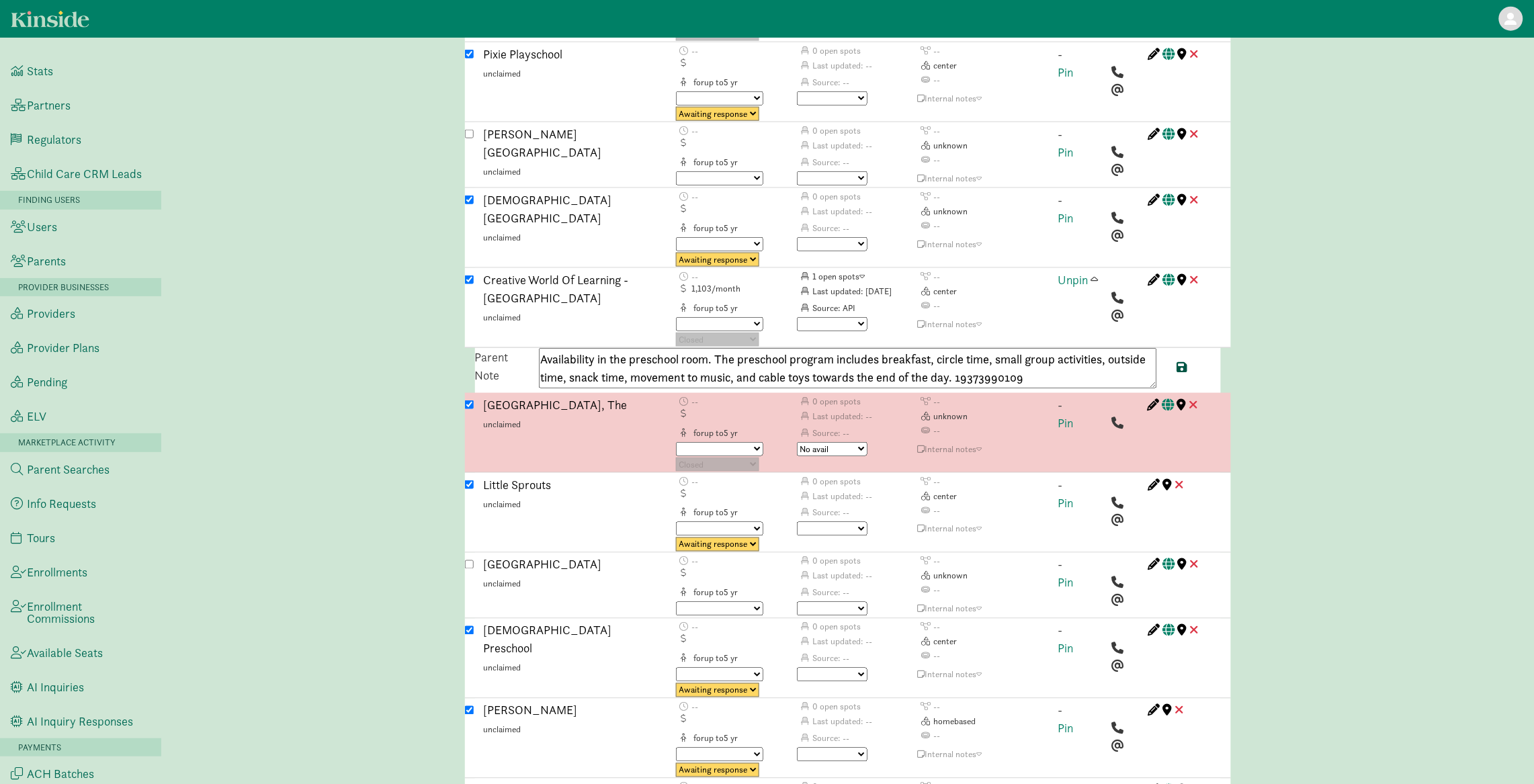
type textarea "Availability in the preschool room. The preschool program includes breakfast, c…"
click at [1184, 361] on span at bounding box center [1182, 366] width 10 height 12
click at [1095, 273] on span at bounding box center [1095, 279] width 8 height 12
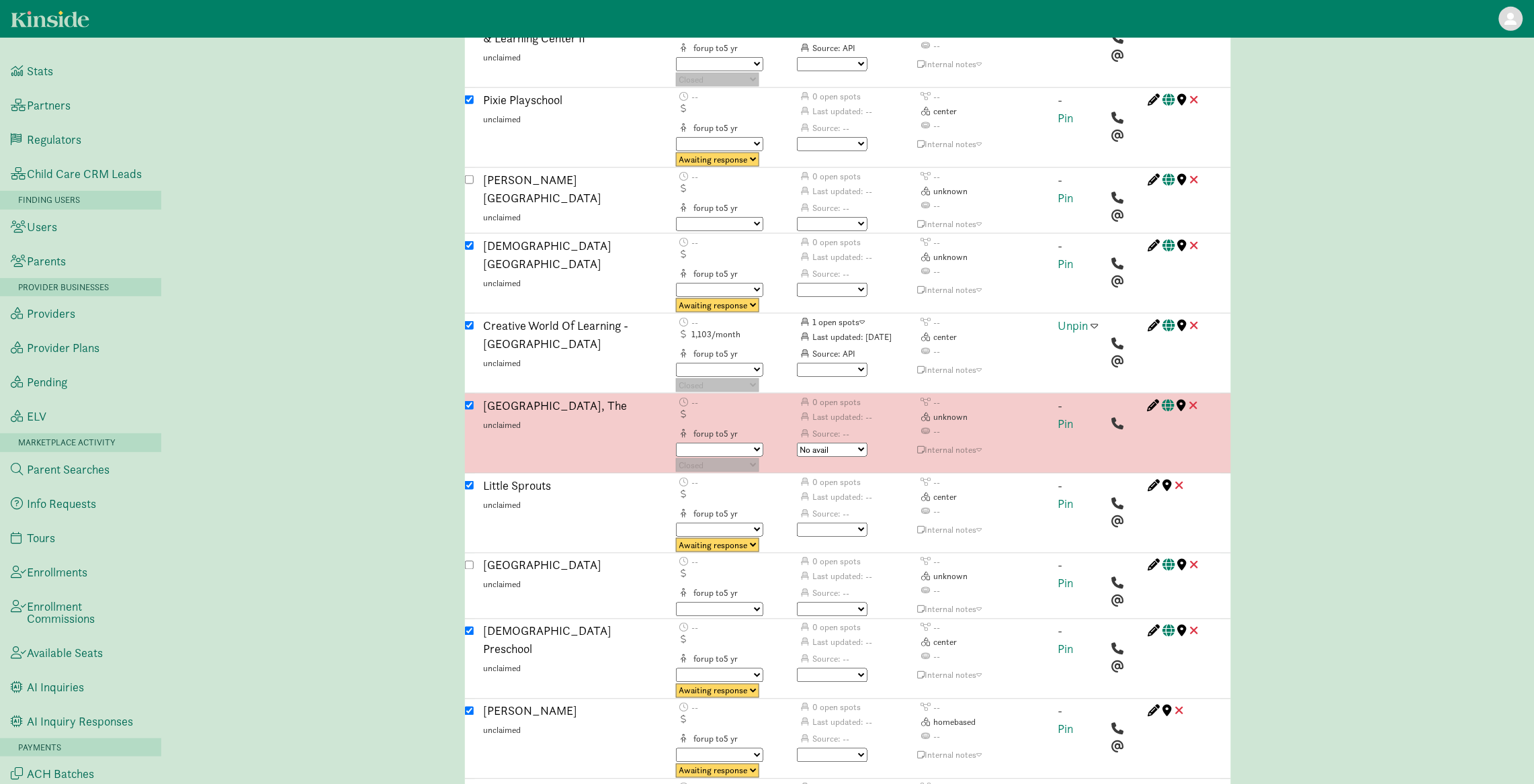
scroll to position [3878, 0]
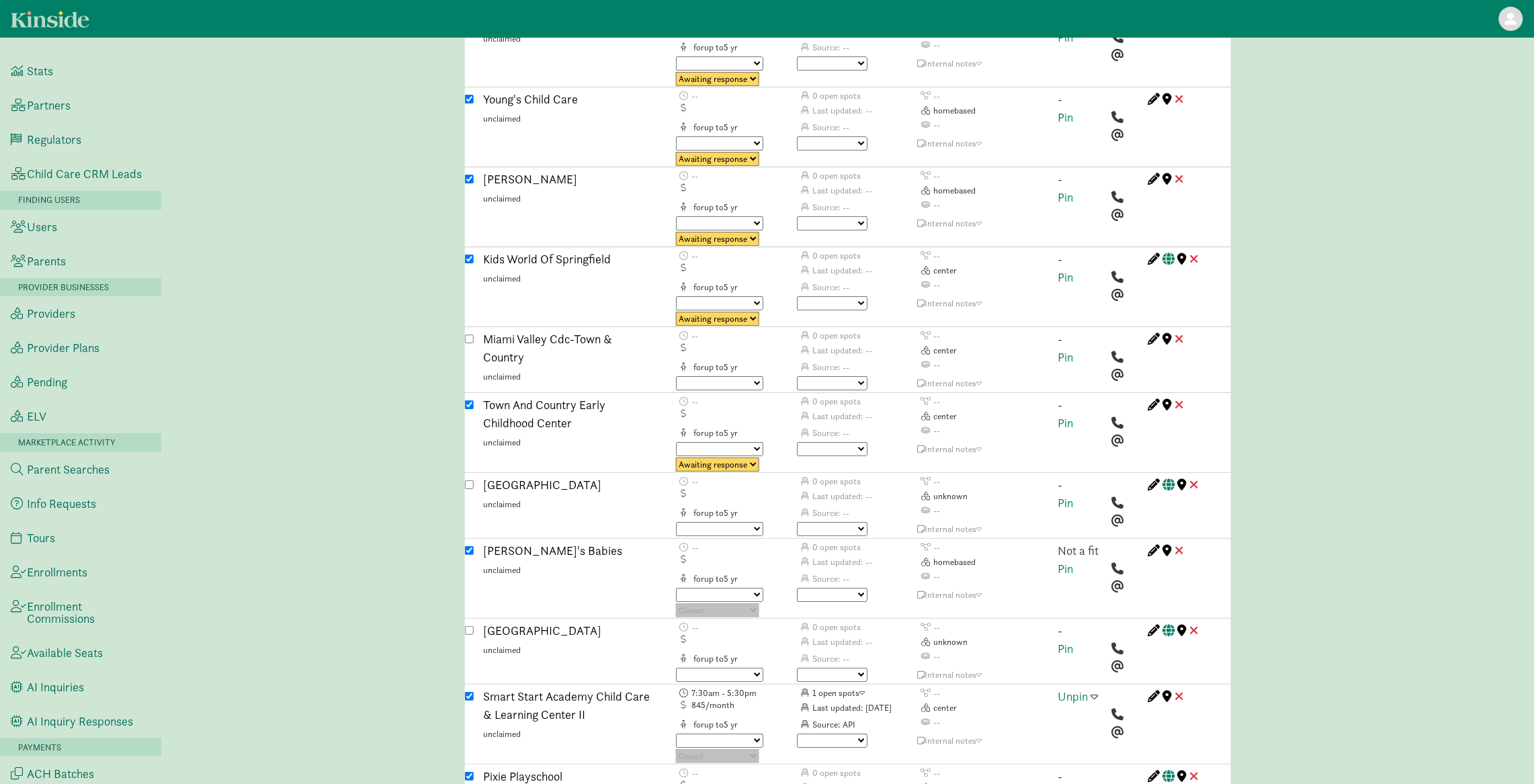
click at [829, 588] on select "No avail Not a fit Parent passed Maybe Great fit Match sent Tour scheduled Post…" at bounding box center [831, 595] width 70 height 14
select select "no_avail"
click at [797, 588] on select "No avail Not a fit Parent passed Maybe Great fit Match sent Tour scheduled Post…" at bounding box center [831, 595] width 70 height 14
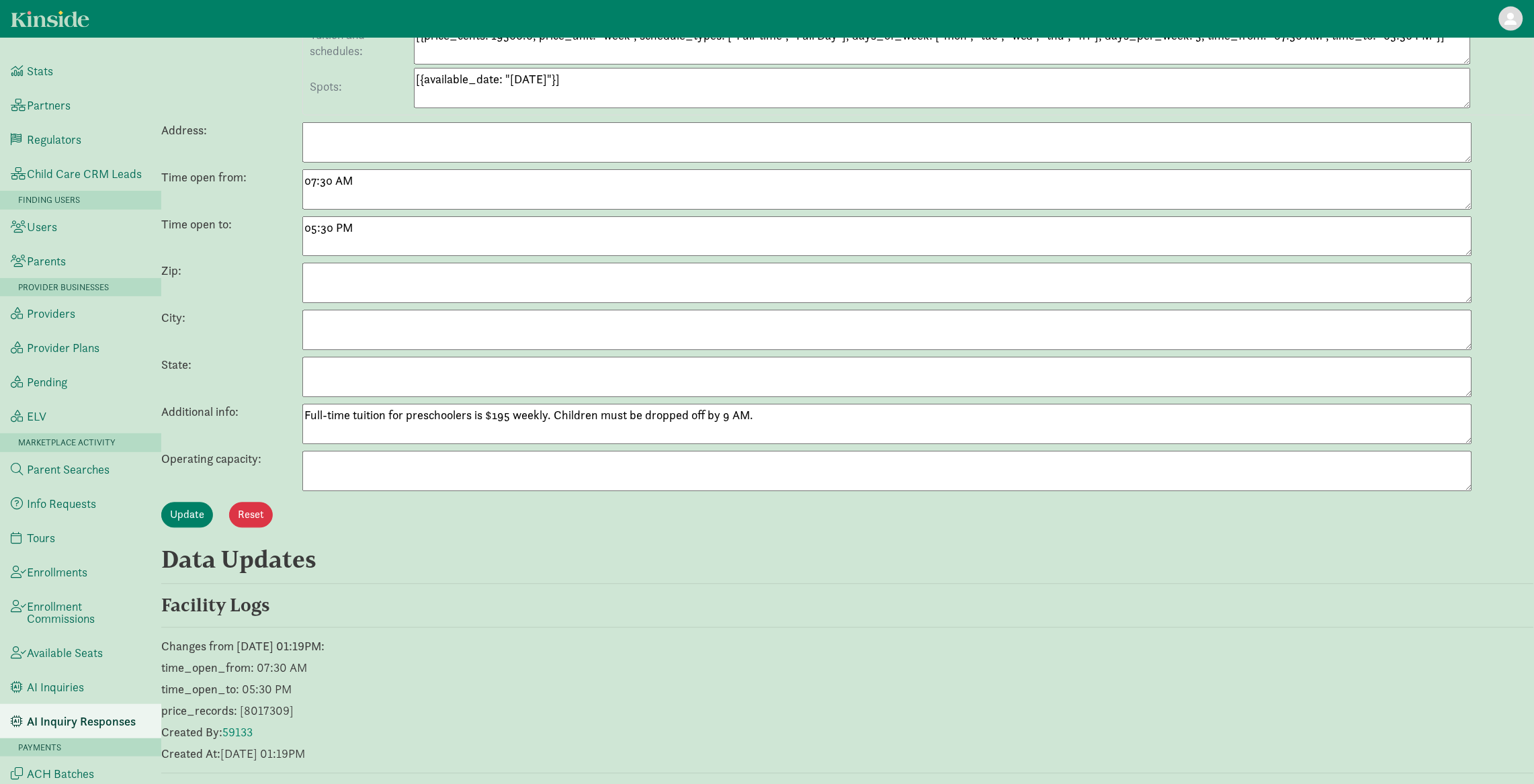
scroll to position [808, 0]
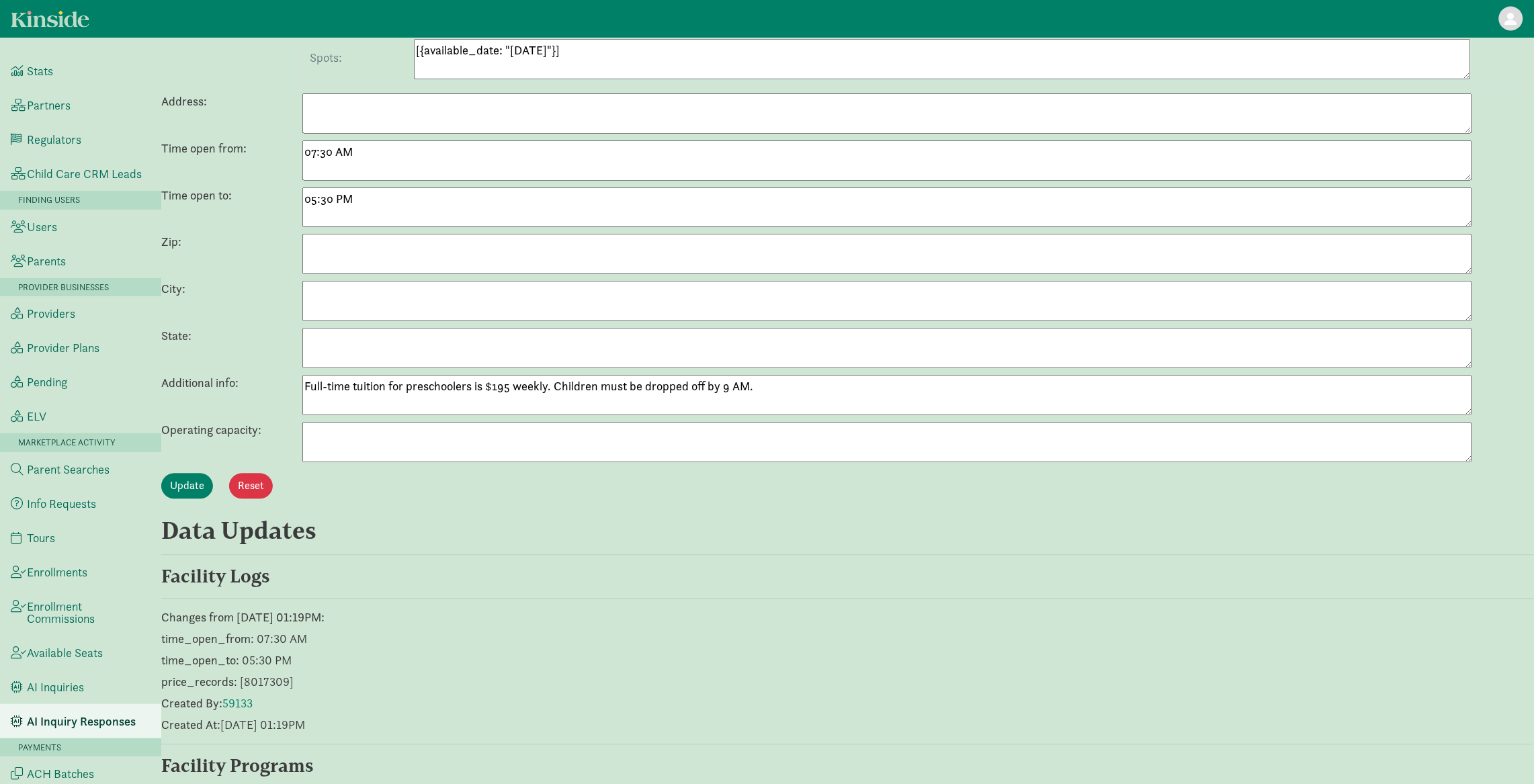
click at [504, 391] on textarea "Full-time tuition for preschoolers is $195 weekly. Children must be dropped off…" at bounding box center [887, 395] width 1170 height 40
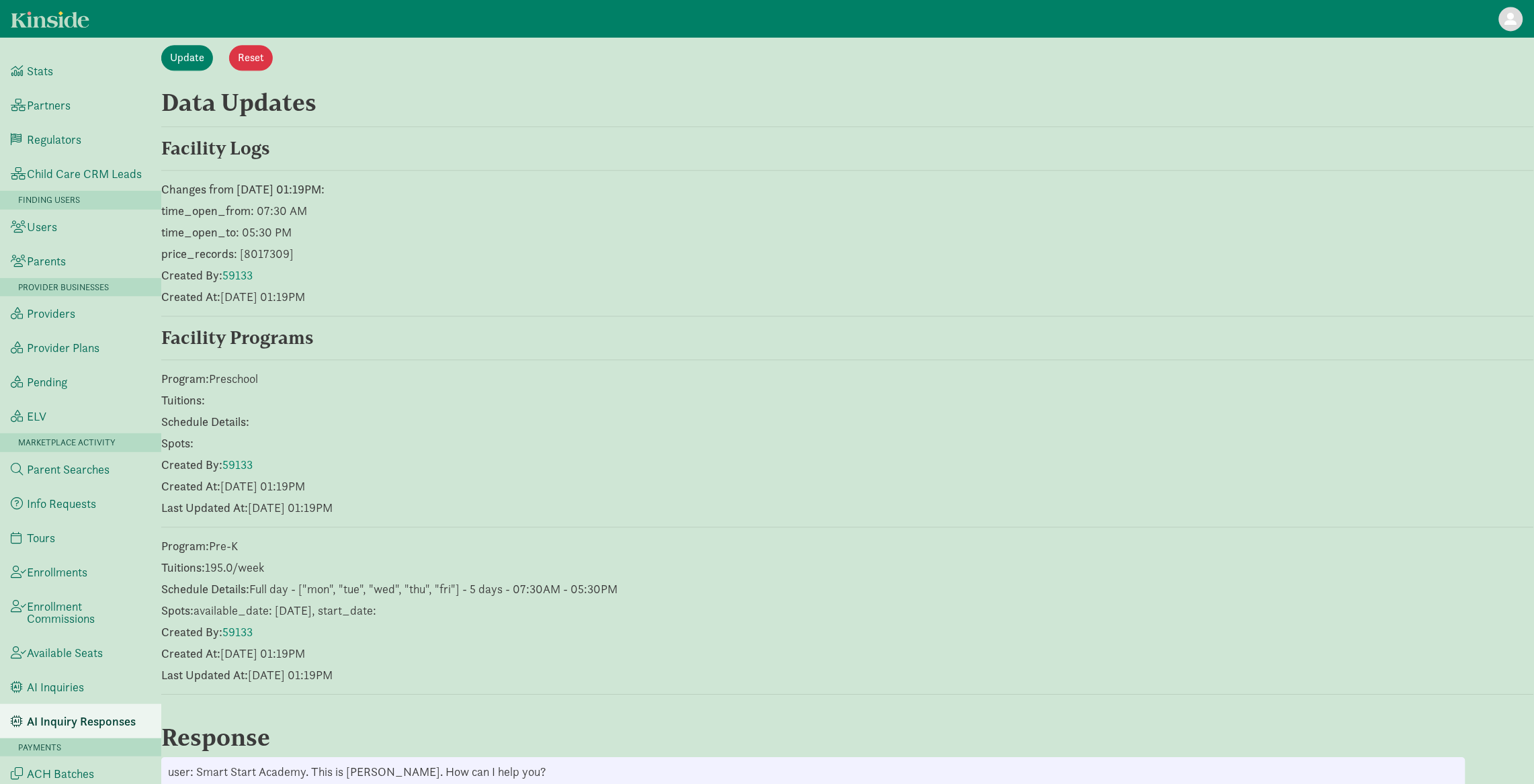
scroll to position [0, 0]
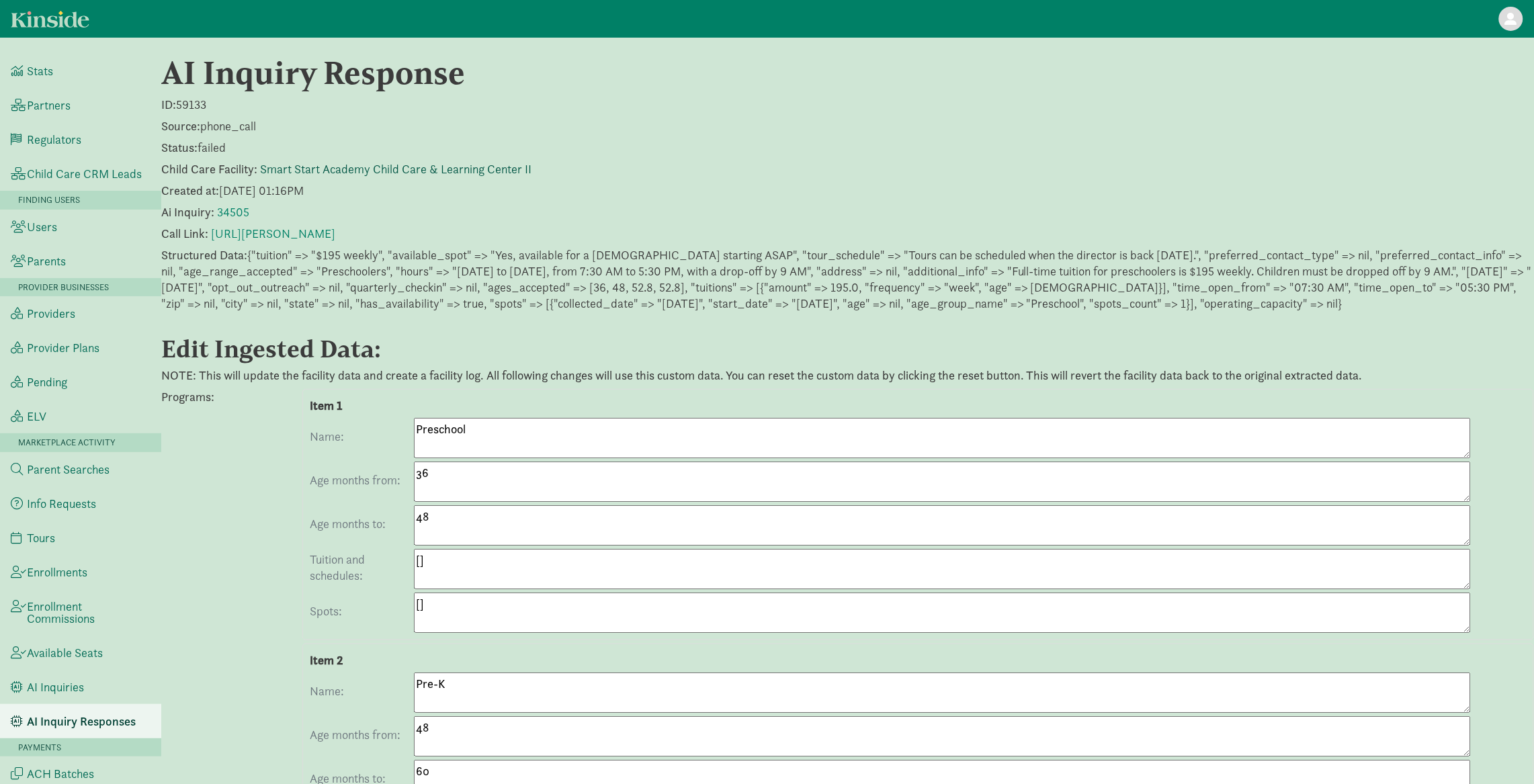
click at [335, 173] on link "Smart Start Academy Child Care & Learning Center II" at bounding box center [395, 169] width 271 height 15
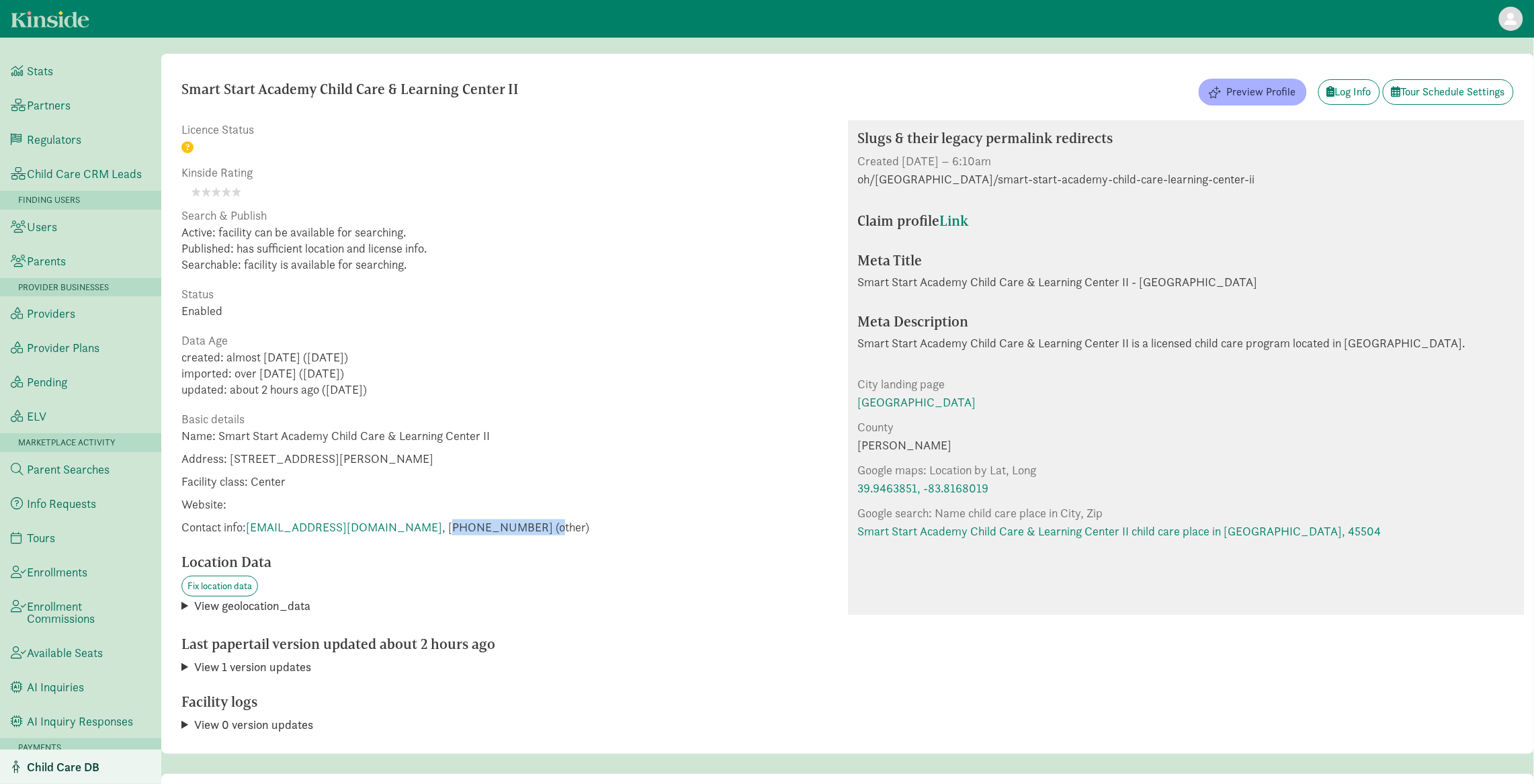
drag, startPoint x: 423, startPoint y: 523, endPoint x: 516, endPoint y: 531, distance: 93.3
click at [516, 530] on span "Contact info: ssacademydirector@gmail.com , +19375050880 (other)" at bounding box center [385, 527] width 408 height 16
click at [426, 532] on span "Contact info: ssacademydirector@gmail.com , +19375050880 (other)" at bounding box center [385, 527] width 408 height 16
drag, startPoint x: 422, startPoint y: 530, endPoint x: 491, endPoint y: 532, distance: 69.0
click at [491, 532] on span "Contact info: ssacademydirector@gmail.com , +19375050880 (other)" at bounding box center [385, 527] width 408 height 16
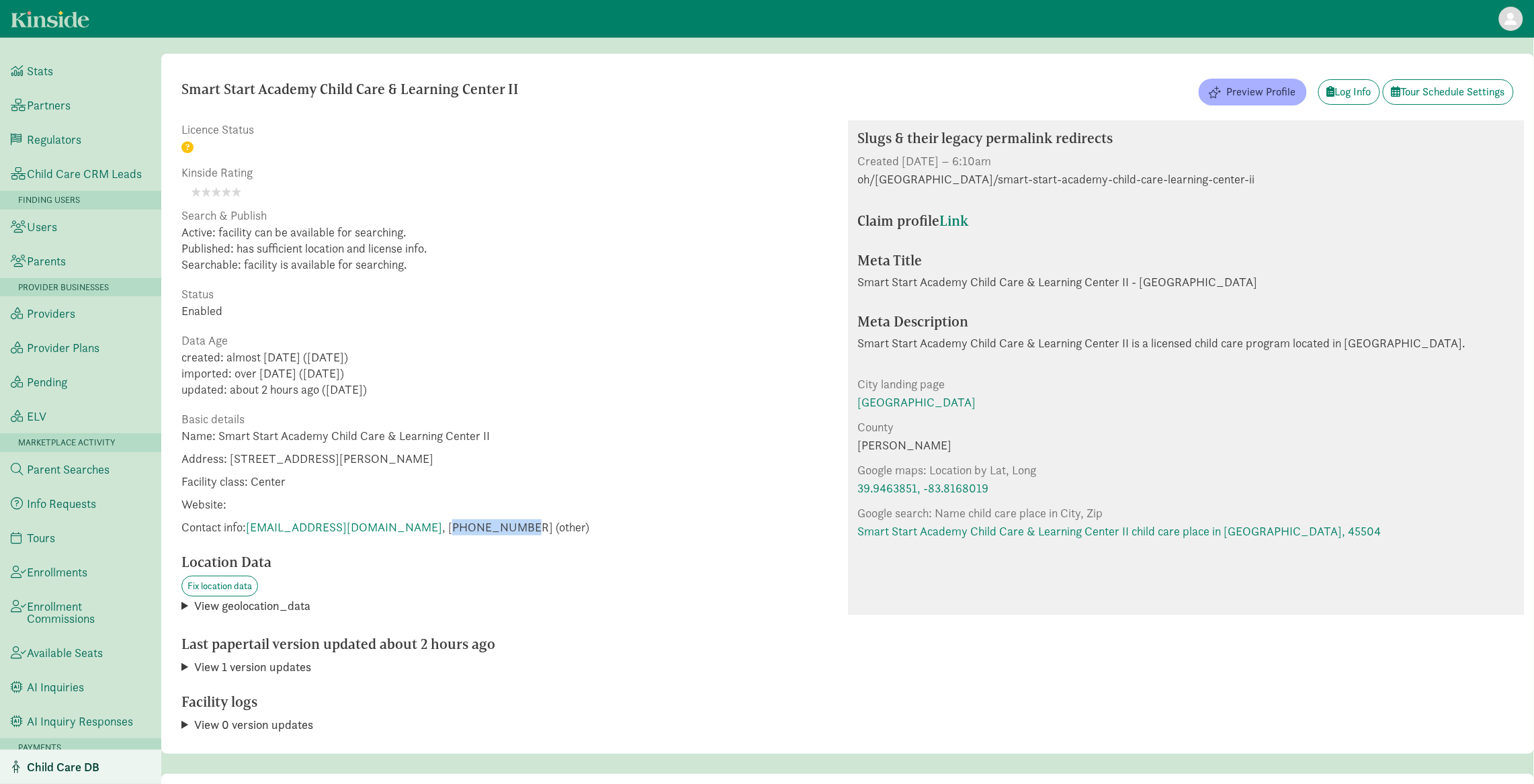
copy span "19375050880"
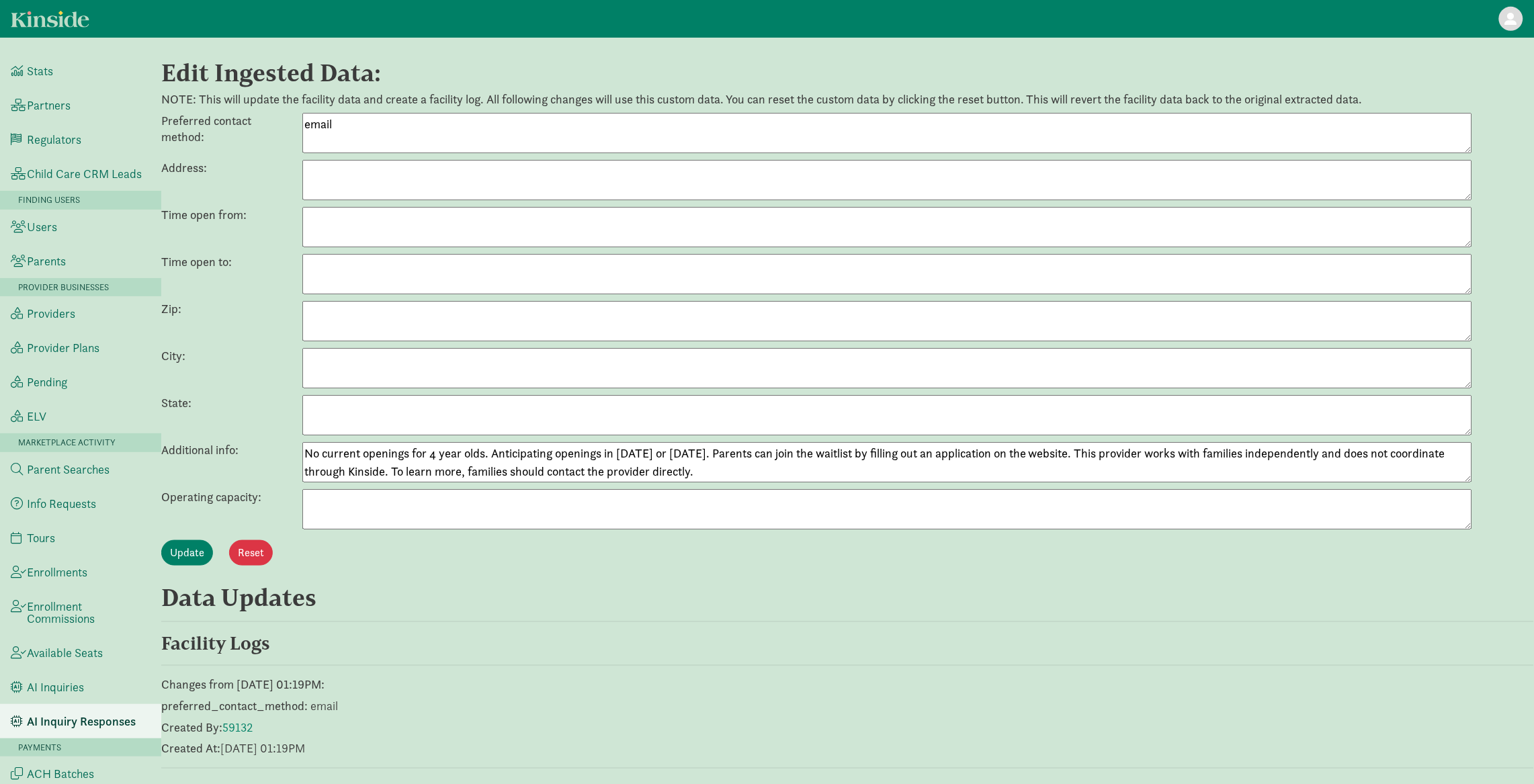
scroll to position [373, 0]
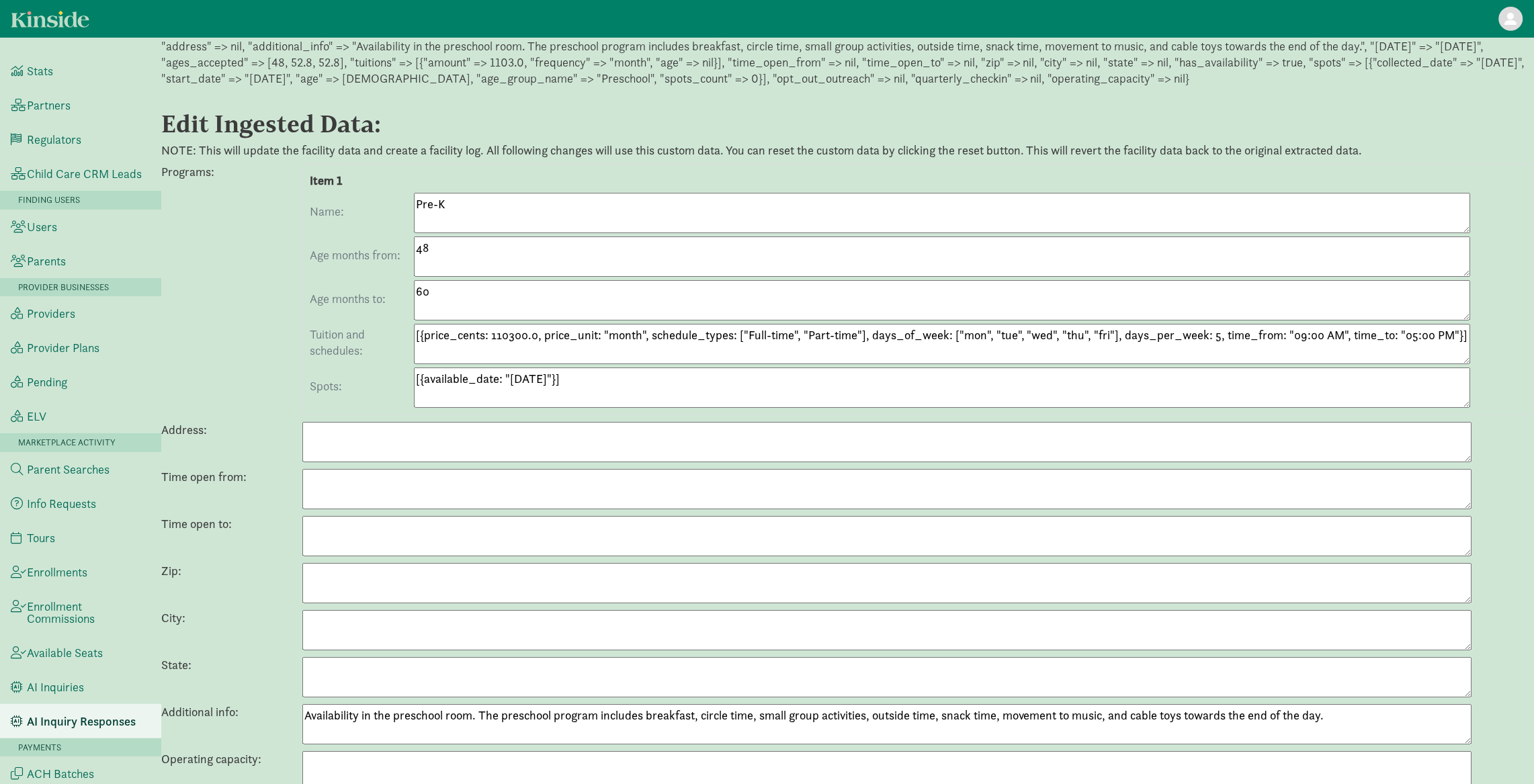
scroll to position [562, 0]
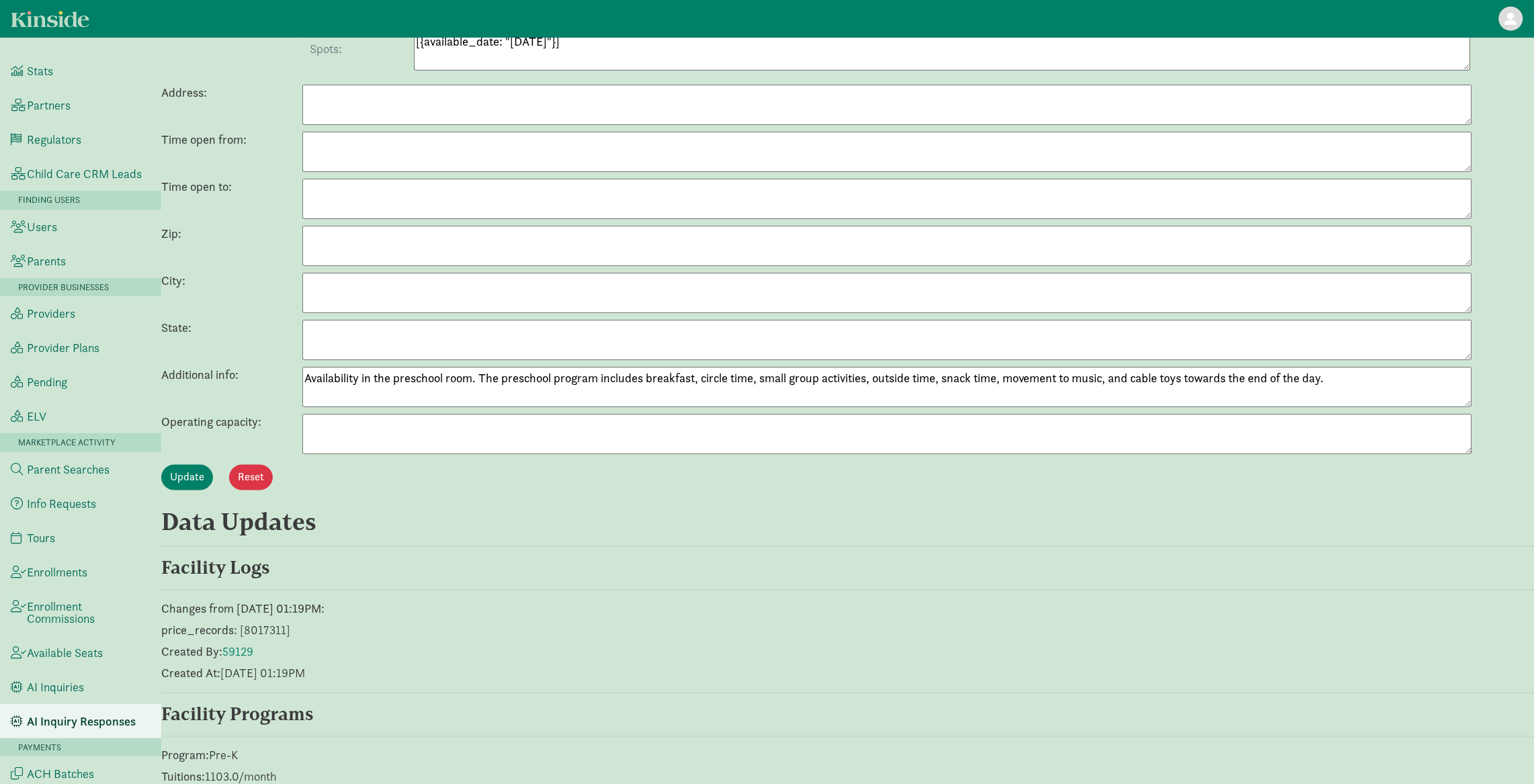
click at [488, 382] on textarea "Availability in the preschool room. The preschool program includes breakfast, c…" at bounding box center [887, 387] width 1170 height 40
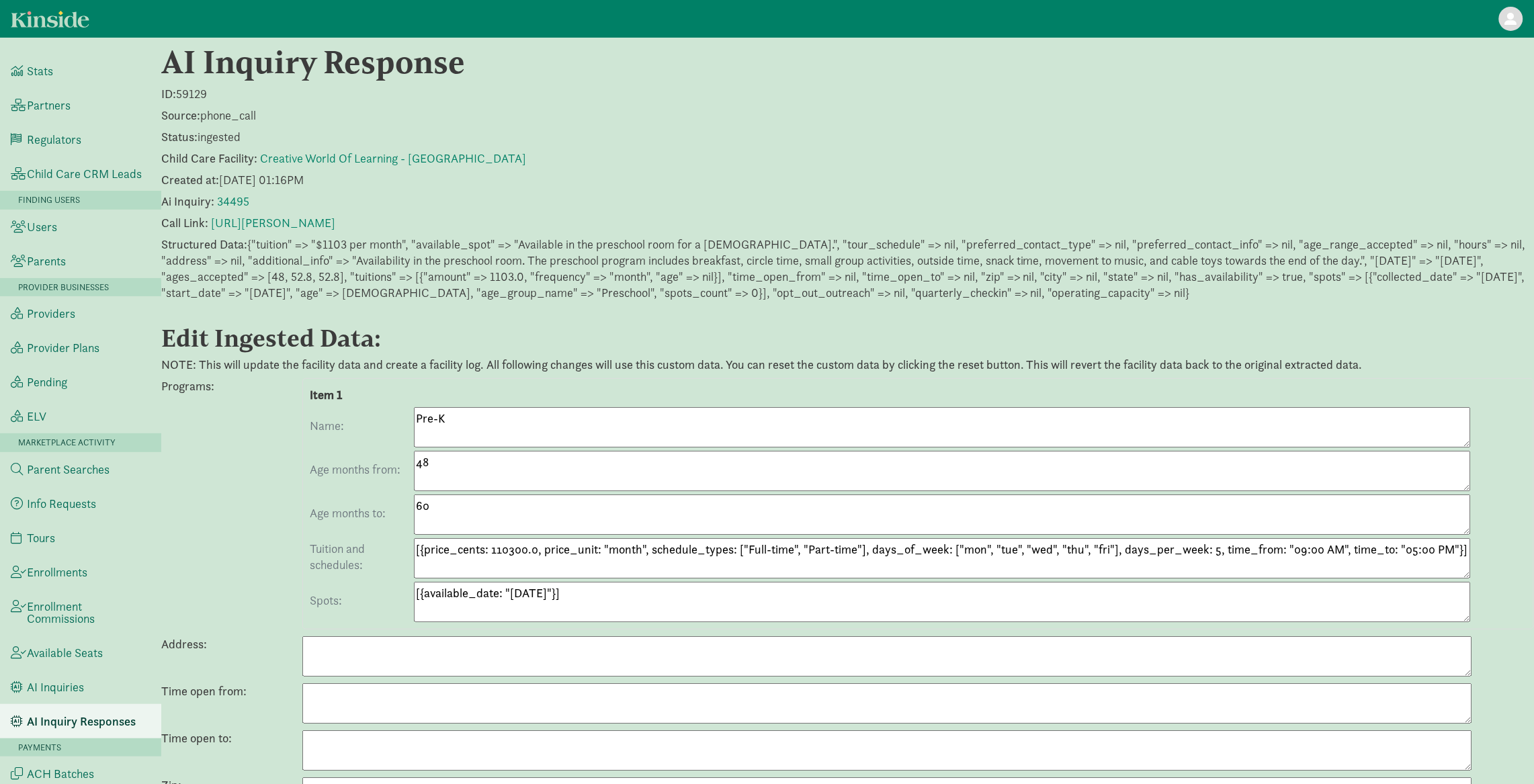
scroll to position [0, 0]
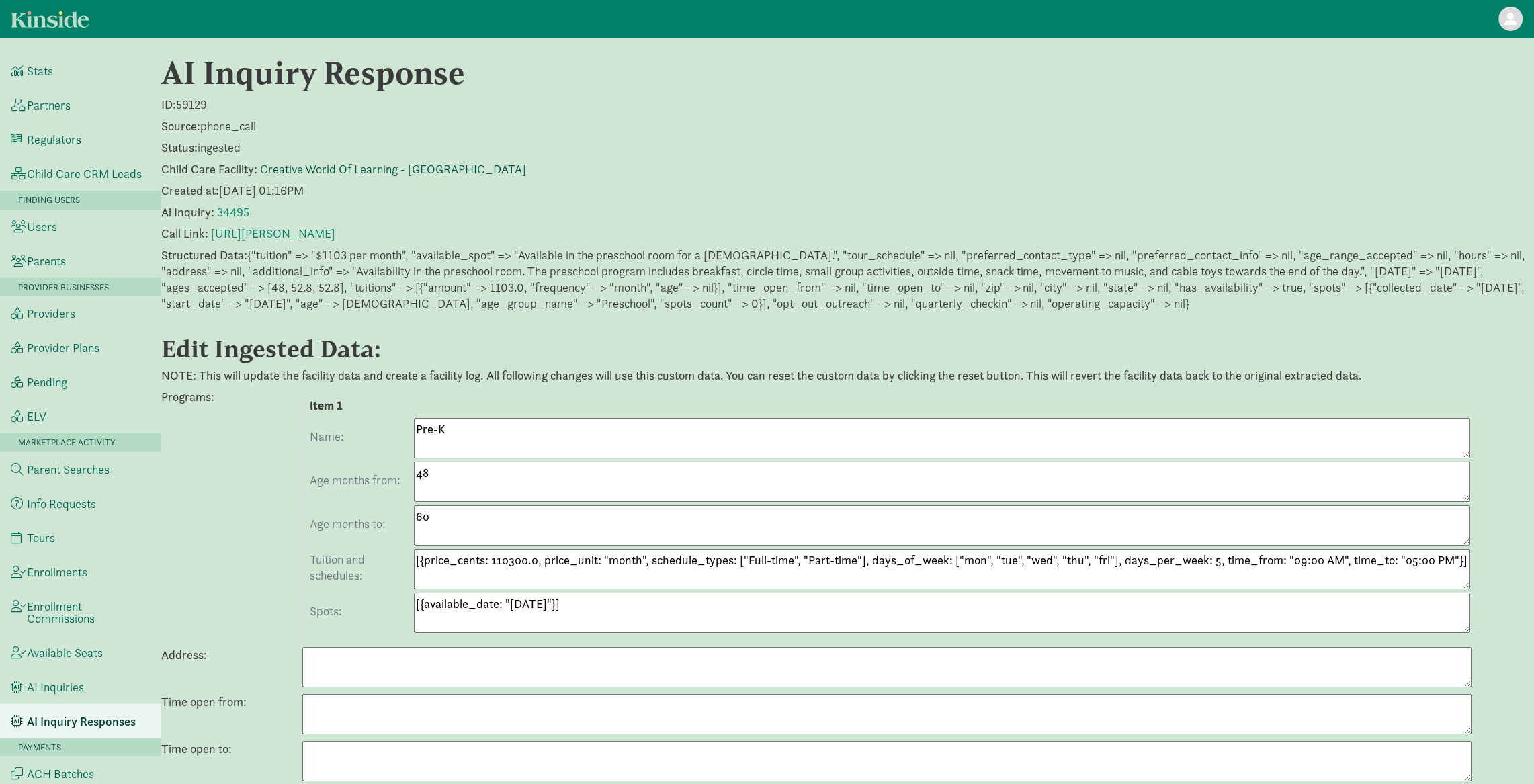
click at [361, 166] on link "Creative World Of Learning - Springfield" at bounding box center [393, 169] width 266 height 15
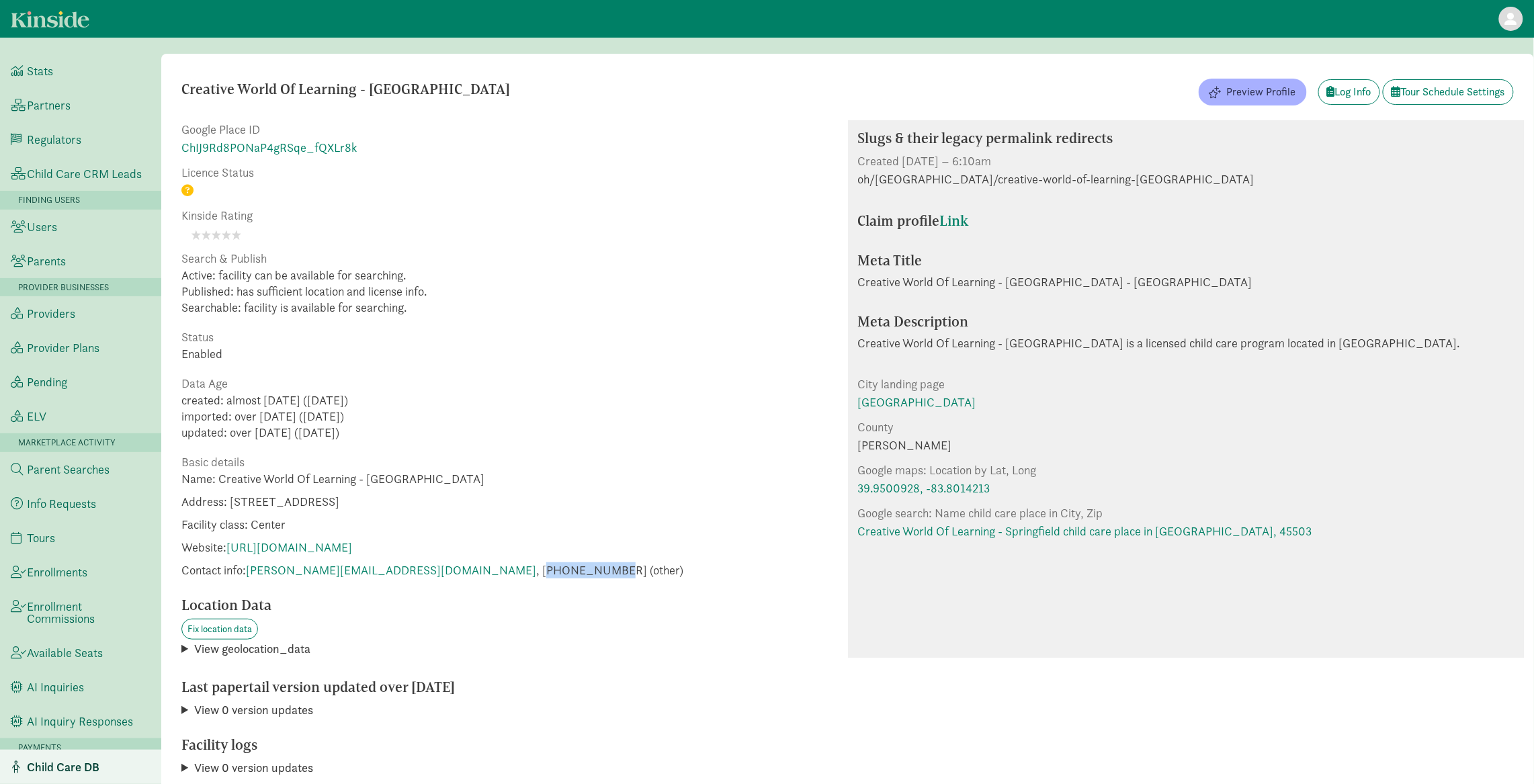
drag, startPoint x: 377, startPoint y: 572, endPoint x: 447, endPoint y: 573, distance: 70.0
click at [447, 573] on span "Contact info: [PERSON_NAME][EMAIL_ADDRESS][DOMAIN_NAME] , [PHONE_NUMBER] (other)" at bounding box center [432, 570] width 502 height 16
copy span "19373990109"
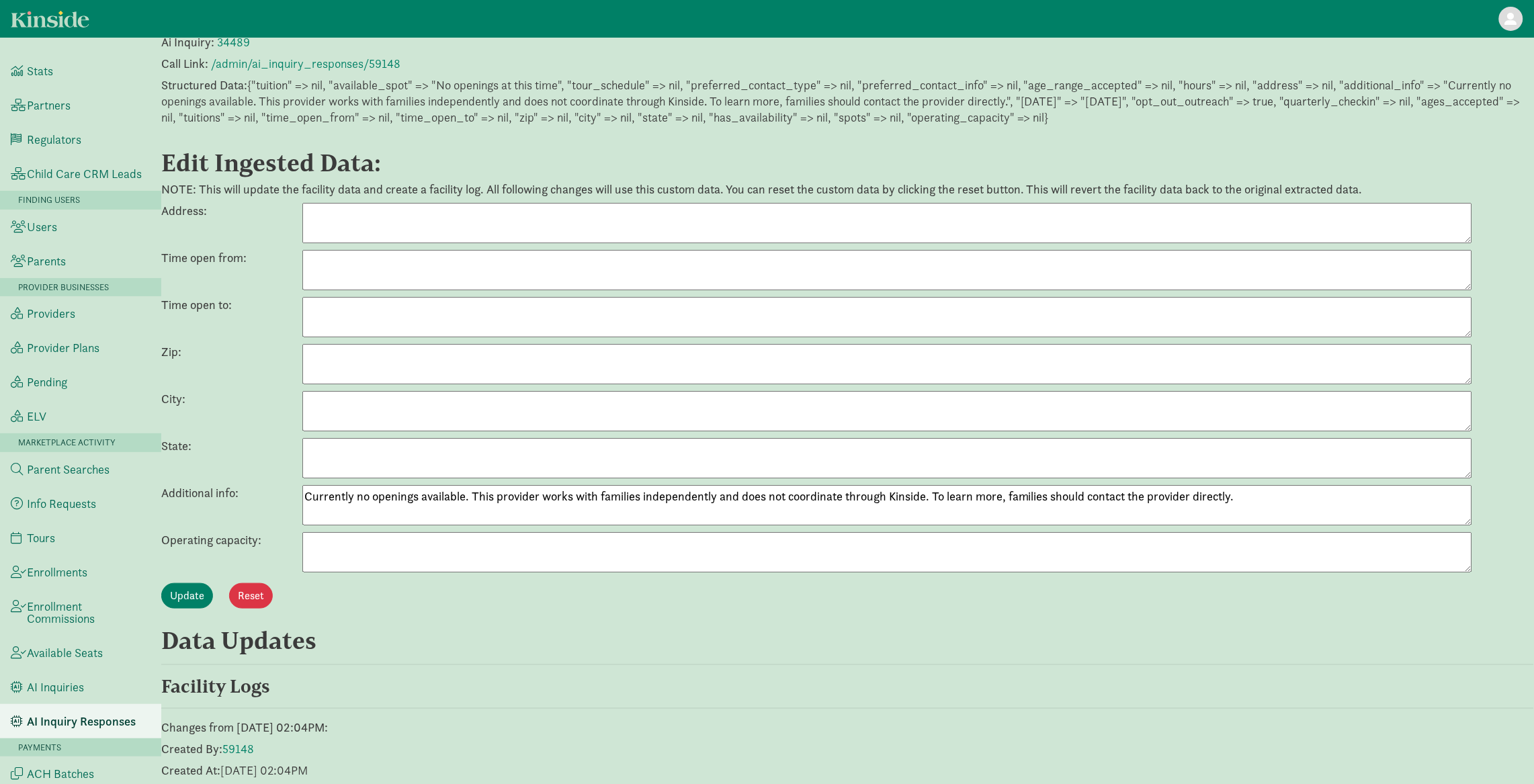
scroll to position [281, 0]
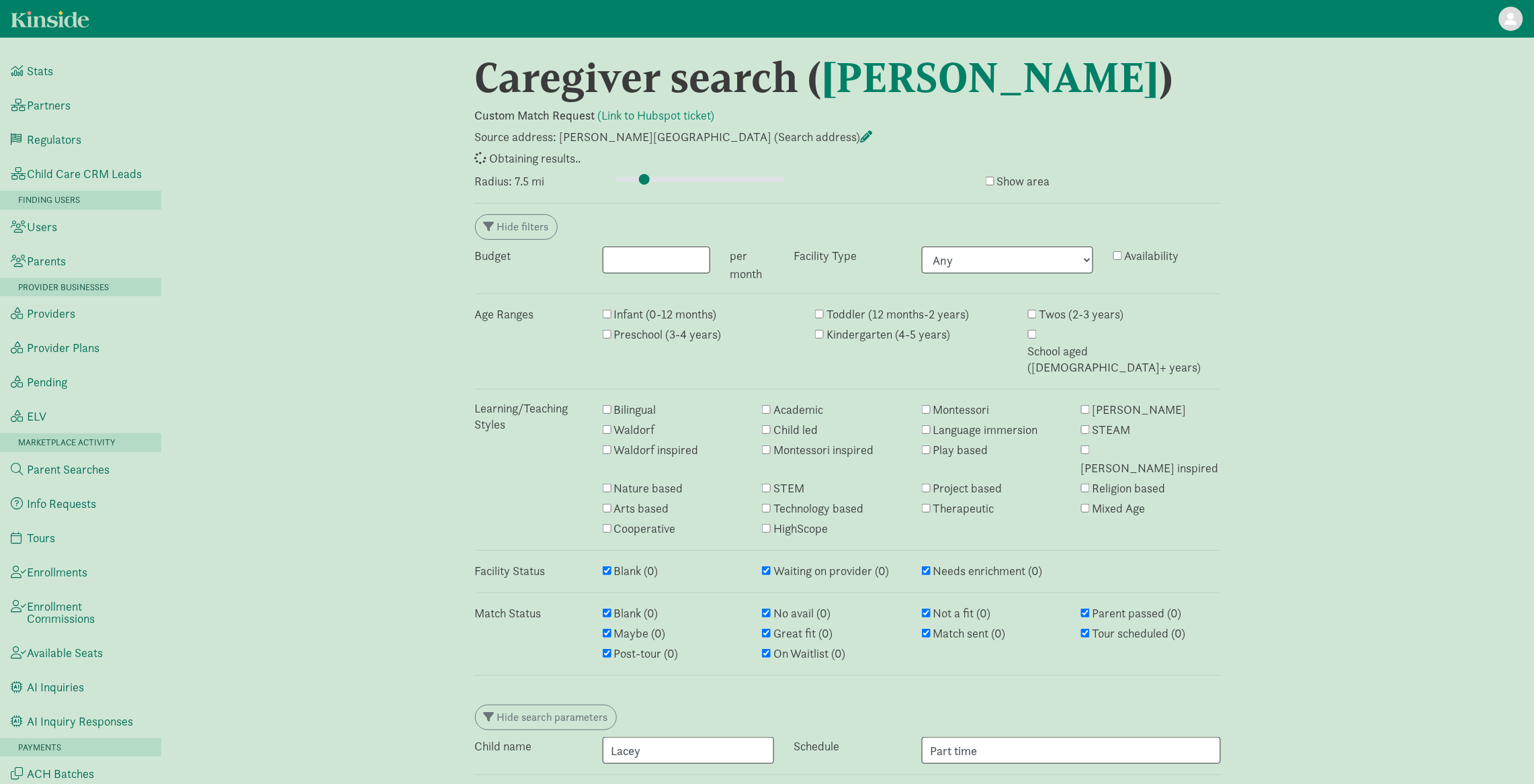
select select "awaiting_response"
select select "no_avail"
select select "closed"
select select "awaiting_response"
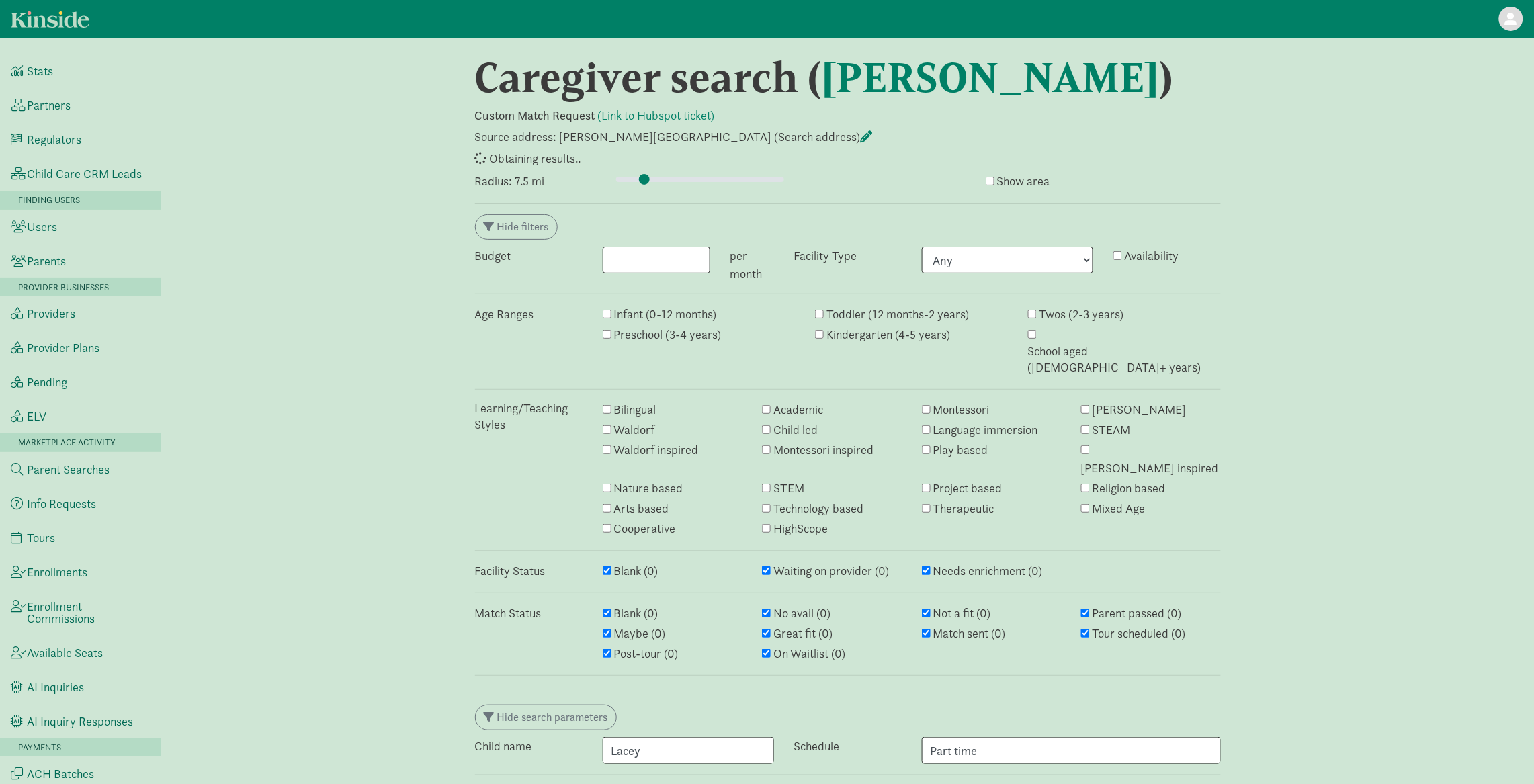
select select "awaiting_response"
select select "no_avail"
select select "closed"
select select "awaiting_response"
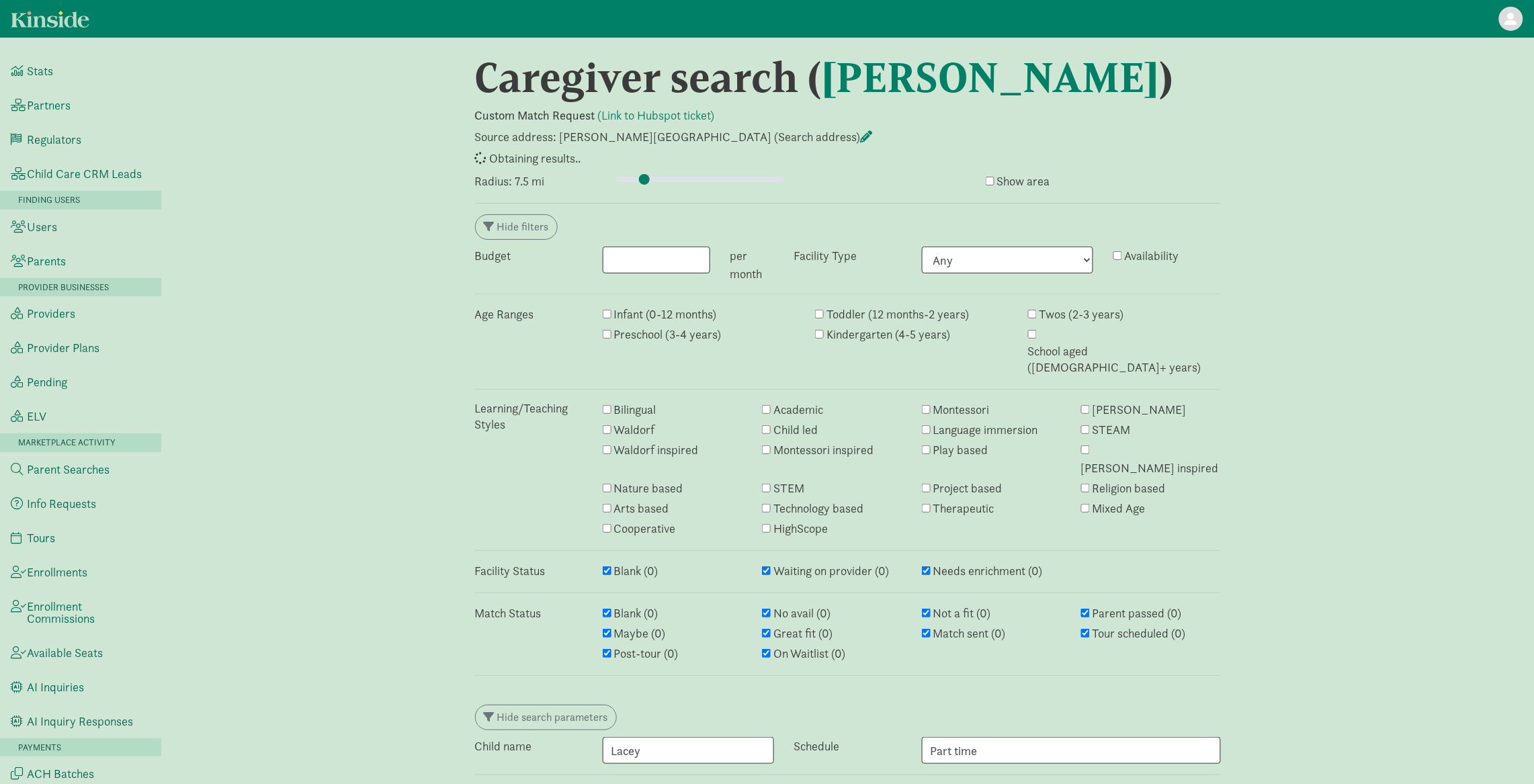
select select "awaiting_response"
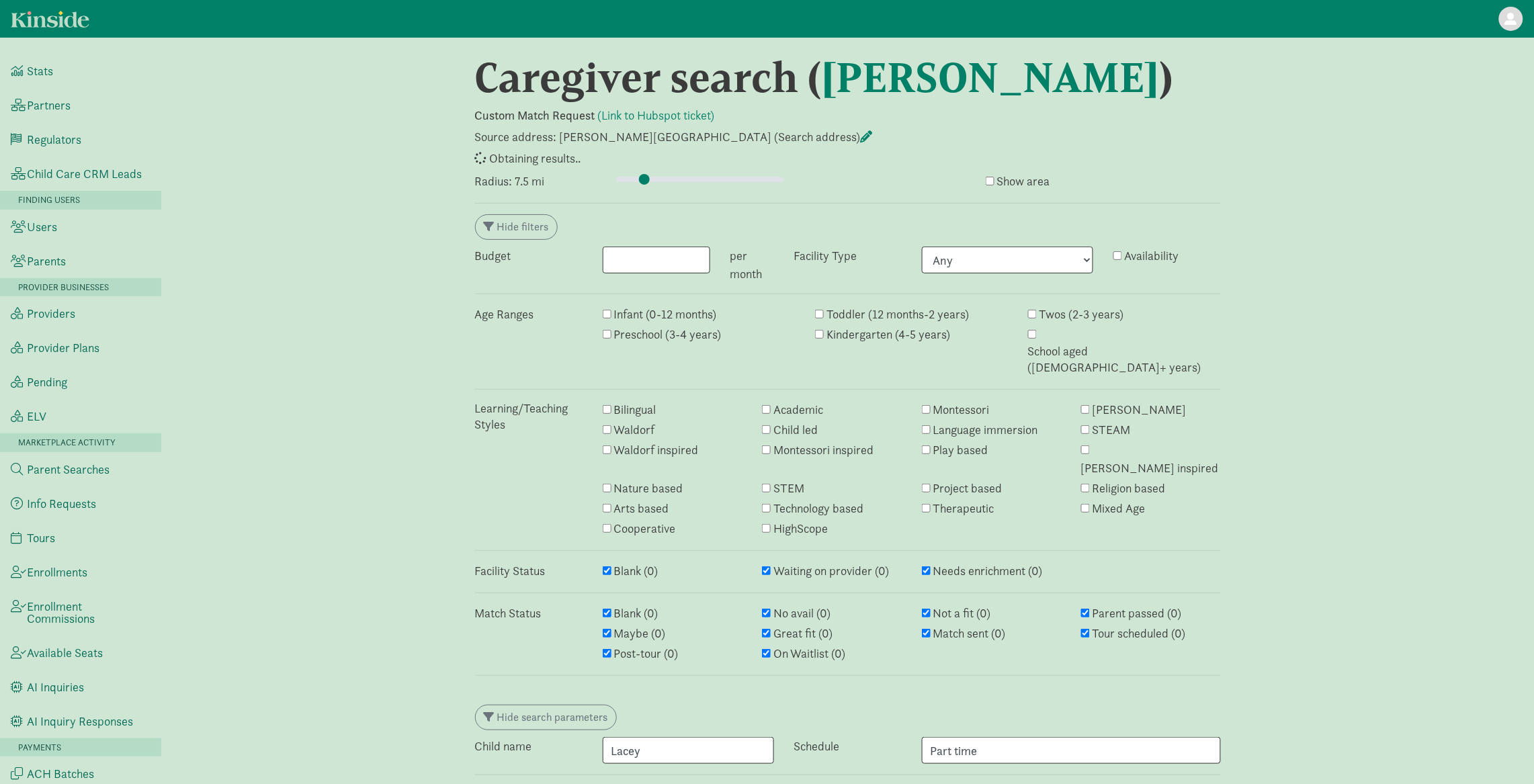
select select "awaiting_response"
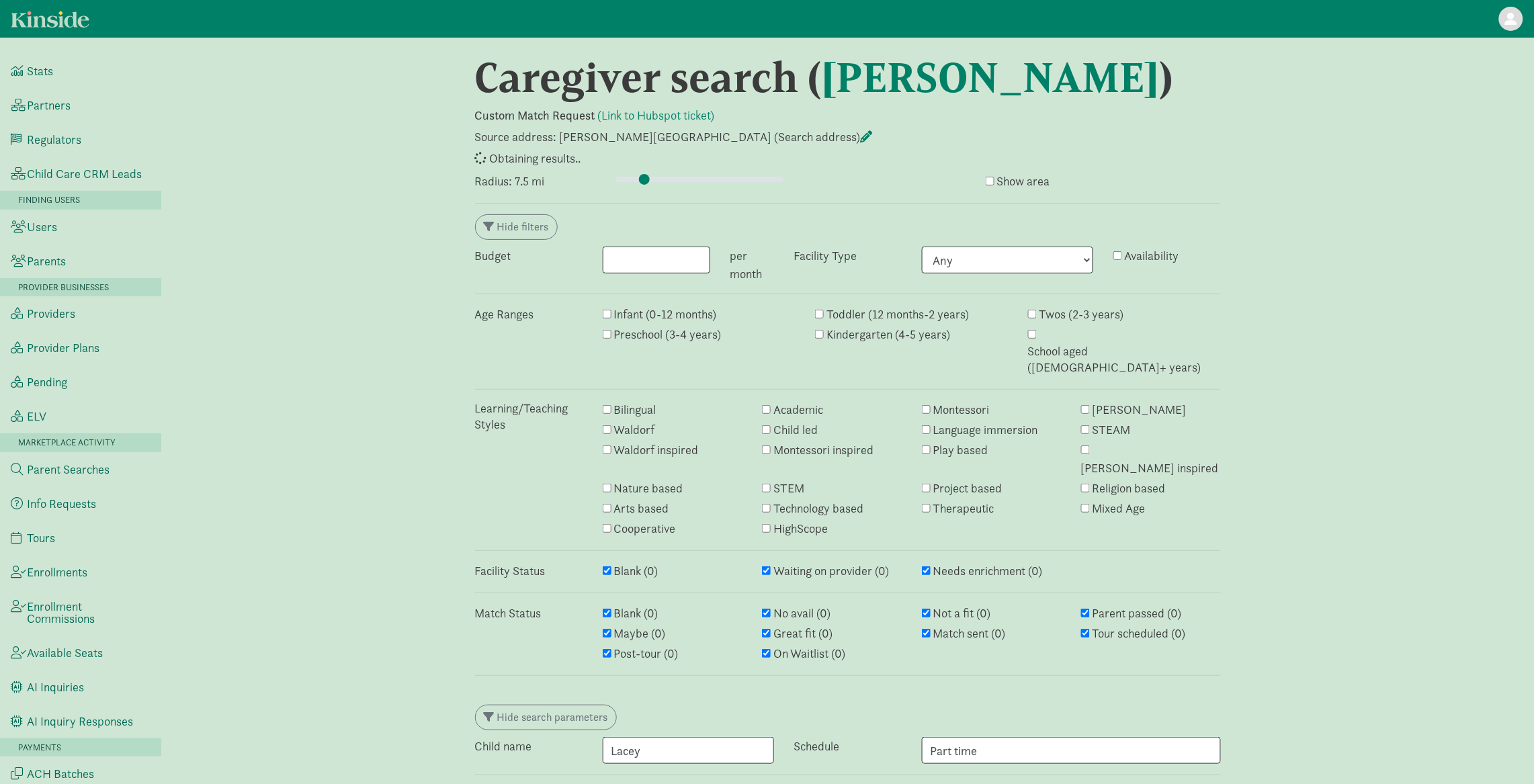
select select "awaiting_response"
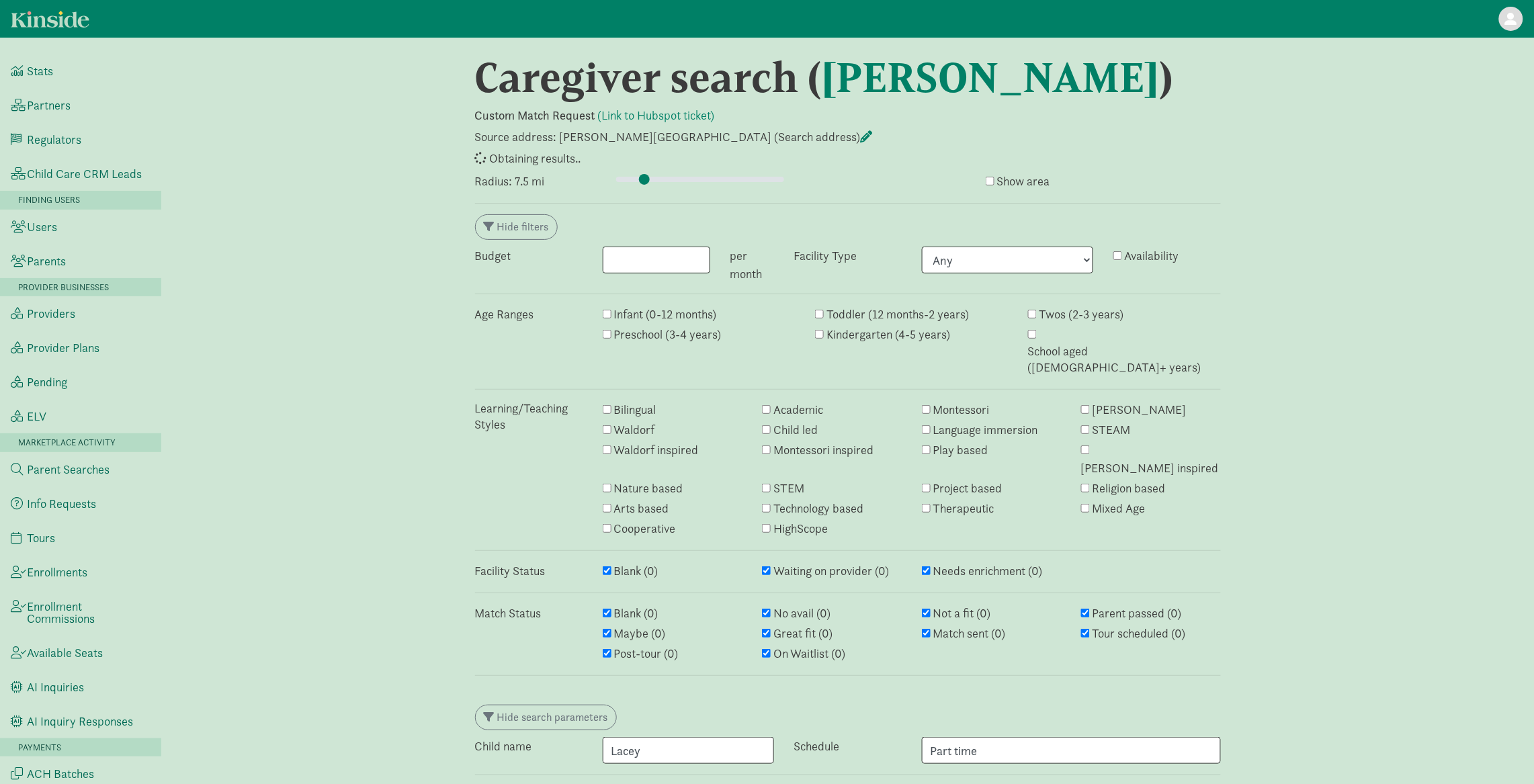
select select "awaiting_response"
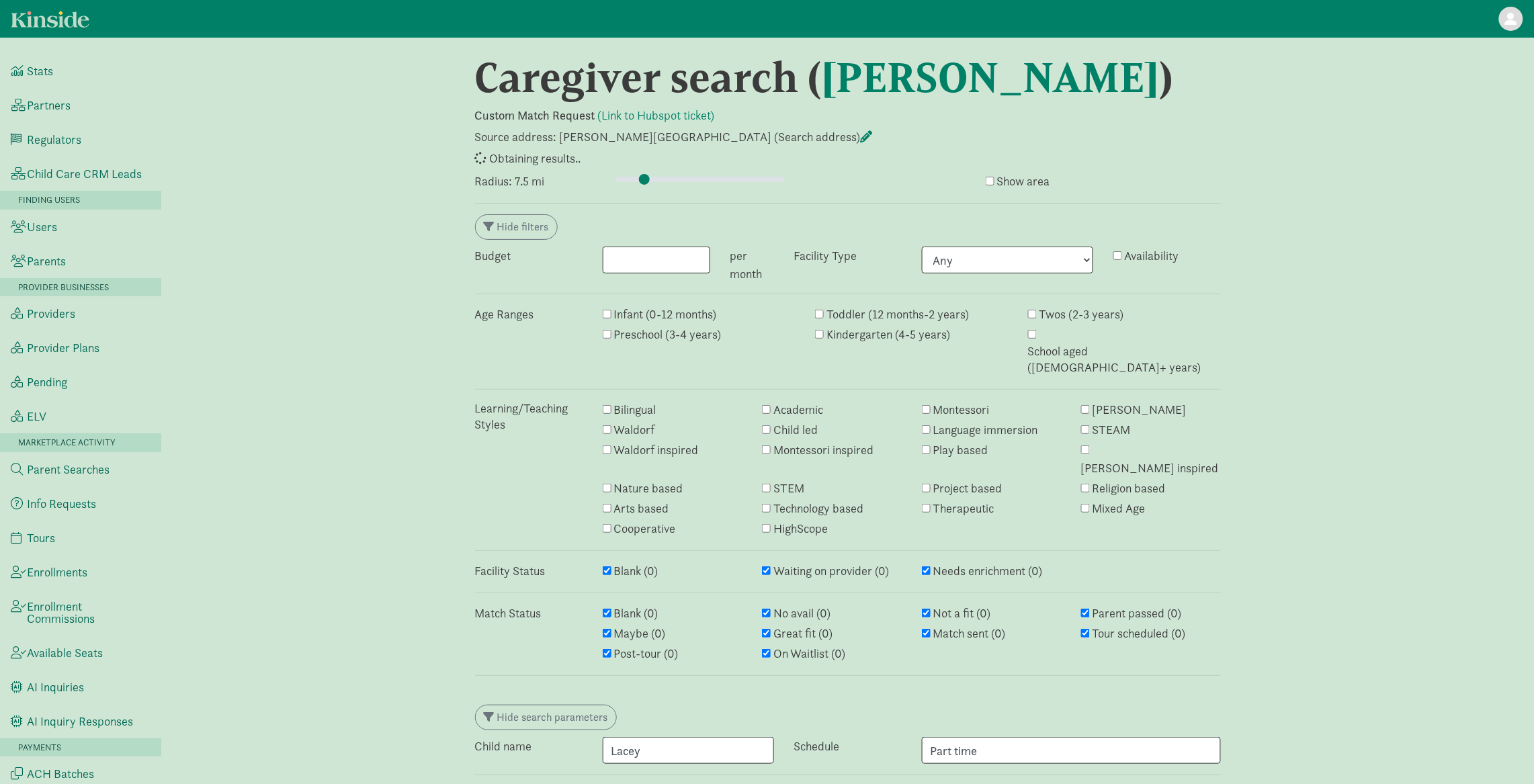
select select "awaiting_response"
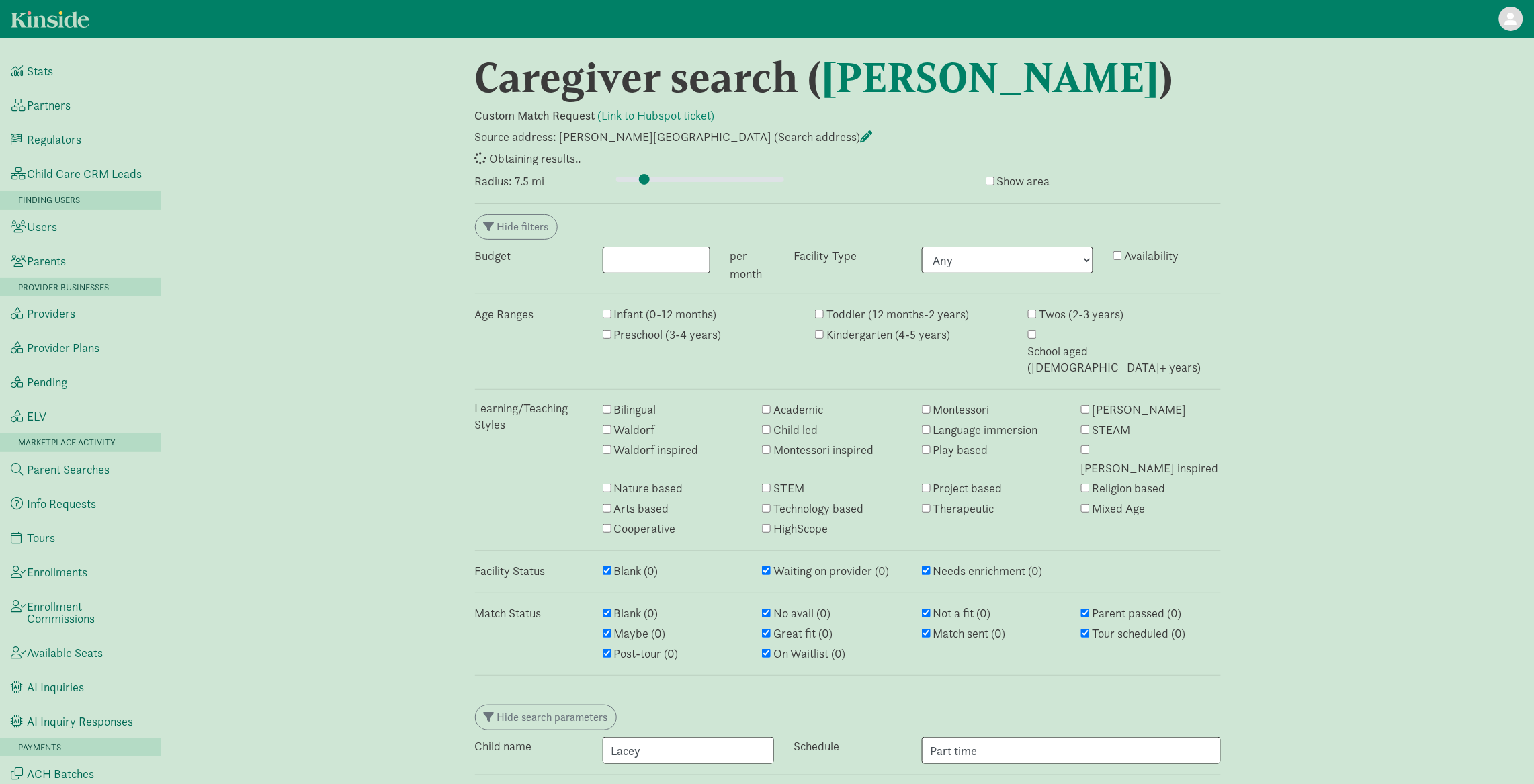
select select "awaiting_response"
select select "closed"
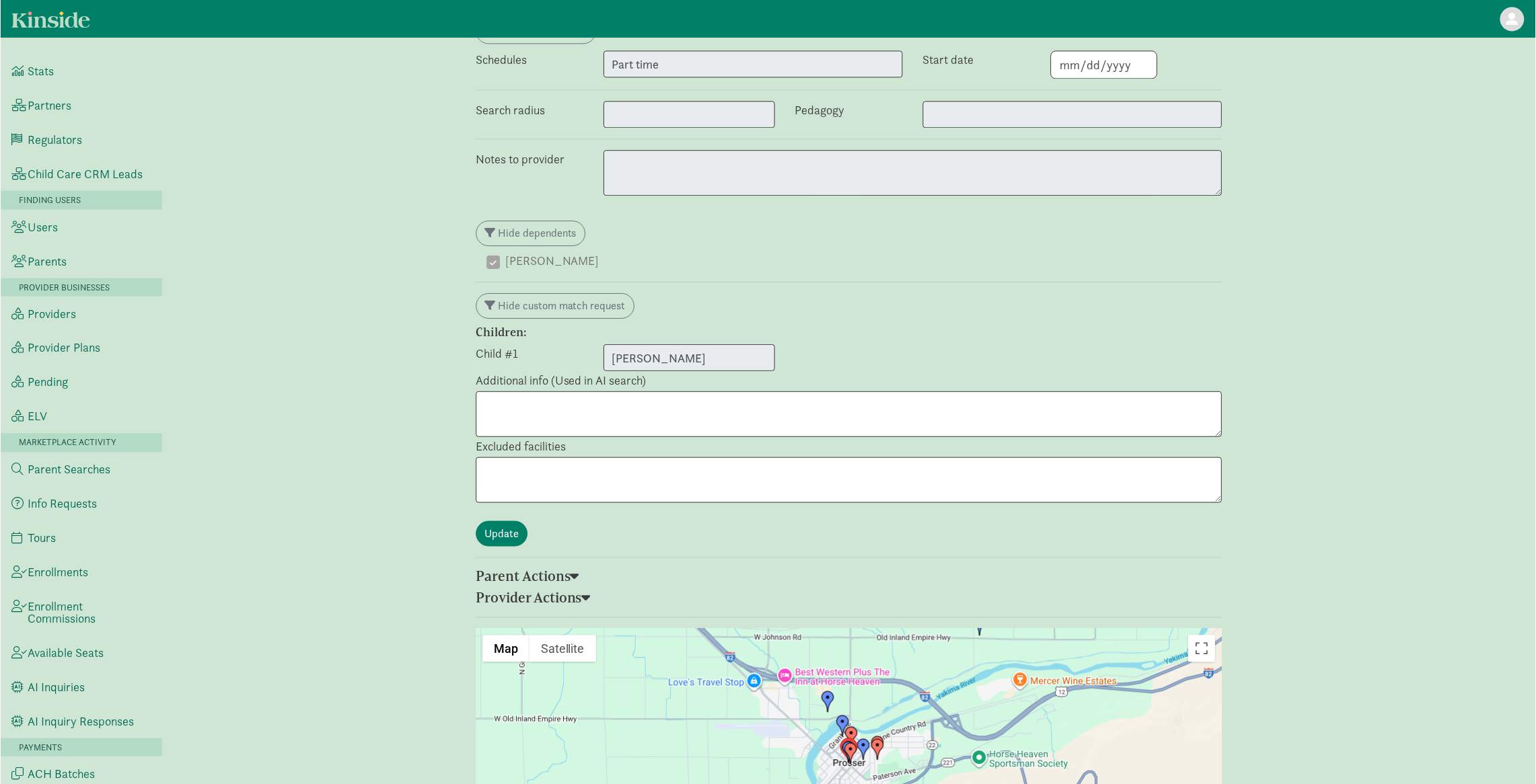
scroll to position [1720, 0]
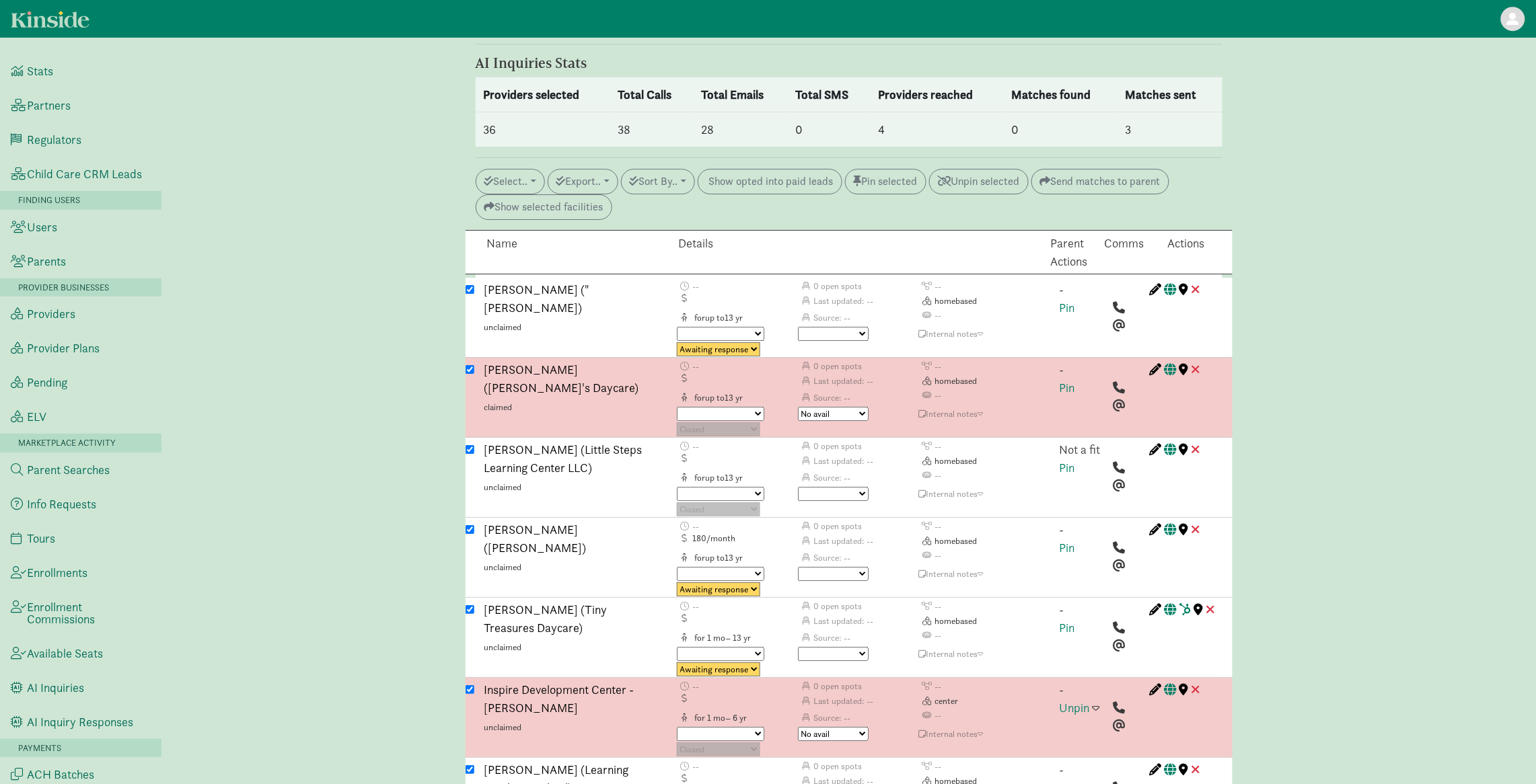
click at [860, 487] on select "No avail Not a fit Parent passed Maybe Great fit Match sent Tour scheduled Post…" at bounding box center [832, 494] width 70 height 14
select select "no_avail"
click at [798, 487] on select "No avail Not a fit Parent passed Maybe Great fit Match sent Tour scheduled Post…" at bounding box center [832, 494] width 70 height 14
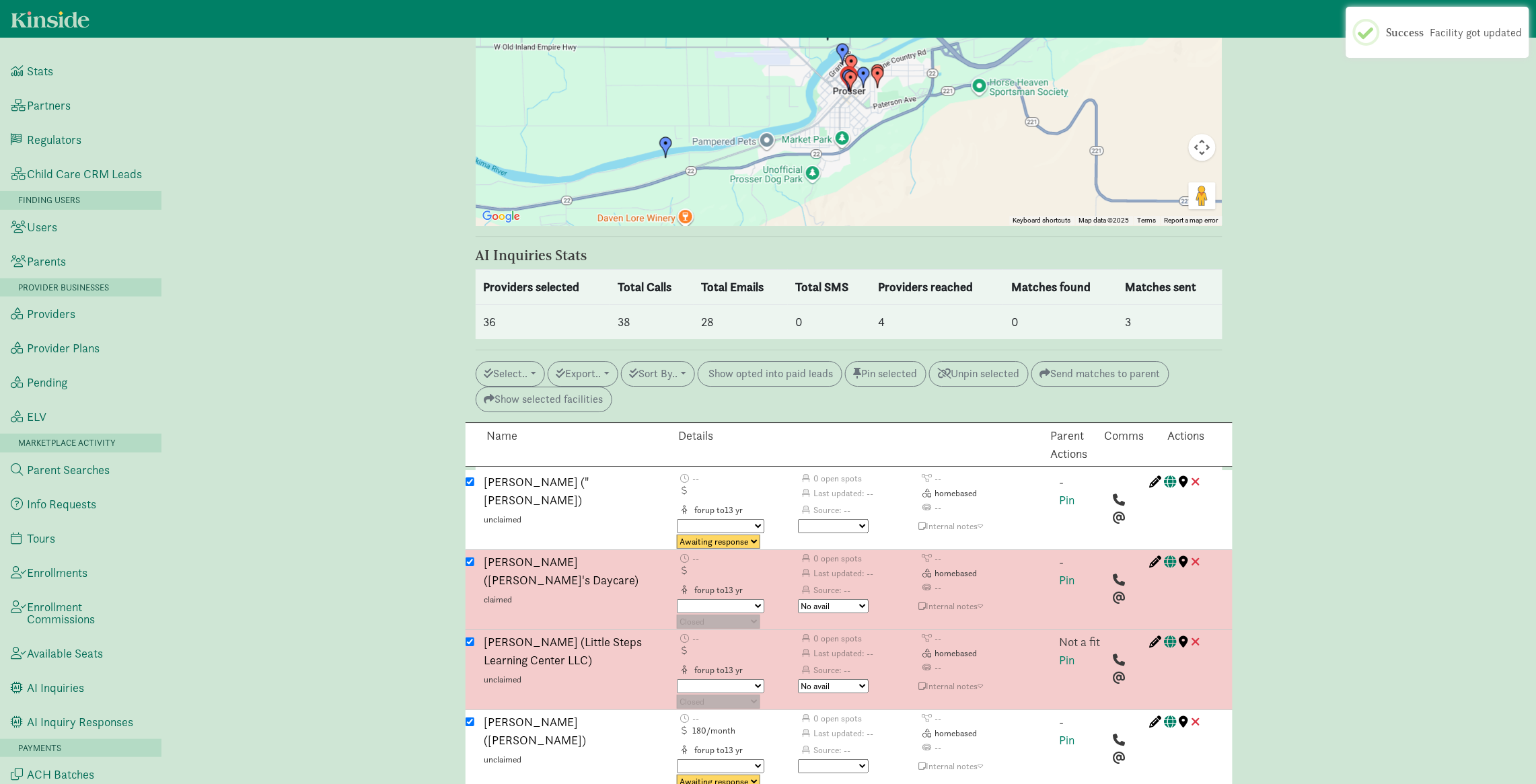
scroll to position [1501, 0]
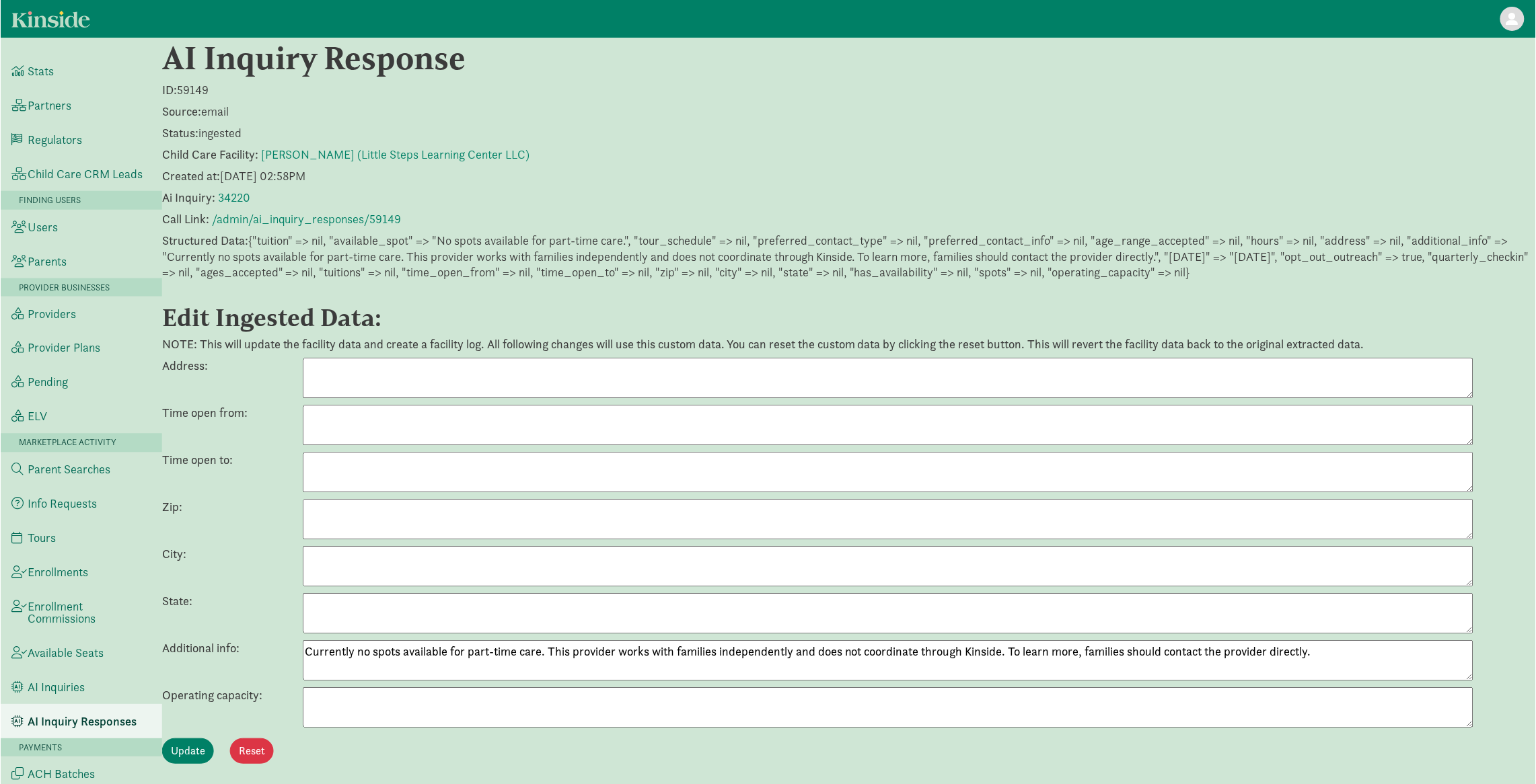
scroll to position [97, 0]
